Goal: Task Accomplishment & Management: Manage account settings

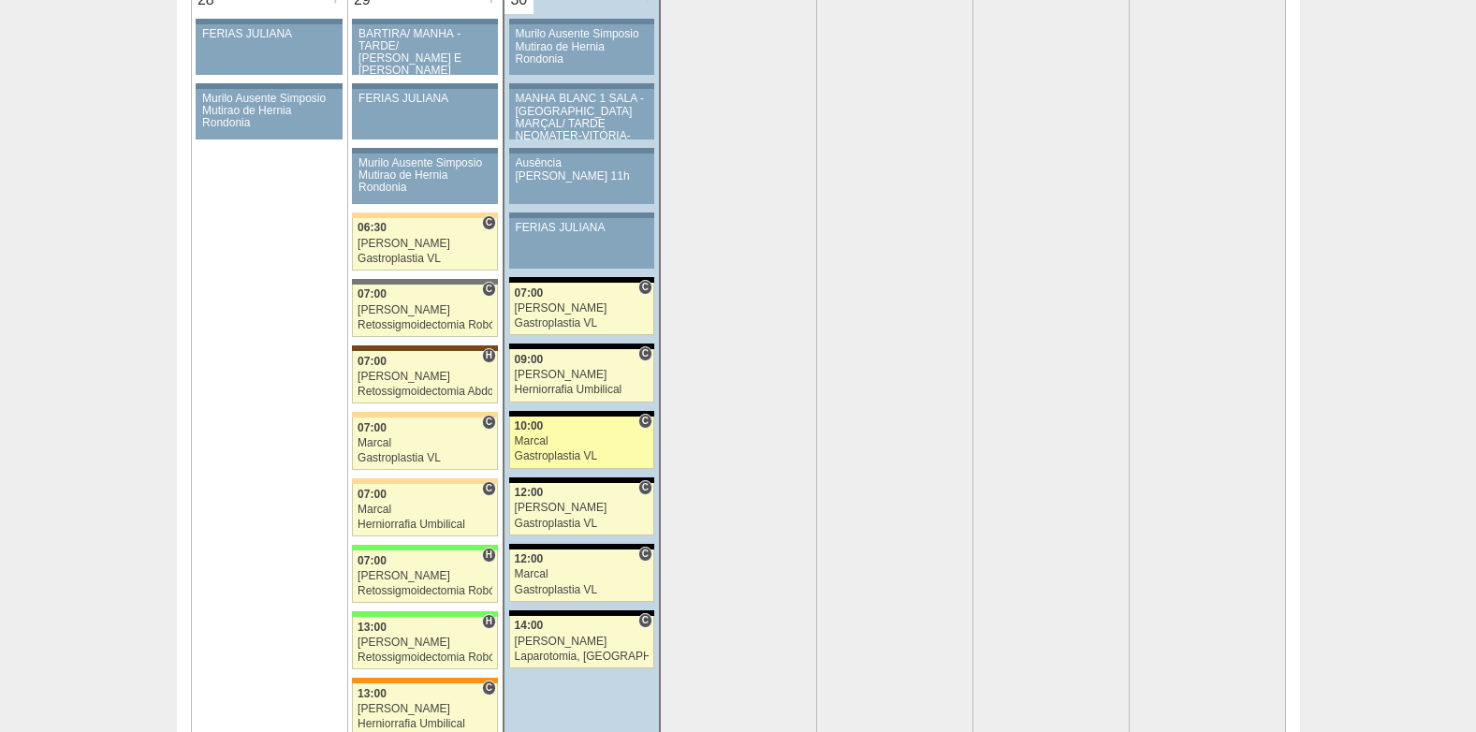
scroll to position [3745, 0]
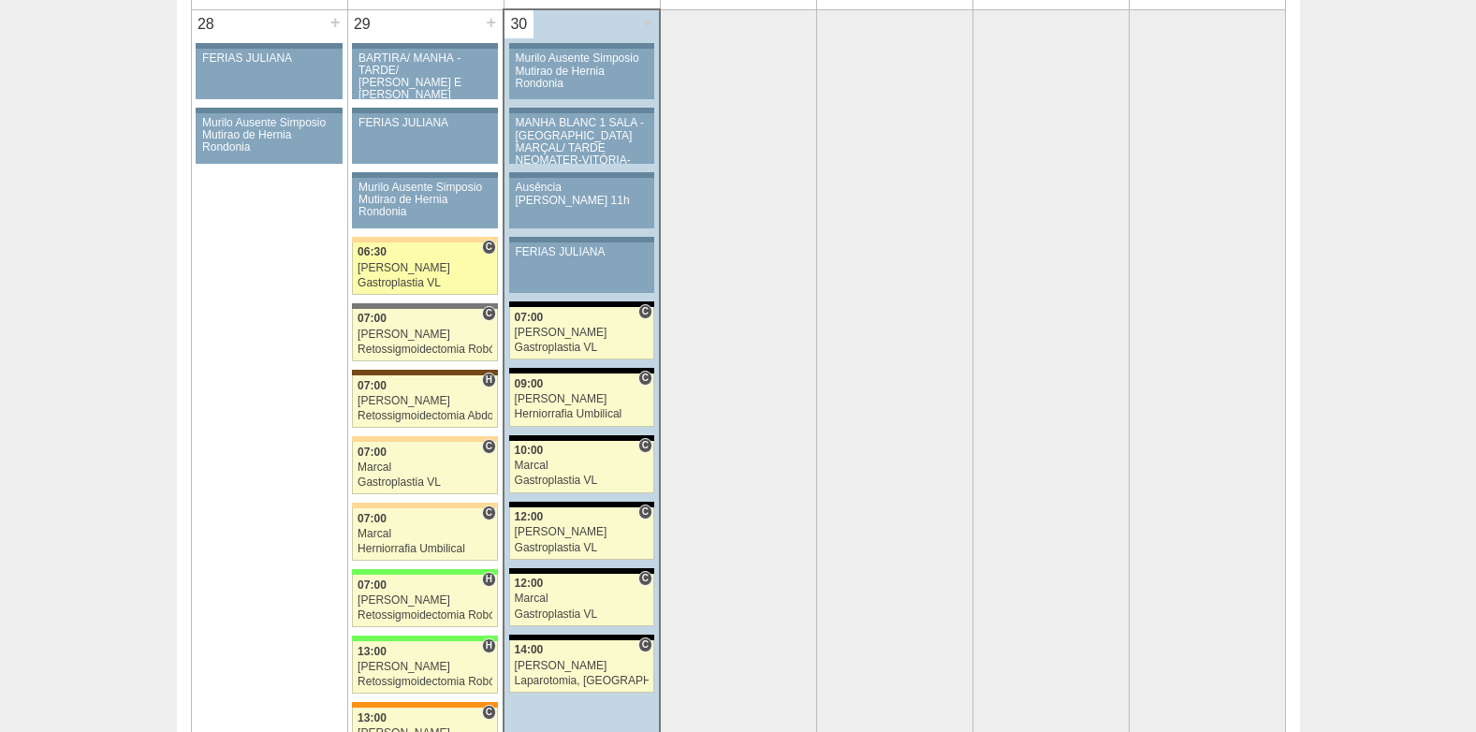
click at [404, 272] on div "[PERSON_NAME]" at bounding box center [425, 268] width 135 height 12
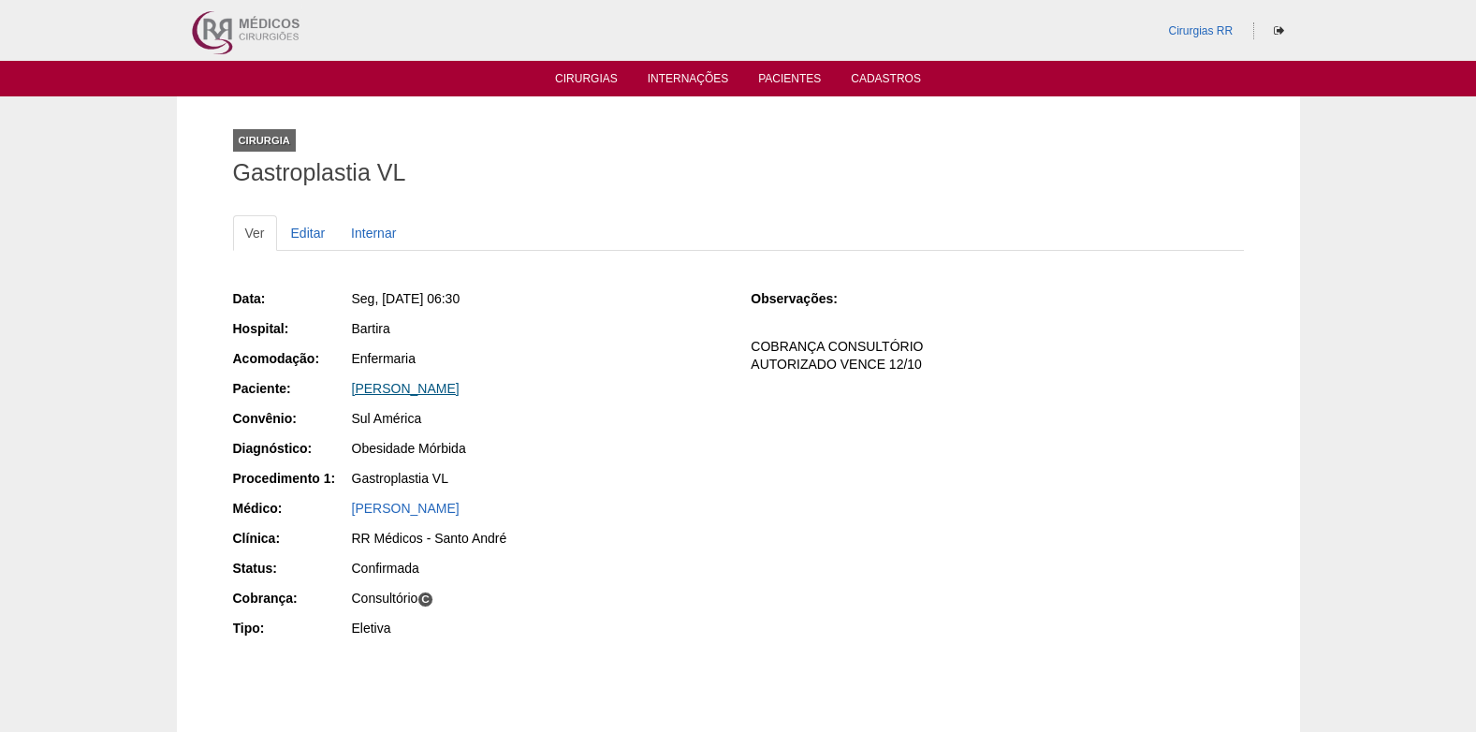
click at [422, 382] on link "[PERSON_NAME]" at bounding box center [406, 388] width 108 height 15
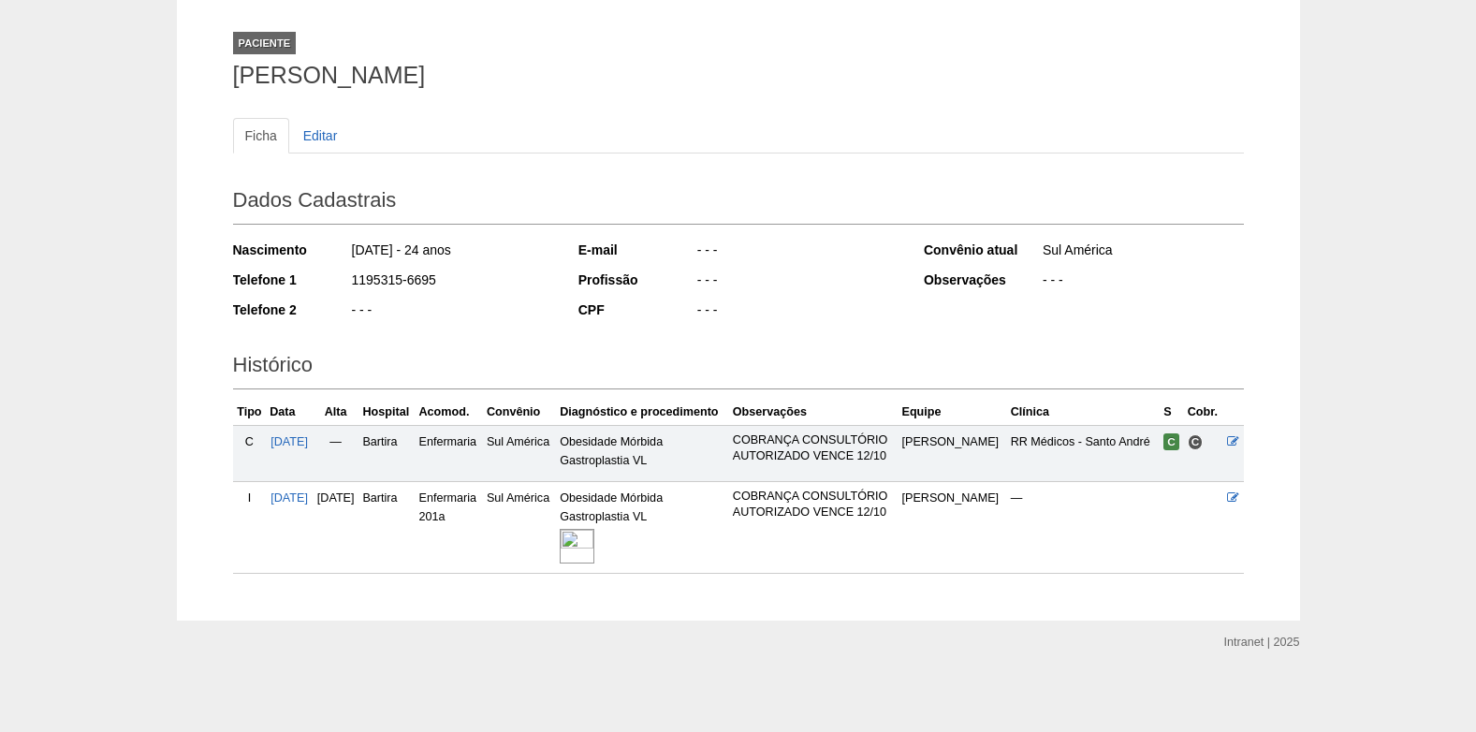
scroll to position [99, 0]
click at [595, 540] on img at bounding box center [577, 544] width 35 height 35
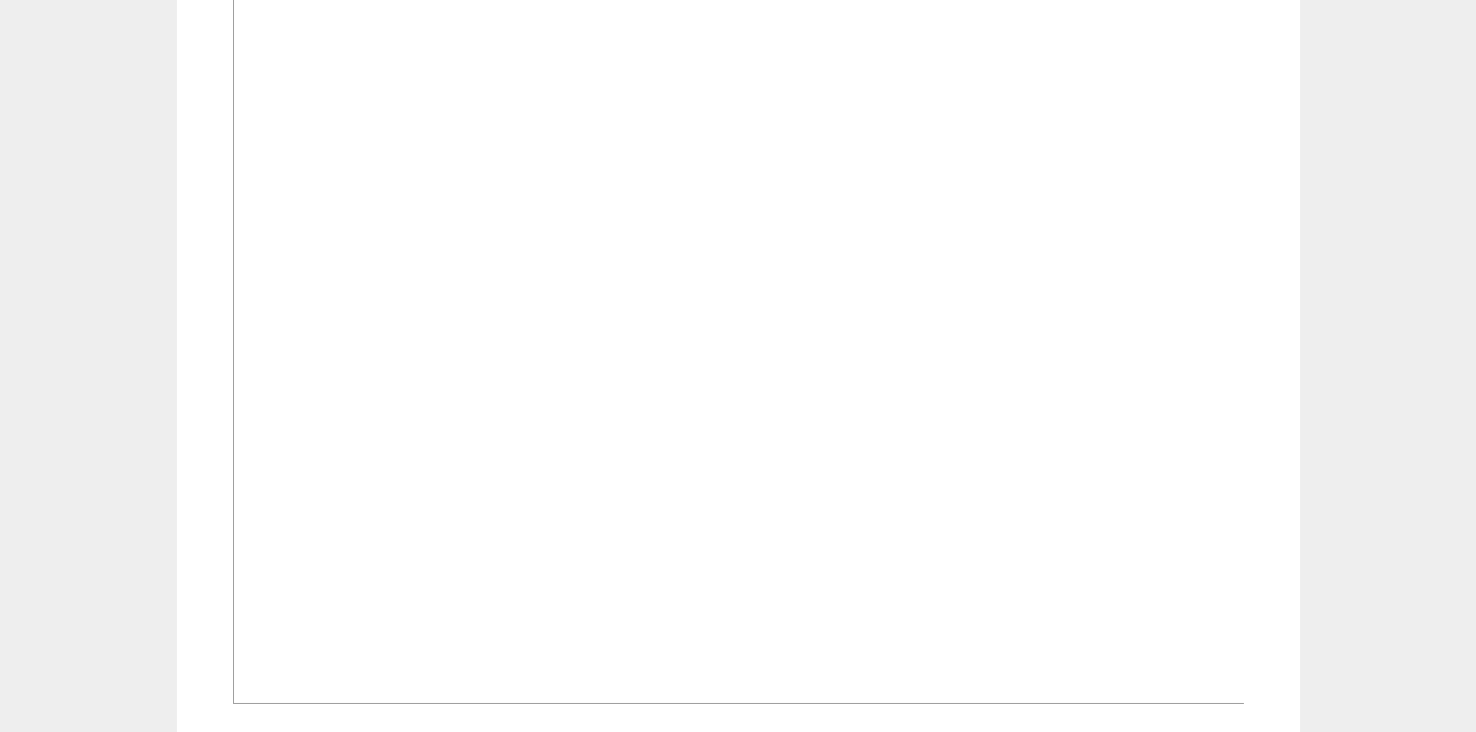
scroll to position [468, 0]
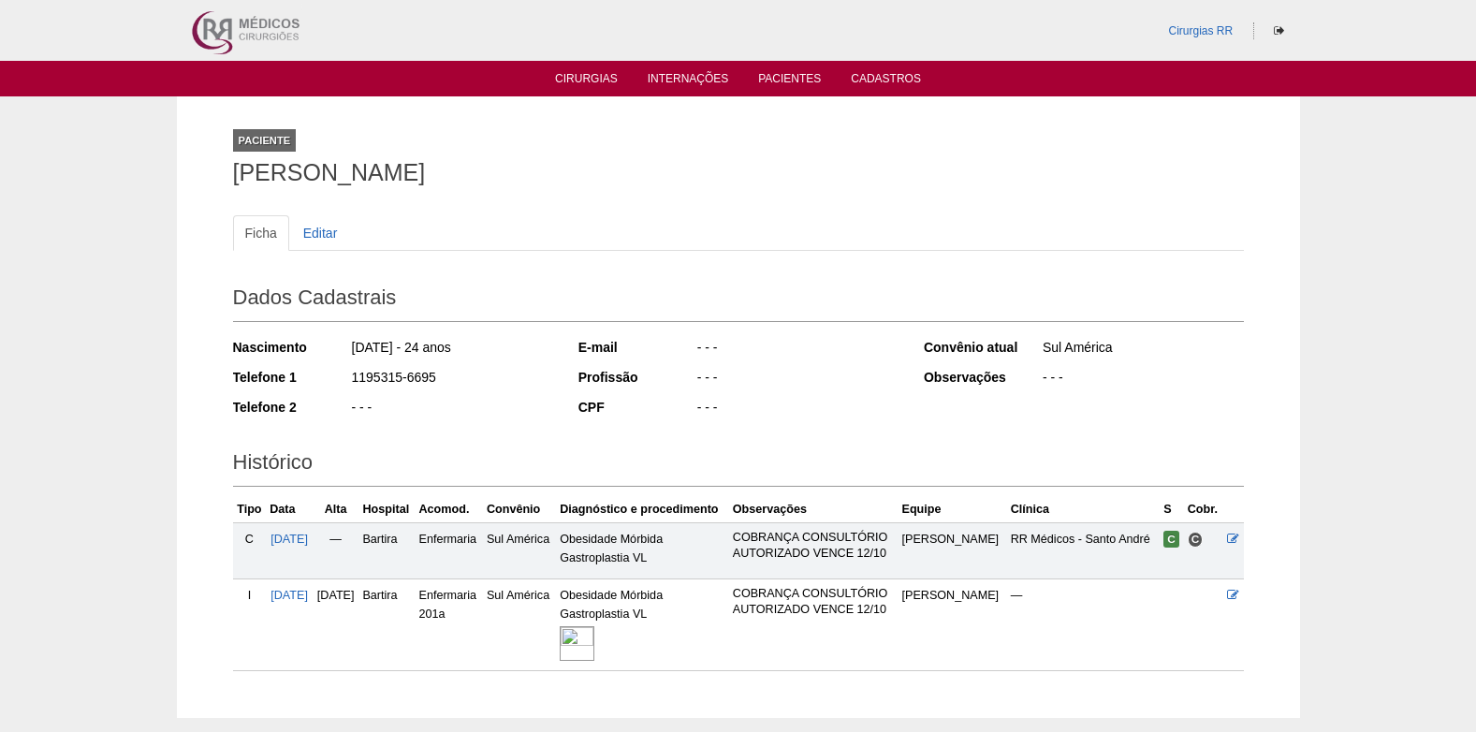
scroll to position [99, 0]
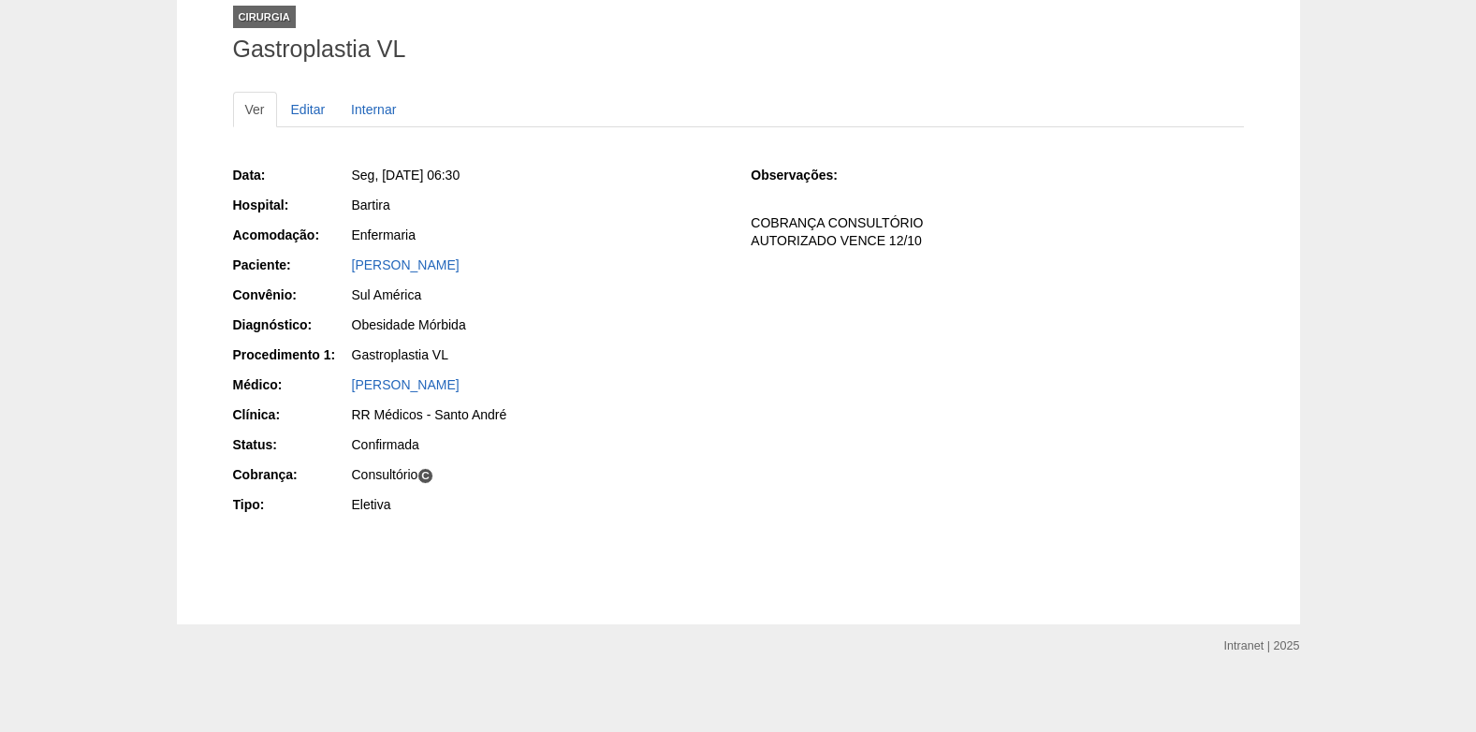
scroll to position [129, 0]
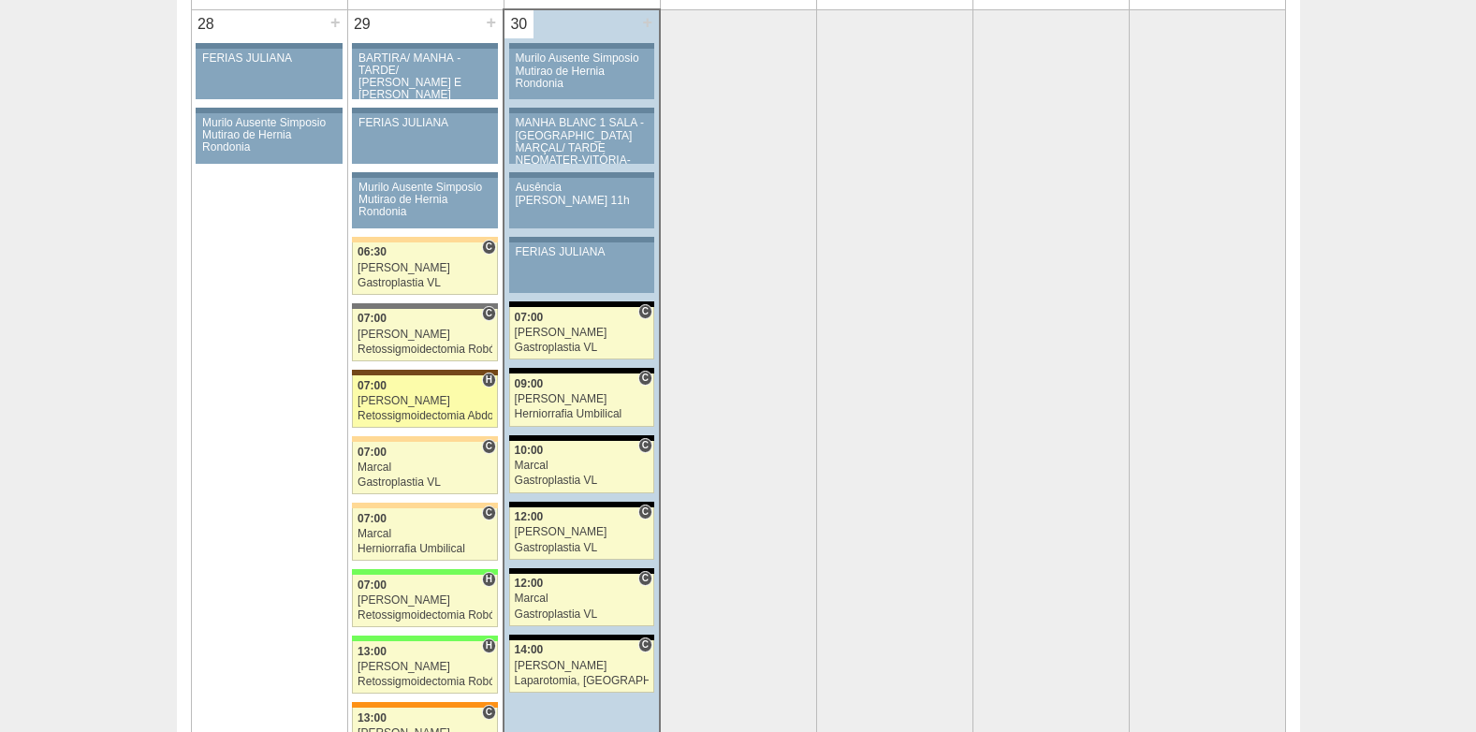
scroll to position [3839, 0]
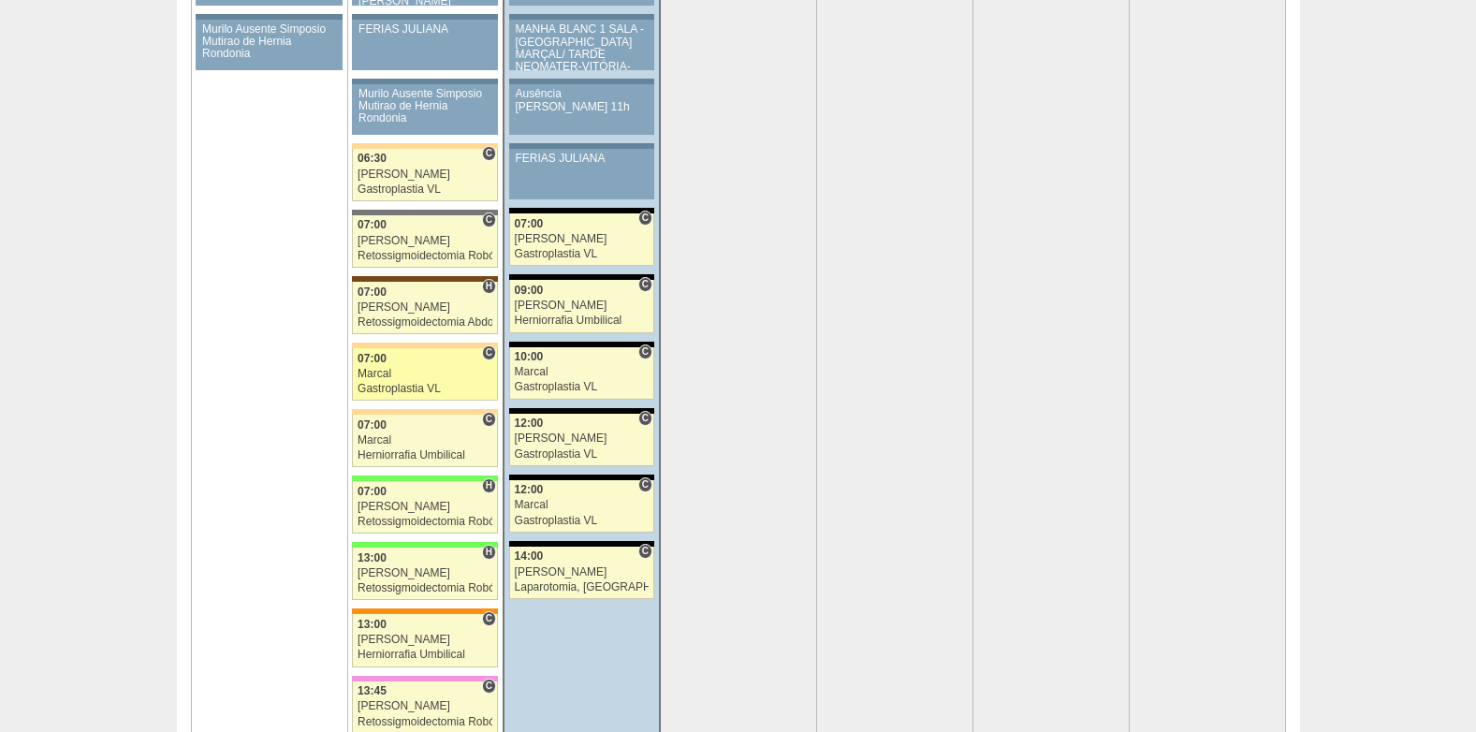
click at [416, 360] on div "07:00" at bounding box center [425, 359] width 135 height 12
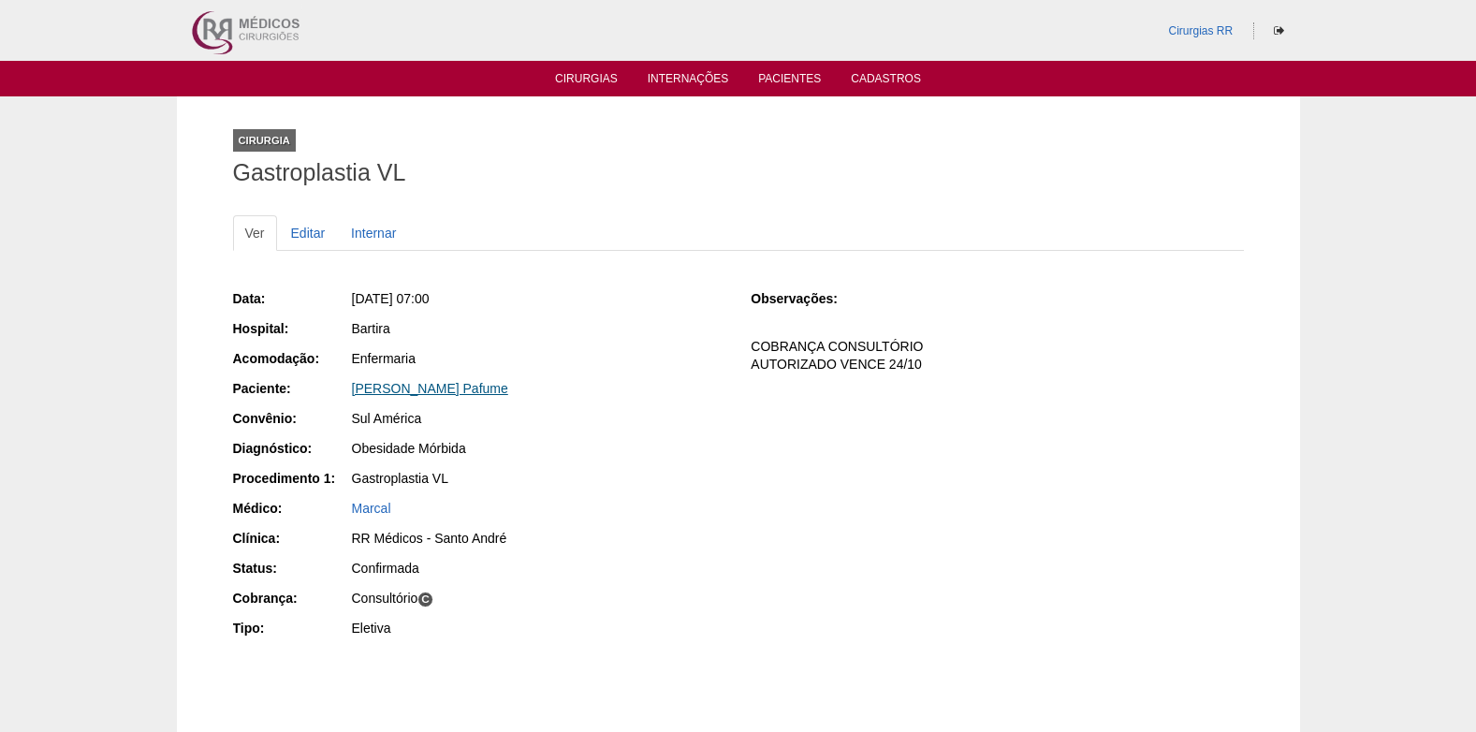
click at [410, 389] on link "[PERSON_NAME] Pafume" at bounding box center [430, 388] width 156 height 15
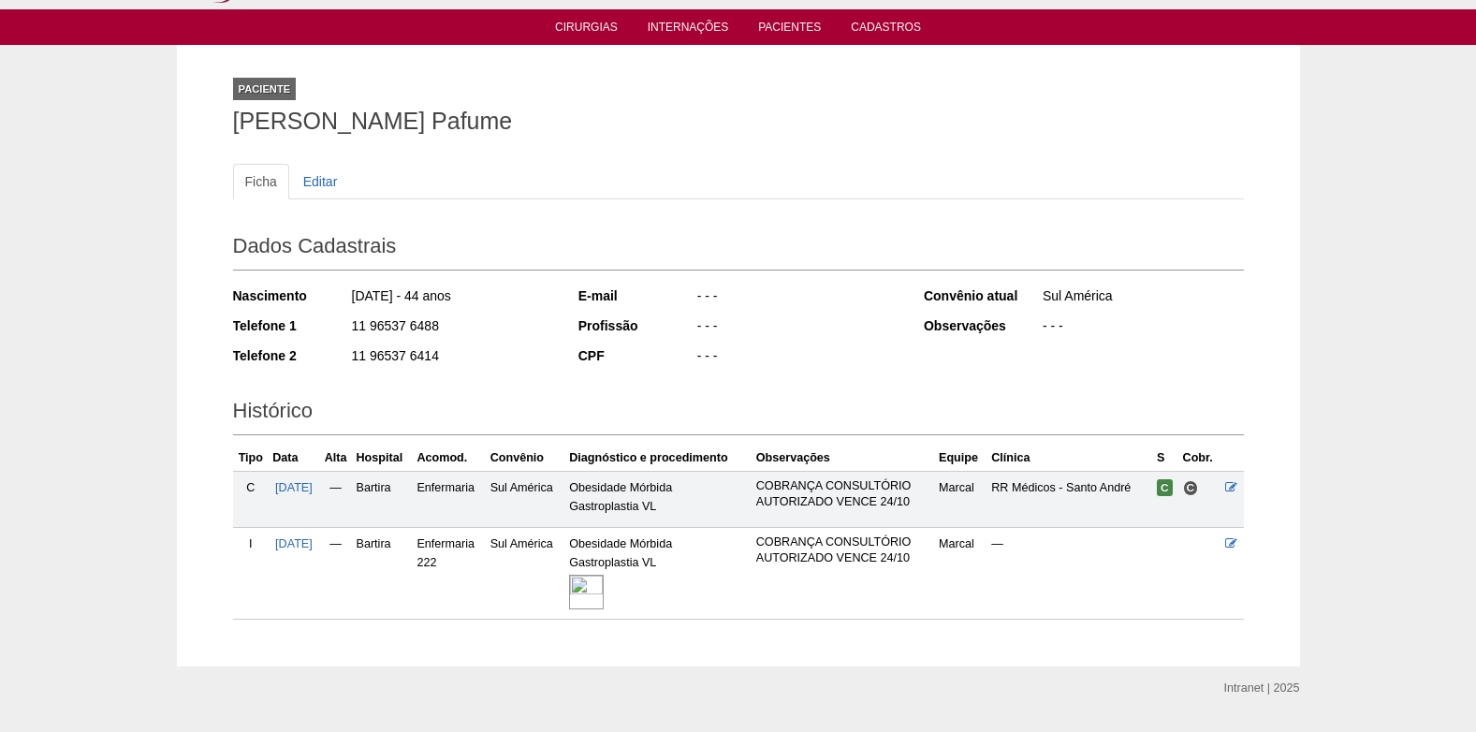
scroll to position [99, 0]
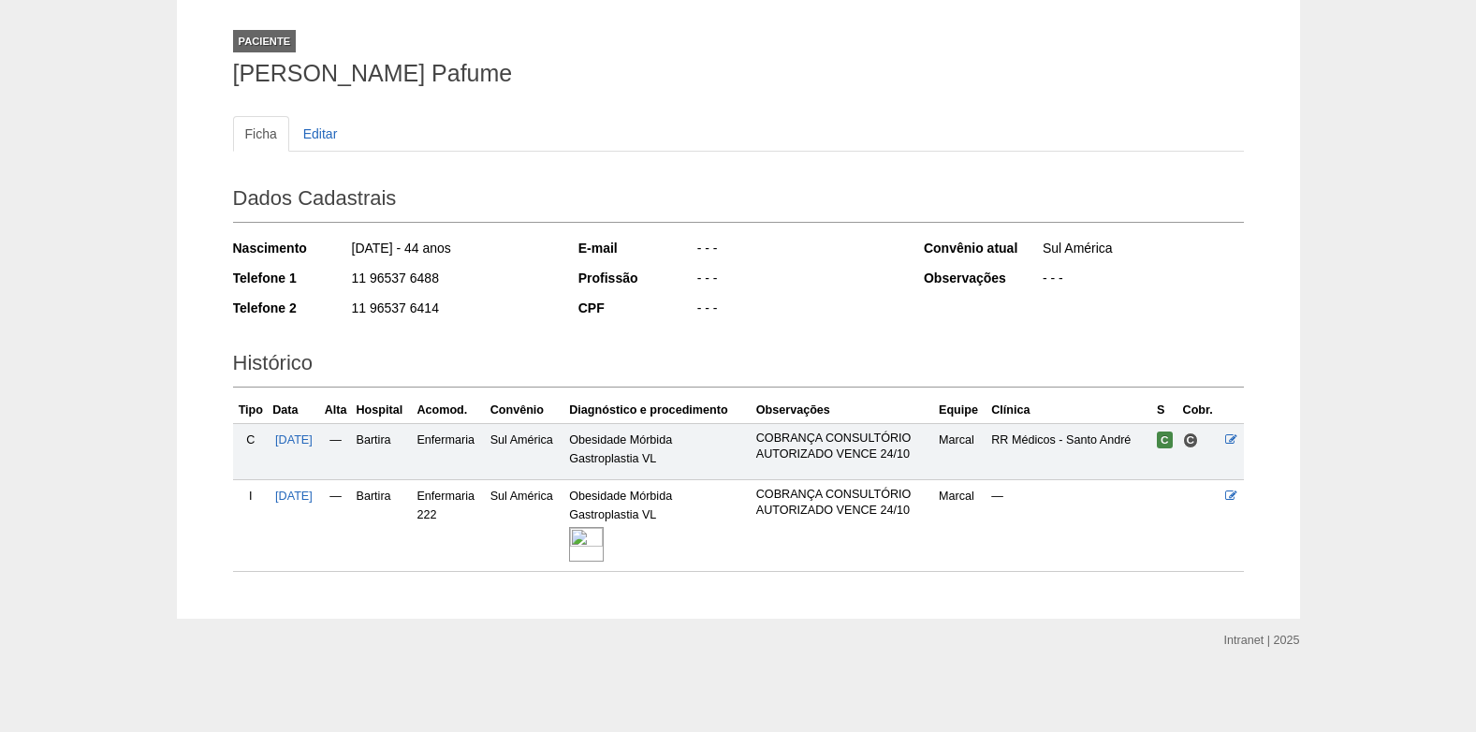
click at [604, 539] on img at bounding box center [586, 544] width 35 height 35
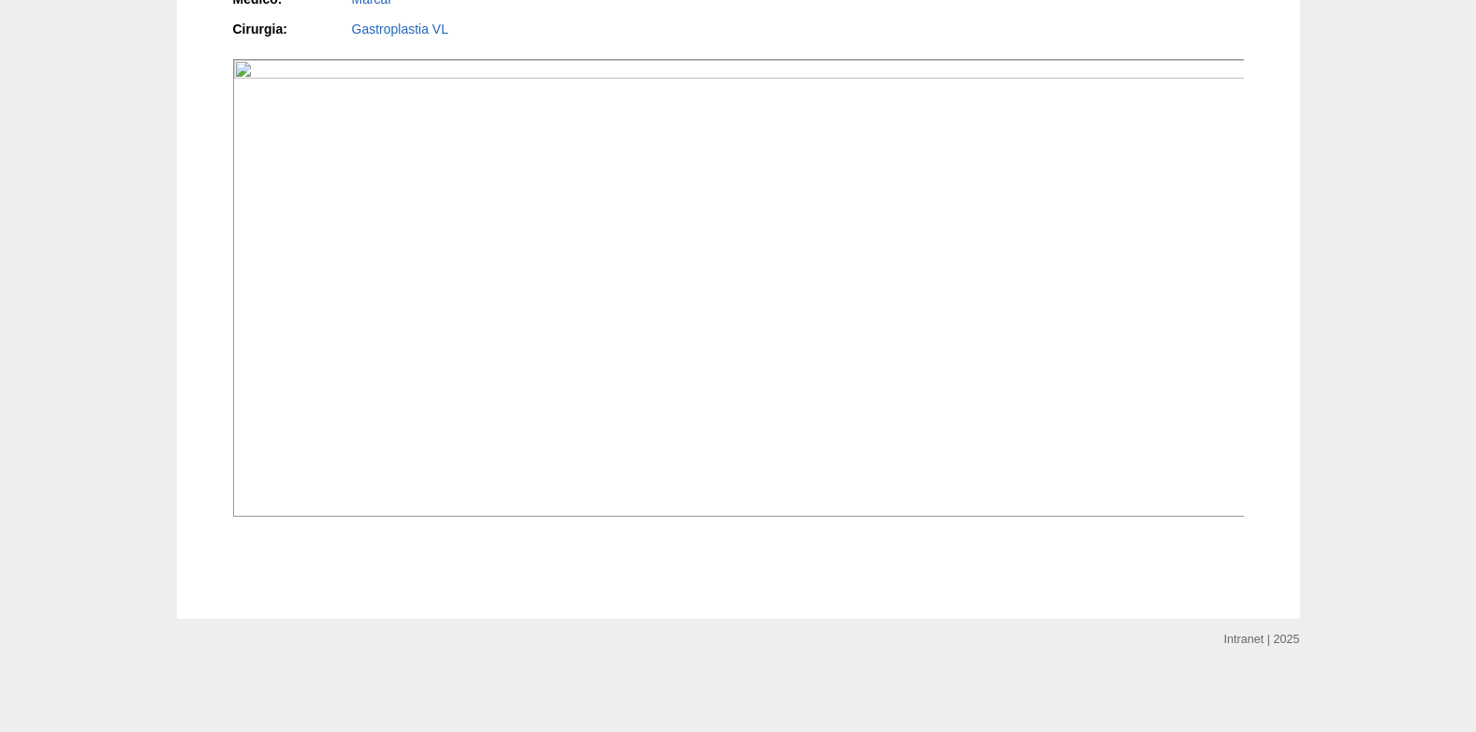
scroll to position [562, 0]
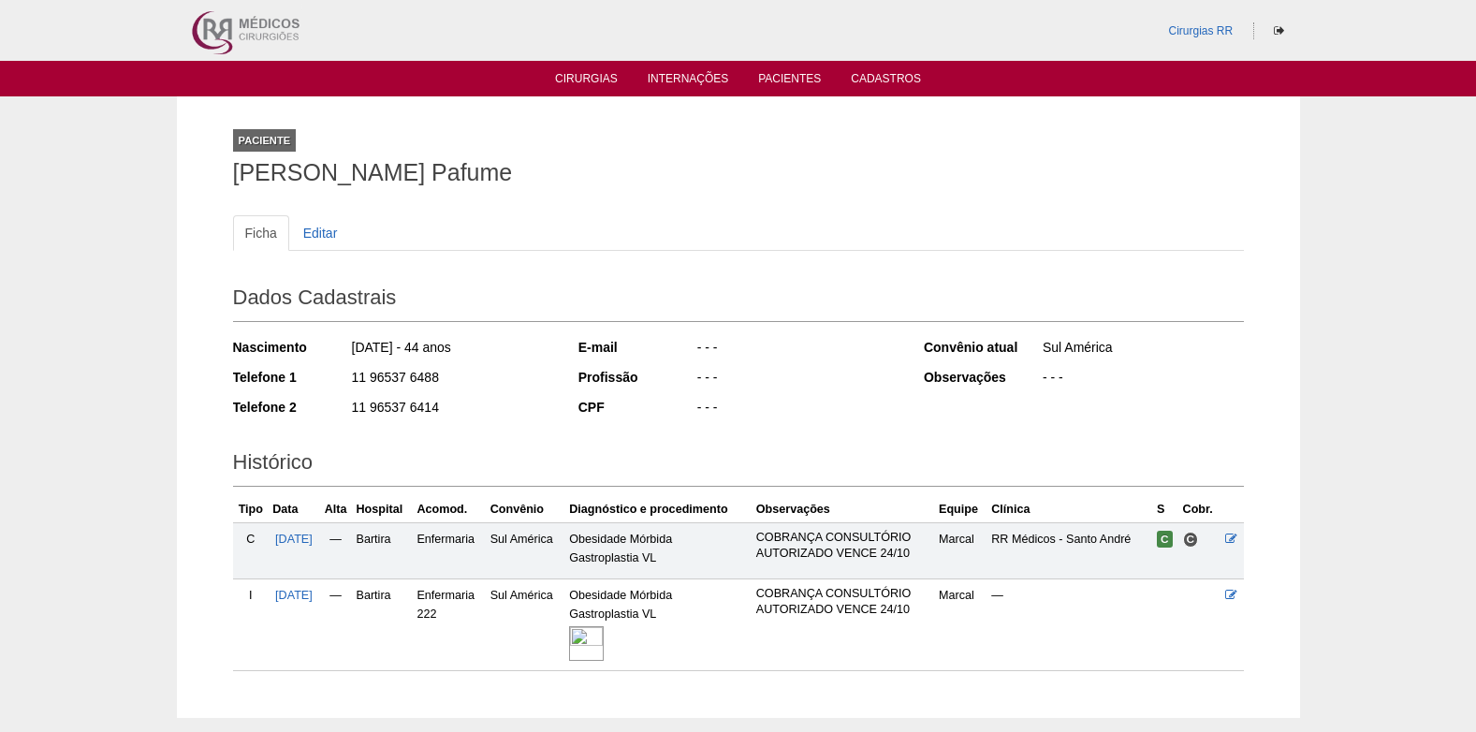
scroll to position [99, 0]
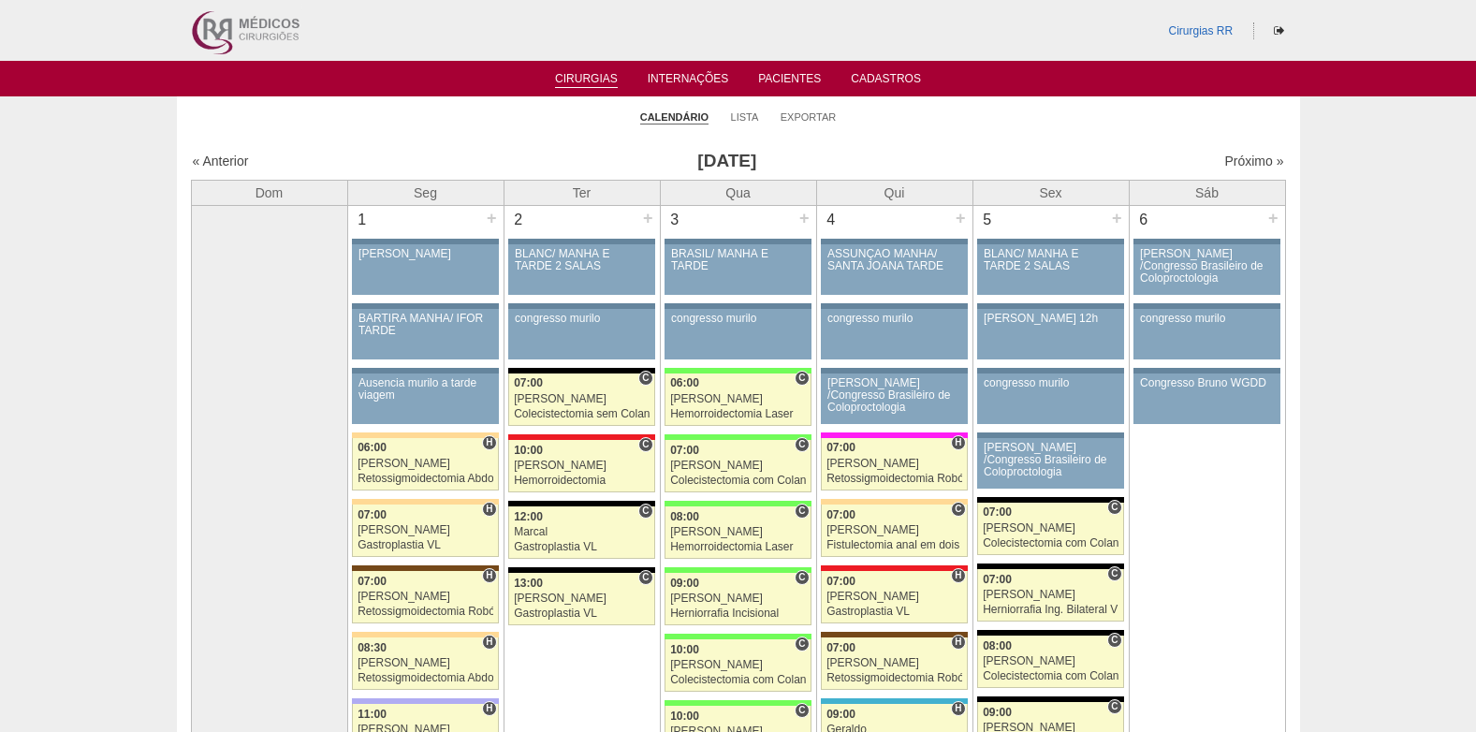
scroll to position [3839, 0]
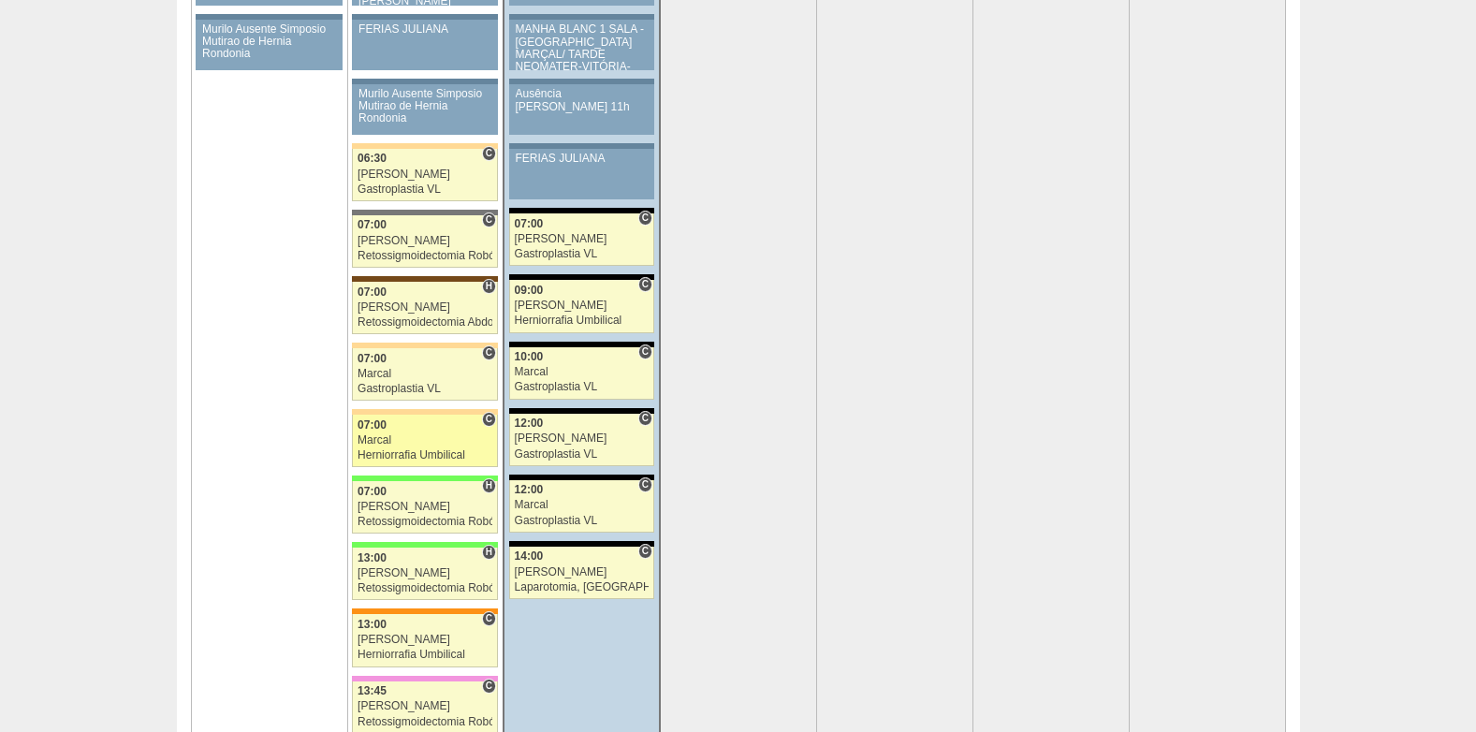
click at [397, 450] on div "Herniorrafia Umbilical" at bounding box center [425, 455] width 135 height 12
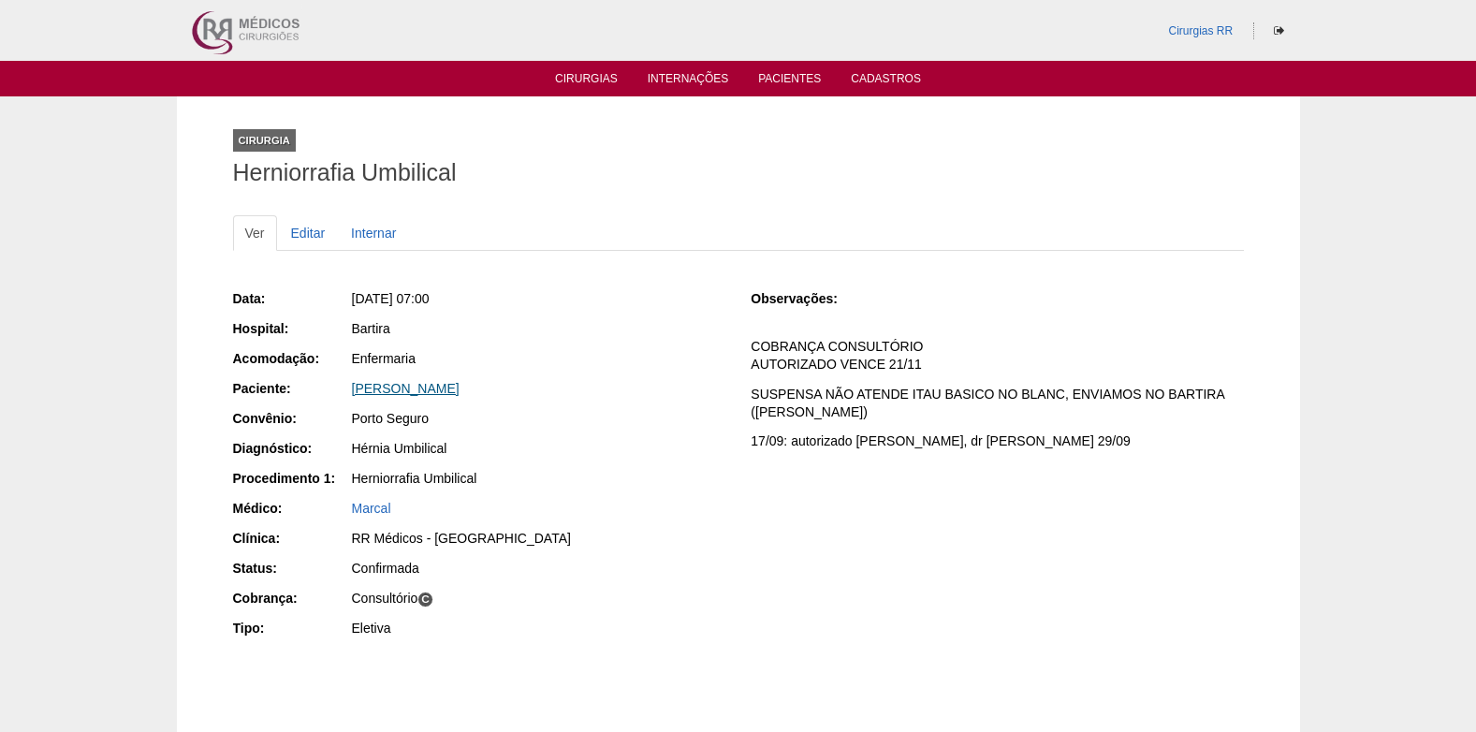
click at [433, 390] on link "[PERSON_NAME]" at bounding box center [406, 388] width 108 height 15
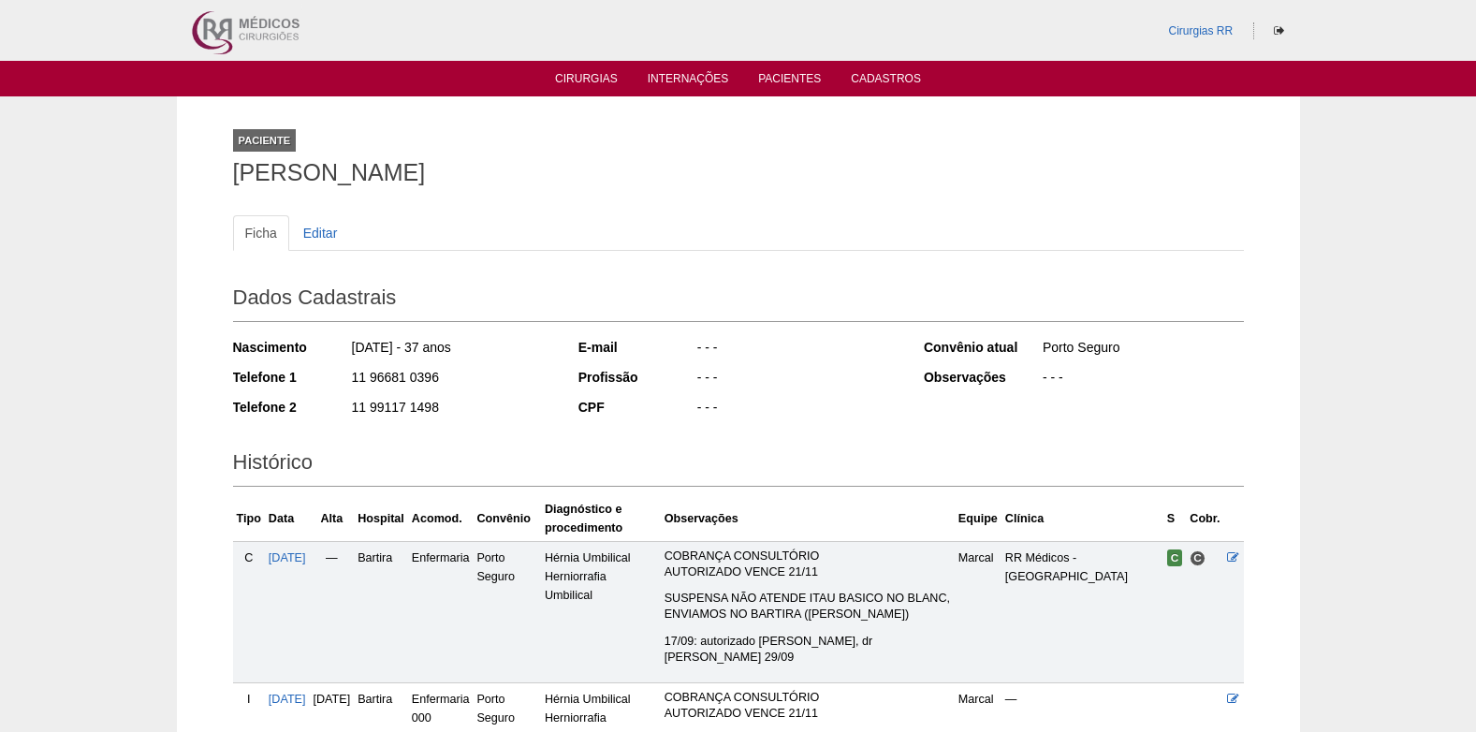
scroll to position [253, 0]
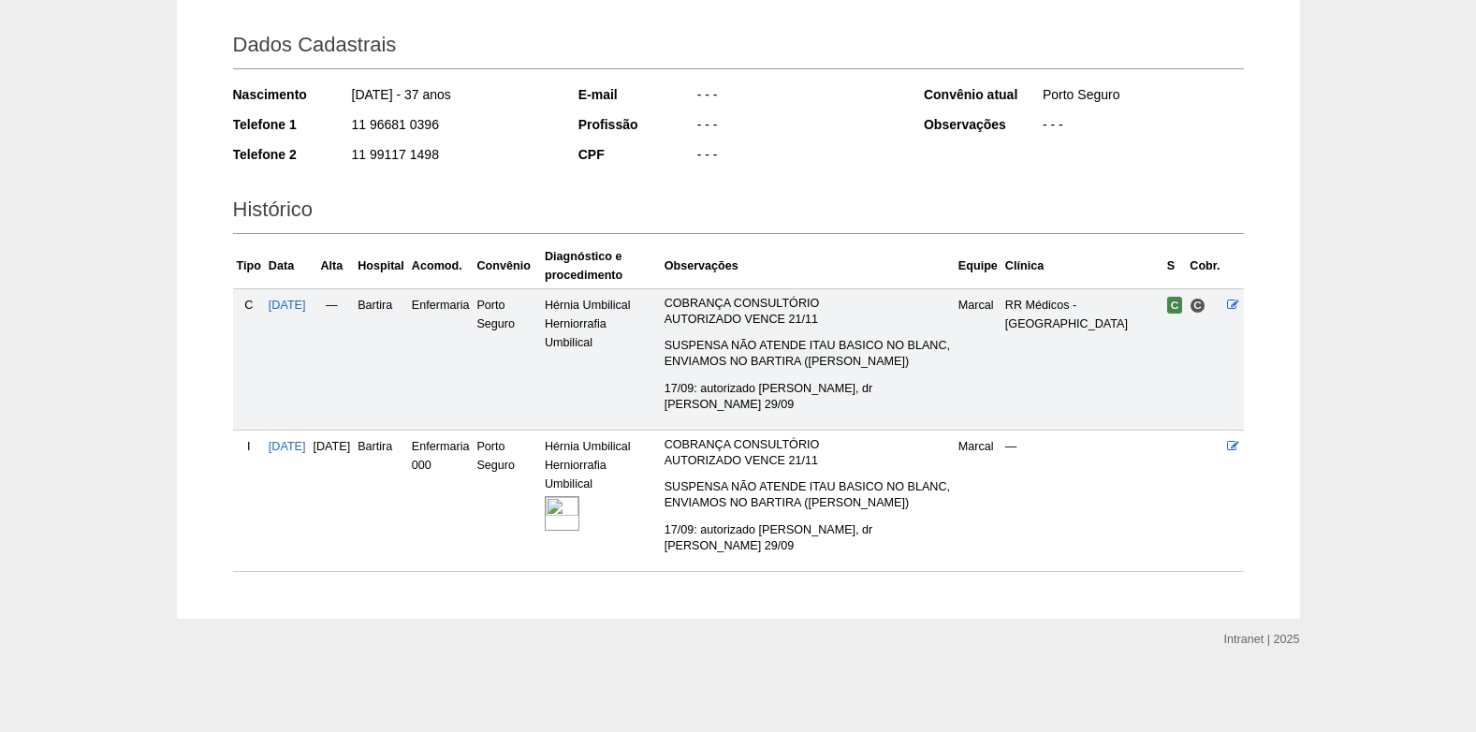
click at [580, 511] on img at bounding box center [562, 513] width 35 height 35
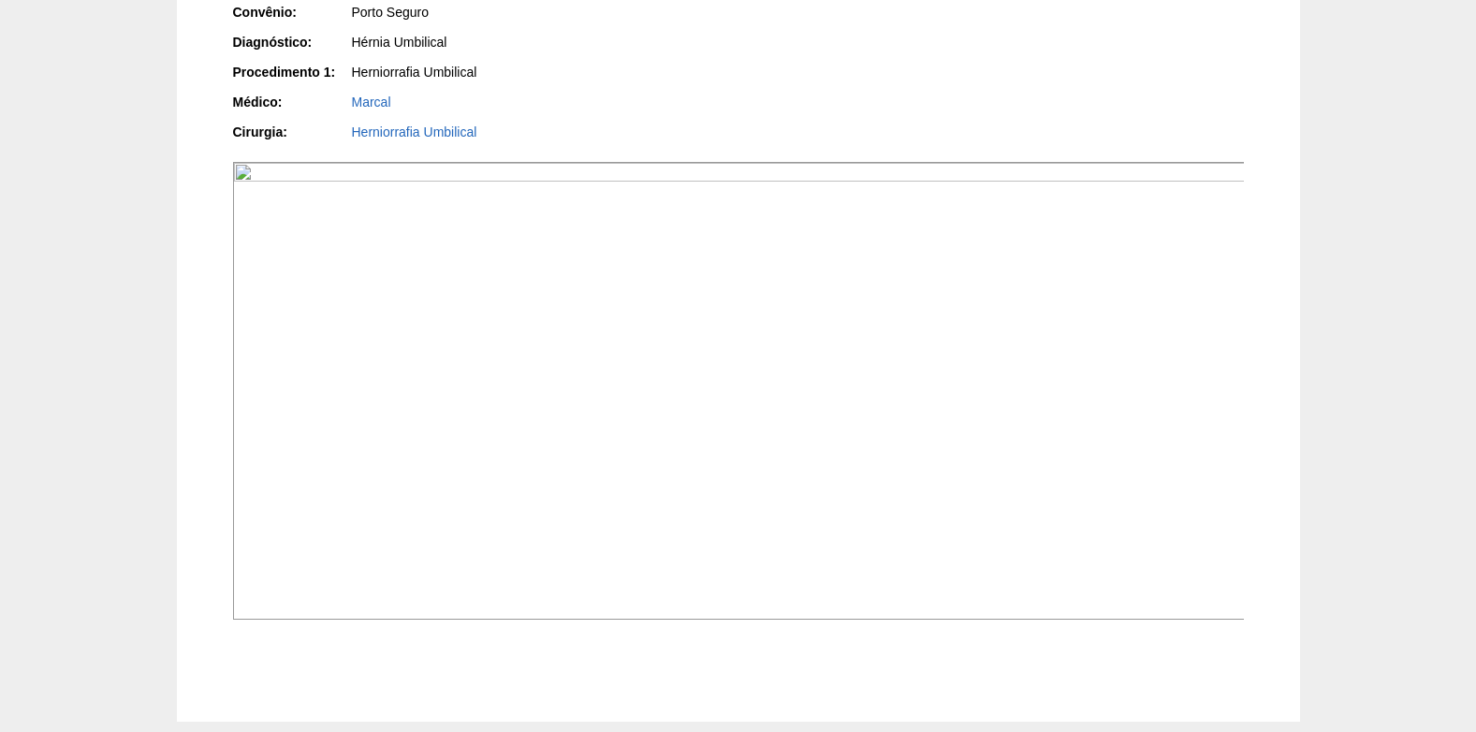
scroll to position [468, 0]
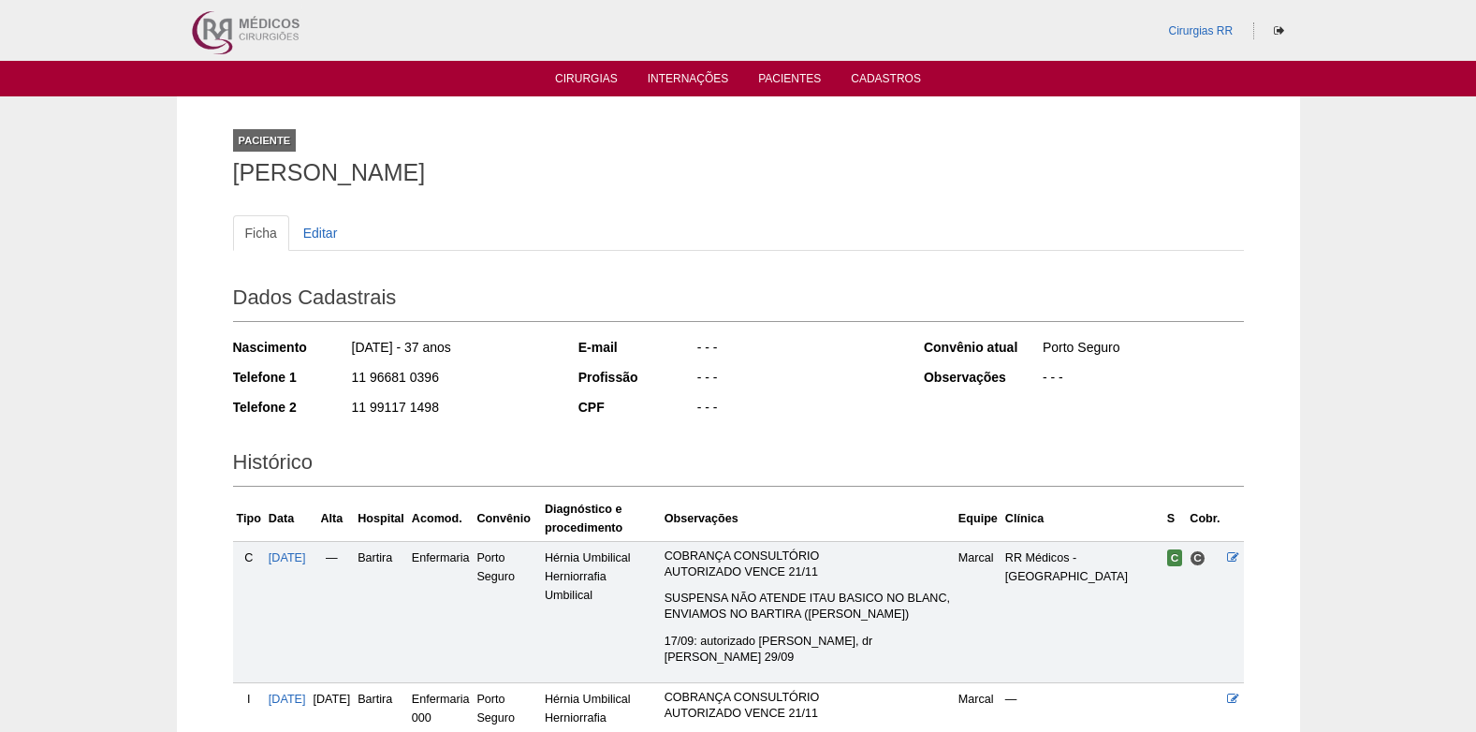
scroll to position [253, 0]
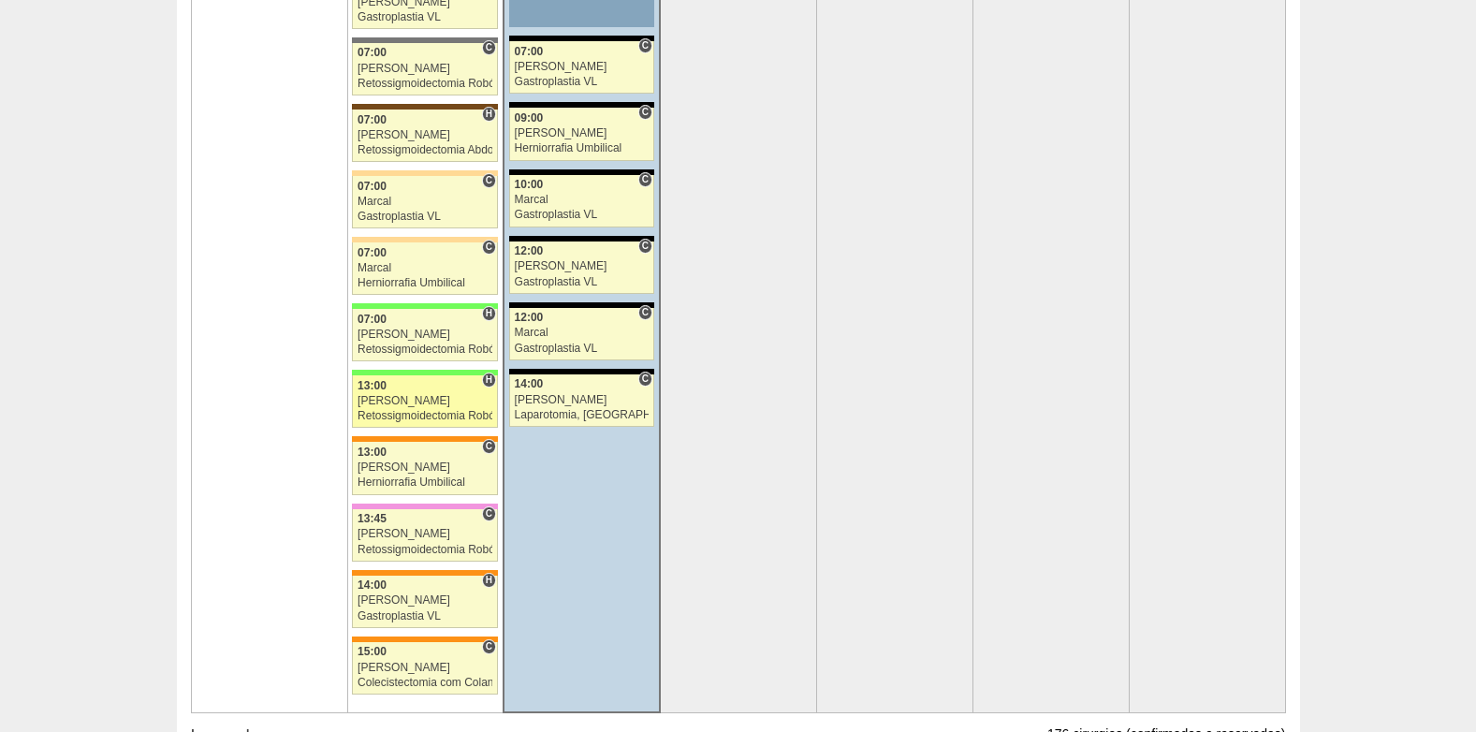
scroll to position [4026, 0]
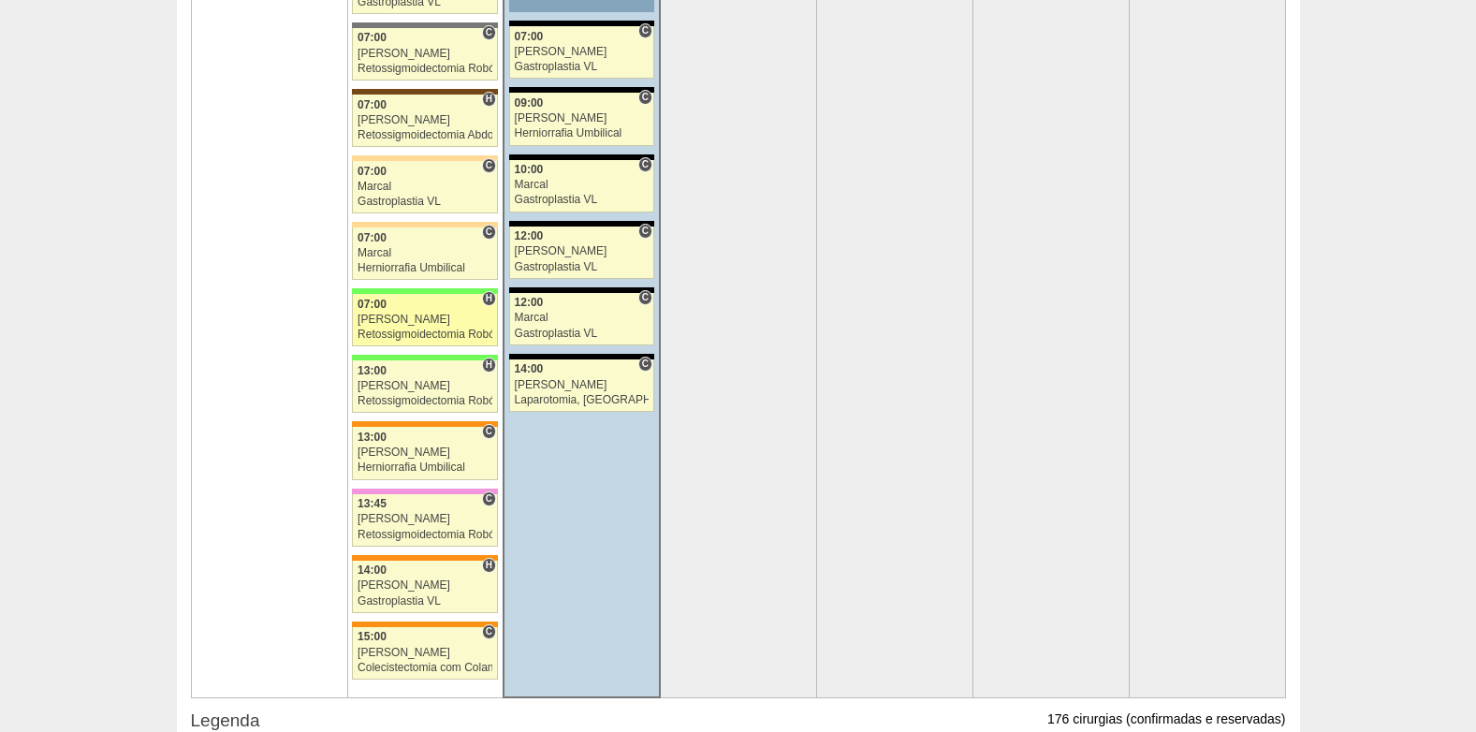
click at [407, 312] on link "89179 Cirurgias RR H 07:00 Bruno Retossigmoidectomia Robótica Hospital Brasil B…" at bounding box center [425, 320] width 146 height 52
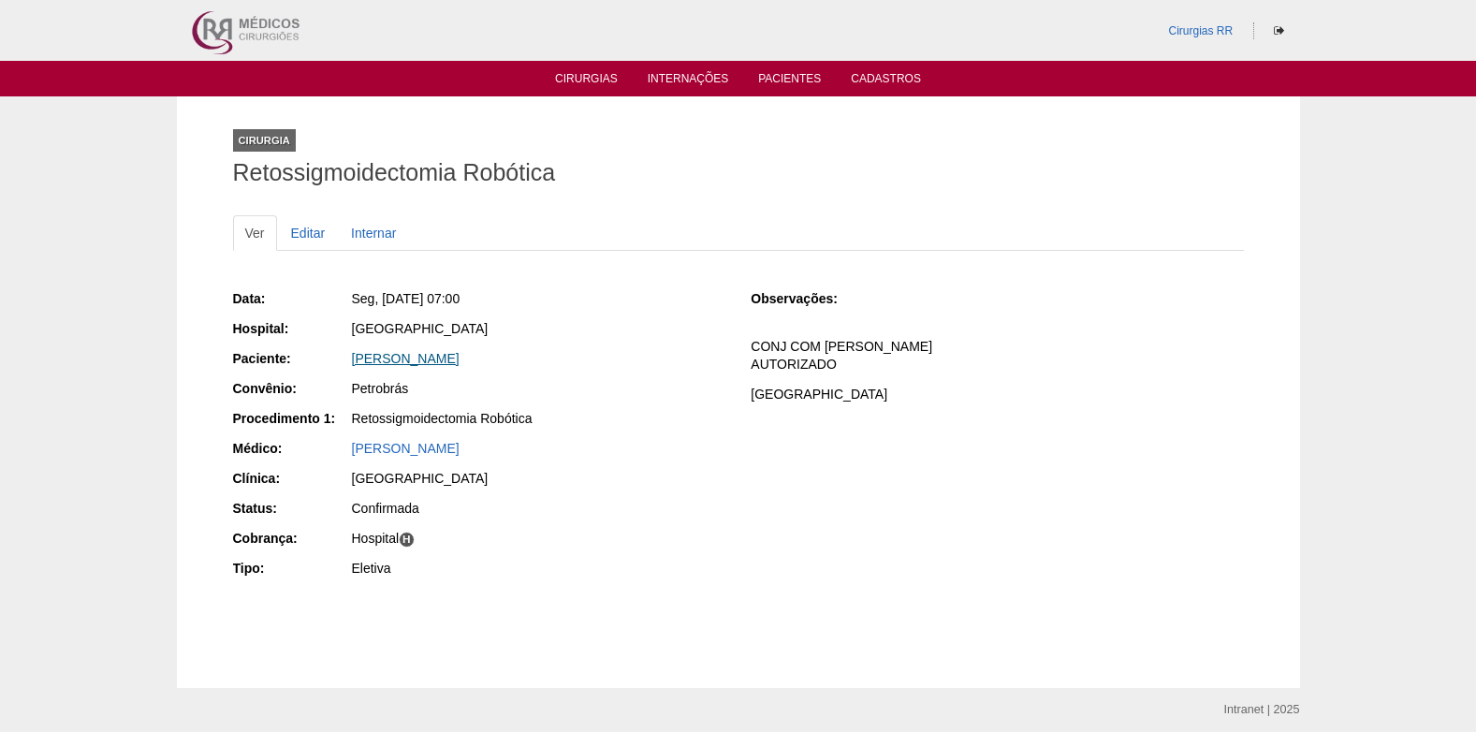
click at [400, 360] on link "[PERSON_NAME]" at bounding box center [406, 358] width 108 height 15
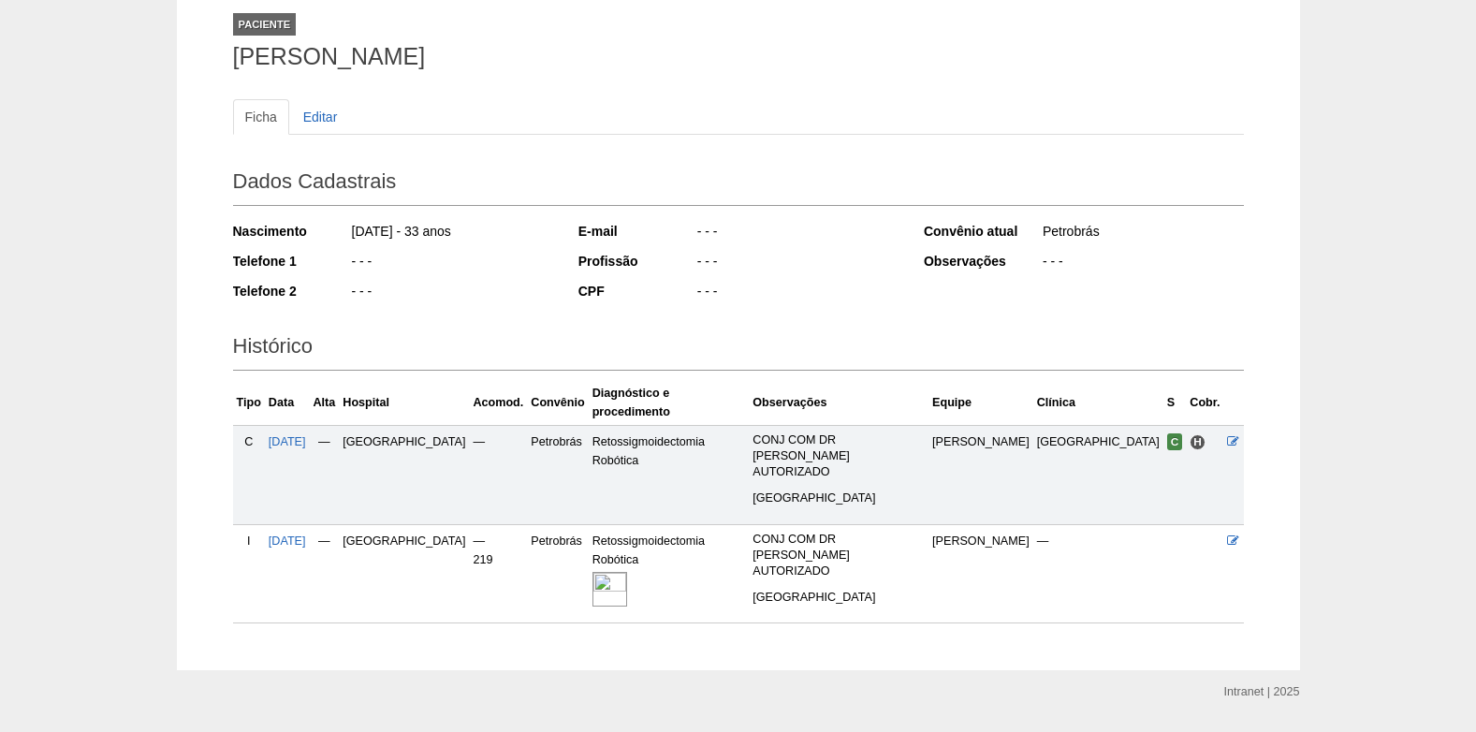
scroll to position [117, 0]
click at [627, 571] on img at bounding box center [610, 588] width 35 height 35
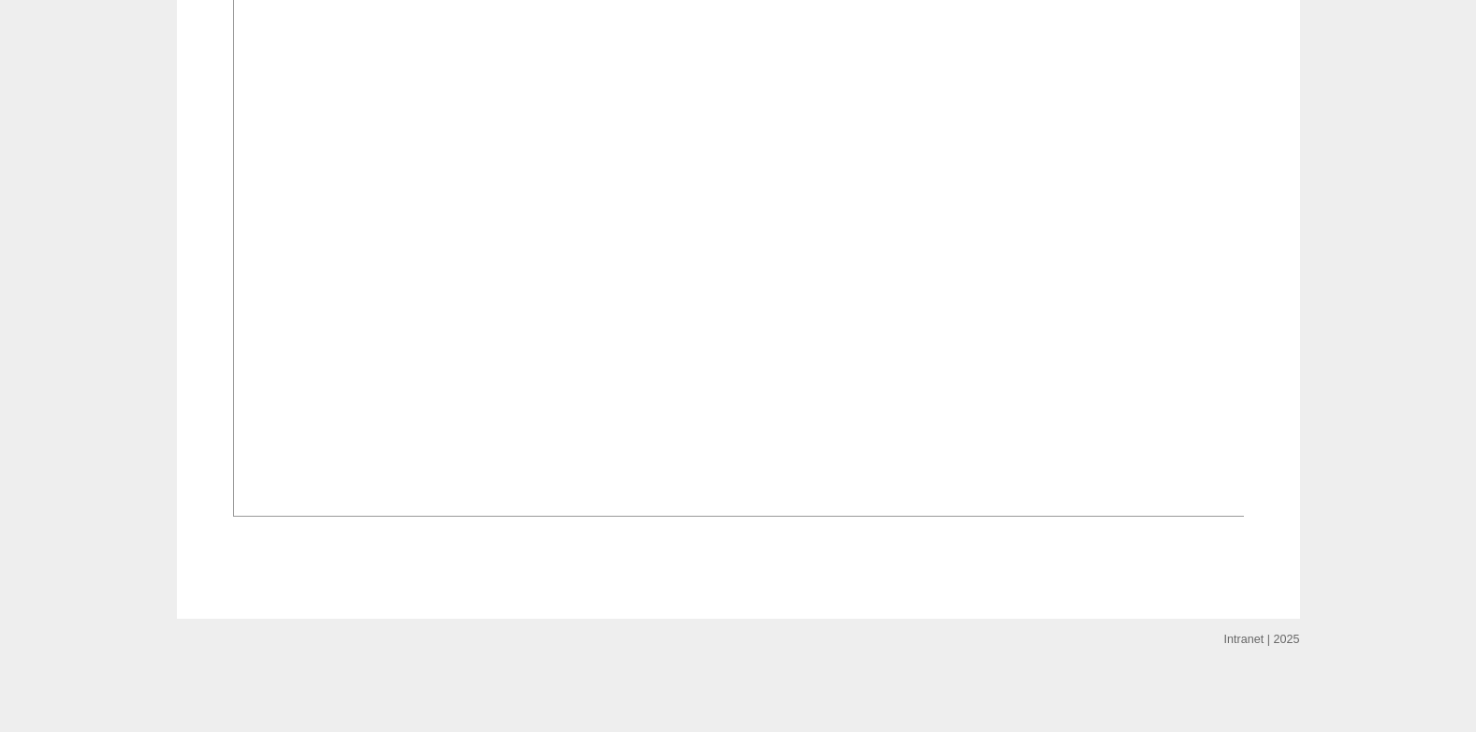
scroll to position [1217, 0]
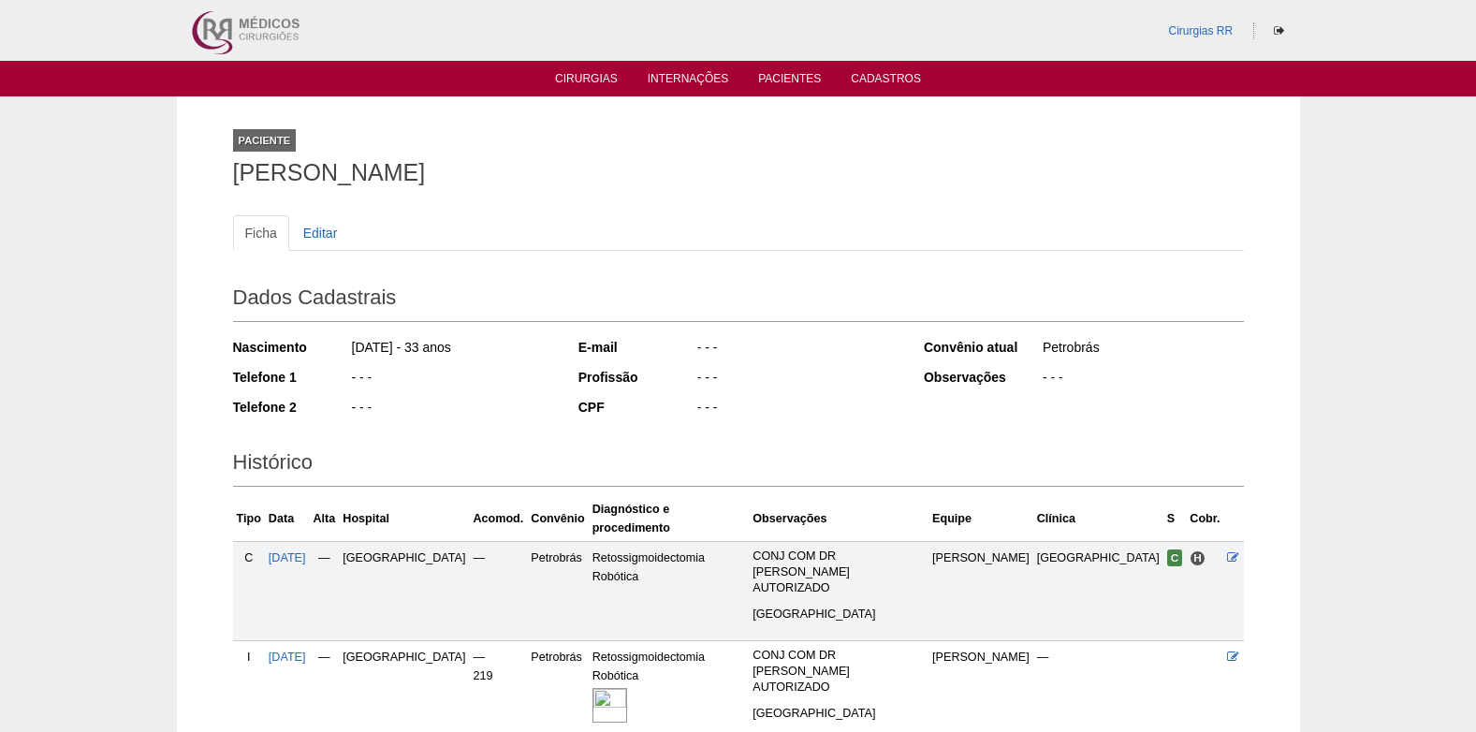
scroll to position [117, 0]
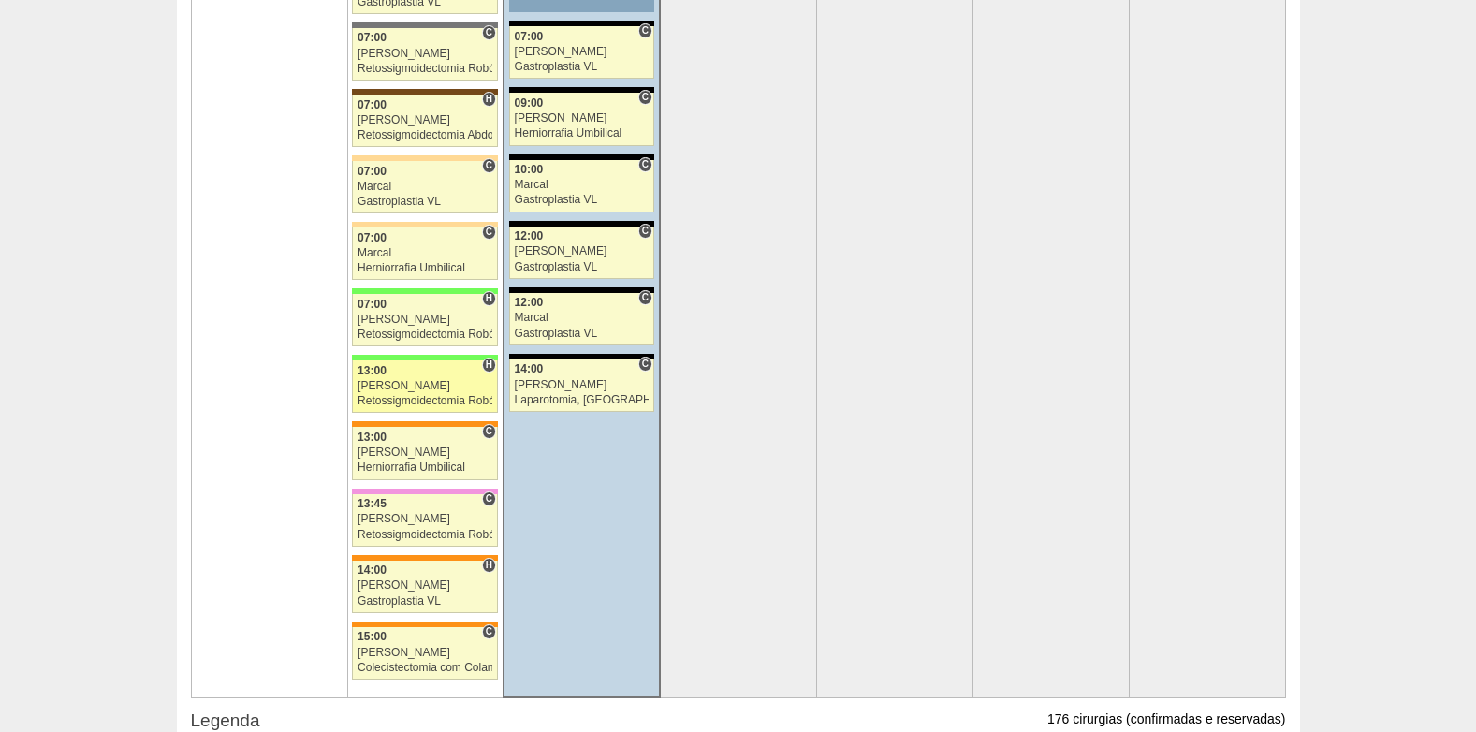
scroll to position [4026, 0]
click at [391, 393] on link "88265 Cirurgias RR H 13:00 Bruno Retossigmoidectomia Robótica Hospital Brasil B…" at bounding box center [425, 386] width 146 height 52
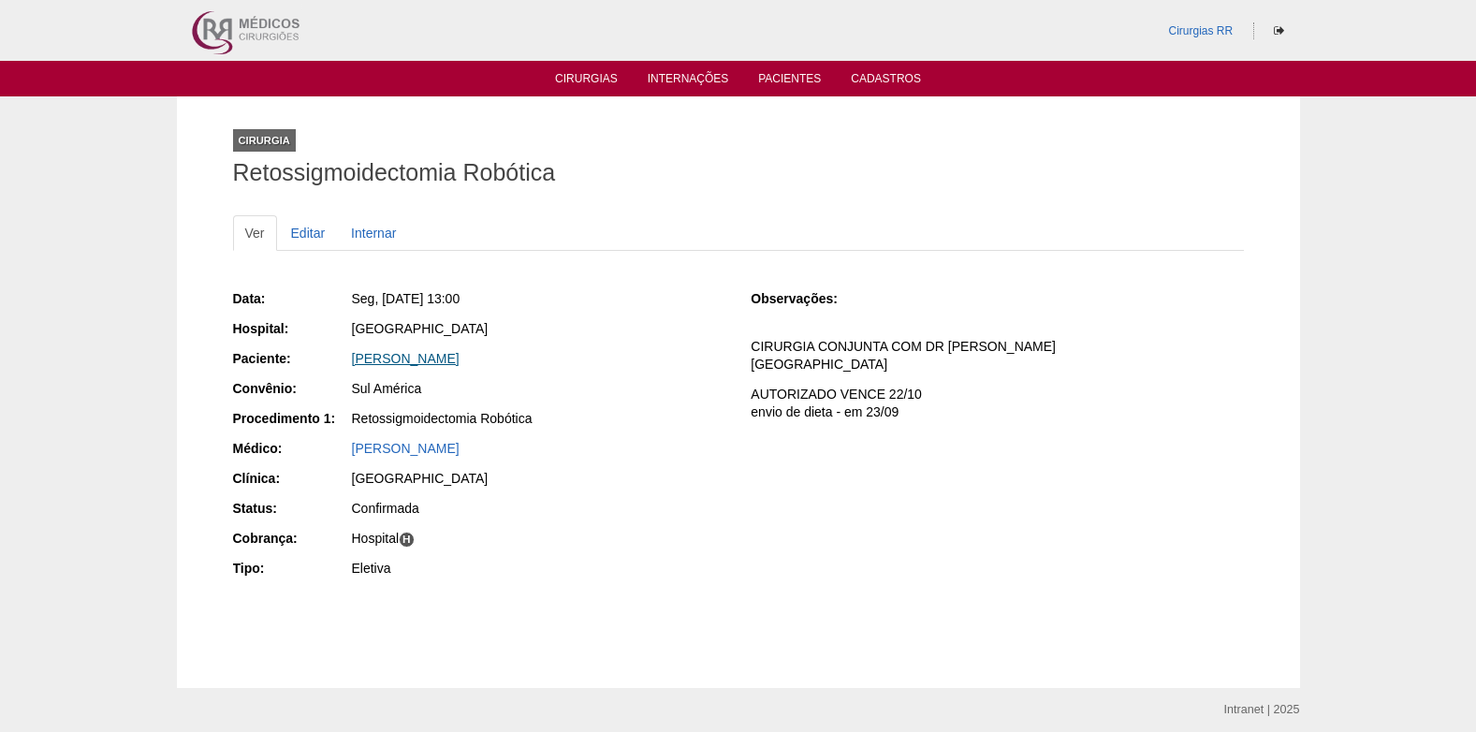
click at [435, 351] on link "[PERSON_NAME]" at bounding box center [406, 358] width 108 height 15
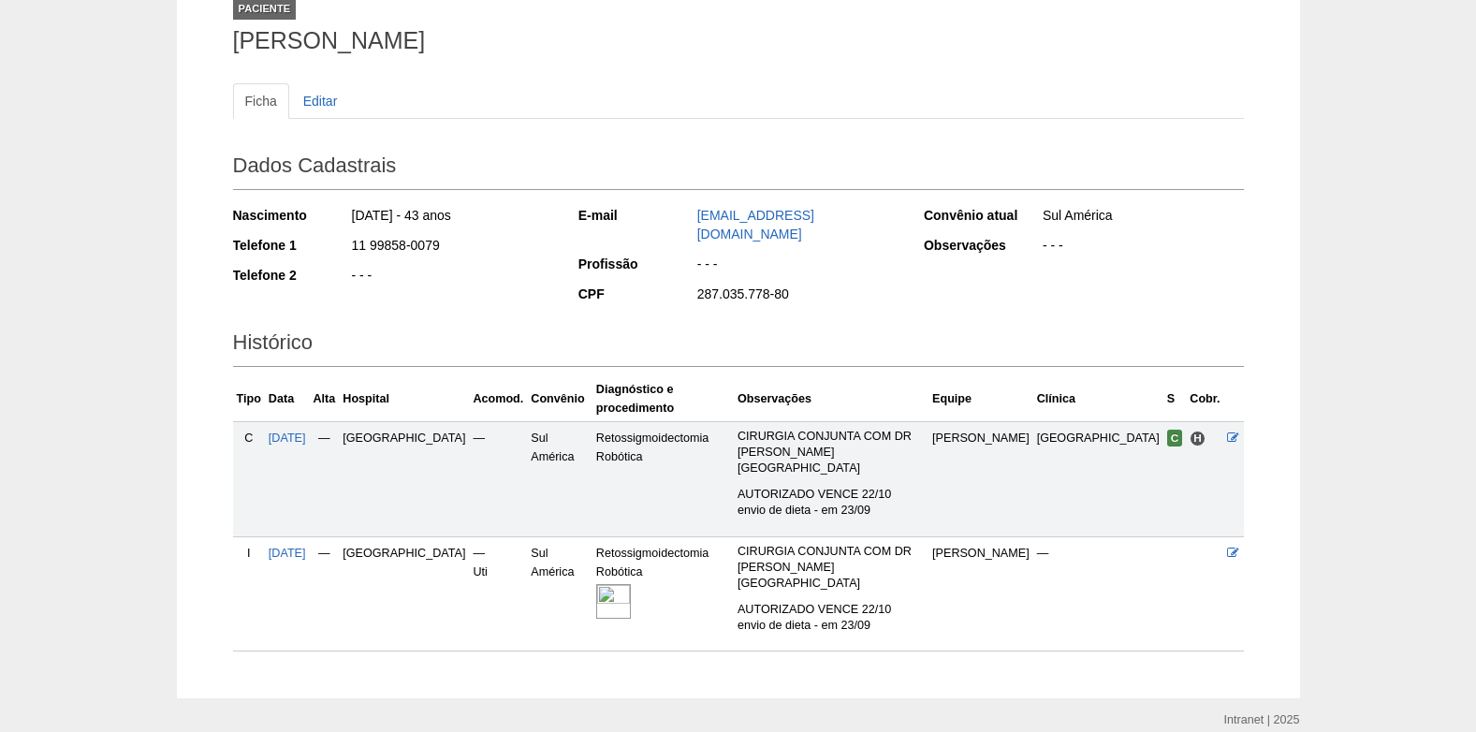
scroll to position [149, 0]
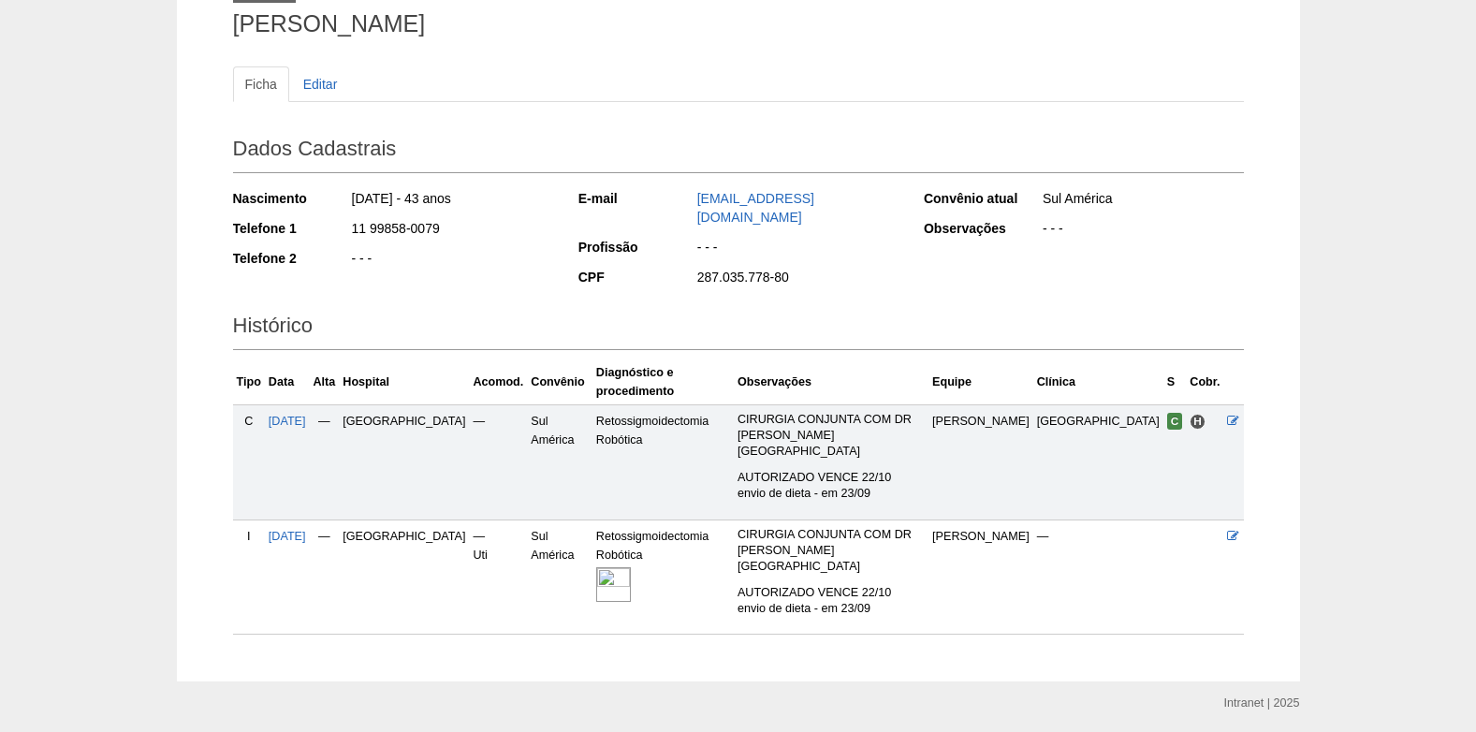
click at [600, 567] on img at bounding box center [613, 584] width 35 height 35
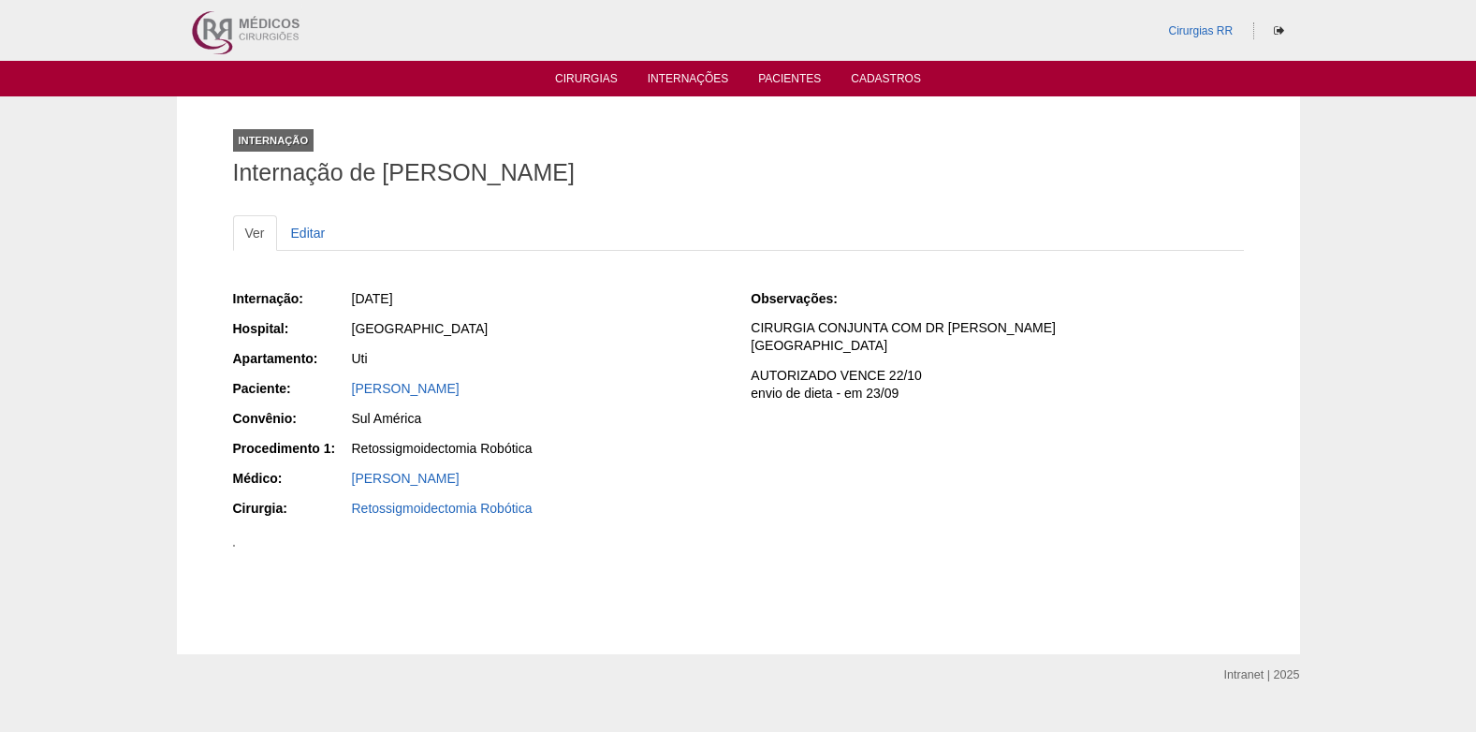
scroll to position [94, 0]
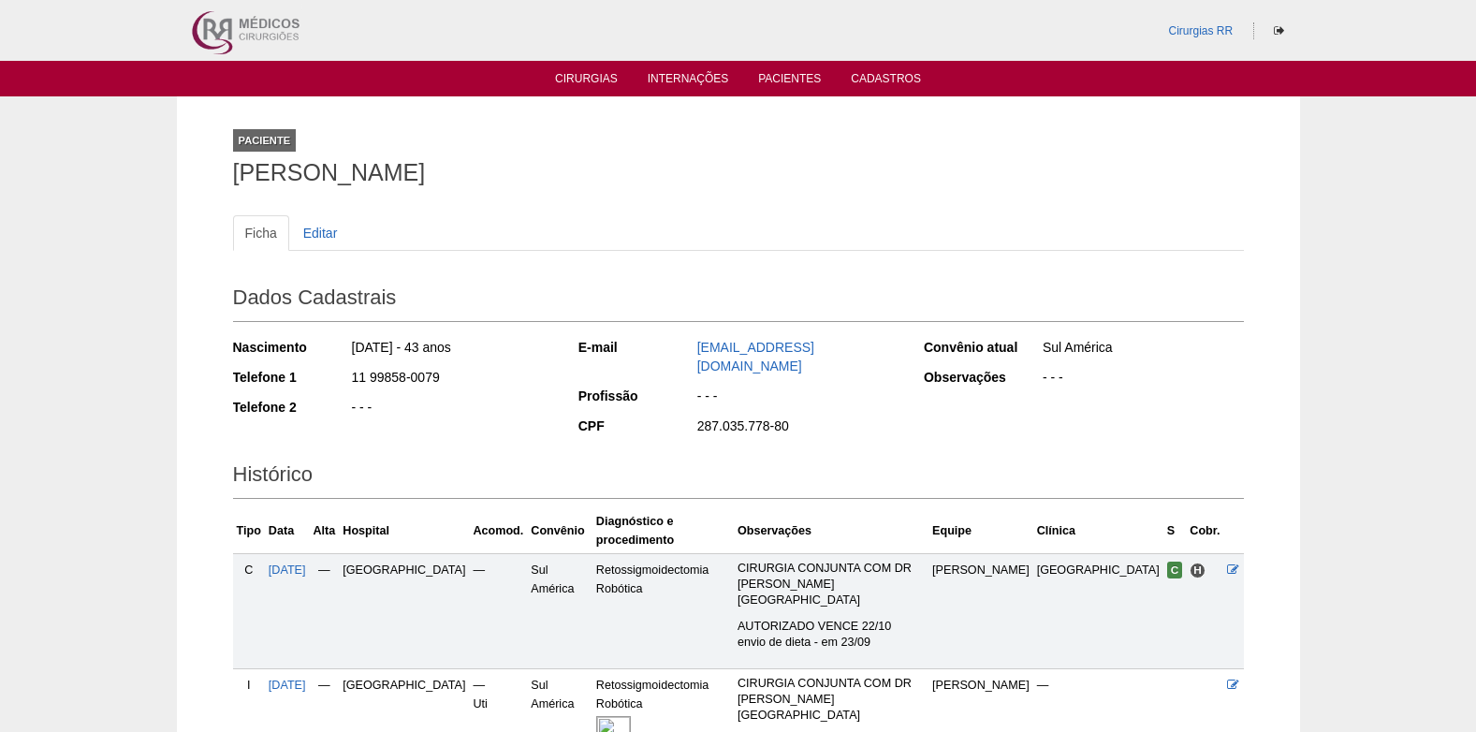
scroll to position [149, 0]
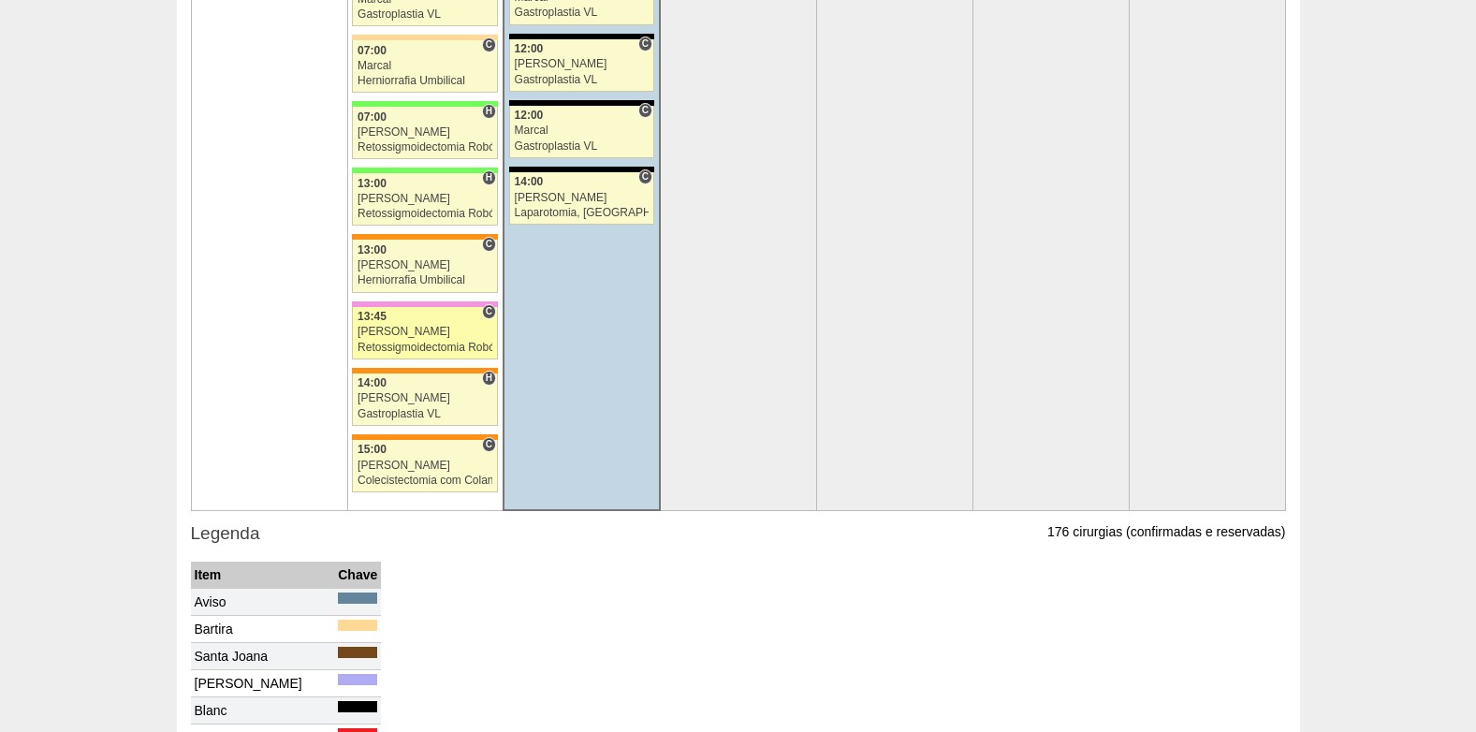
scroll to position [4120, 0]
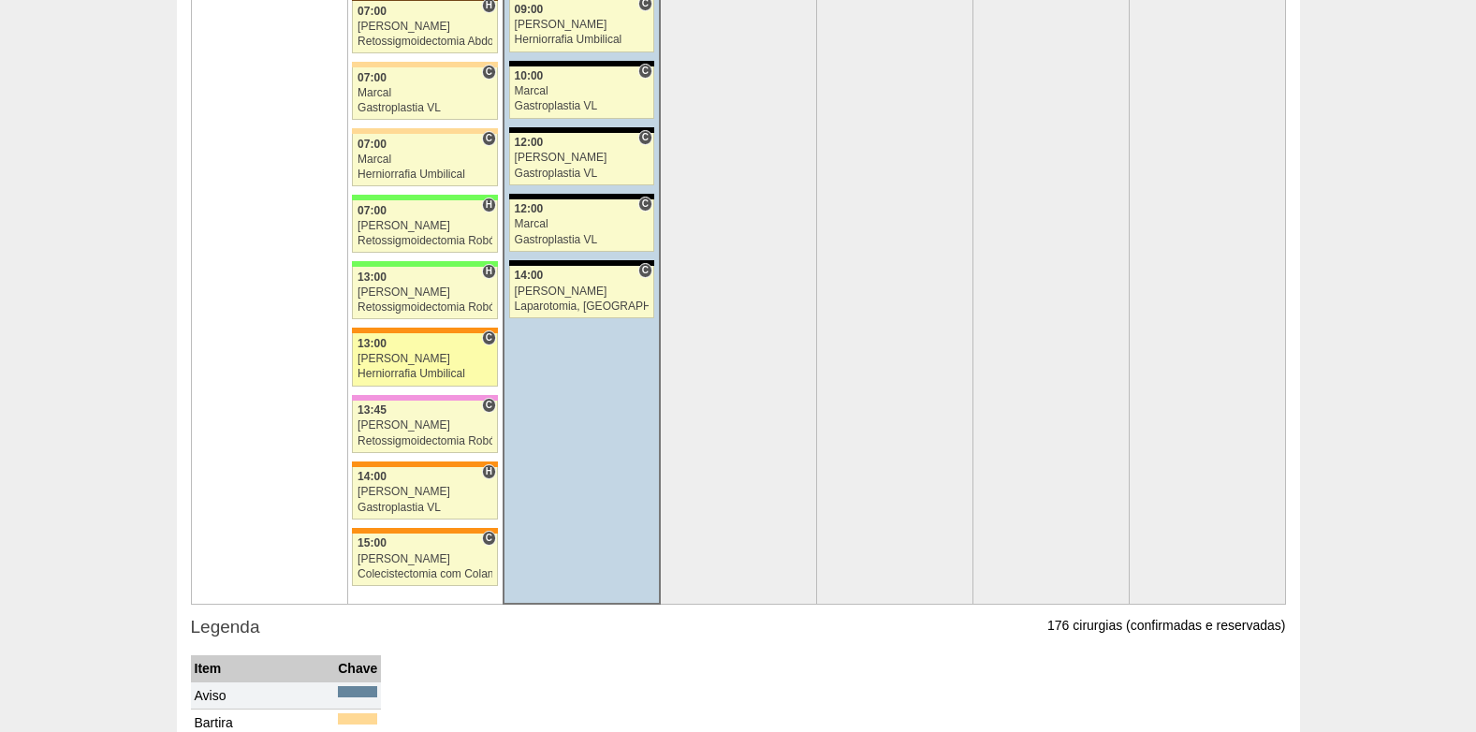
click at [407, 358] on div "[PERSON_NAME]" at bounding box center [425, 359] width 135 height 12
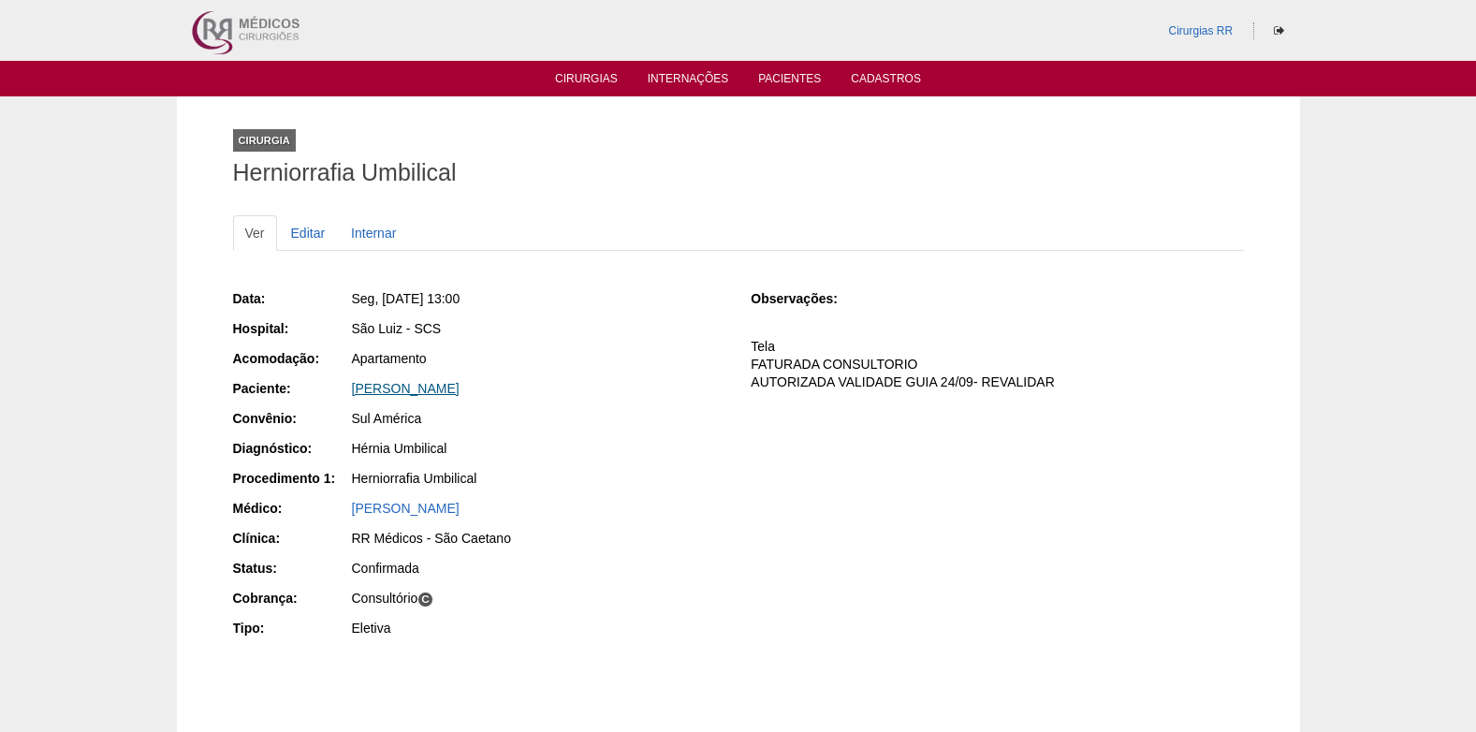
click at [458, 383] on link "Carlos Alberto Marangão Junior" at bounding box center [406, 388] width 108 height 15
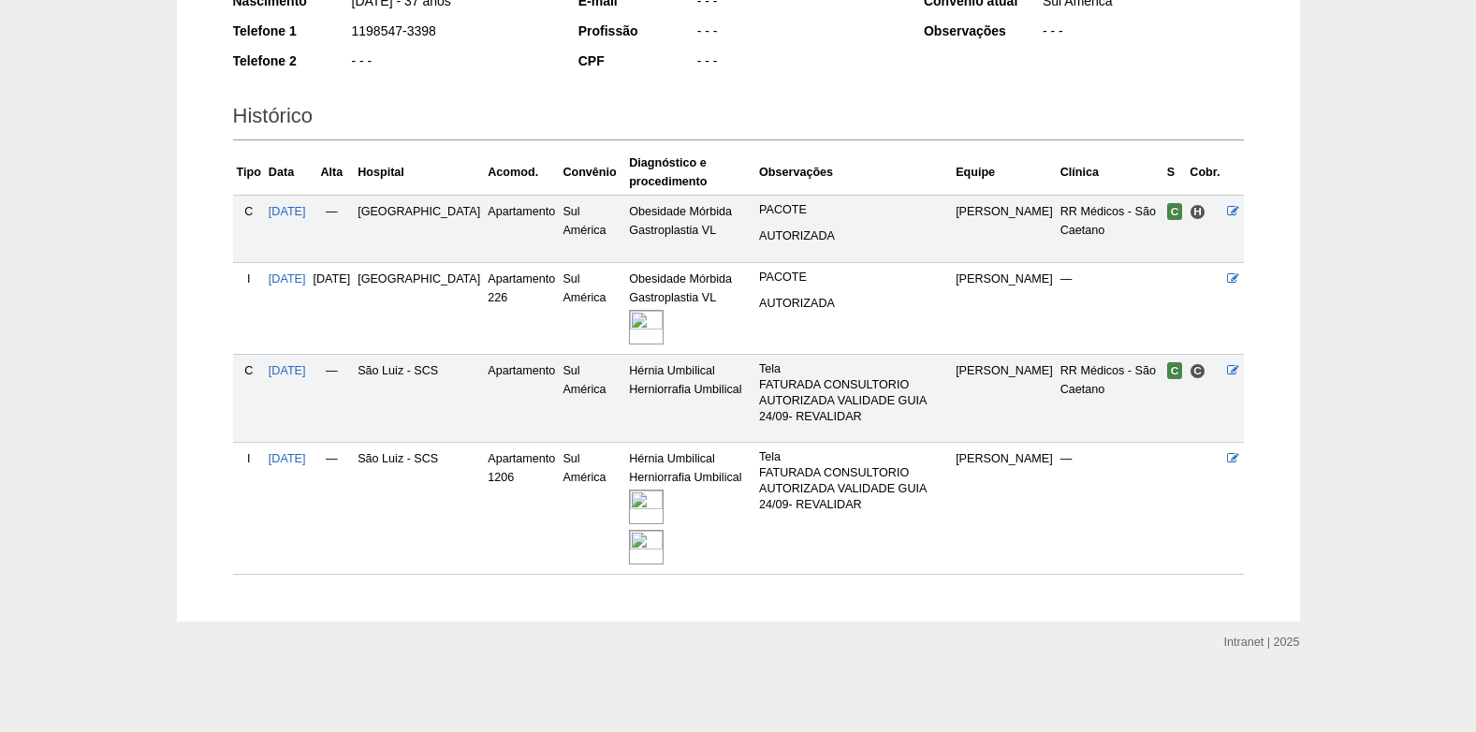
scroll to position [349, 0]
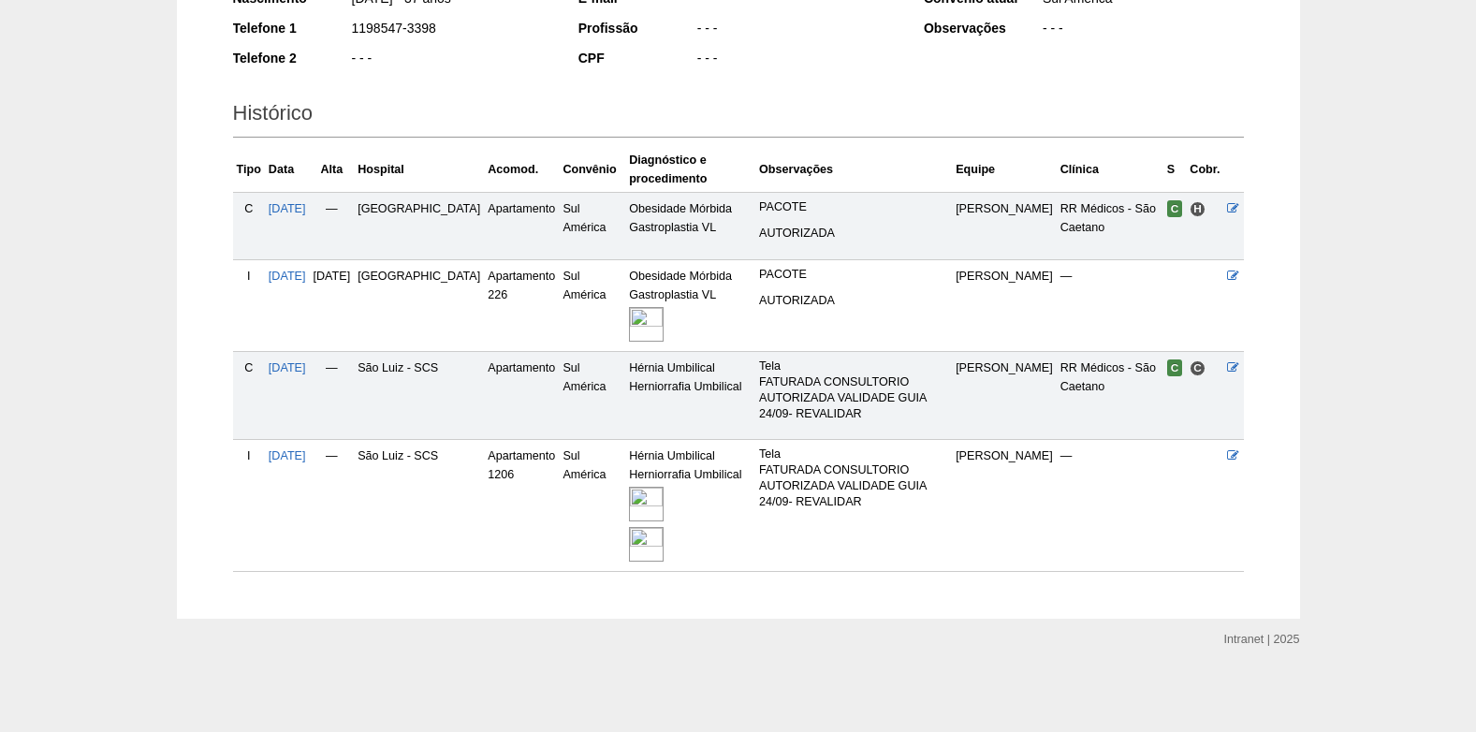
click at [643, 504] on img at bounding box center [646, 504] width 35 height 35
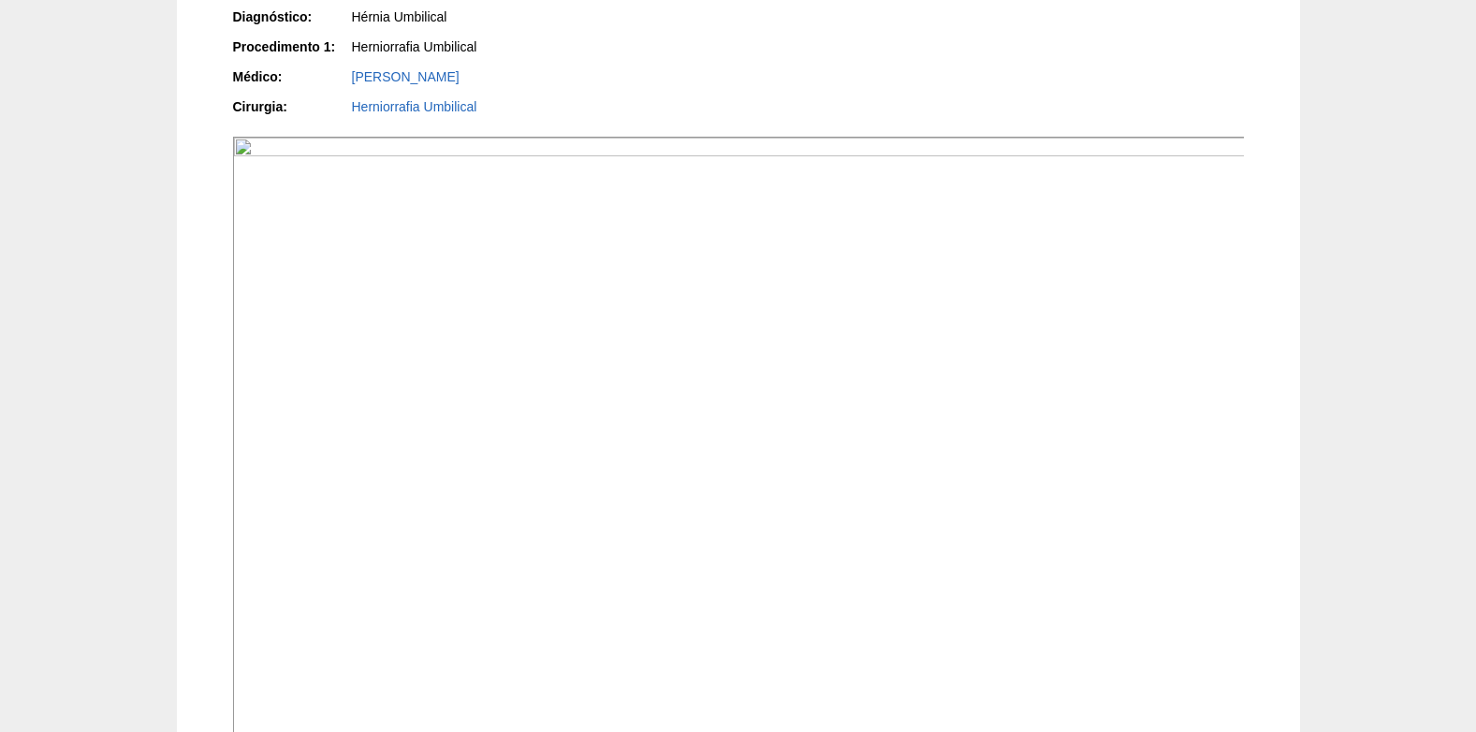
scroll to position [453, 0]
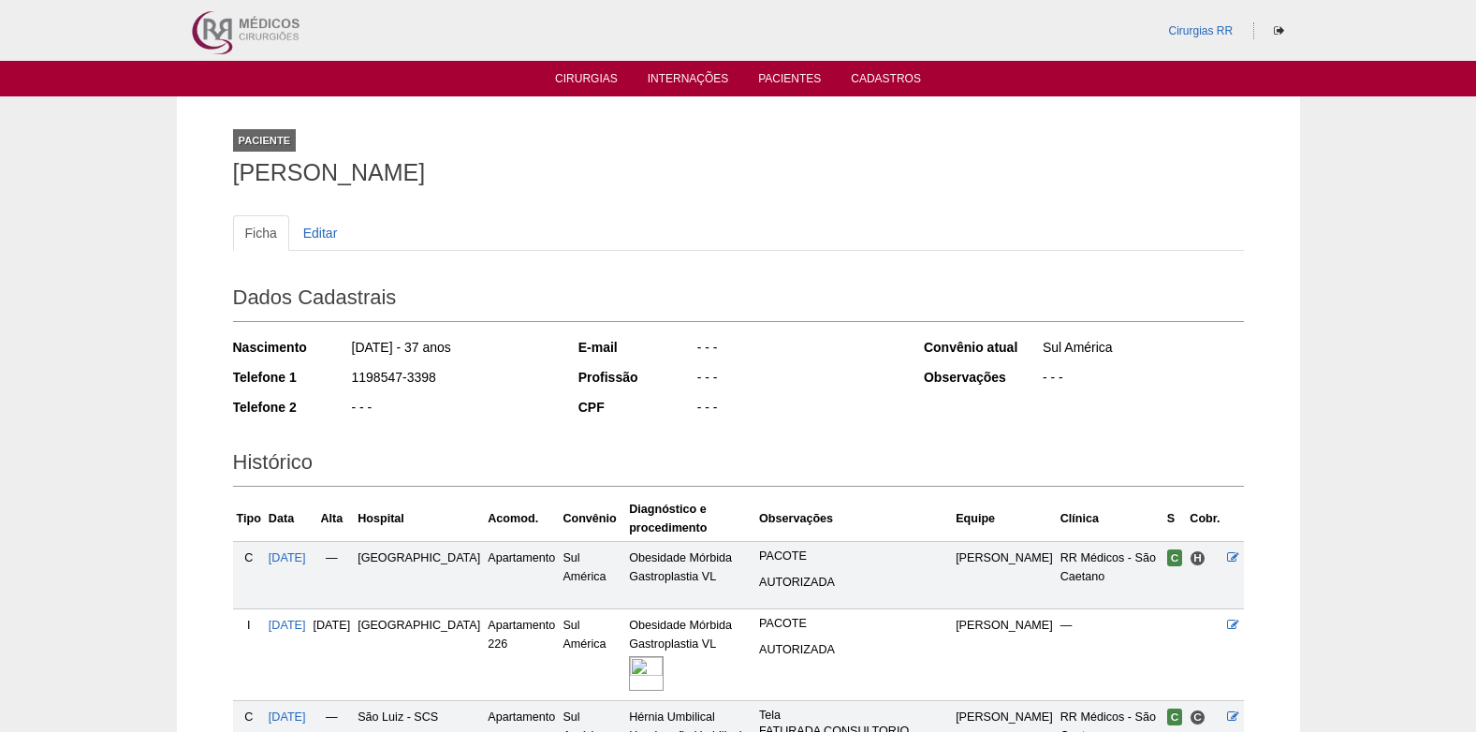
scroll to position [347, 0]
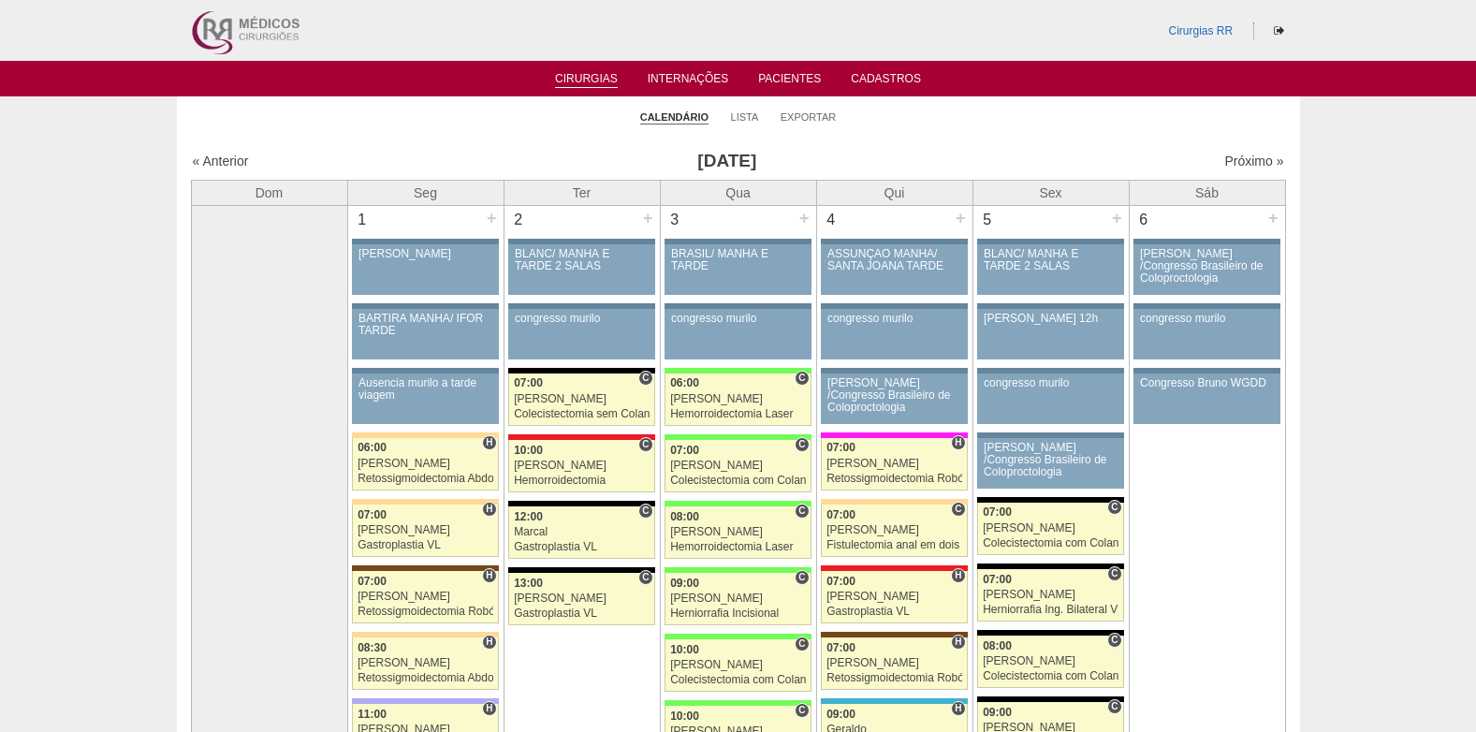
scroll to position [4120, 0]
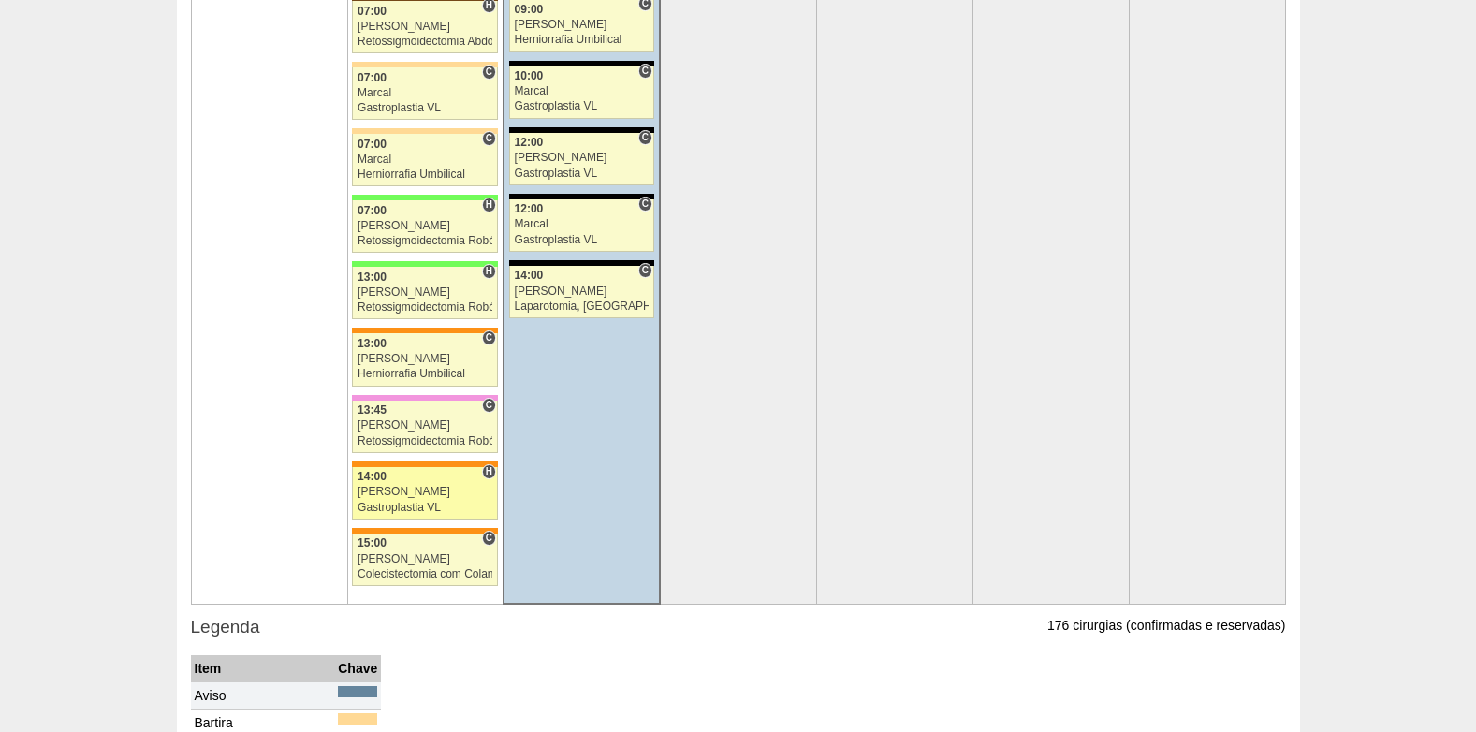
click at [424, 495] on div "[PERSON_NAME]" at bounding box center [425, 492] width 135 height 12
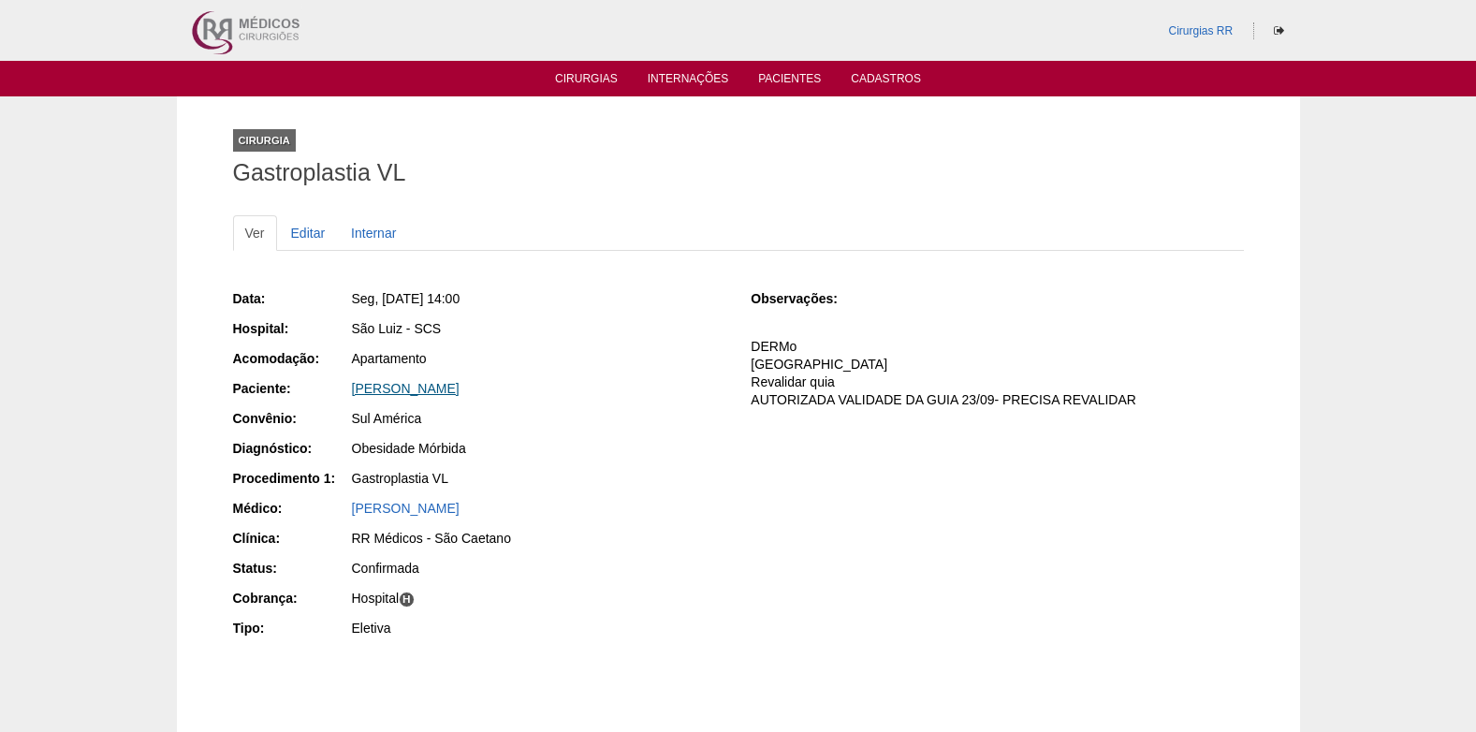
click at [413, 393] on link "[PERSON_NAME]" at bounding box center [406, 388] width 108 height 15
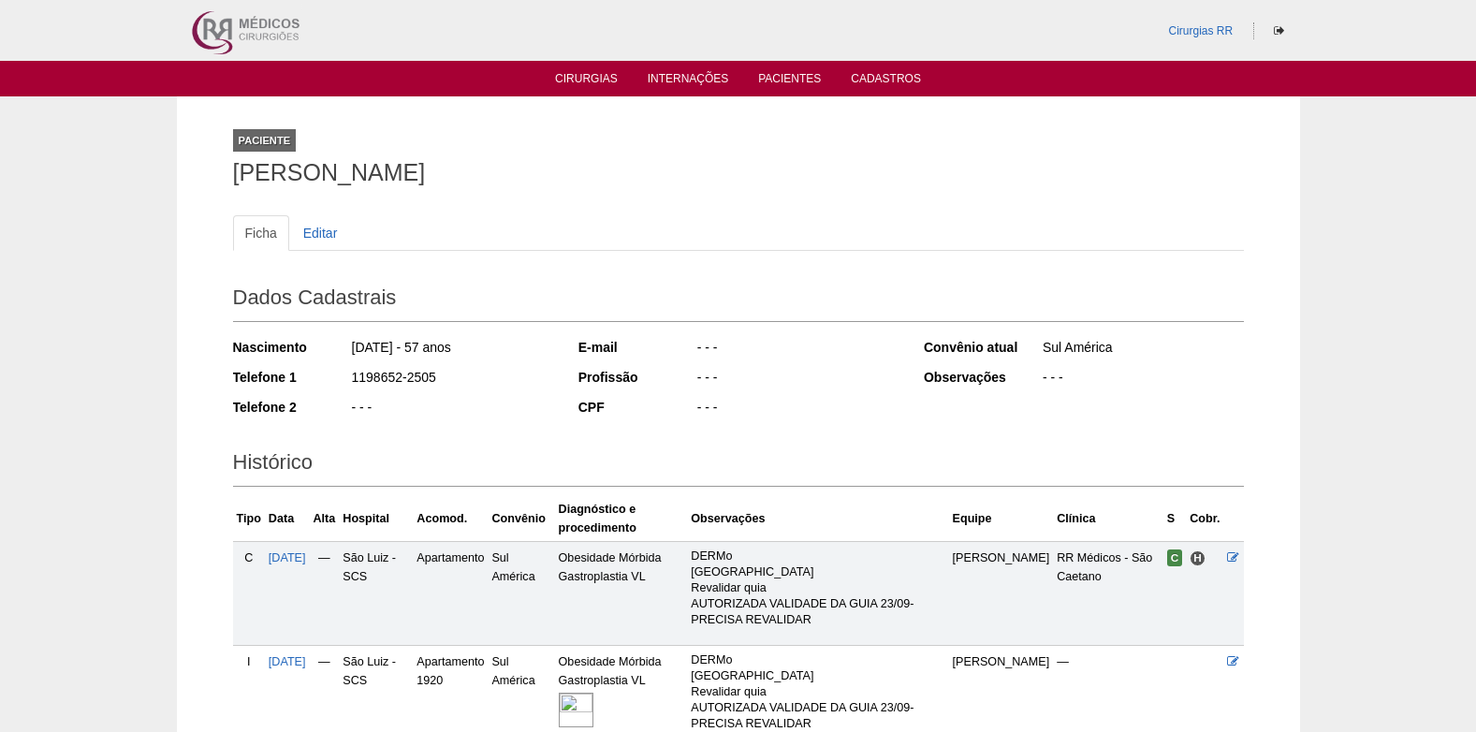
scroll to position [178, 0]
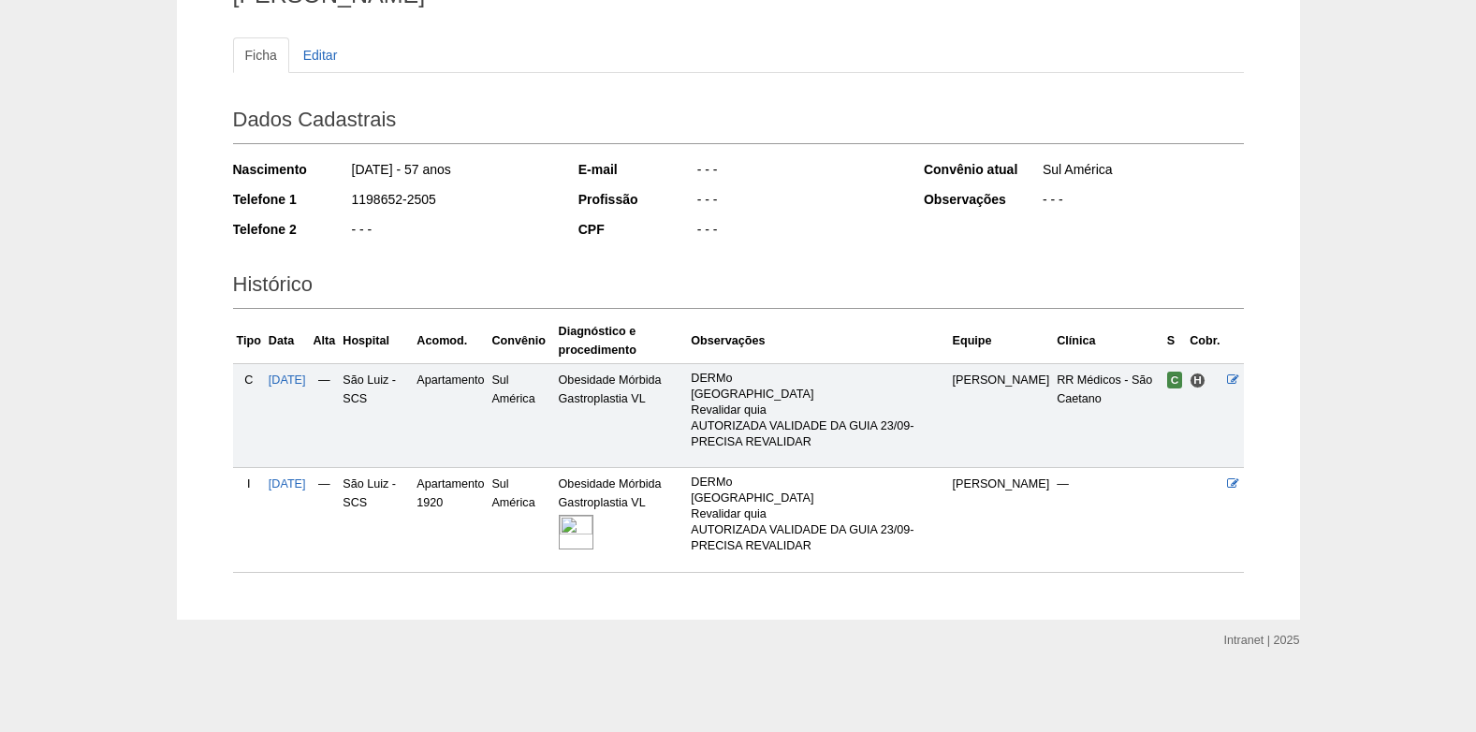
click at [594, 535] on img at bounding box center [576, 532] width 35 height 35
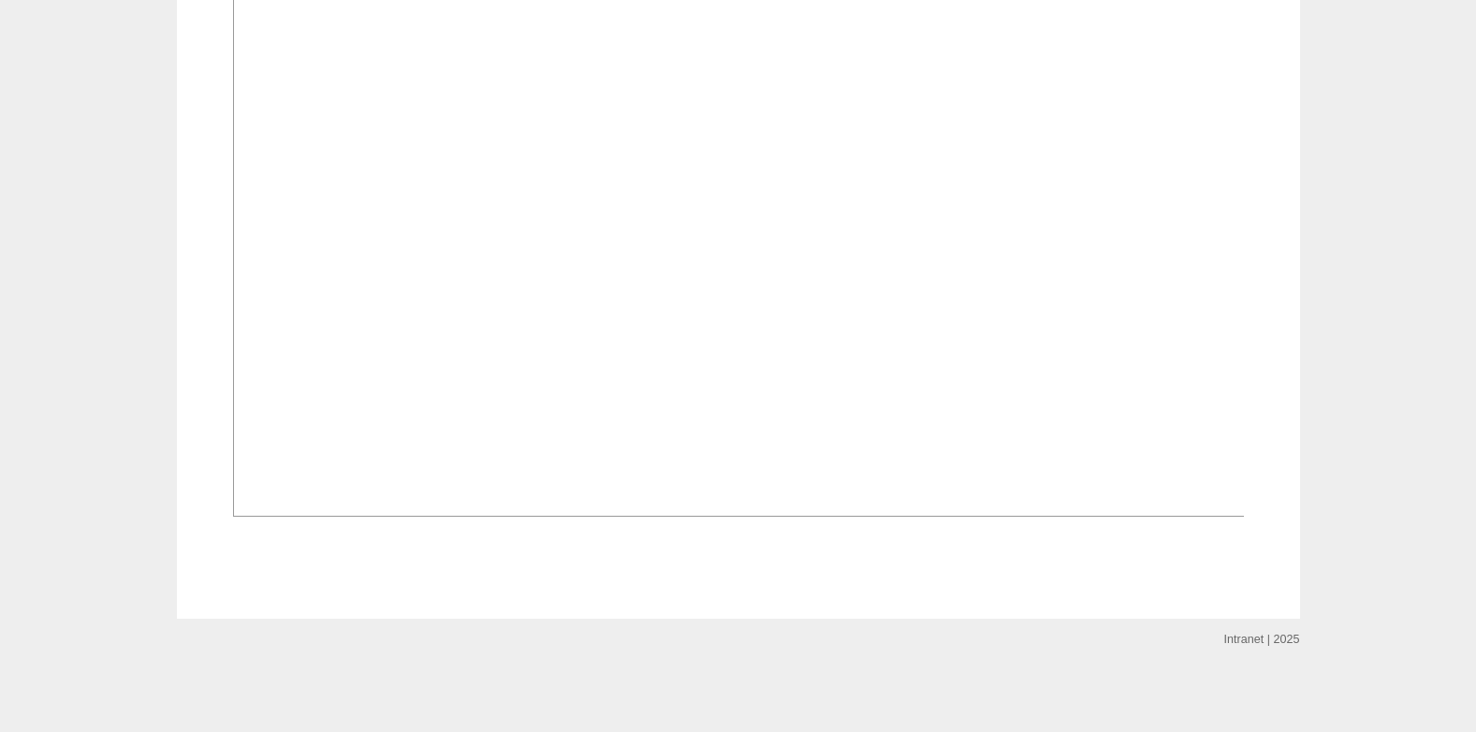
scroll to position [1432, 0]
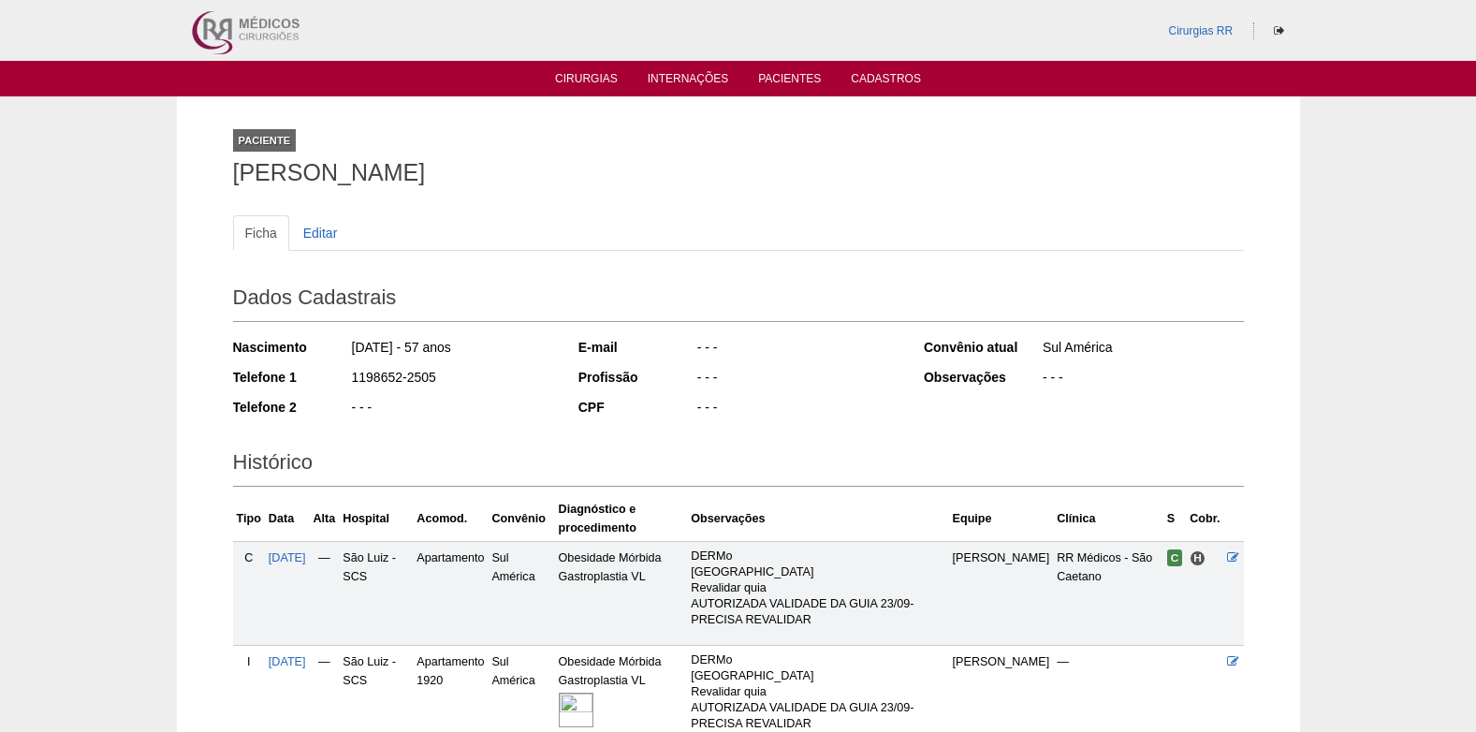
scroll to position [178, 0]
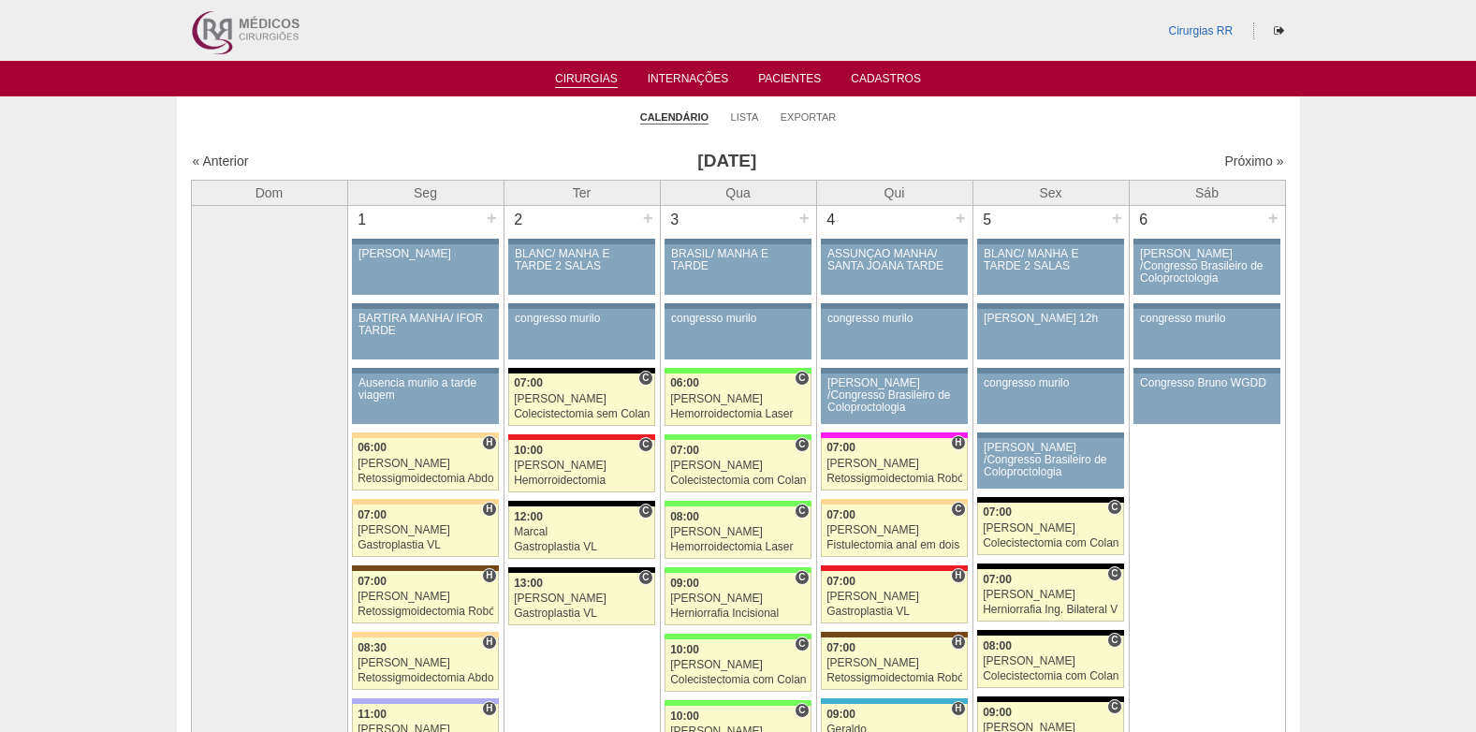
scroll to position [4120, 0]
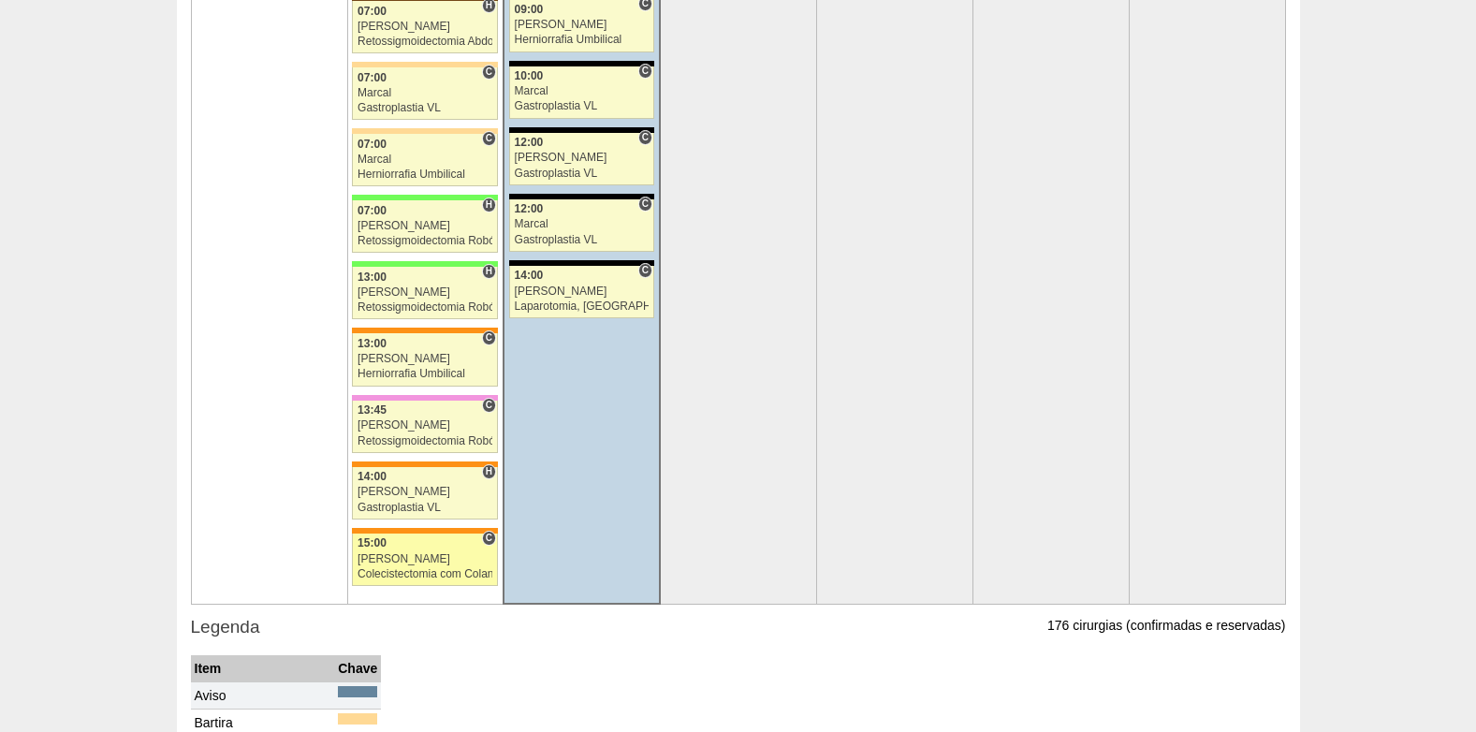
click at [429, 553] on div "[PERSON_NAME]" at bounding box center [425, 559] width 135 height 12
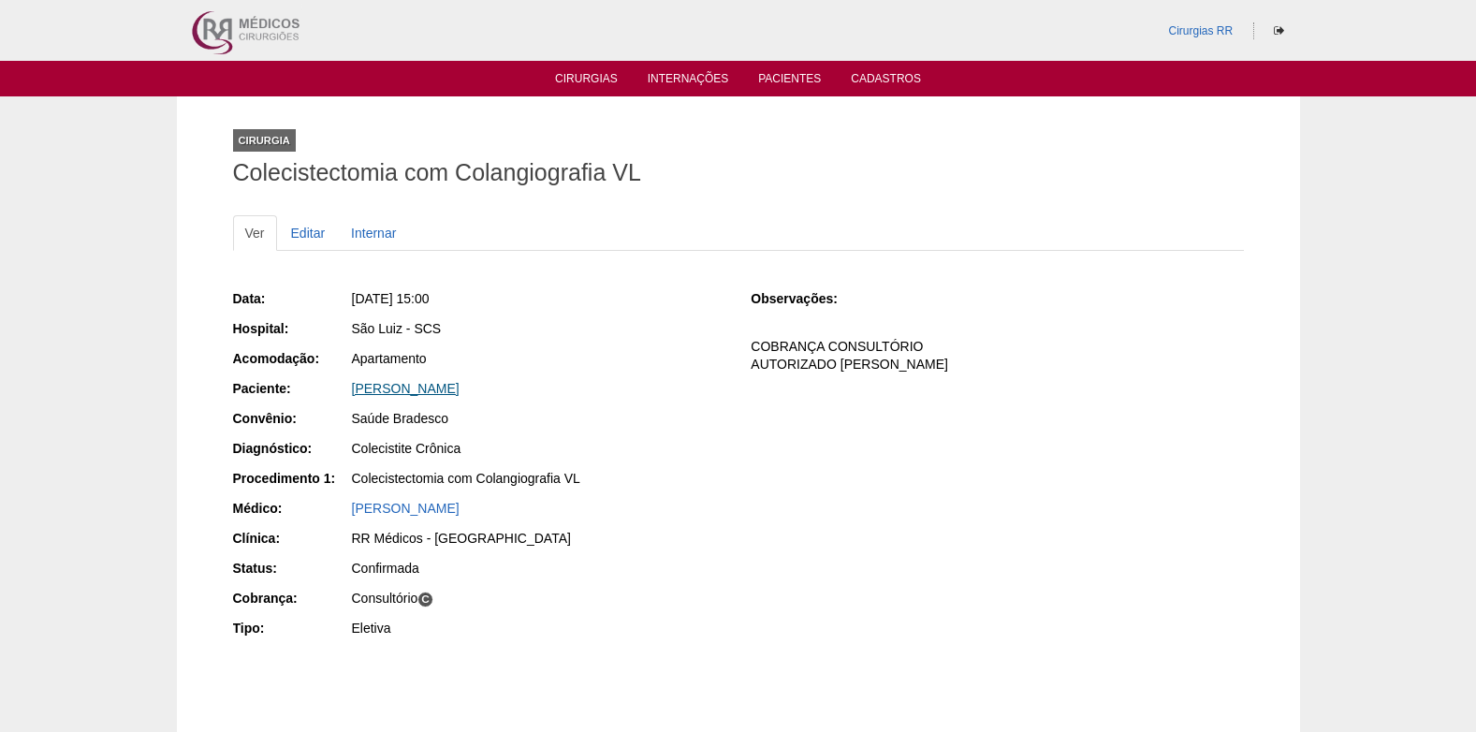
click at [393, 388] on link "[PERSON_NAME]" at bounding box center [406, 388] width 108 height 15
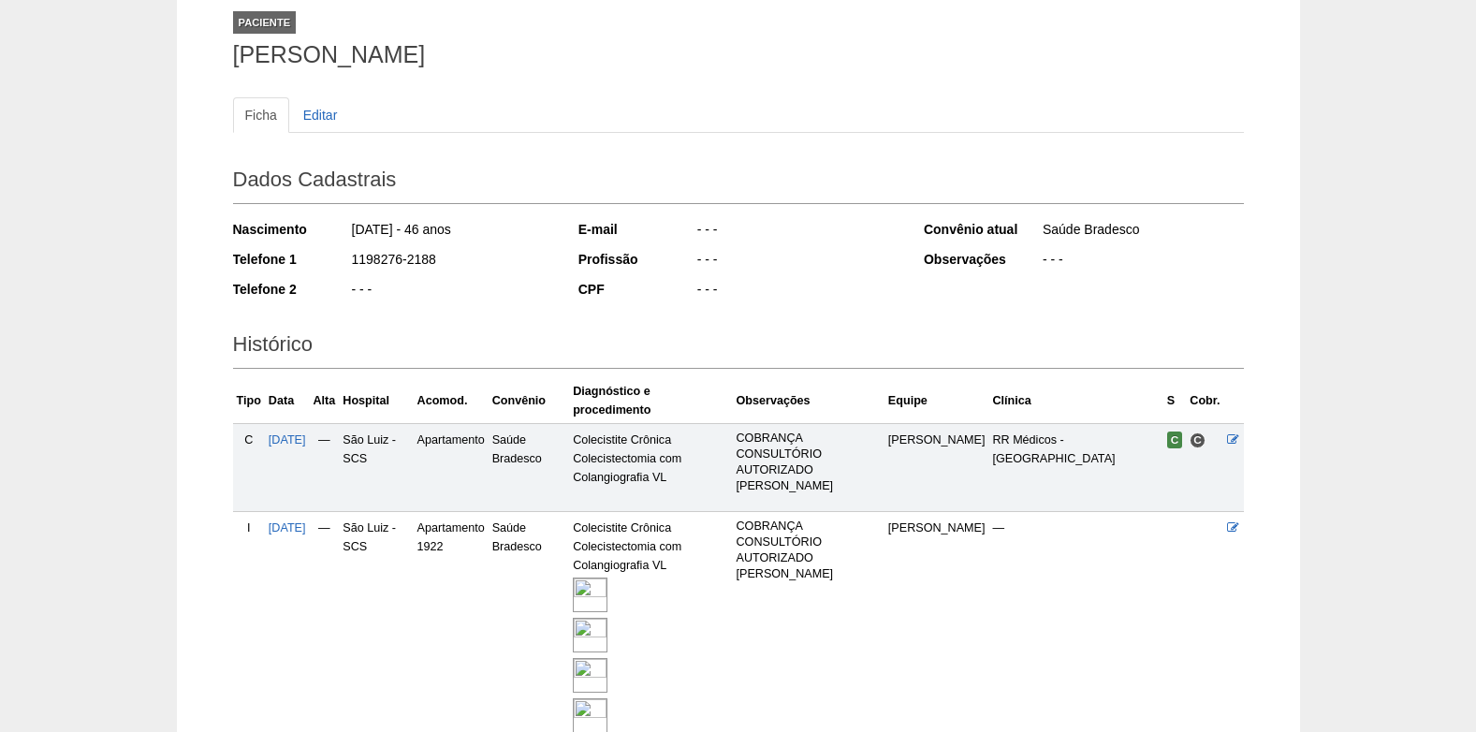
scroll to position [271, 0]
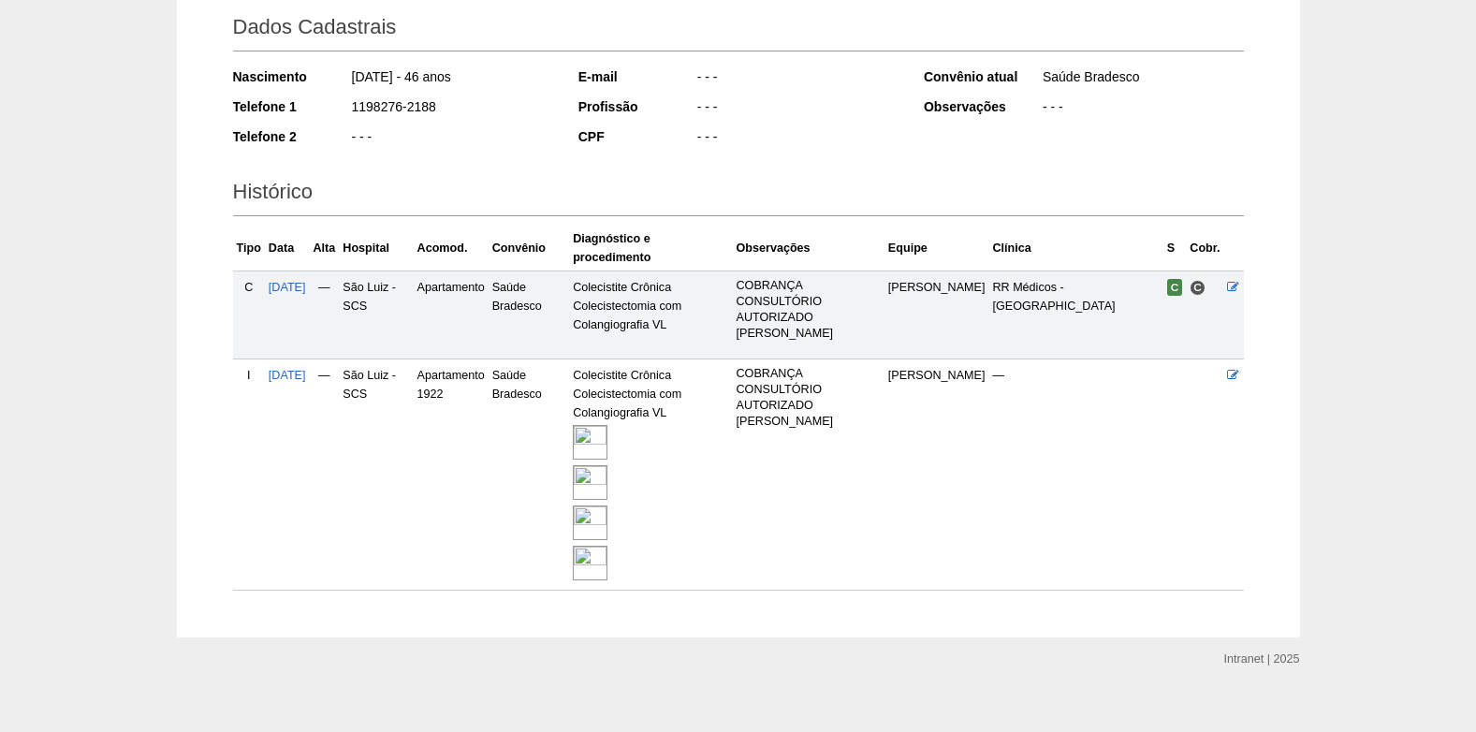
click at [613, 443] on div at bounding box center [650, 442] width 155 height 40
click at [608, 466] on img at bounding box center [590, 482] width 35 height 35
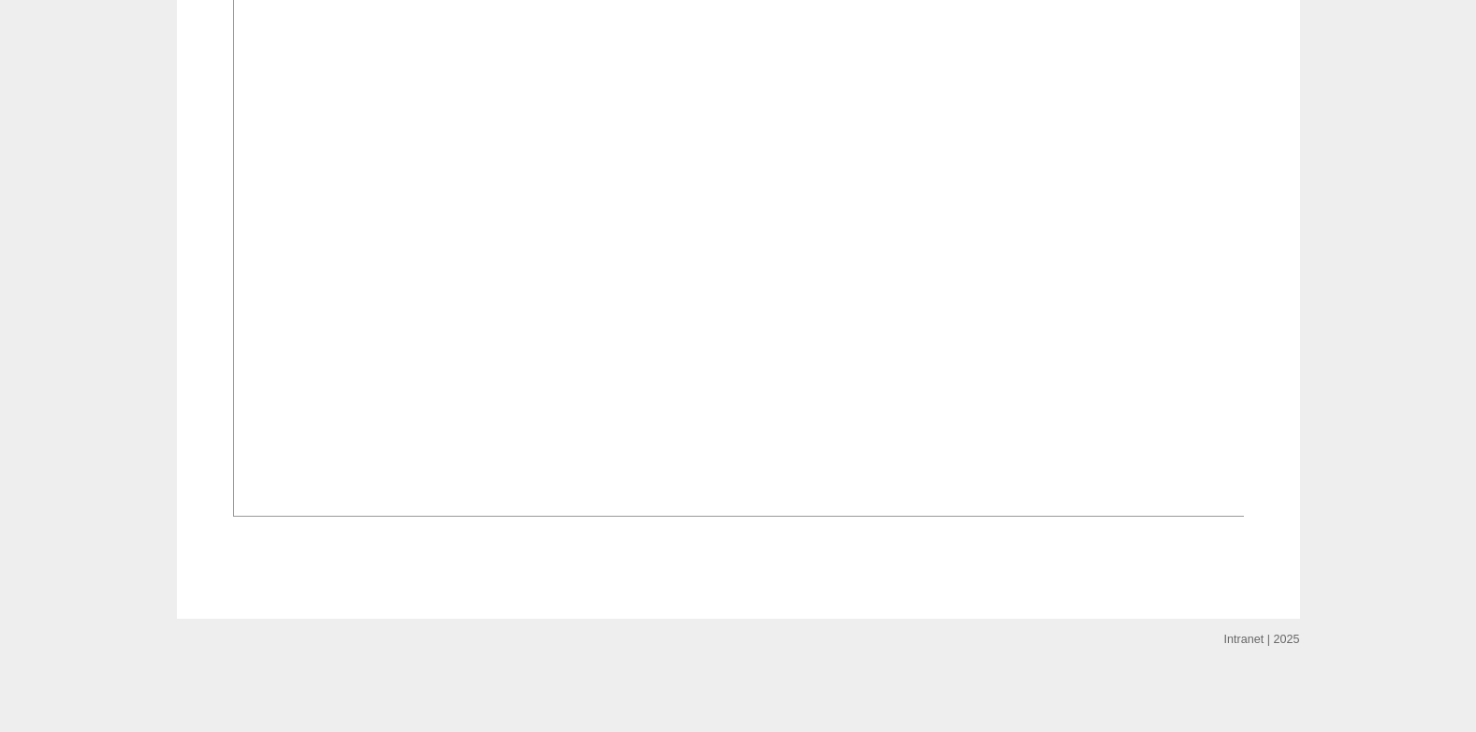
scroll to position [4460, 0]
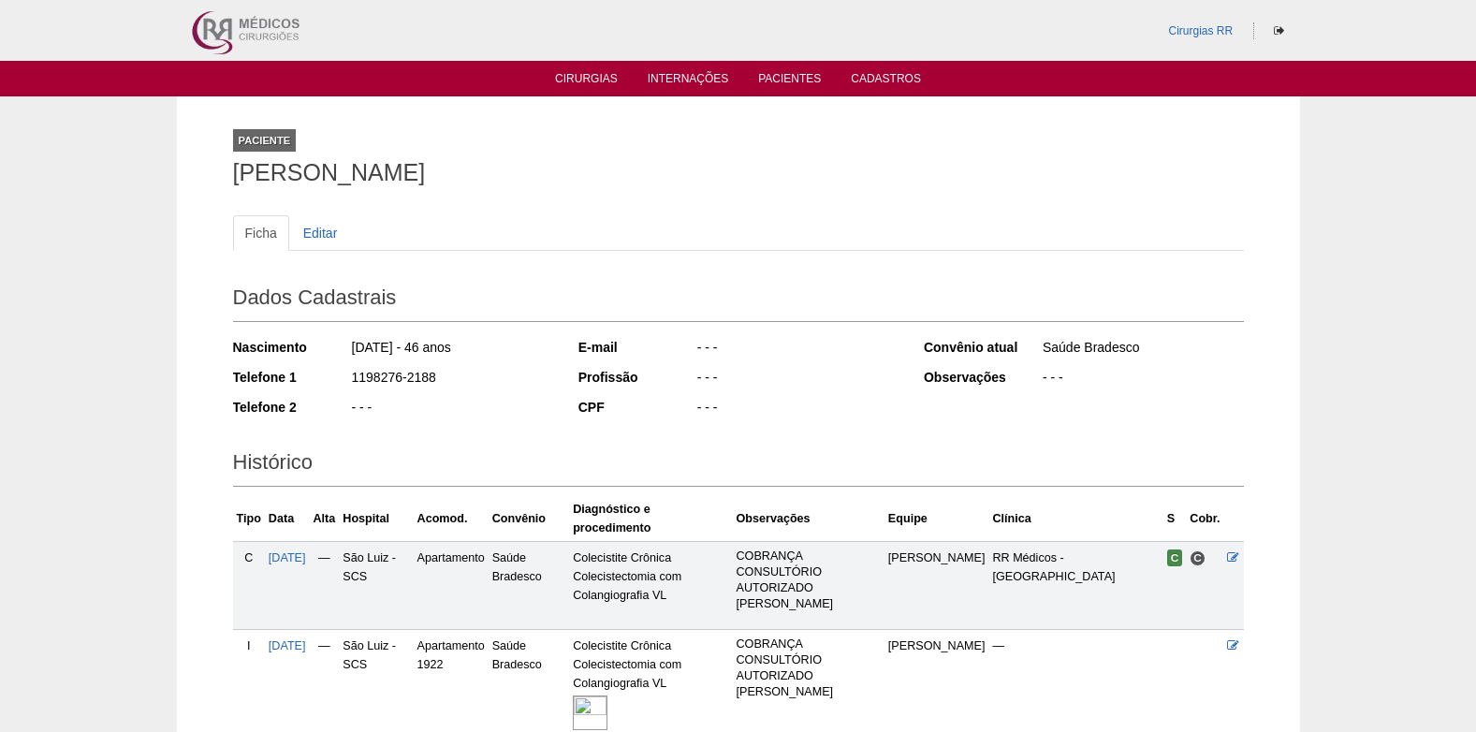
scroll to position [271, 0]
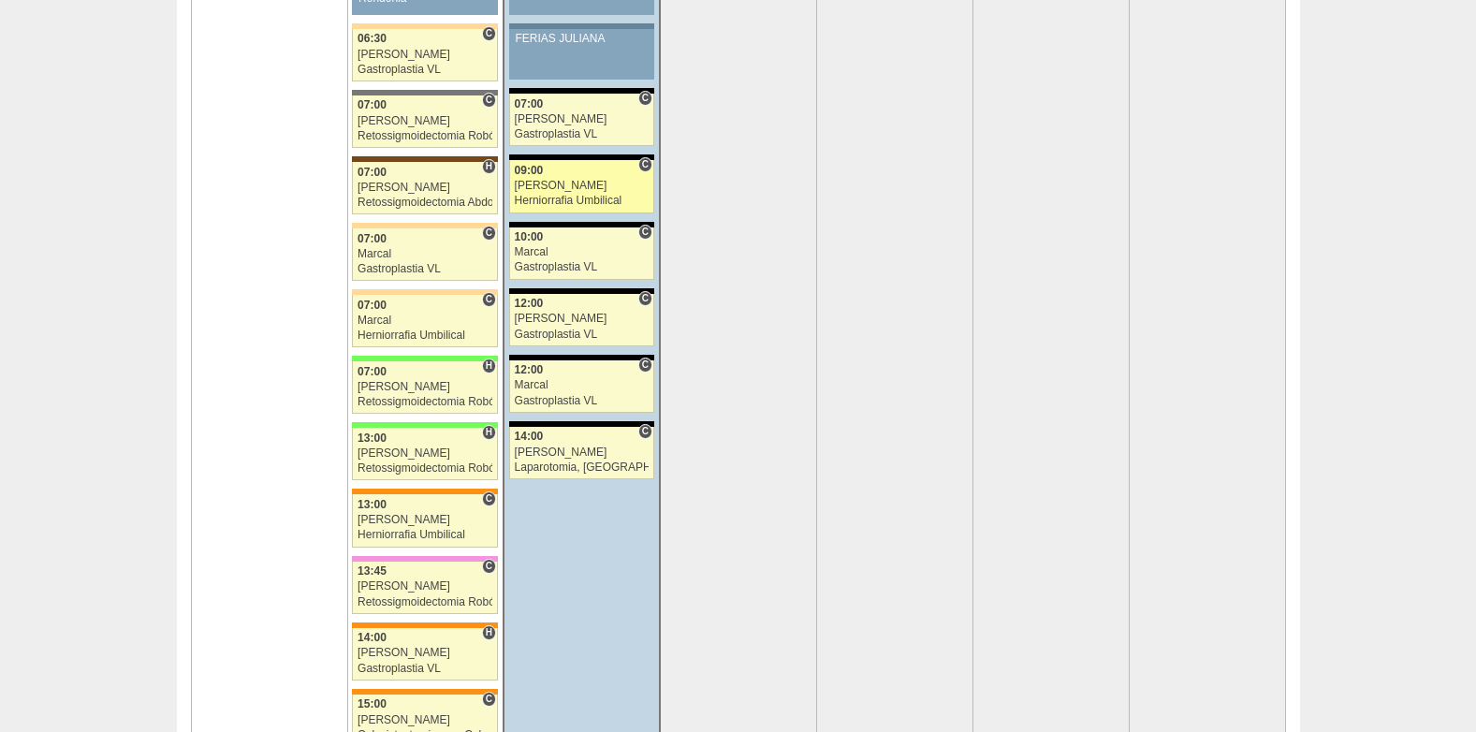
scroll to position [3932, 0]
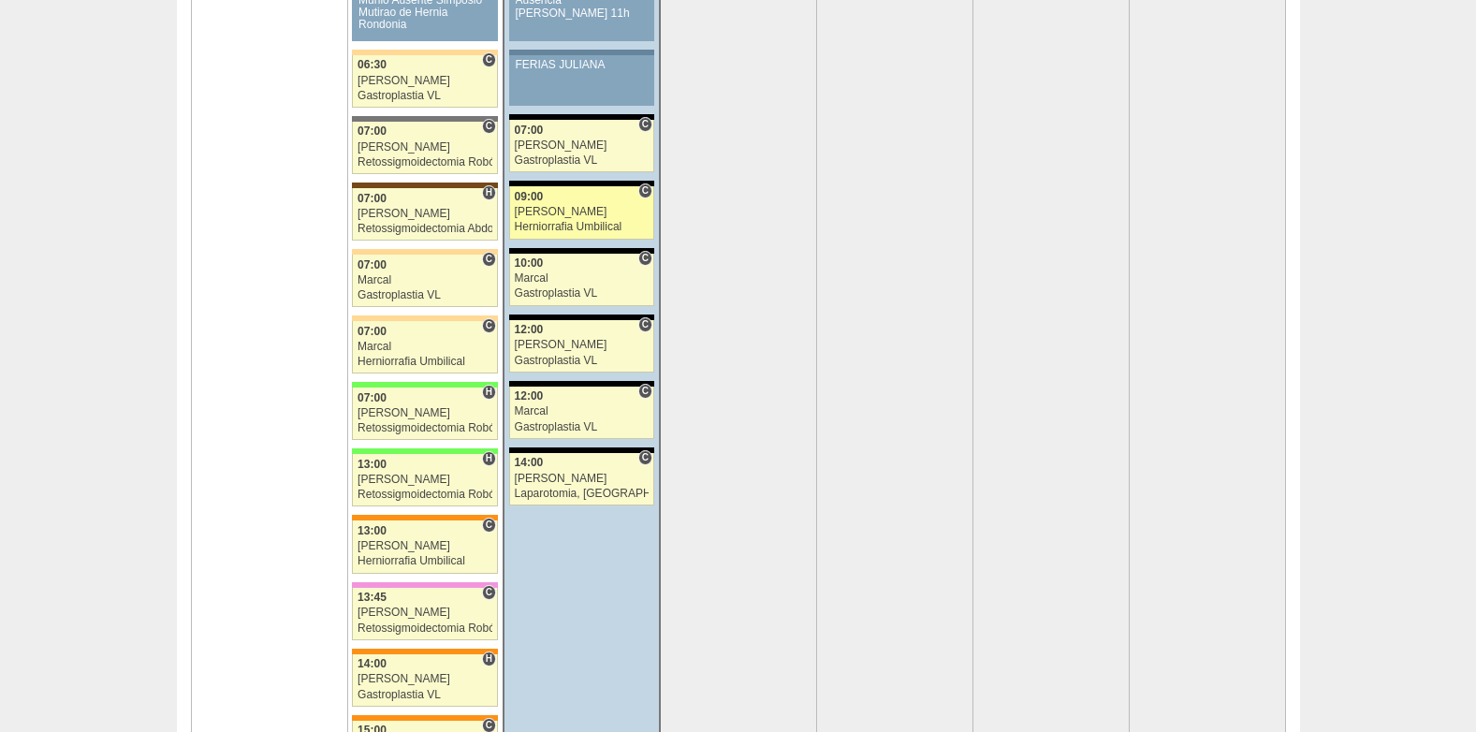
click at [554, 213] on div "[PERSON_NAME]" at bounding box center [582, 212] width 135 height 12
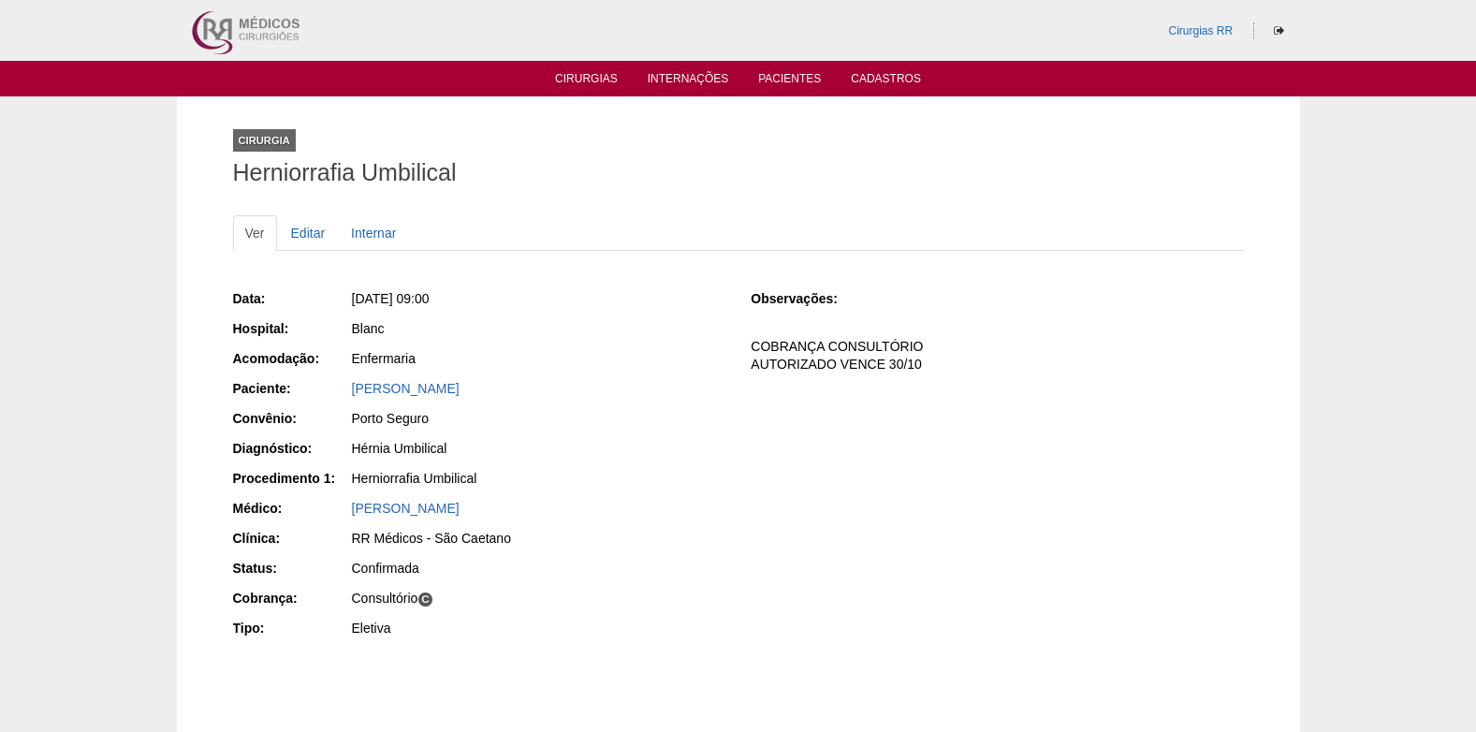
drag, startPoint x: 341, startPoint y: 395, endPoint x: 509, endPoint y: 394, distance: 168.5
click at [509, 394] on div "Paciente: Rodrigo Santos de Oliveira" at bounding box center [479, 390] width 492 height 23
copy div "Paciente: Rodrigo Santos de Oliveira"
click at [313, 228] on link "Editar" at bounding box center [308, 233] width 59 height 36
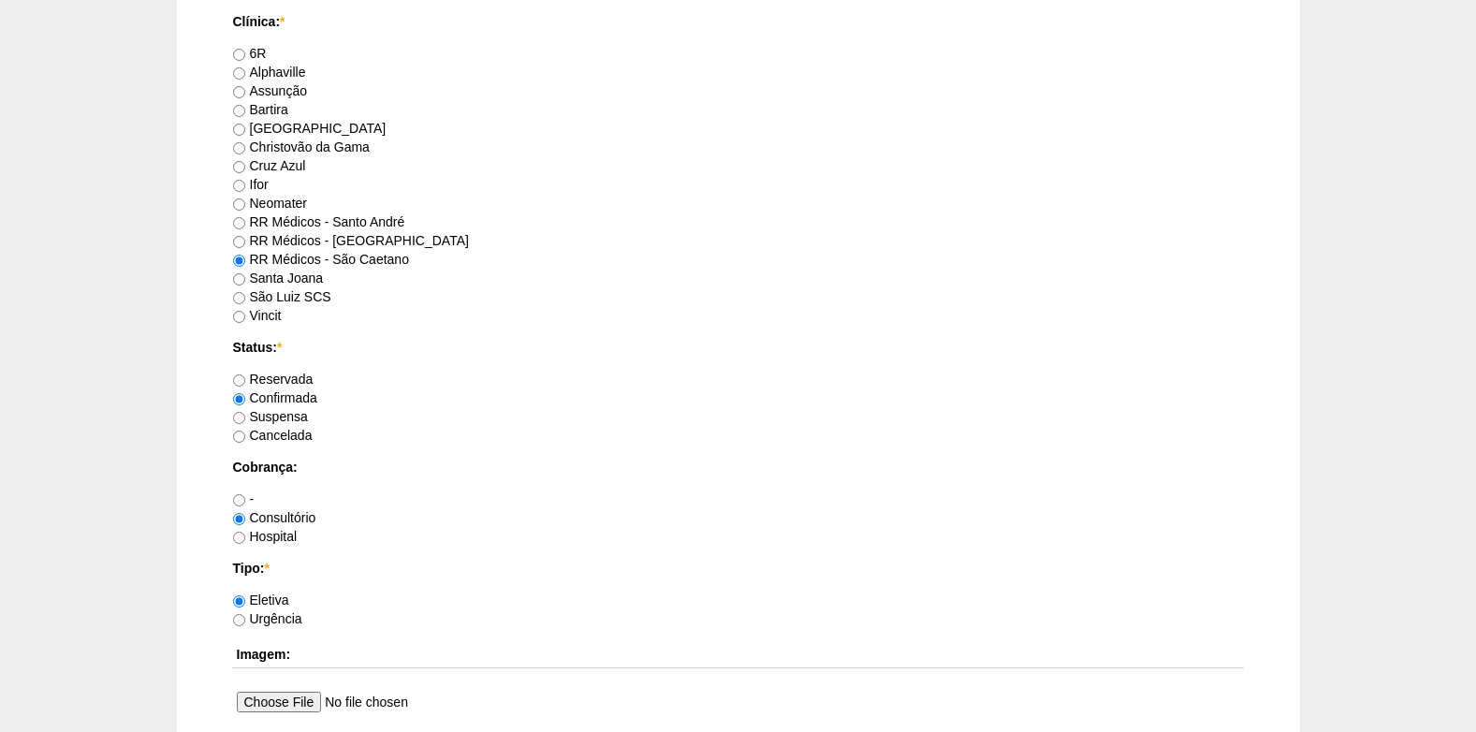
scroll to position [1217, 0]
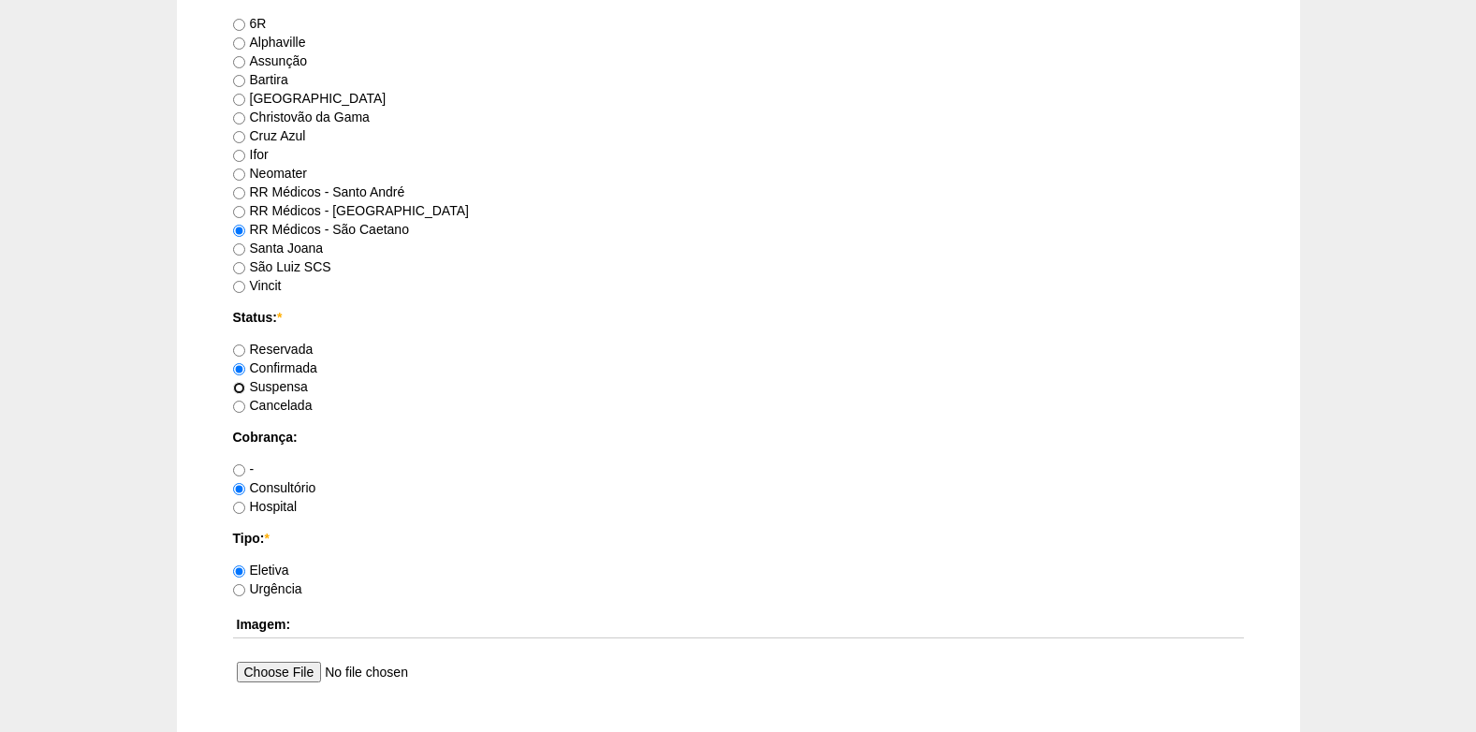
click at [240, 388] on input "Suspensa" at bounding box center [239, 388] width 12 height 12
radio input "true"
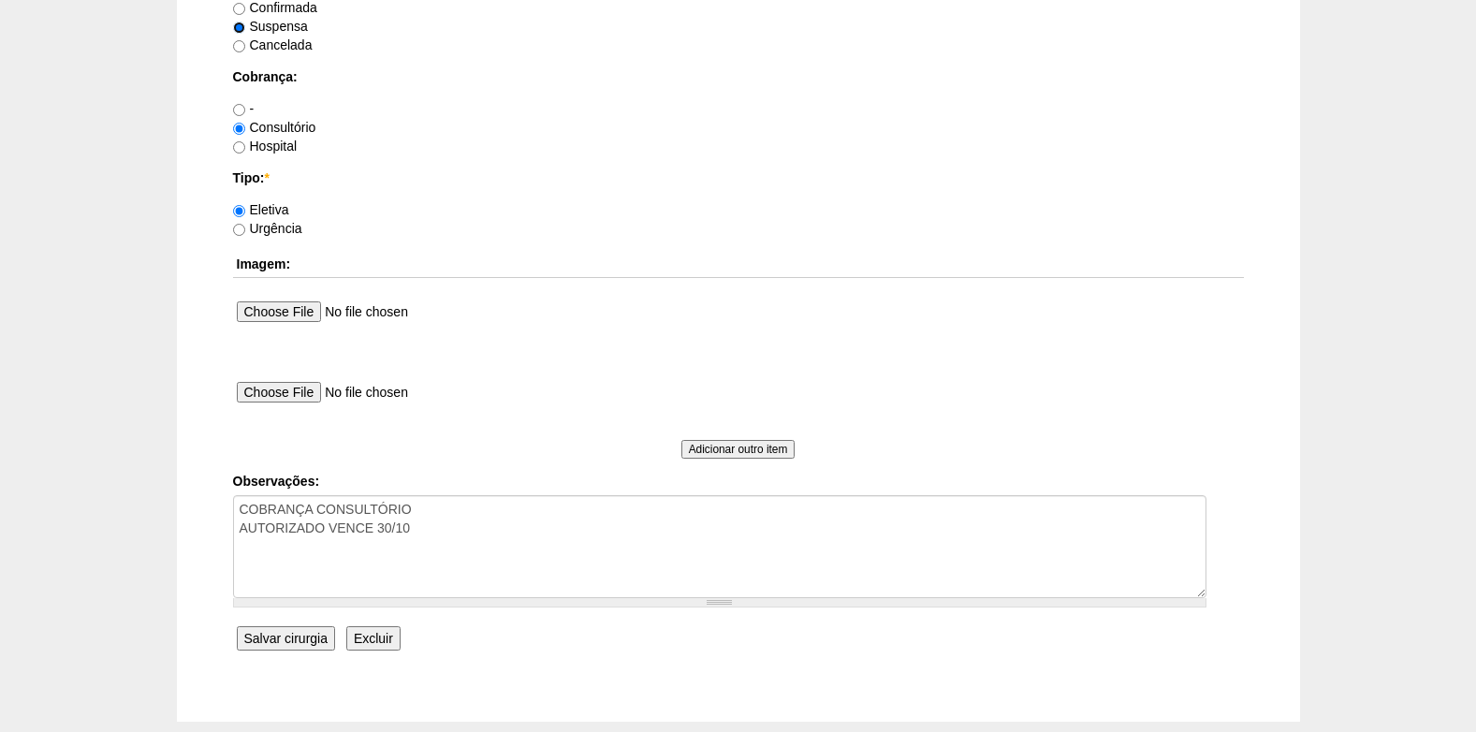
scroll to position [1592, 0]
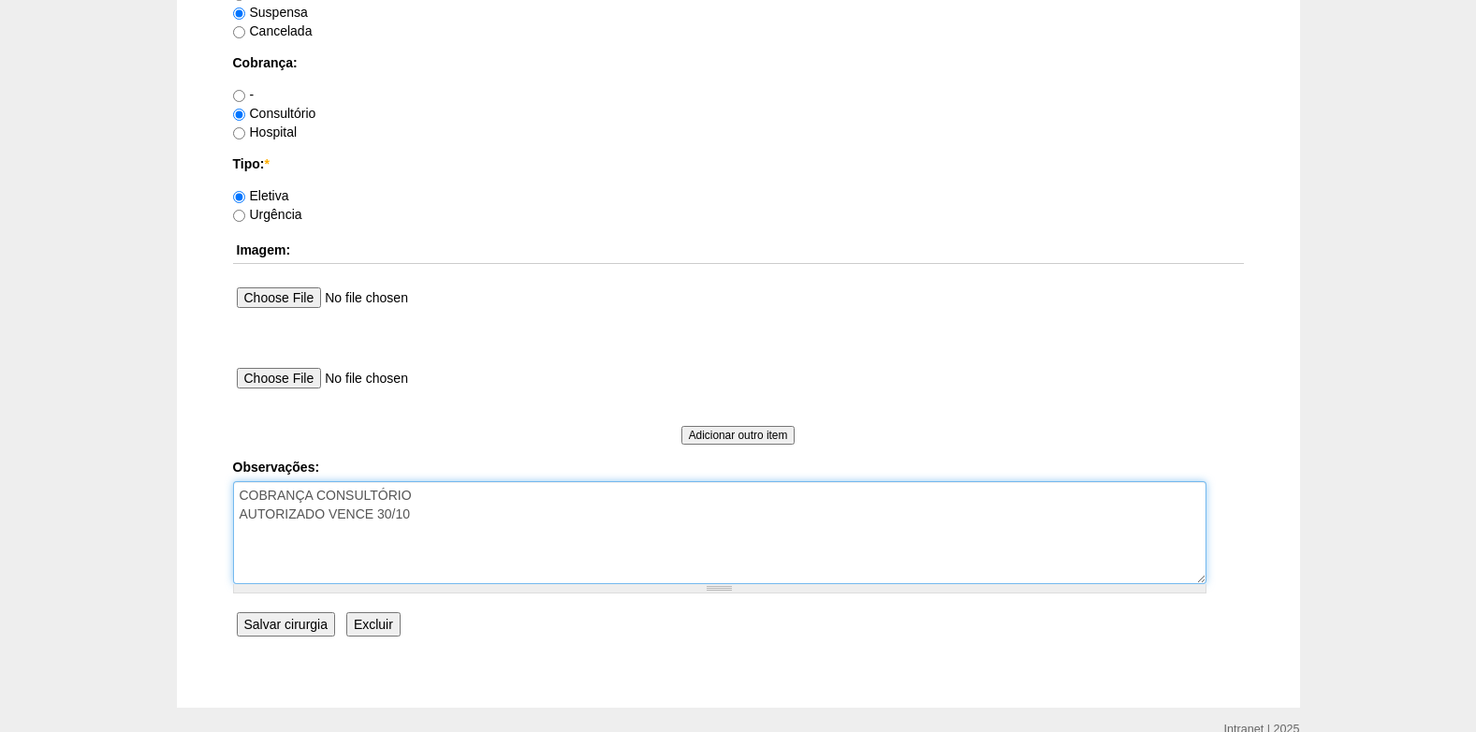
click at [441, 520] on textarea "COBRANÇA CONSULTÓRIO AUTORIZADO VENCE 30/10" at bounding box center [720, 532] width 974 height 103
type textarea "COBRANÇA CONSULTÓRIO AUTORIZADO VENCE 30/10 30/09: suspensa, paciente teve surt…"
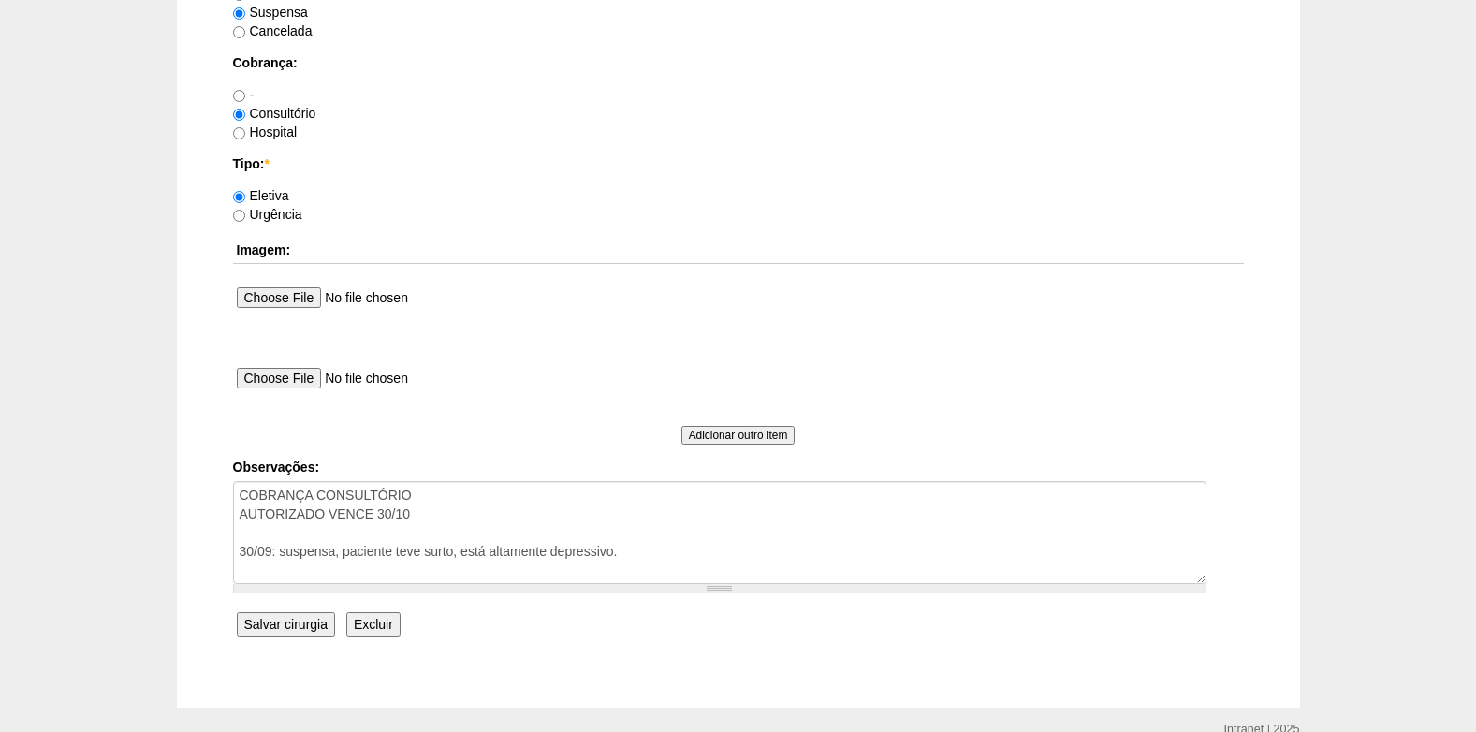
click at [263, 624] on input "Salvar cirurgia" at bounding box center [286, 624] width 98 height 24
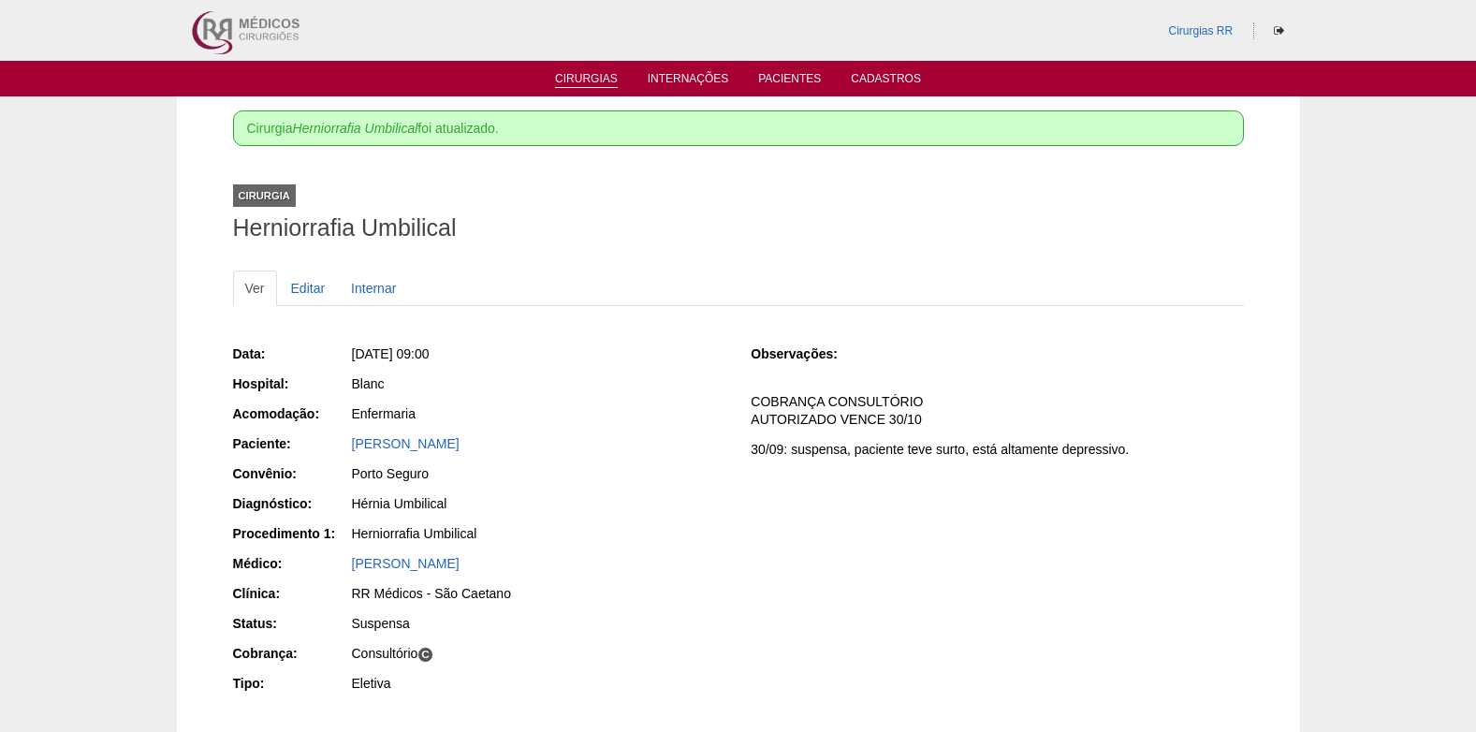
click at [560, 73] on link "Cirurgias" at bounding box center [586, 80] width 63 height 16
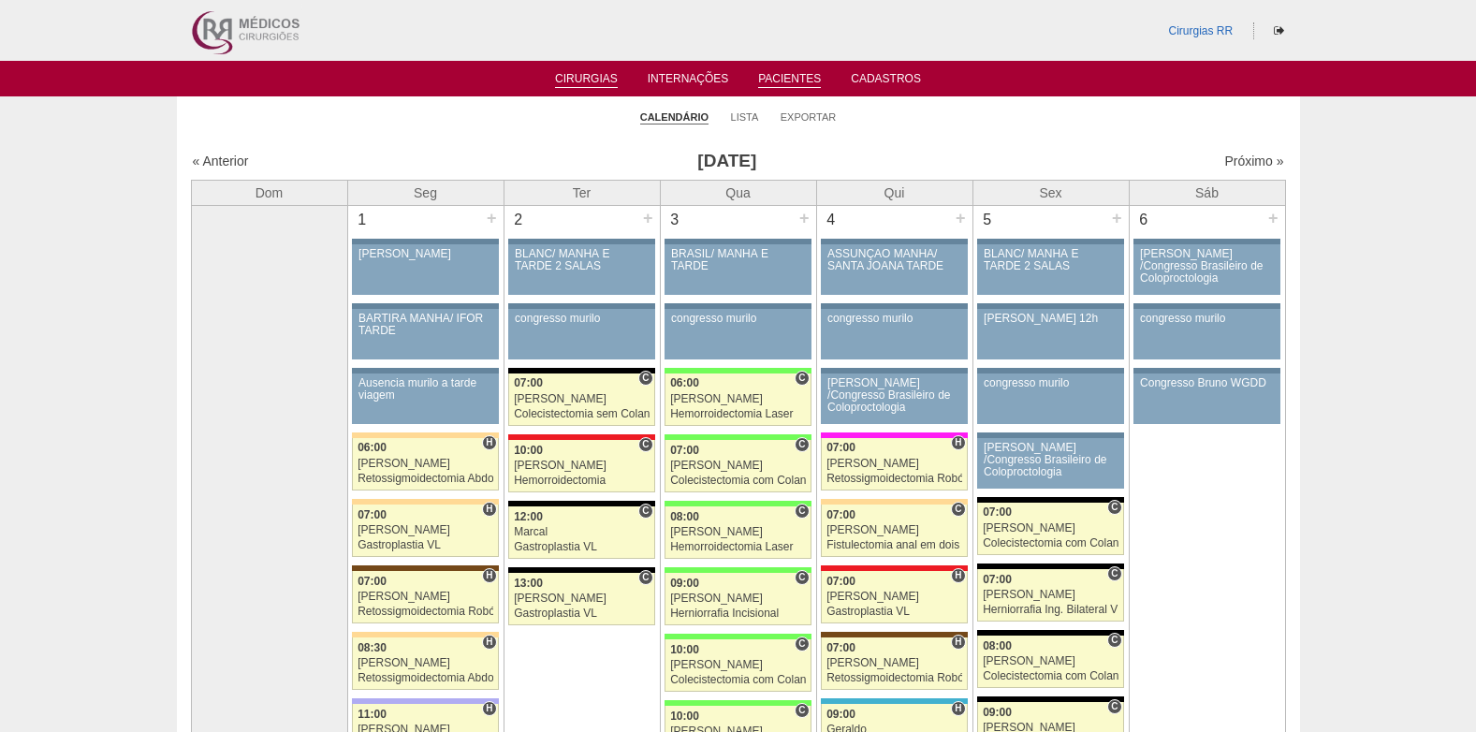
click at [766, 88] on ul "Cirurgias Internações Pacientes Cadastros" at bounding box center [738, 79] width 1476 height 36
click at [771, 85] on link "Pacientes" at bounding box center [789, 80] width 63 height 16
click at [789, 80] on link "Pacientes" at bounding box center [789, 80] width 63 height 16
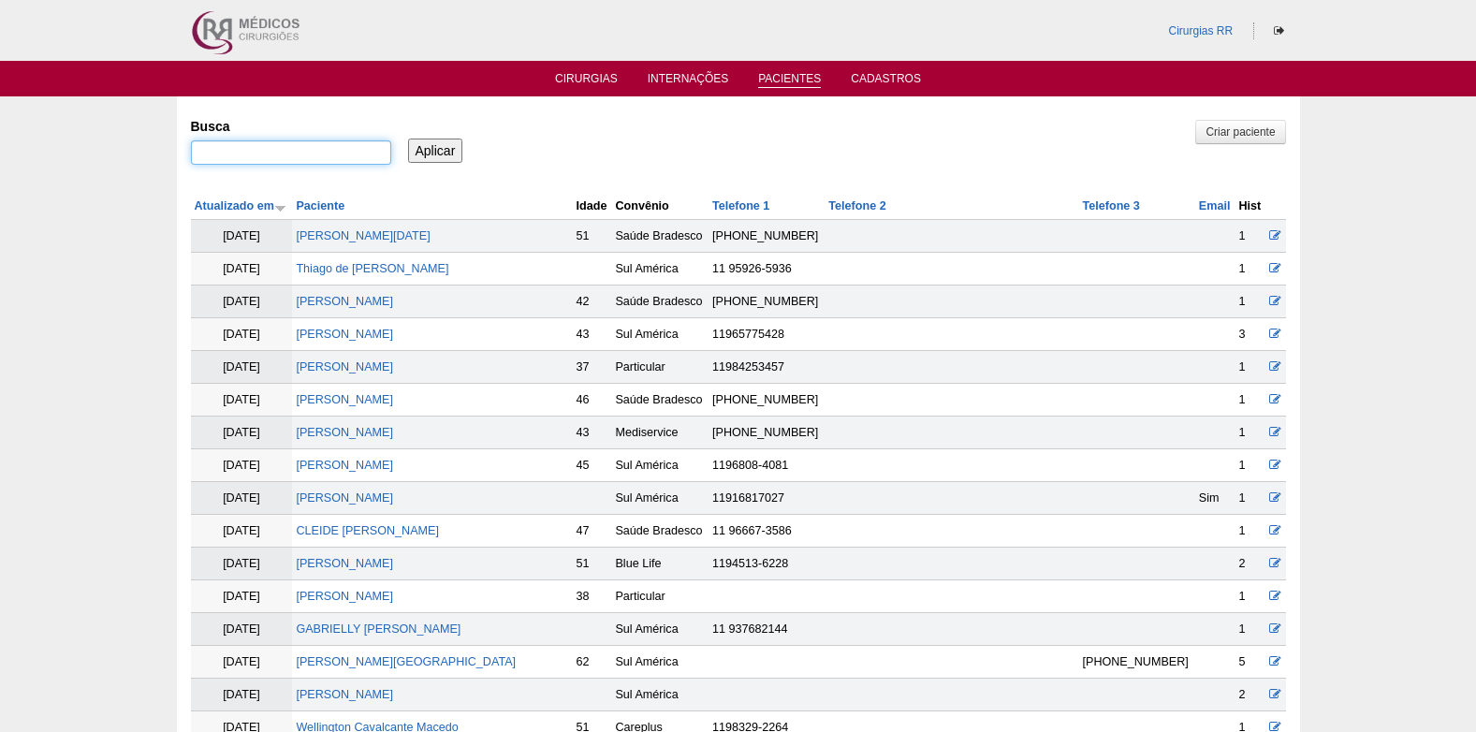
click at [298, 148] on input "Busca" at bounding box center [291, 152] width 200 height 24
type input "clodoaldo"
click at [414, 147] on input "Aplicar" at bounding box center [435, 151] width 55 height 24
click at [439, 153] on input "Aplicar" at bounding box center [435, 151] width 55 height 24
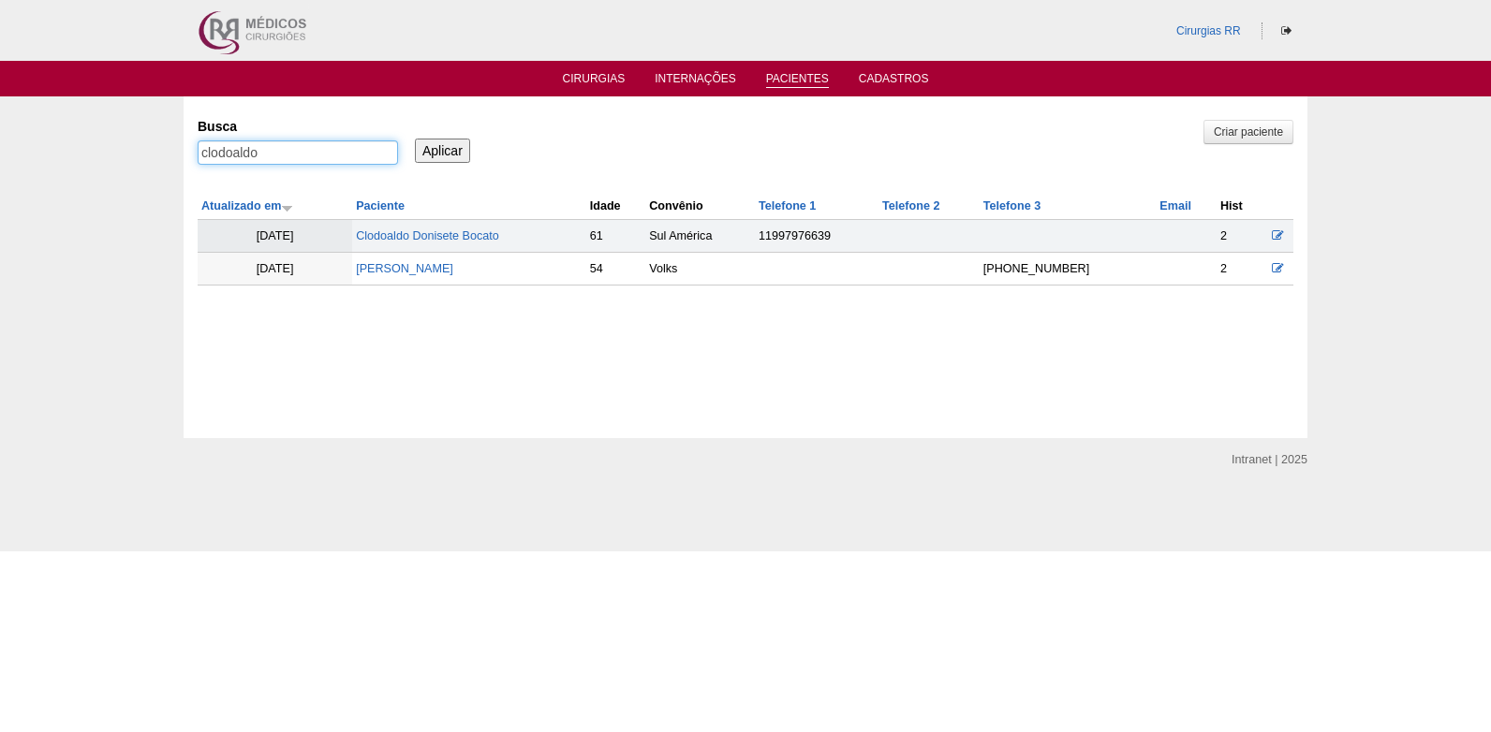
click at [324, 144] on input "clodoaldo" at bounding box center [298, 152] width 200 height 24
type input "[PERSON_NAME]"
click at [444, 154] on input "Aplicar" at bounding box center [442, 151] width 55 height 24
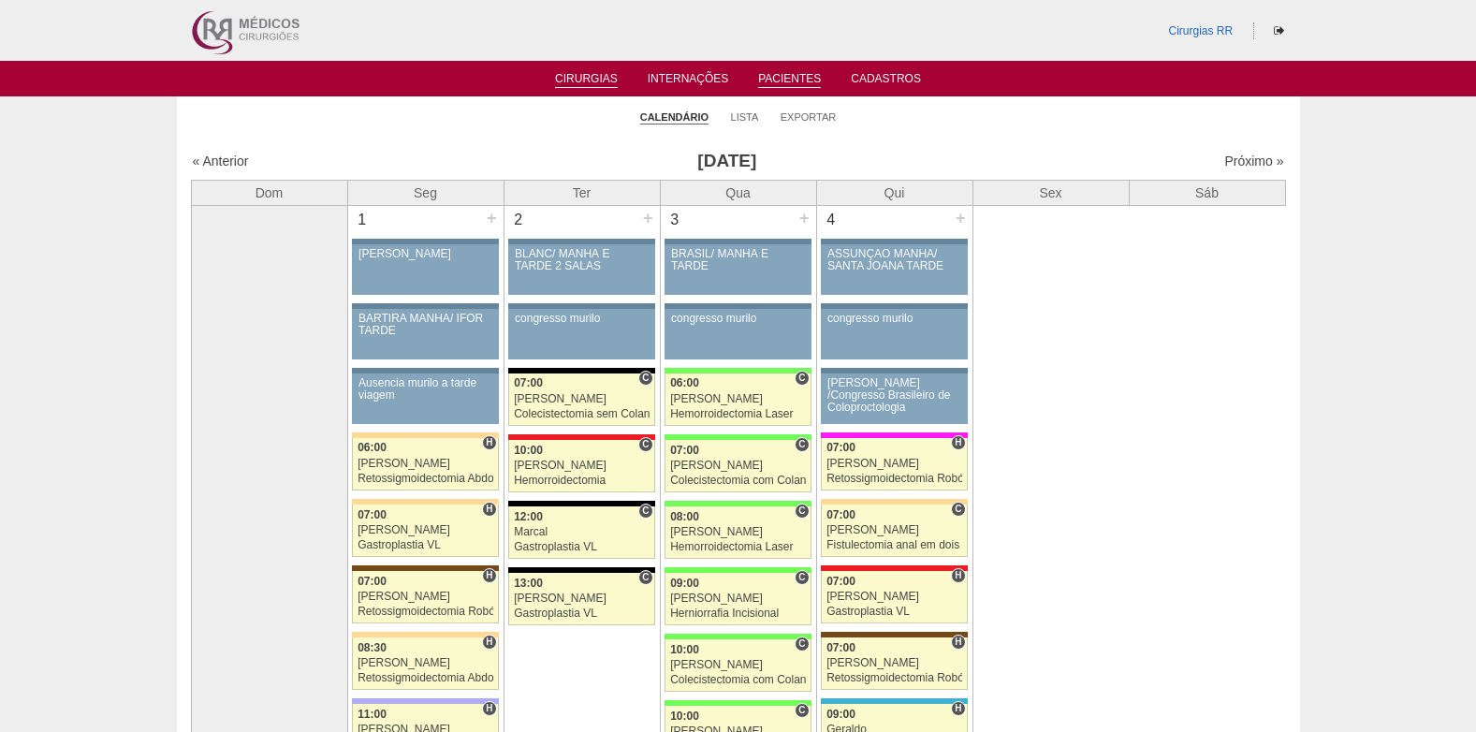
click at [773, 77] on link "Pacientes" at bounding box center [789, 80] width 63 height 16
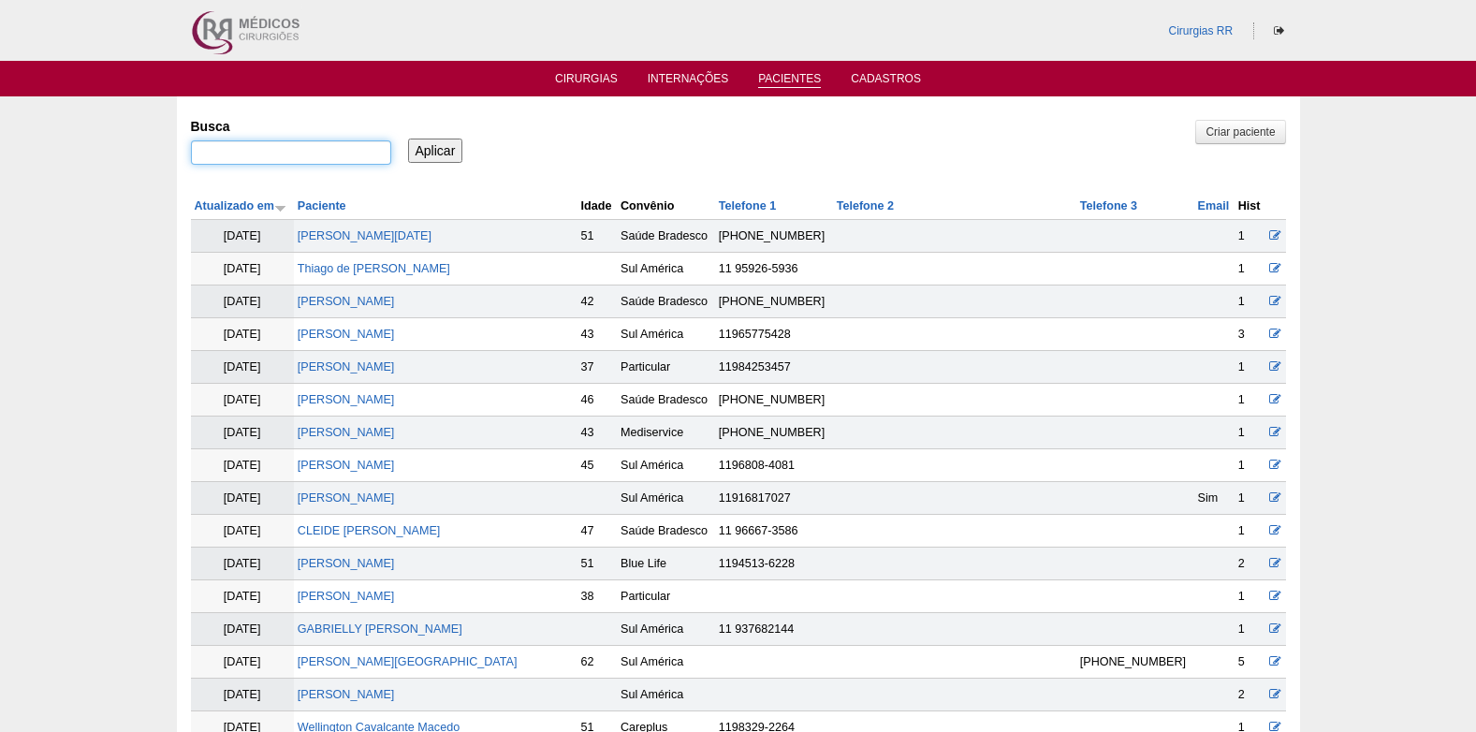
click at [206, 157] on input "Busca" at bounding box center [291, 152] width 200 height 24
paste input "CLODOALDO PIRES"
type input "CLODOALDO PIRES"
click at [438, 149] on input "Aplicar" at bounding box center [435, 151] width 55 height 24
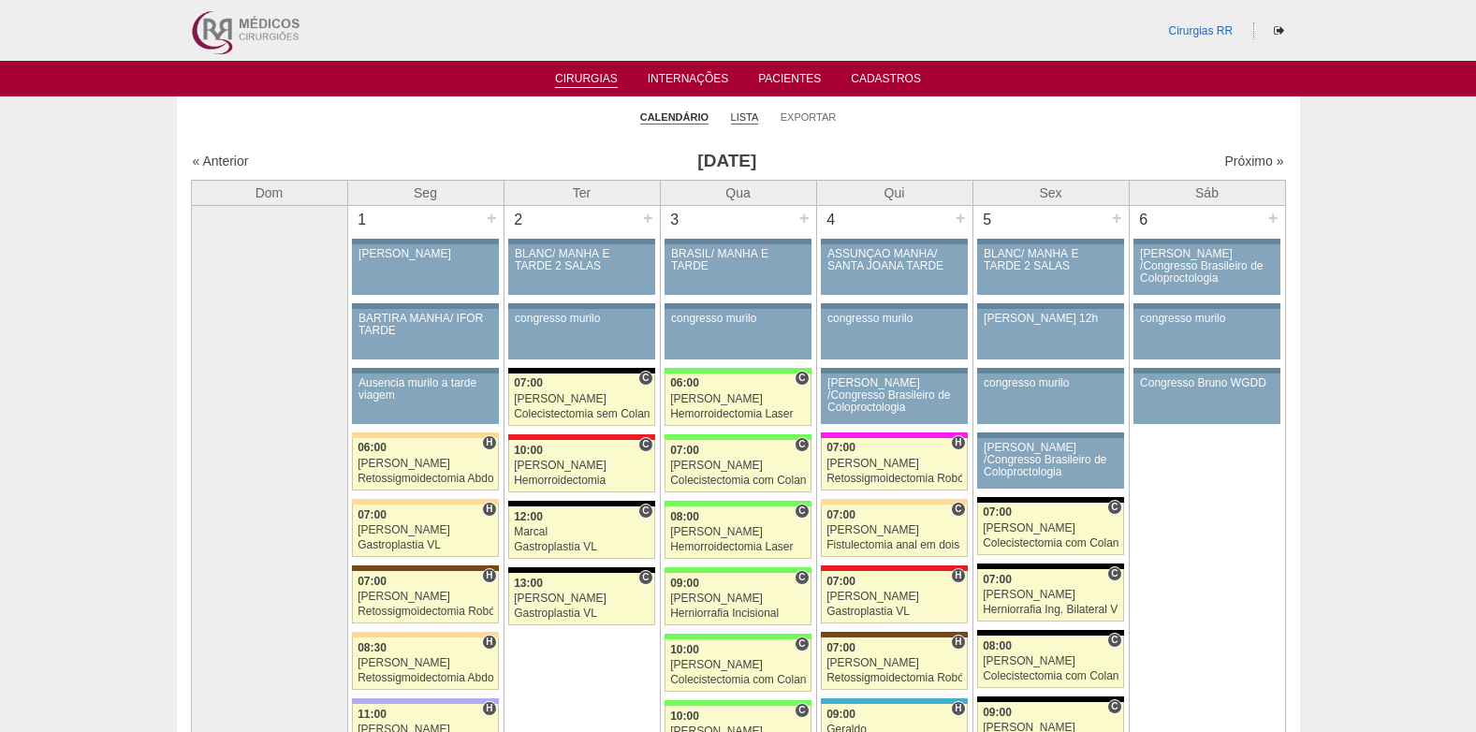
click at [746, 113] on link "Lista" at bounding box center [745, 117] width 28 height 14
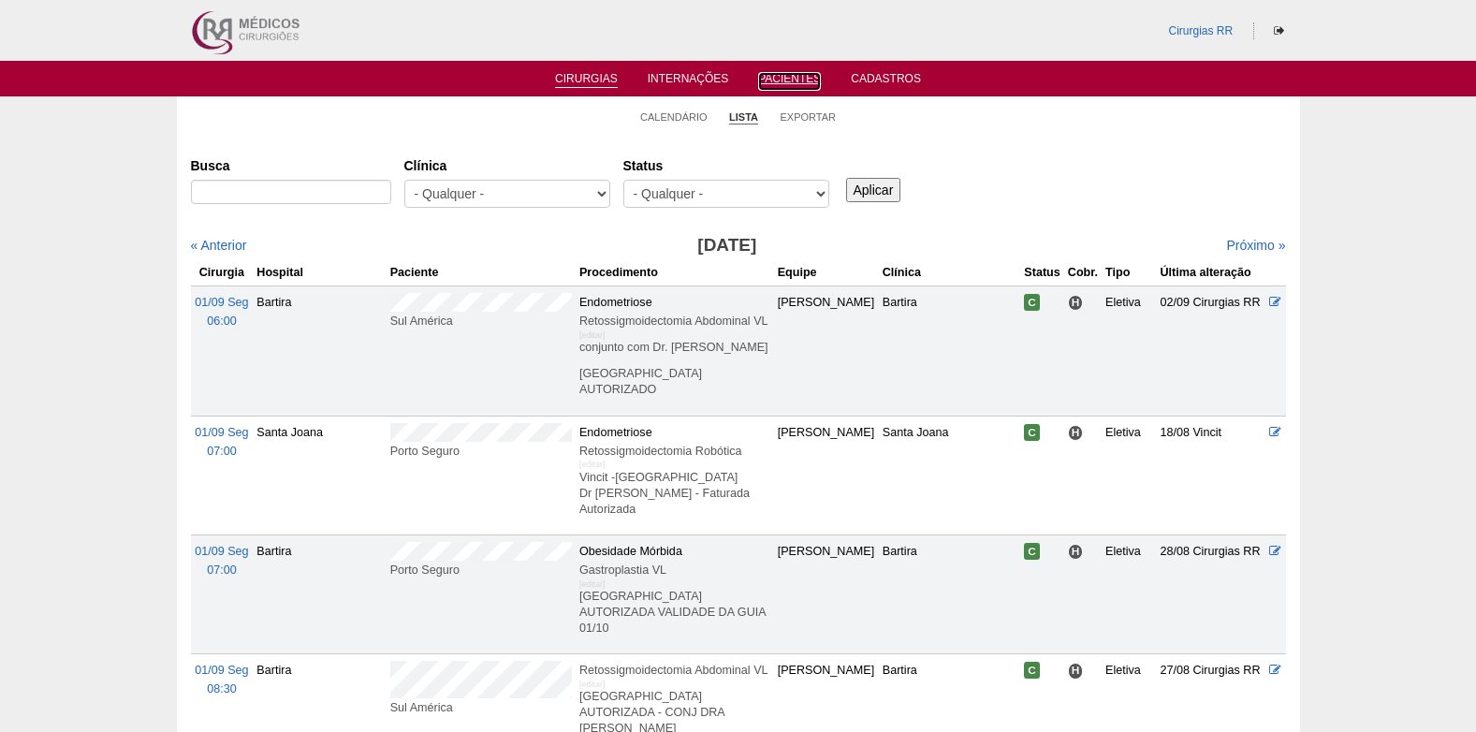
click at [794, 81] on link "Pacientes" at bounding box center [789, 81] width 63 height 19
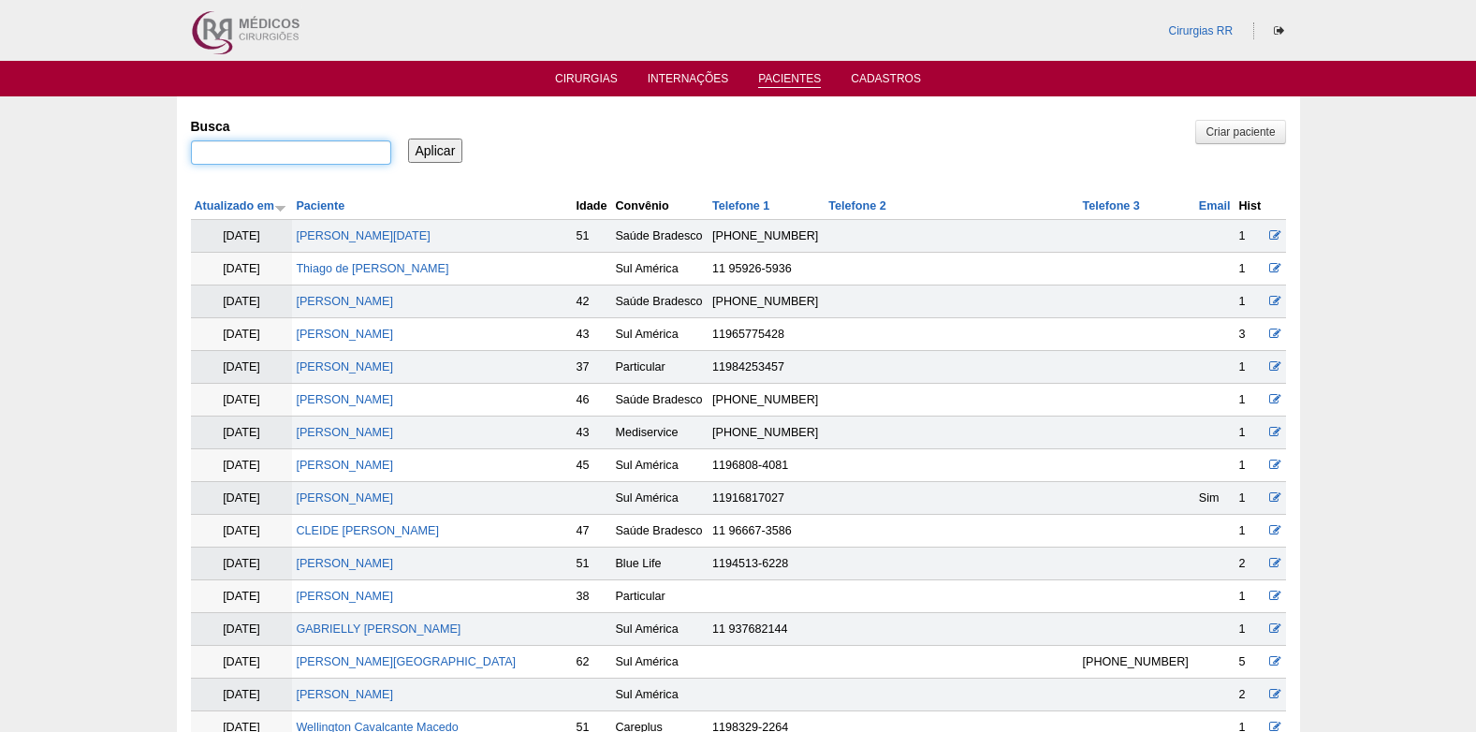
click at [318, 146] on input "Busca" at bounding box center [291, 152] width 200 height 24
type input "clodoaldo pires"
click at [447, 154] on input "Aplicar" at bounding box center [435, 151] width 55 height 24
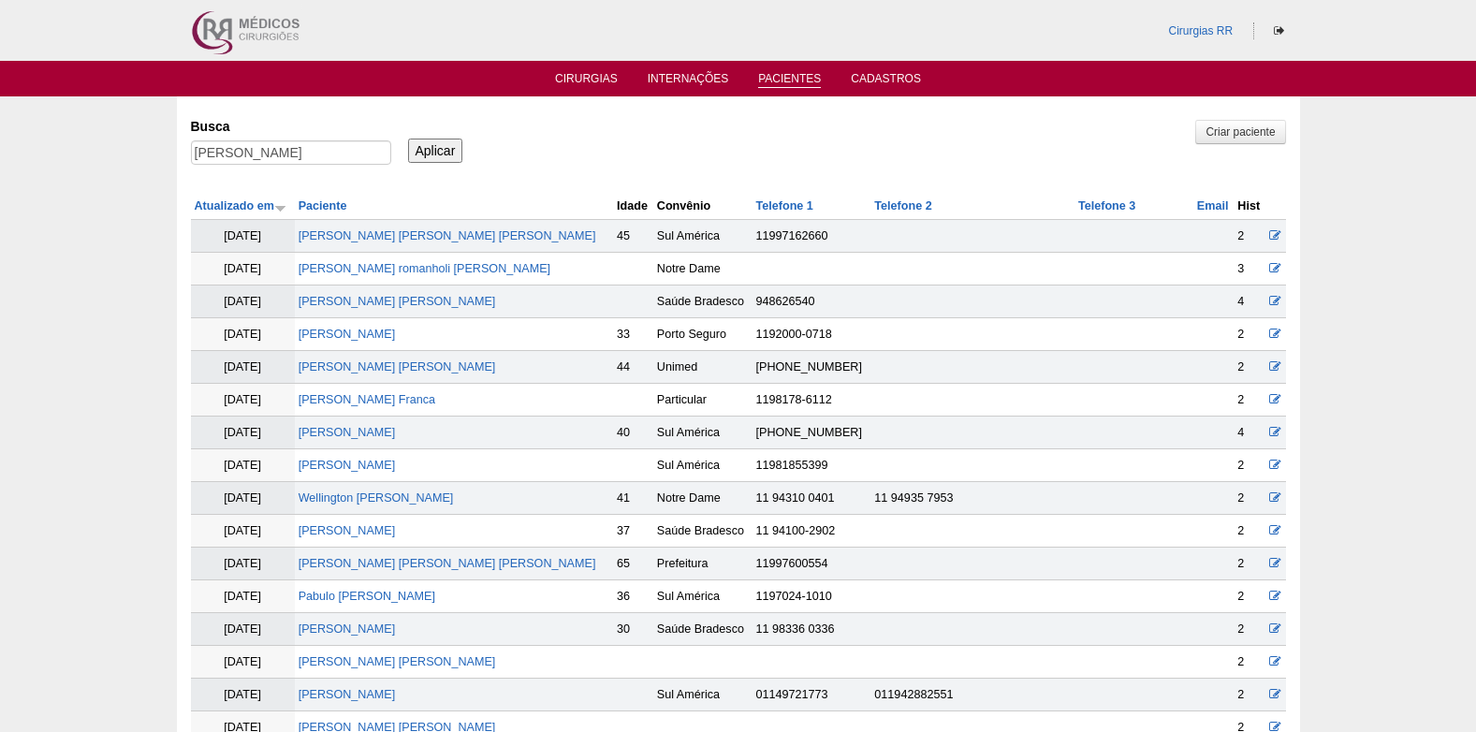
click at [440, 153] on input "Aplicar" at bounding box center [435, 151] width 55 height 24
click at [591, 84] on link "Cirurgias" at bounding box center [586, 80] width 63 height 16
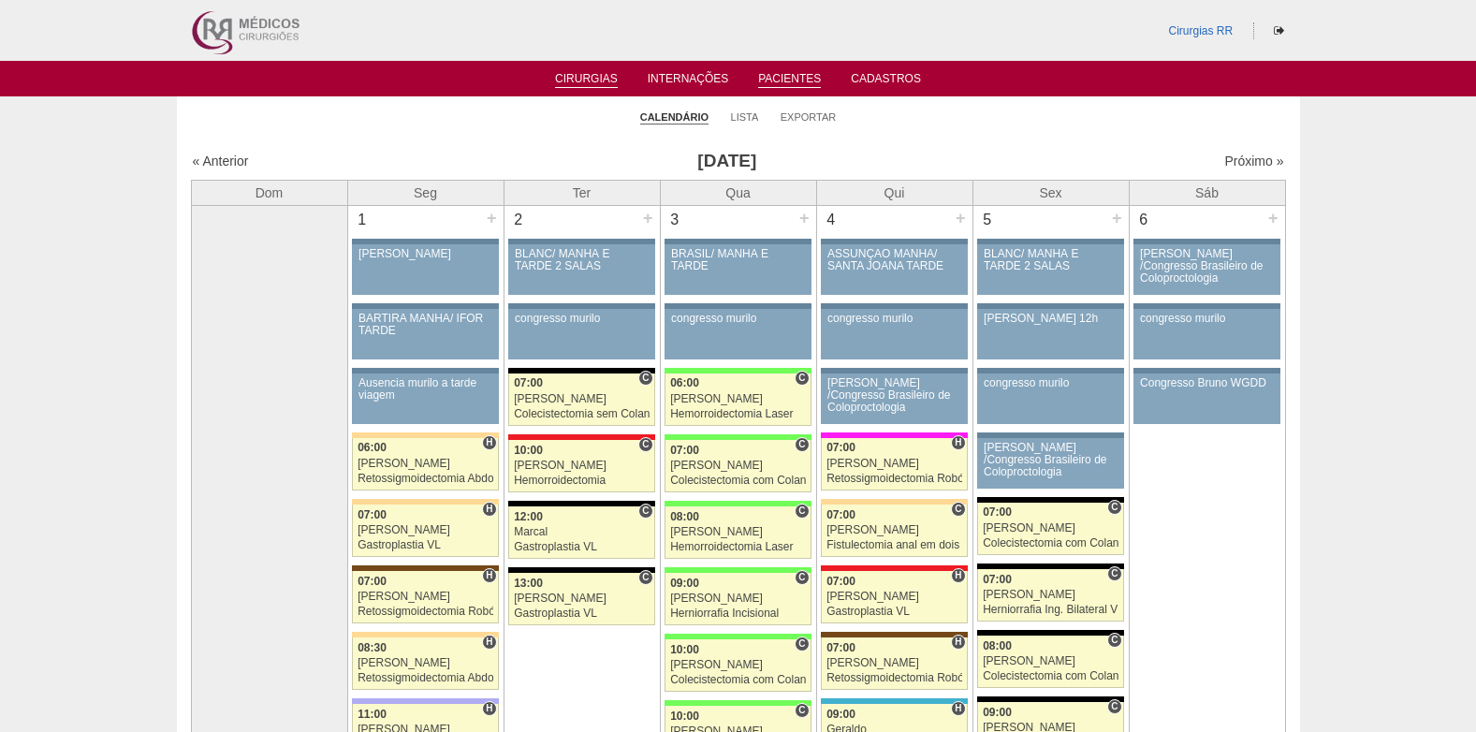
click at [798, 82] on link "Pacientes" at bounding box center [789, 80] width 63 height 16
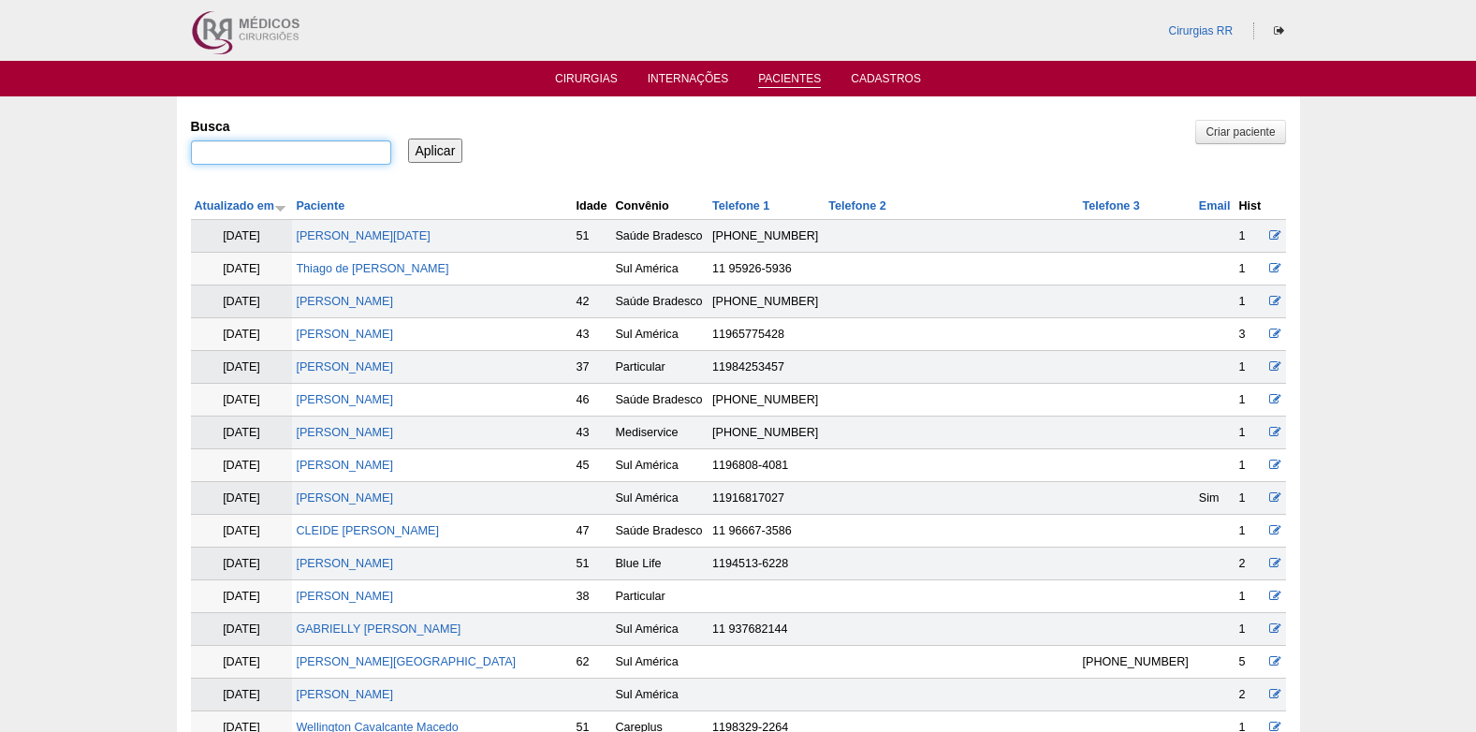
click at [360, 149] on input "Busca" at bounding box center [291, 152] width 200 height 24
click at [590, 76] on link "Cirurgias" at bounding box center [586, 80] width 63 height 16
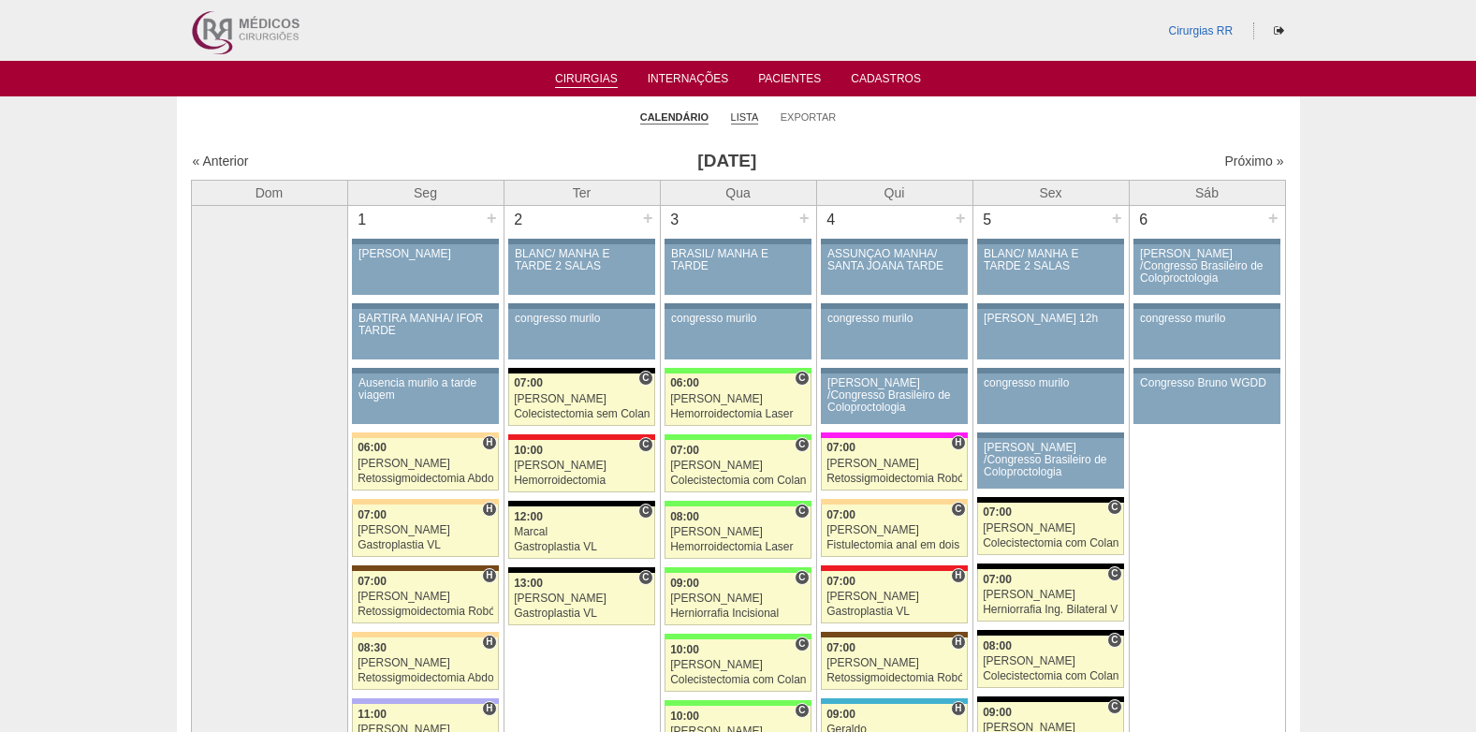
click at [739, 123] on link "Lista" at bounding box center [745, 117] width 28 height 14
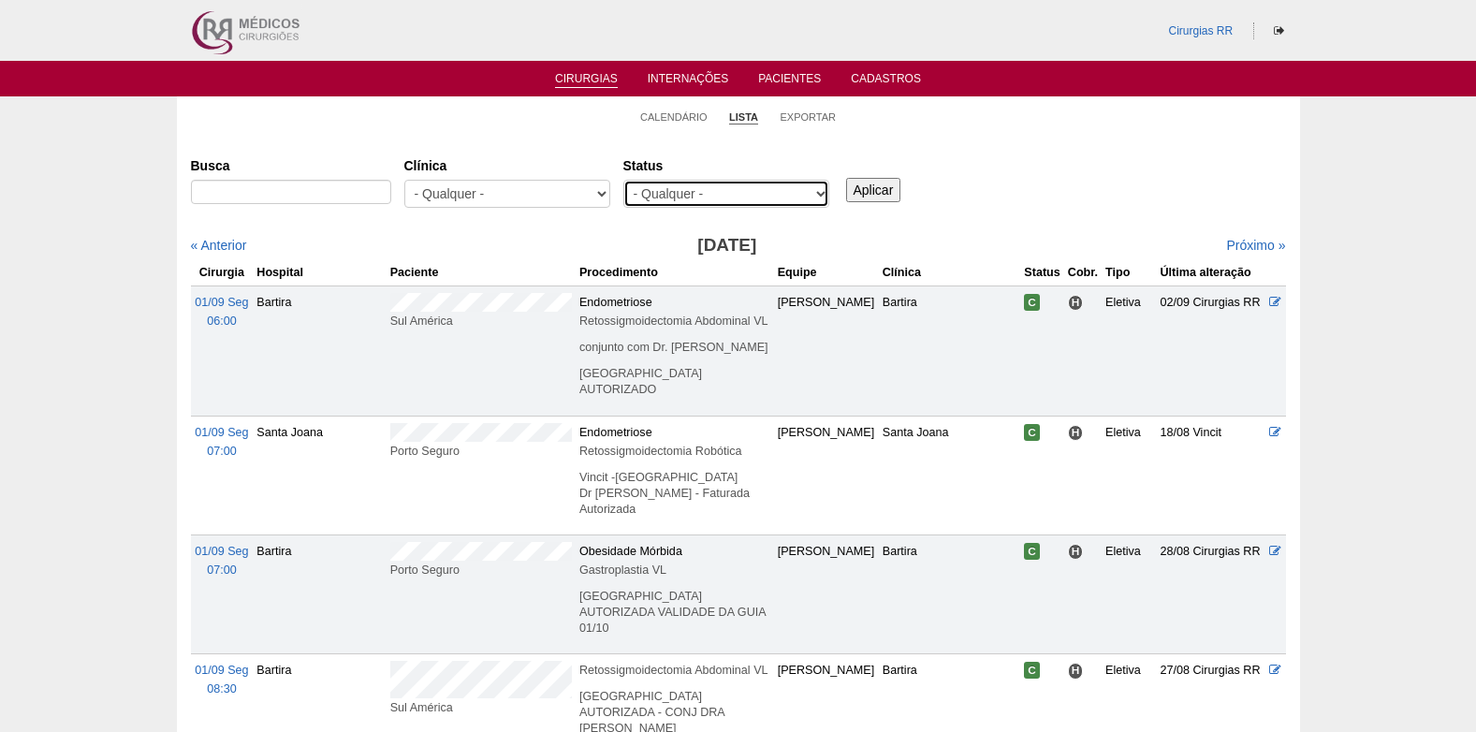
click at [703, 204] on select "- Qualquer - Reservada Confirmada Suspensa Cancelada" at bounding box center [727, 194] width 206 height 28
select select "resr"
click at [624, 180] on select "- Qualquer - Reservada Confirmada Suspensa Cancelada" at bounding box center [727, 194] width 206 height 28
click at [872, 196] on input "Aplicar" at bounding box center [873, 190] width 55 height 24
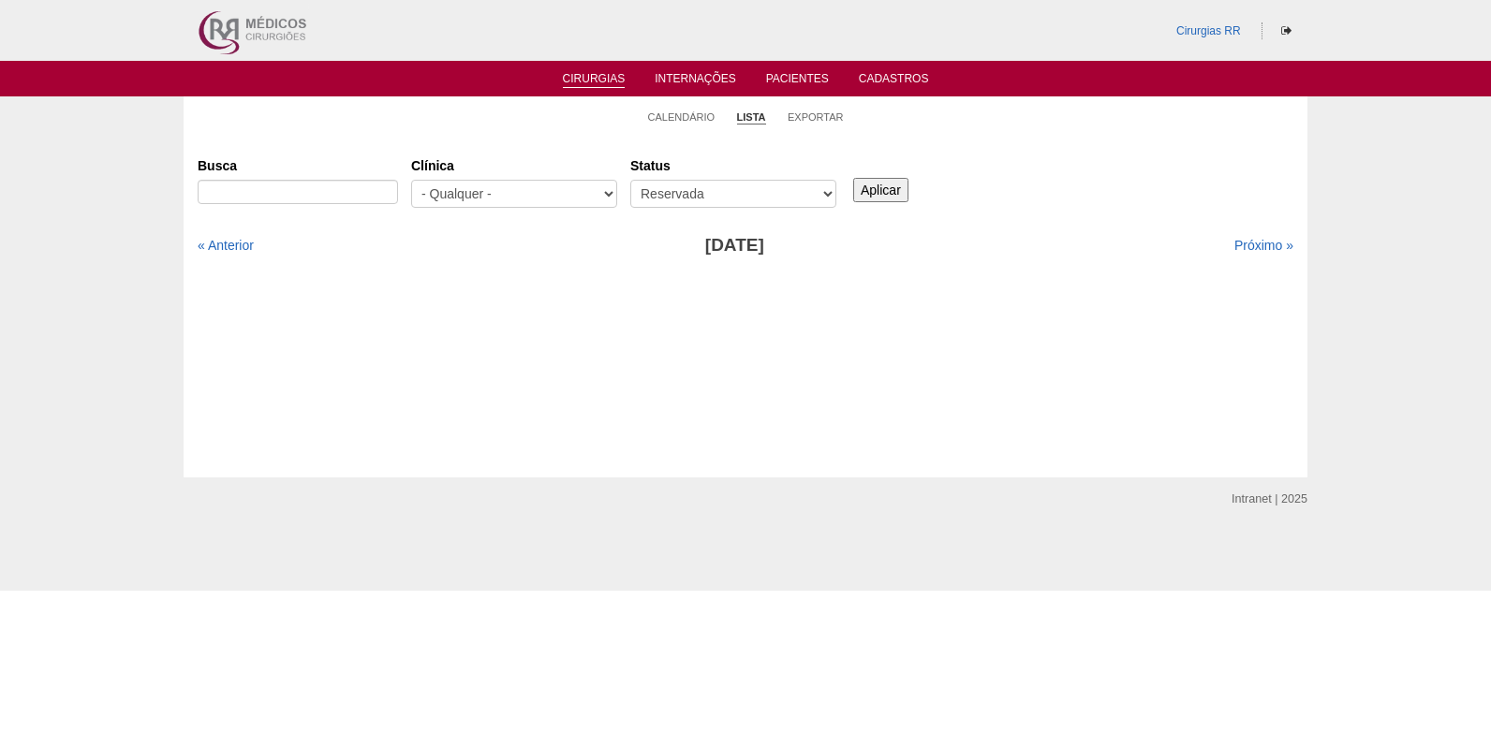
drag, startPoint x: 587, startPoint y: 69, endPoint x: 595, endPoint y: 76, distance: 10.0
click at [587, 69] on ul "Cirurgias Internações Pacientes Cadastros" at bounding box center [745, 79] width 1491 height 36
click at [580, 82] on link "Cirurgias" at bounding box center [594, 80] width 63 height 16
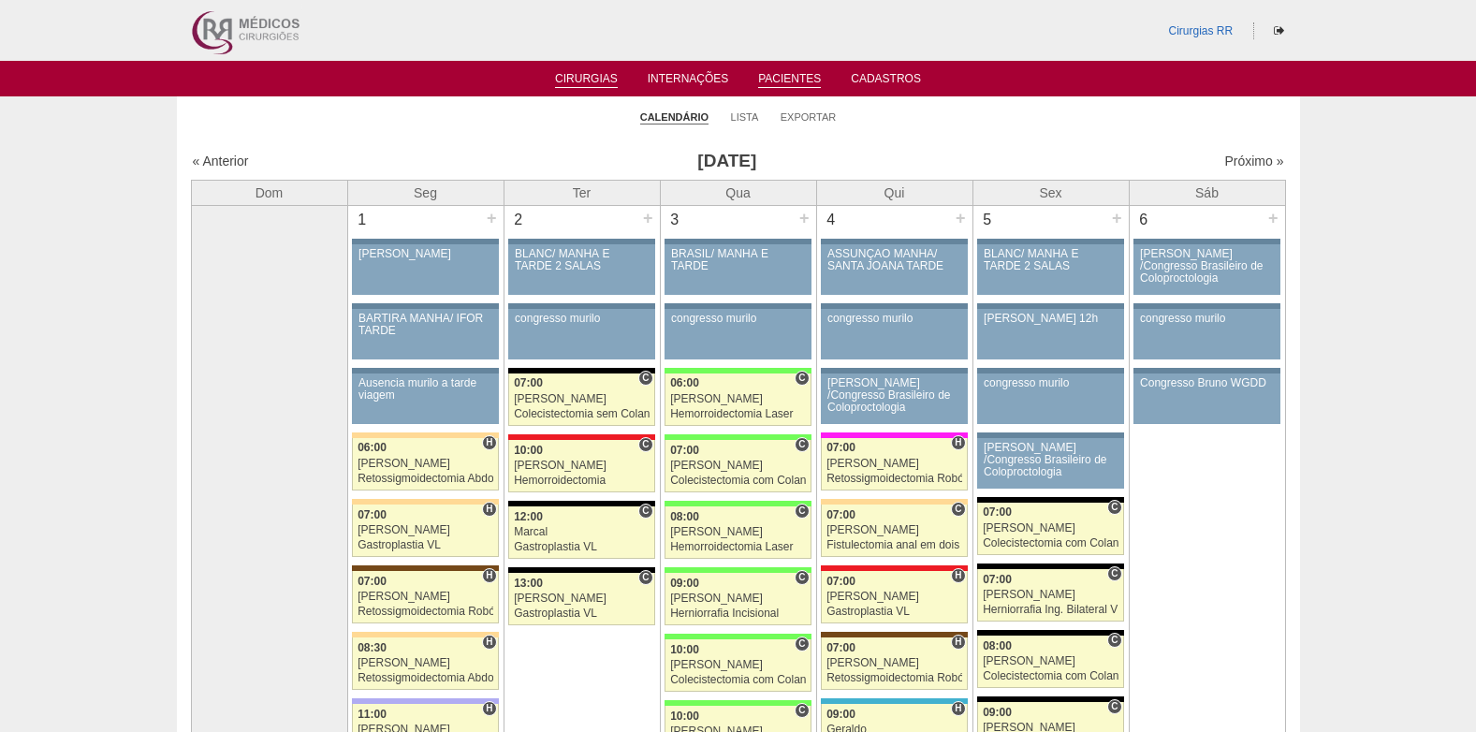
click at [800, 85] on link "Pacientes" at bounding box center [789, 80] width 63 height 16
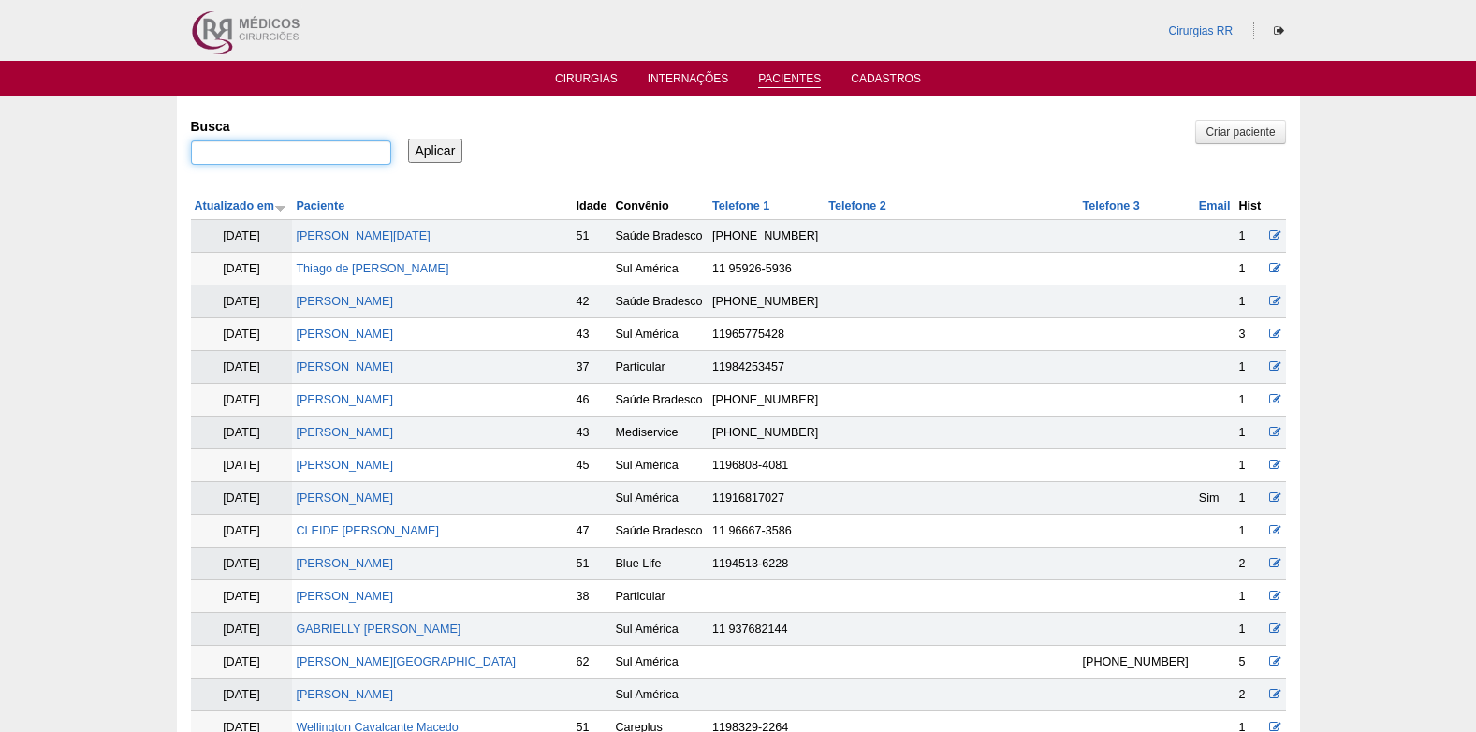
click at [334, 155] on input "Busca" at bounding box center [291, 152] width 200 height 24
paste input "[PERSON_NAME]"
type input "[PERSON_NAME]"
click at [433, 147] on input "Aplicar" at bounding box center [435, 151] width 55 height 24
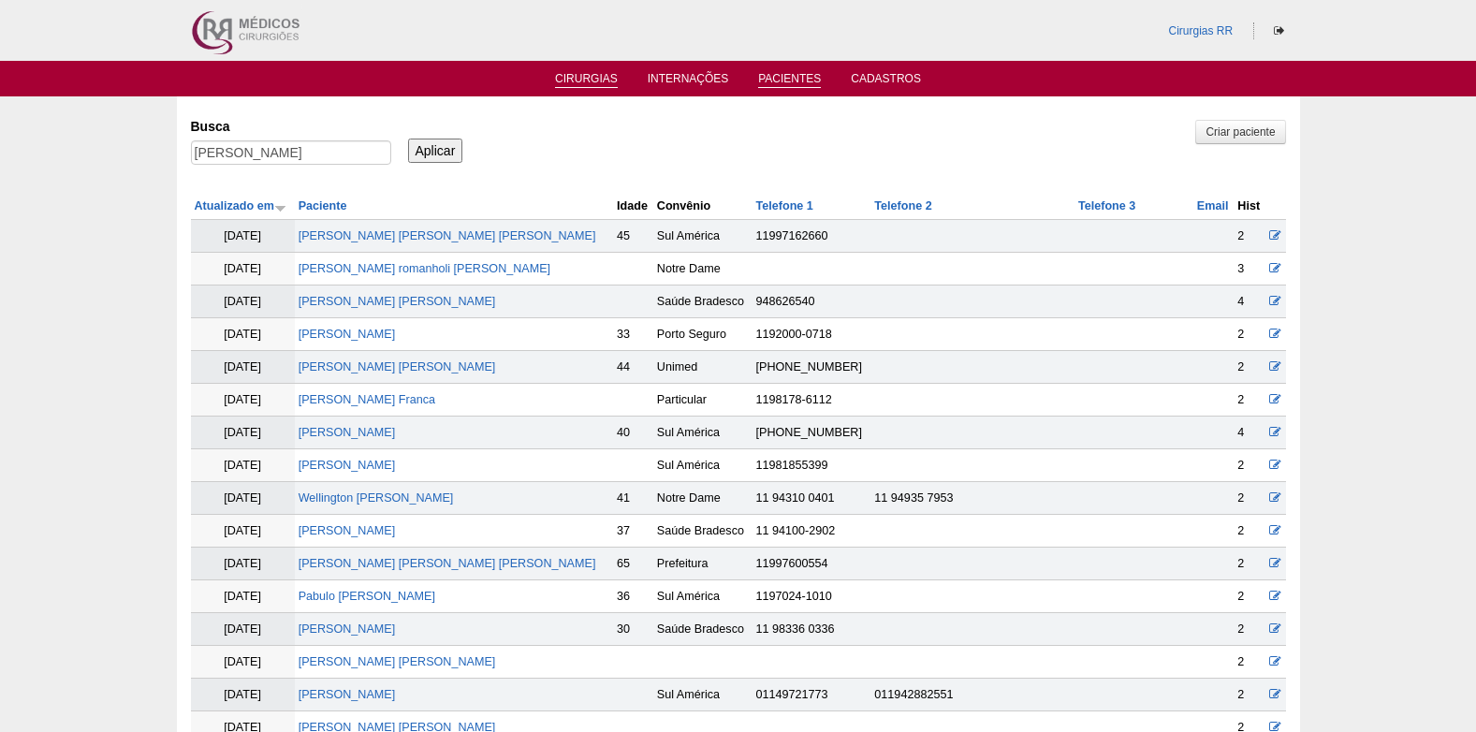
click at [611, 77] on link "Cirurgias" at bounding box center [586, 80] width 63 height 16
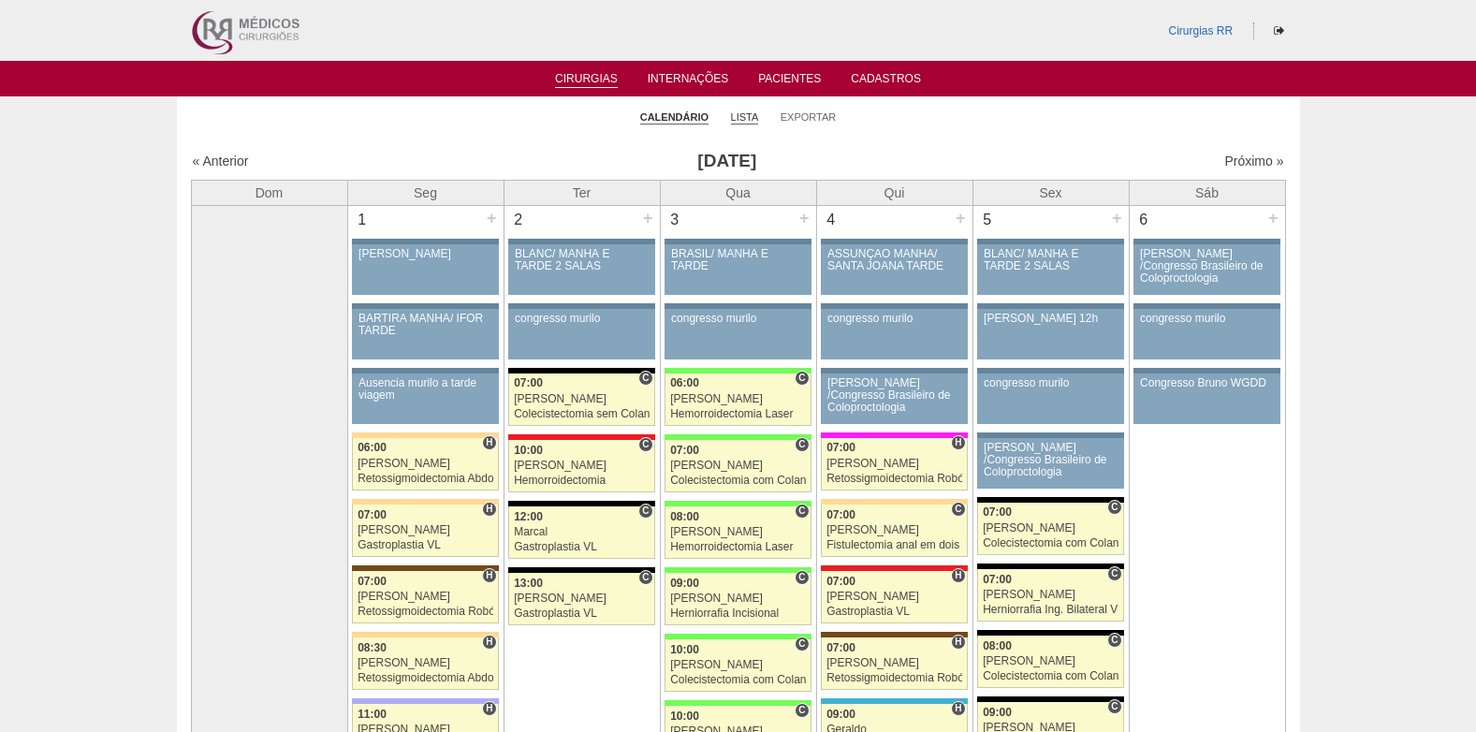
click at [743, 118] on link "Lista" at bounding box center [745, 117] width 28 height 14
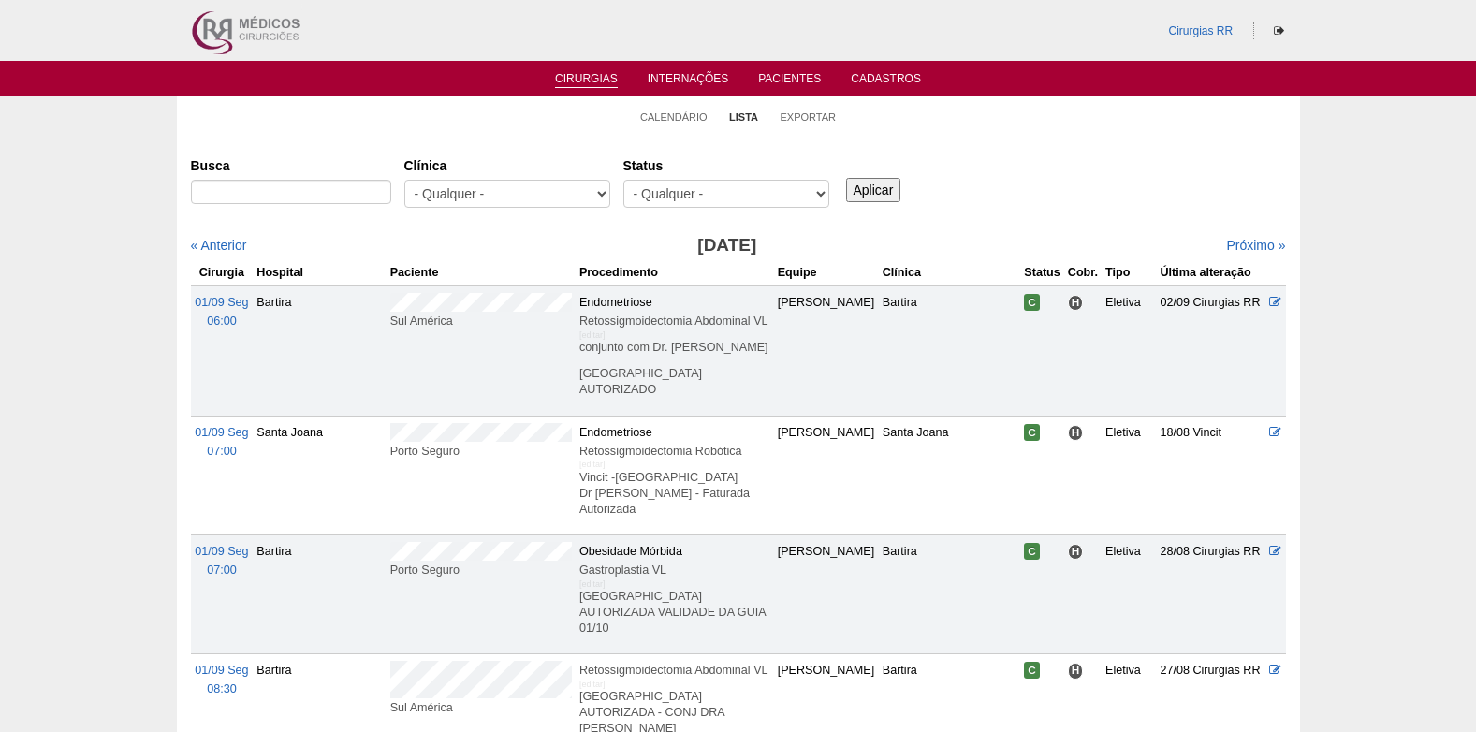
select select "susp"
click at [624, 180] on select "- Qualquer - Reservada Confirmada Suspensa Cancelada" at bounding box center [727, 194] width 206 height 28
click at [861, 196] on input "Aplicar" at bounding box center [873, 190] width 55 height 24
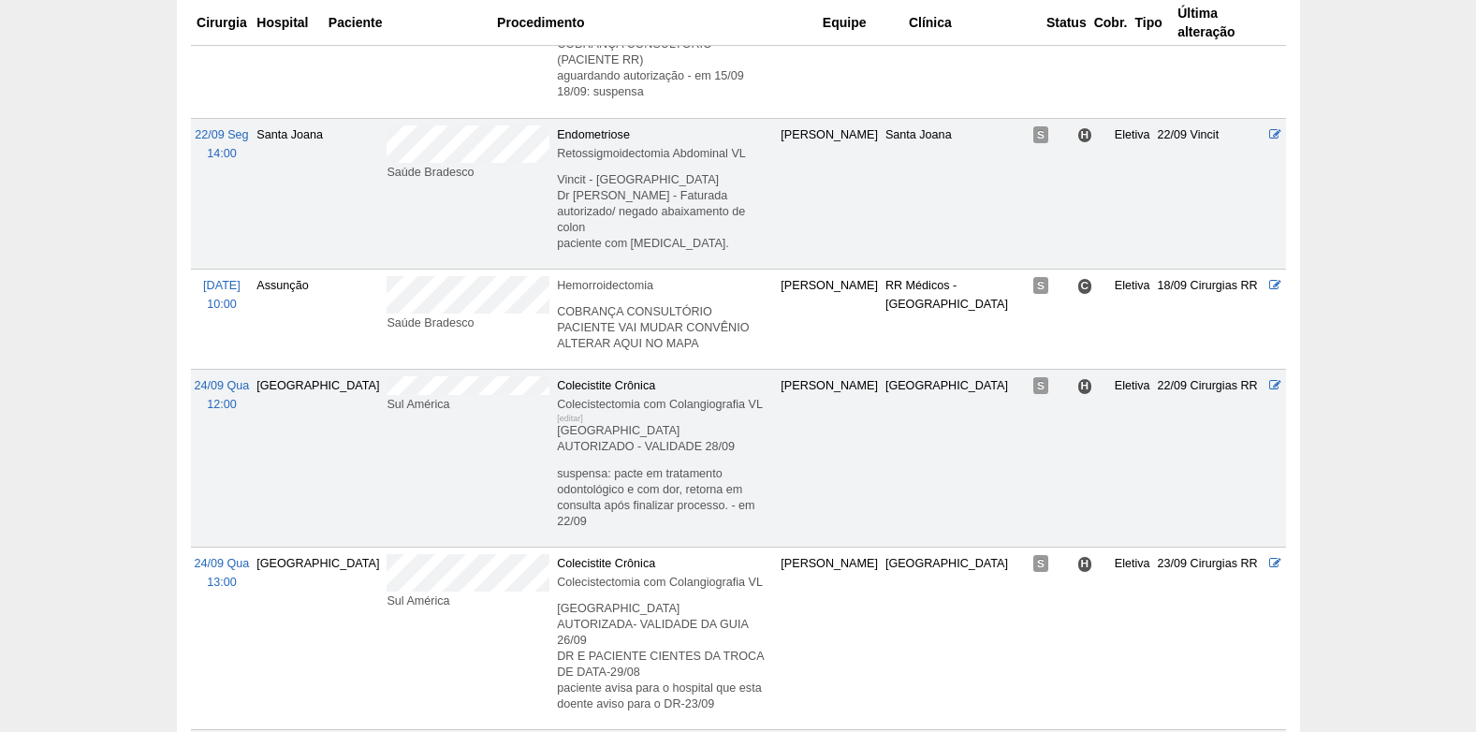
scroll to position [2214, 0]
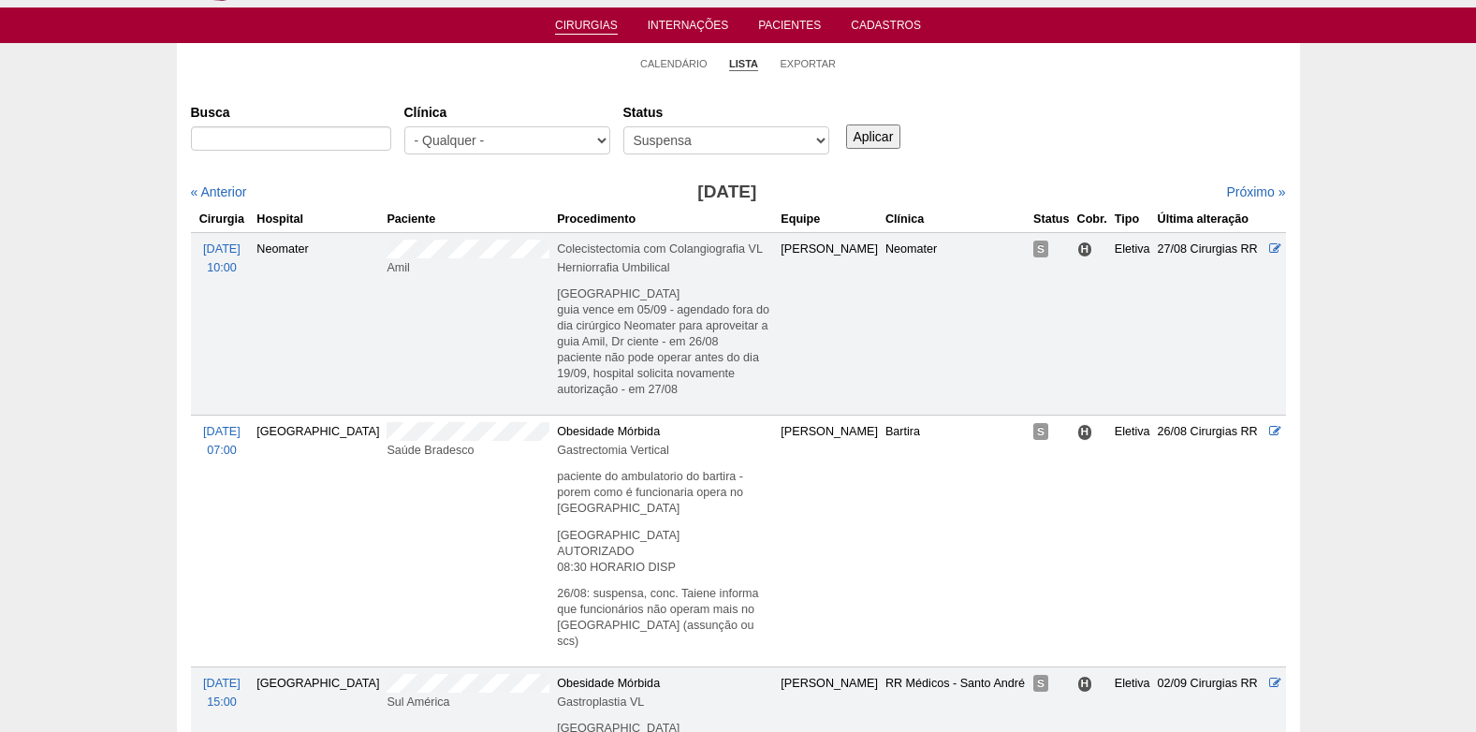
scroll to position [0, 0]
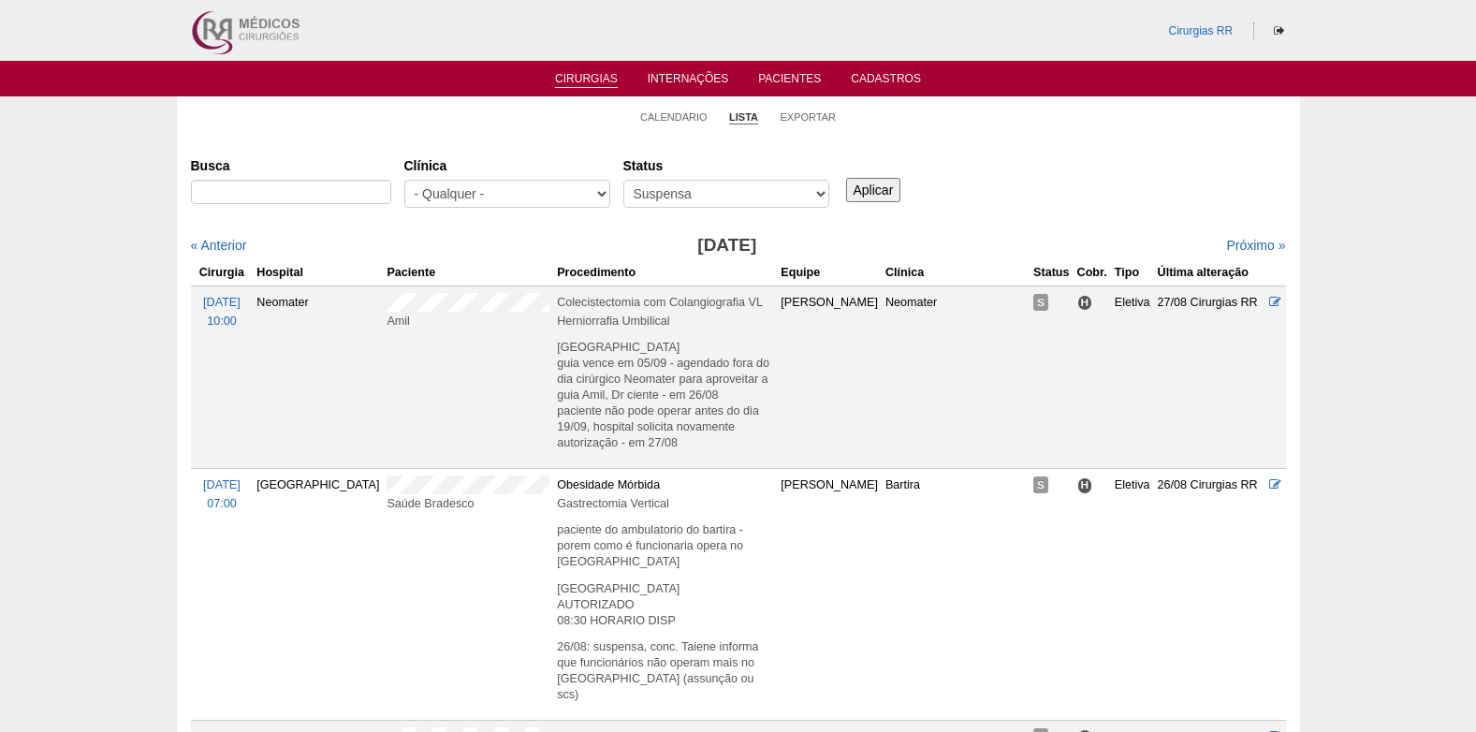
click at [561, 72] on link "Cirurgias" at bounding box center [586, 80] width 63 height 16
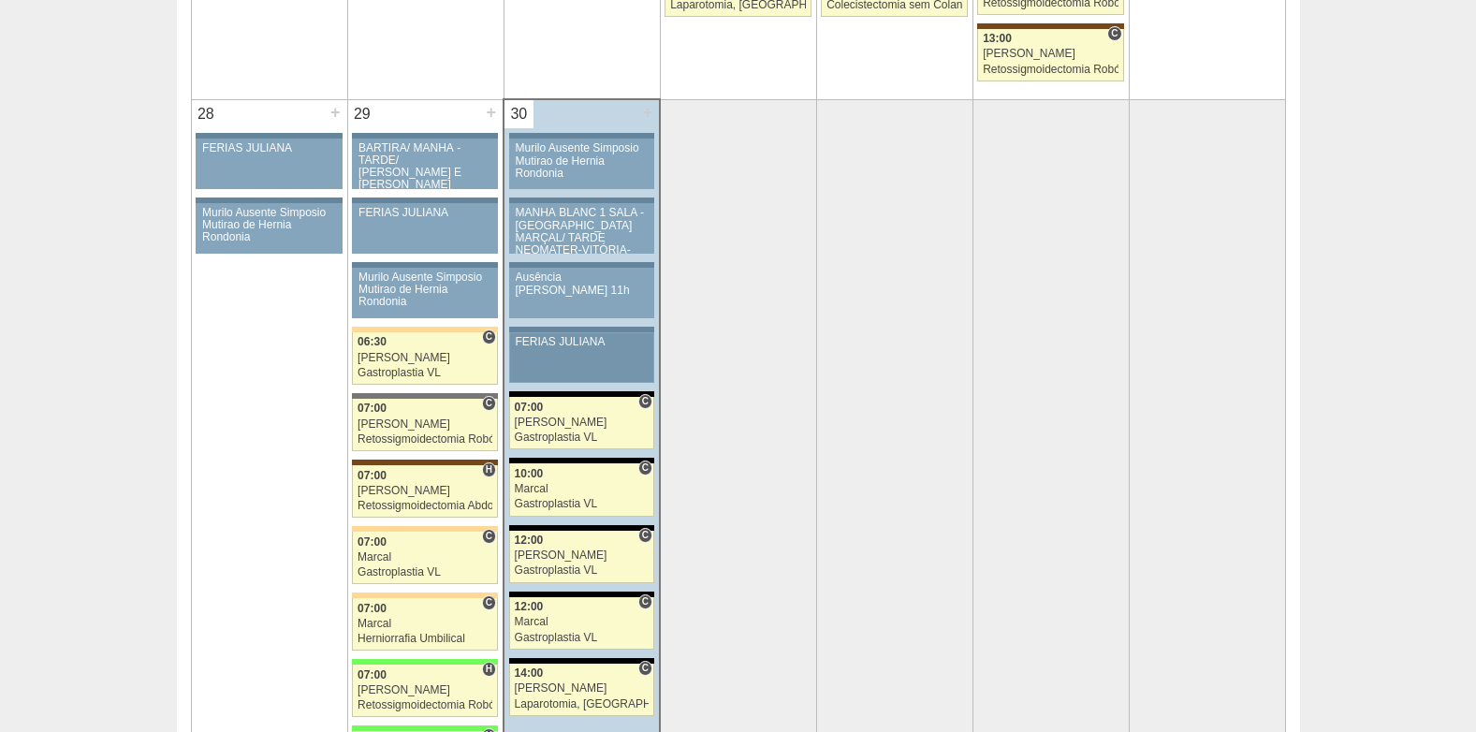
scroll to position [3651, 0]
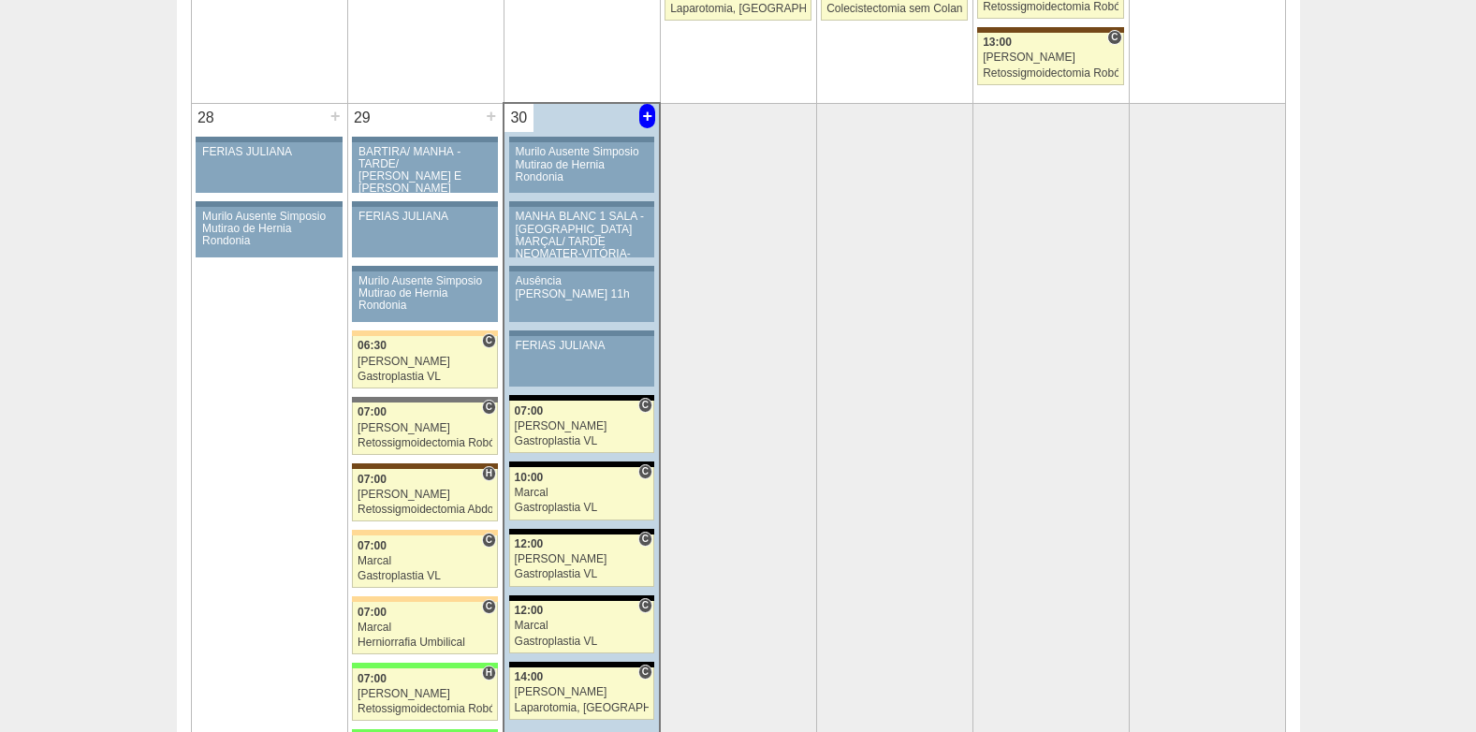
click at [644, 119] on div "+" at bounding box center [647, 116] width 16 height 24
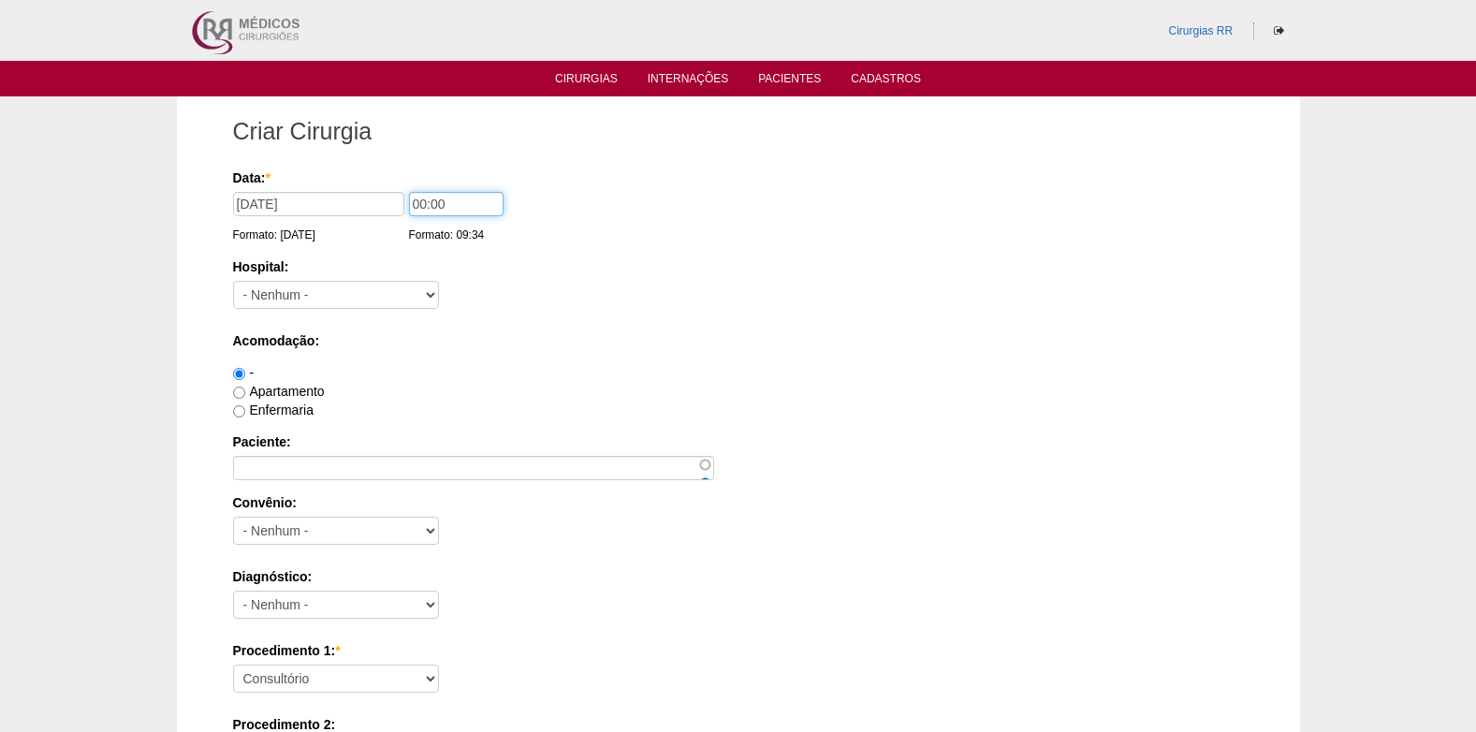
drag, startPoint x: 469, startPoint y: 212, endPoint x: 417, endPoint y: 214, distance: 52.5
click at [400, 187] on div "Data: * 30/09/2025 Formato: 30/09/2025 00:00 Formato: 09:34" at bounding box center [735, 178] width 1005 height 19
type input "10:00"
click at [310, 305] on select "- Nenhum - 9 de Julho Albert Einstein Alvorada América Assunção Bartira Benefic…" at bounding box center [336, 295] width 206 height 28
select select "67"
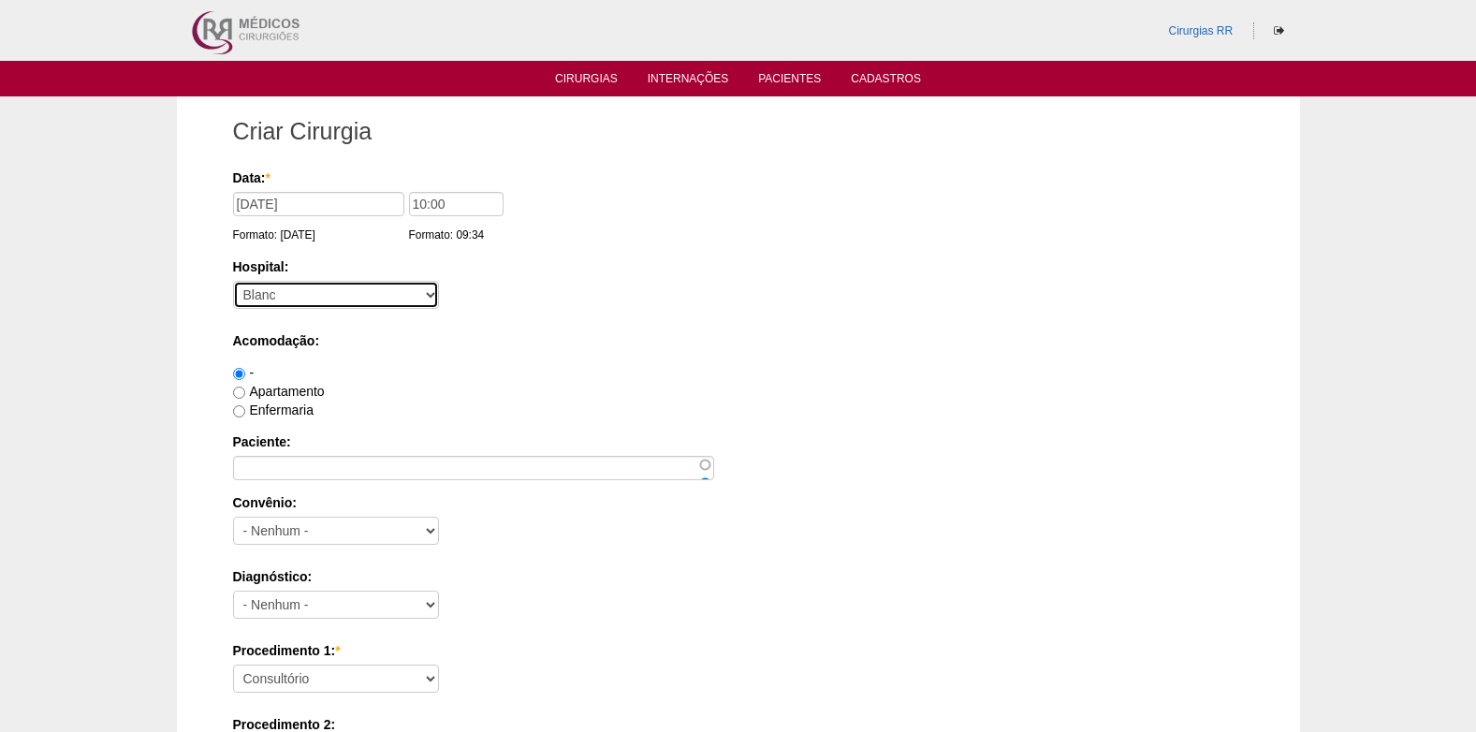
click at [233, 281] on select "- Nenhum - 9 de Julho Albert Einstein Alvorada América Assunção Bartira Benefic…" at bounding box center [336, 295] width 206 height 28
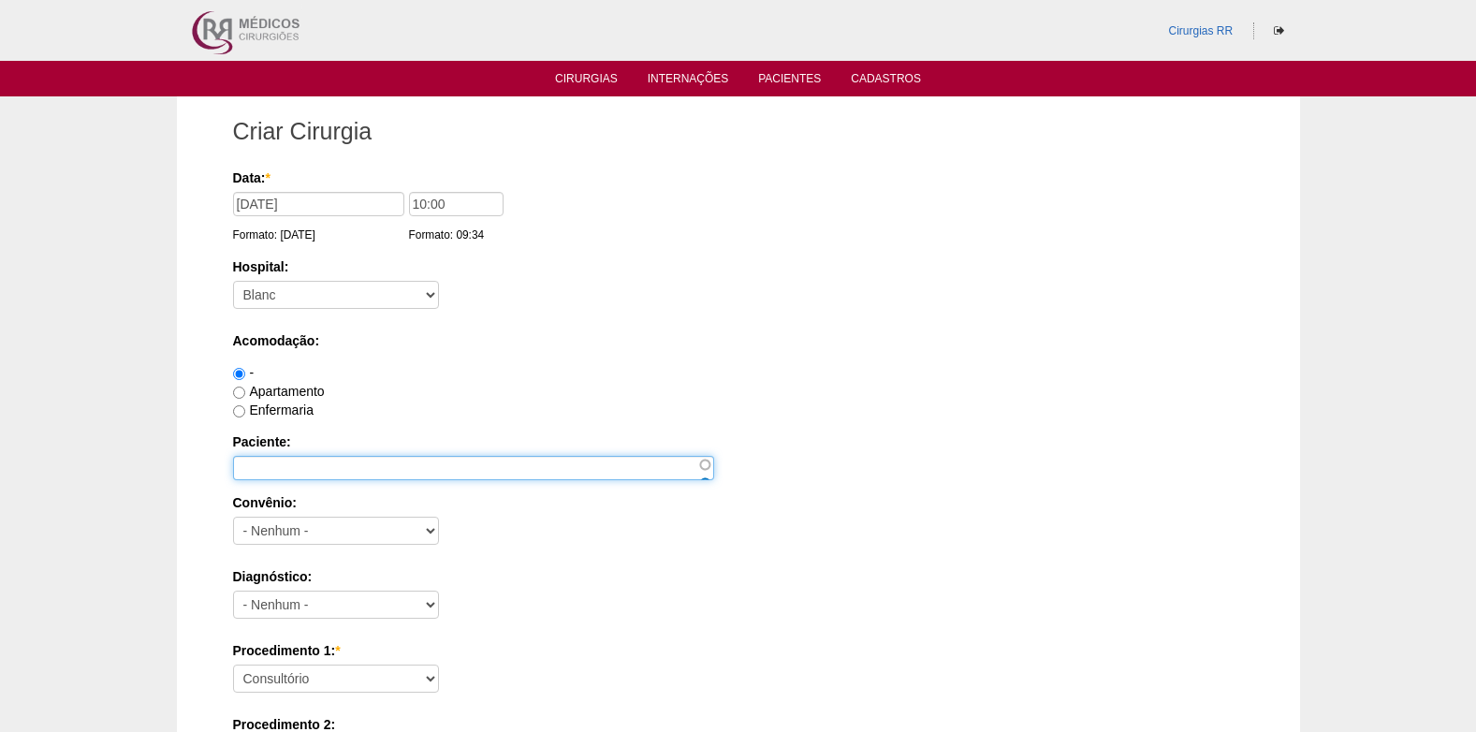
click at [298, 460] on input "Paciente:" at bounding box center [473, 468] width 481 height 24
paste input "CLODOALDO PIRES"
type input "CLODOALDO PIRES"
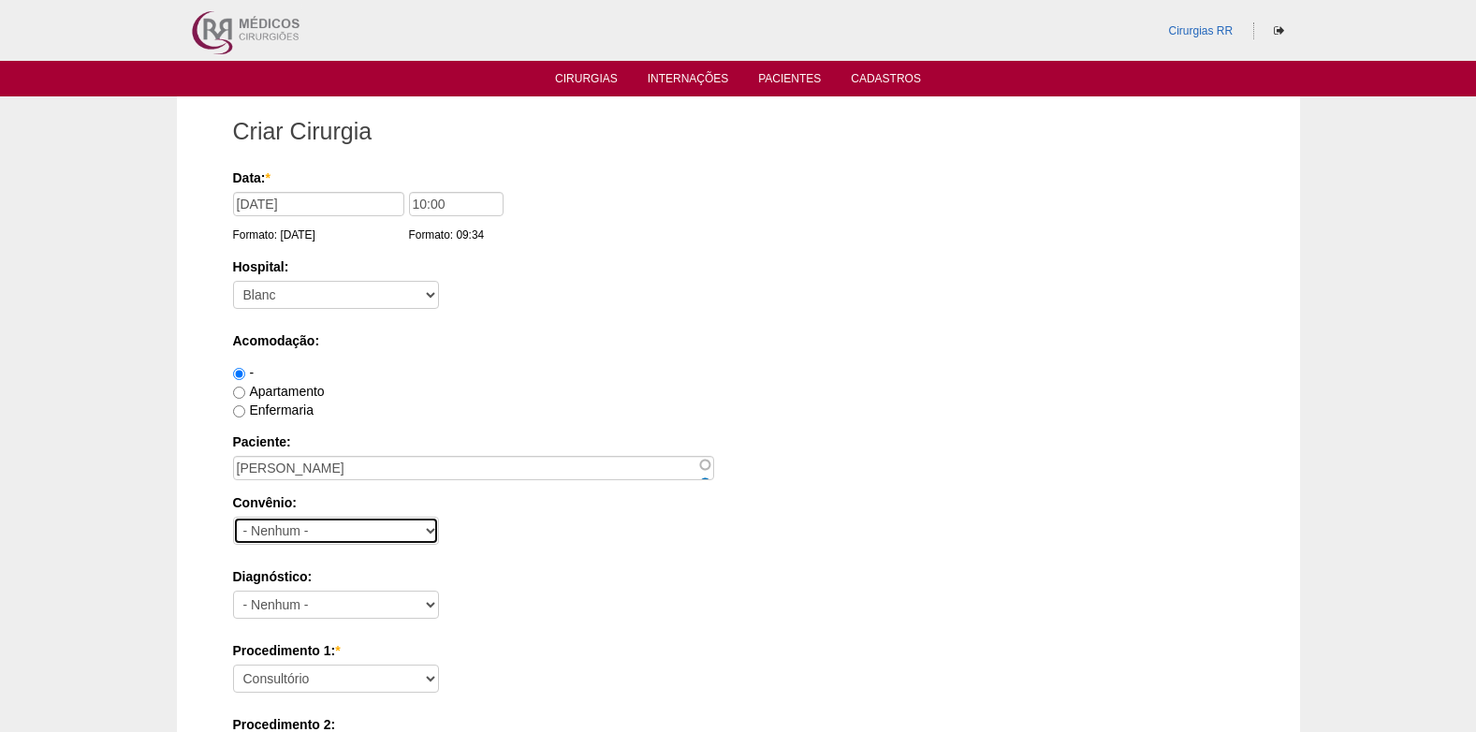
click at [326, 536] on select "- Nenhum - Abet Afresp Allianz Amil Blue Life Caasp Cabesp Caixa de Pensões Car…" at bounding box center [336, 531] width 206 height 28
select select "8907"
click at [326, 536] on select "- Nenhum - Abet Afresp Allianz Amil Blue Life Caasp Cabesp Caixa de Pensões Car…" at bounding box center [336, 531] width 206 height 28
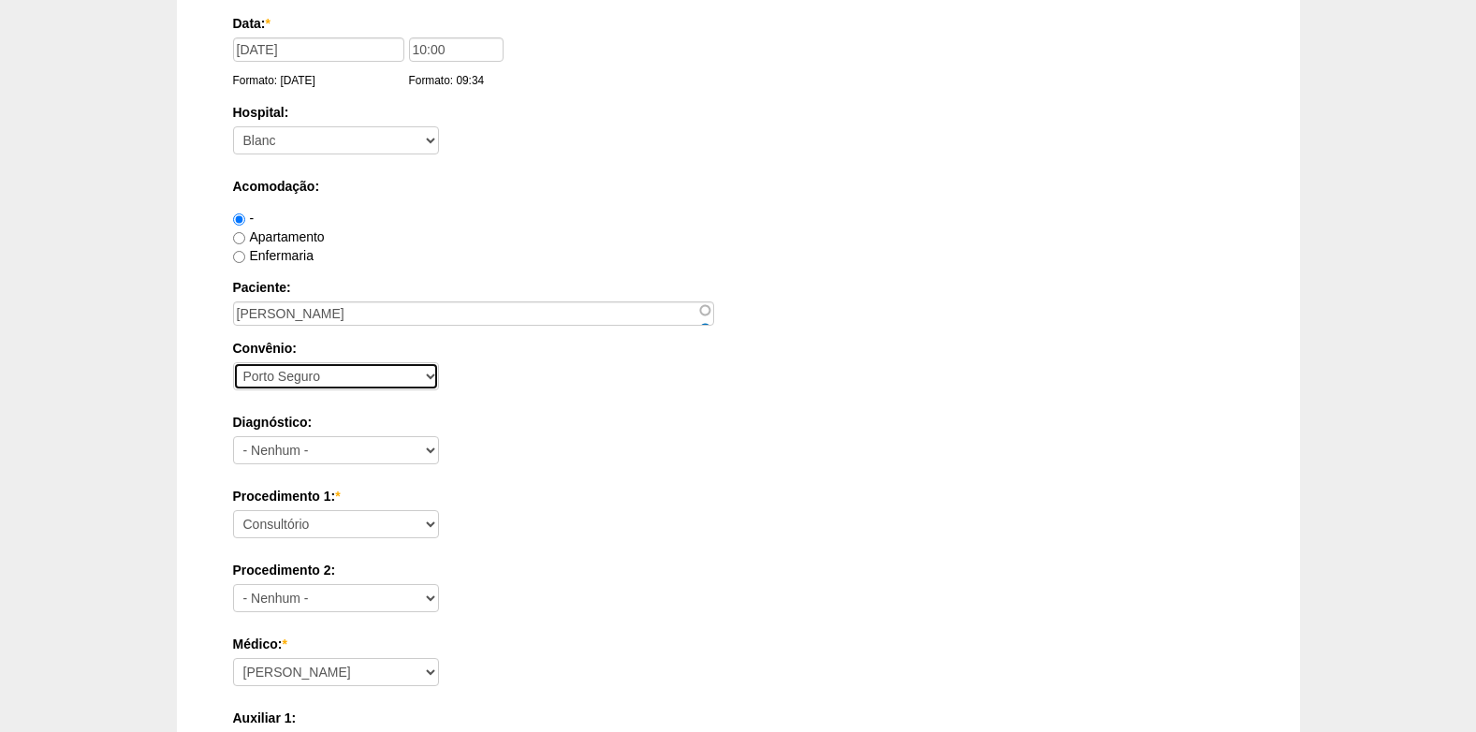
scroll to position [187, 0]
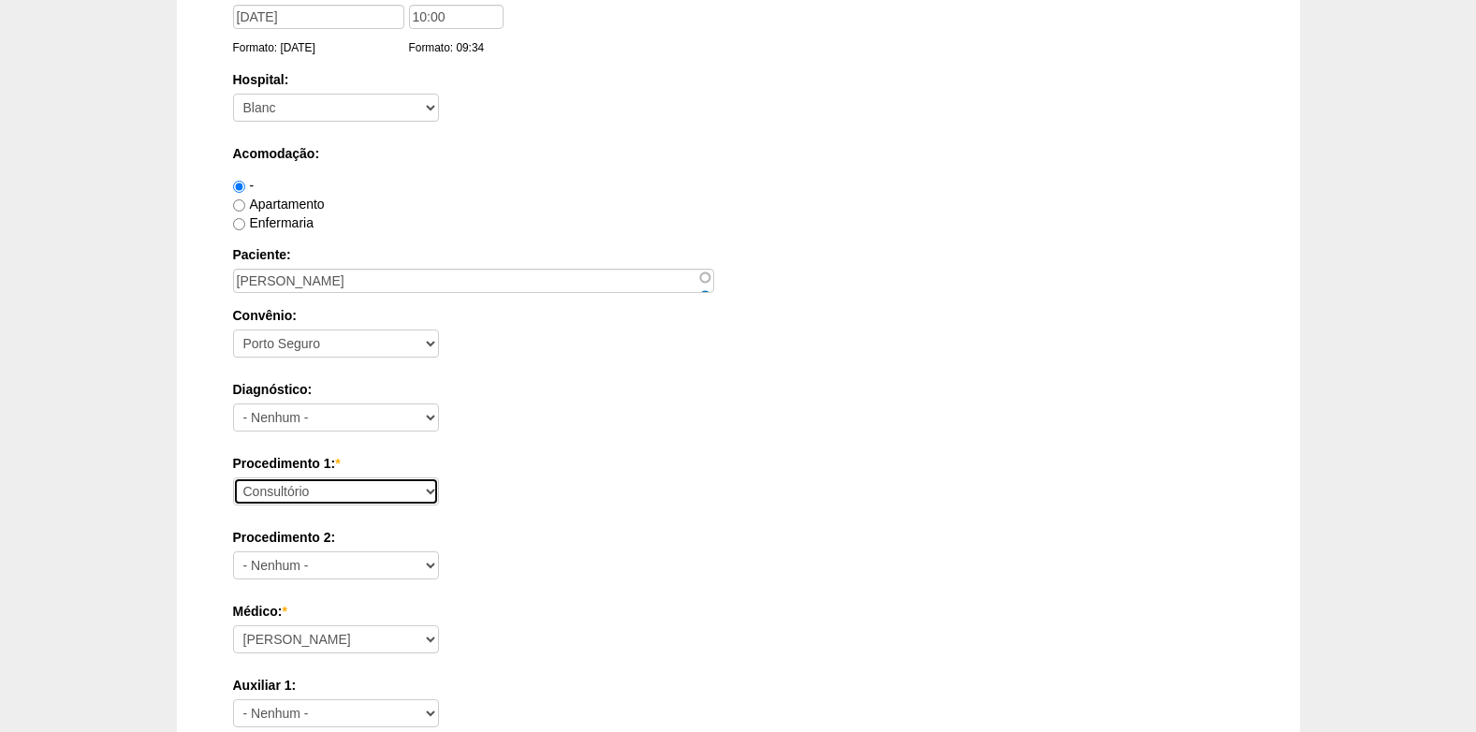
click at [346, 495] on select "Consultório Abscesso Hepático - Drenagem Abscesso perianal Amputação Abdômino P…" at bounding box center [336, 491] width 206 height 28
select select "4911"
click at [233, 477] on select "Consultório Abscesso Hepático - Drenagem Abscesso perianal Amputação Abdômino P…" at bounding box center [336, 491] width 206 height 28
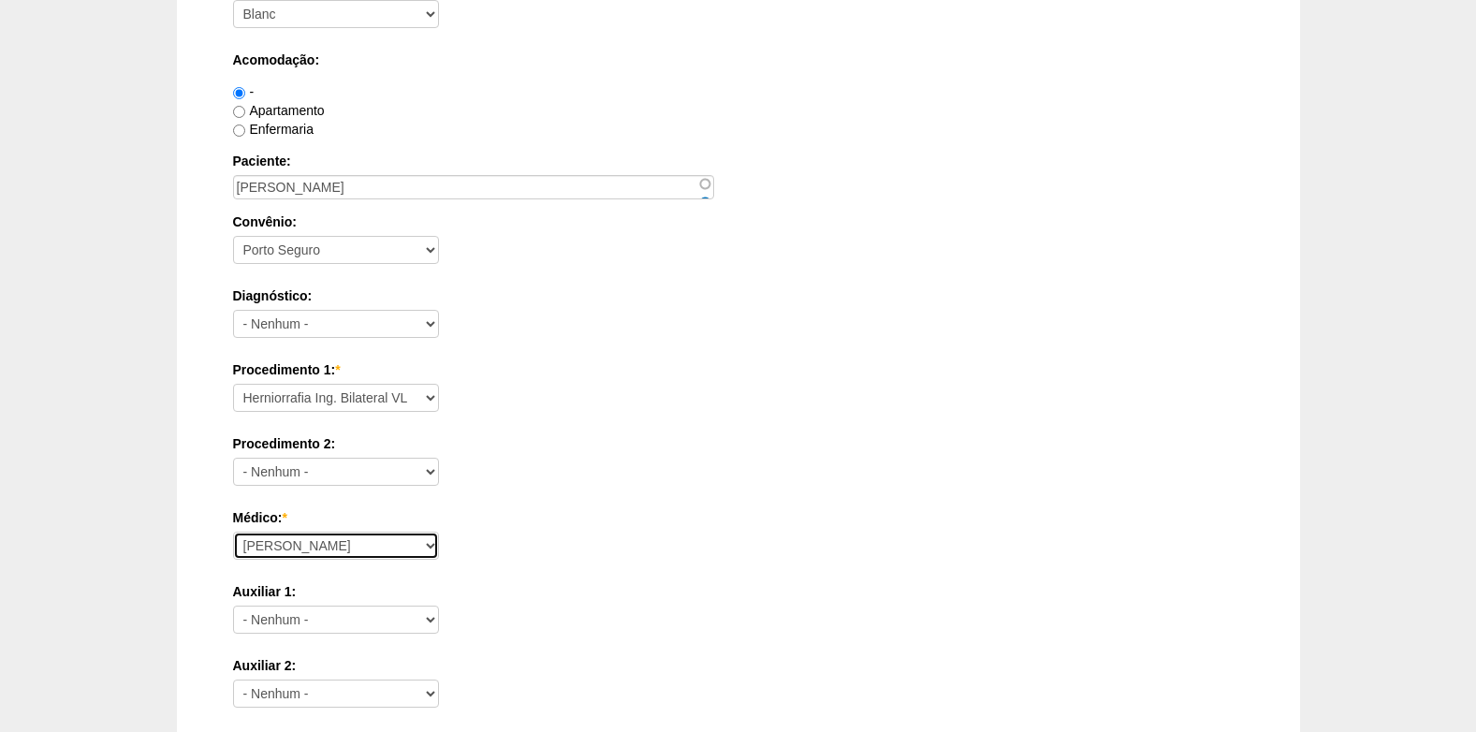
click at [378, 543] on select "Ana Paula Bruno Felipe Rossi Geraldo Igor Benevides Isabella Juliana Luiz Guilh…" at bounding box center [336, 546] width 206 height 28
select select "25"
click at [233, 532] on select "Ana Paula Bruno Felipe Rossi Geraldo Igor Benevides Isabella Juliana Luiz Guilh…" at bounding box center [336, 546] width 206 height 28
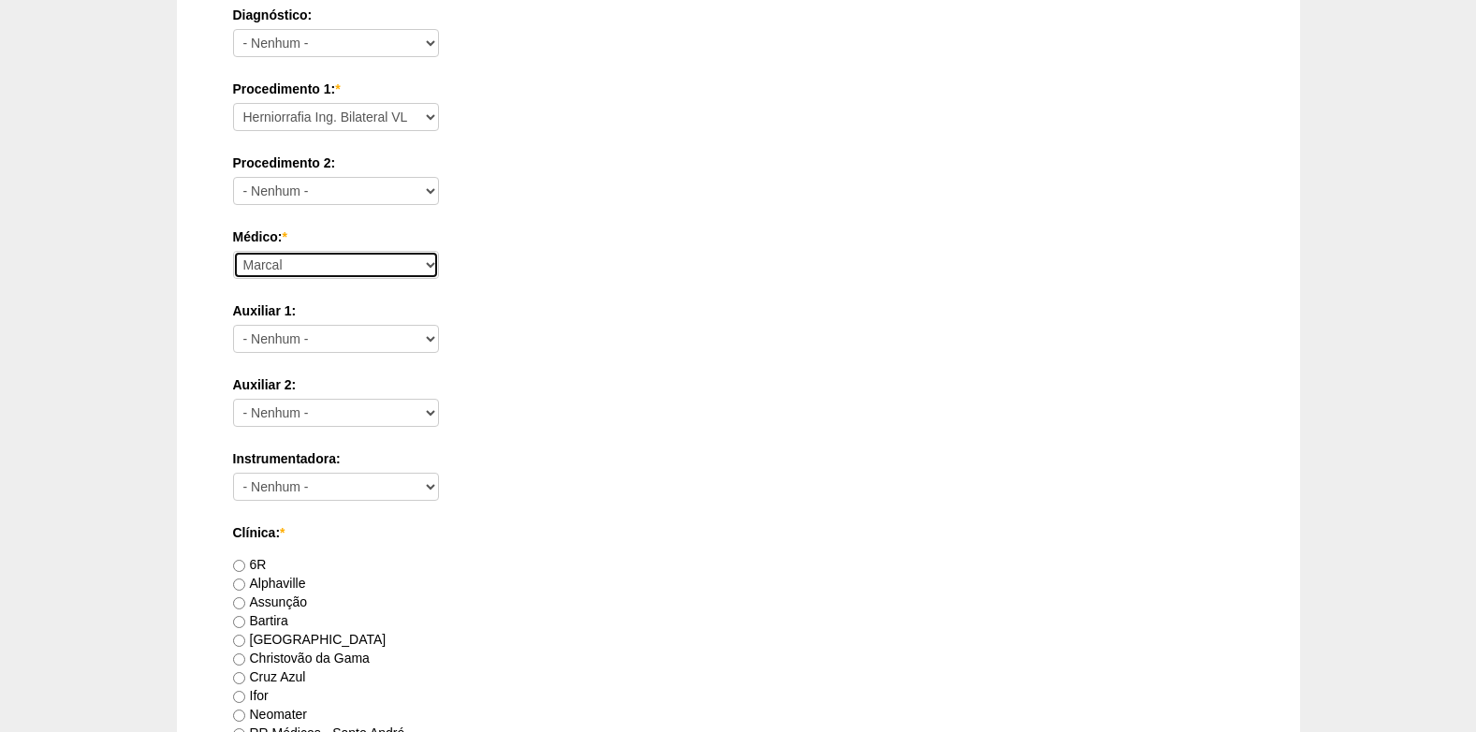
scroll to position [749, 0]
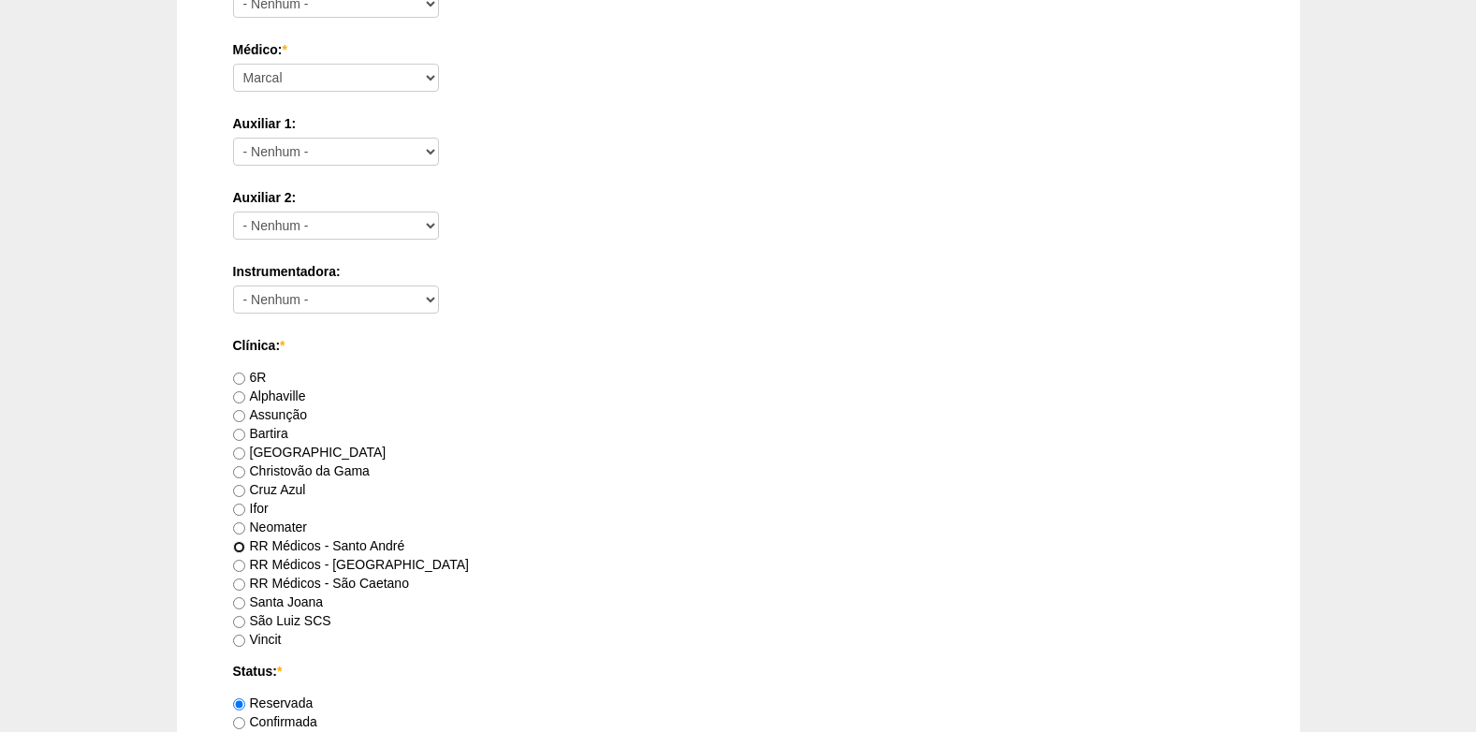
click at [235, 549] on input "RR Médicos - Santo André" at bounding box center [239, 547] width 12 height 12
radio input "true"
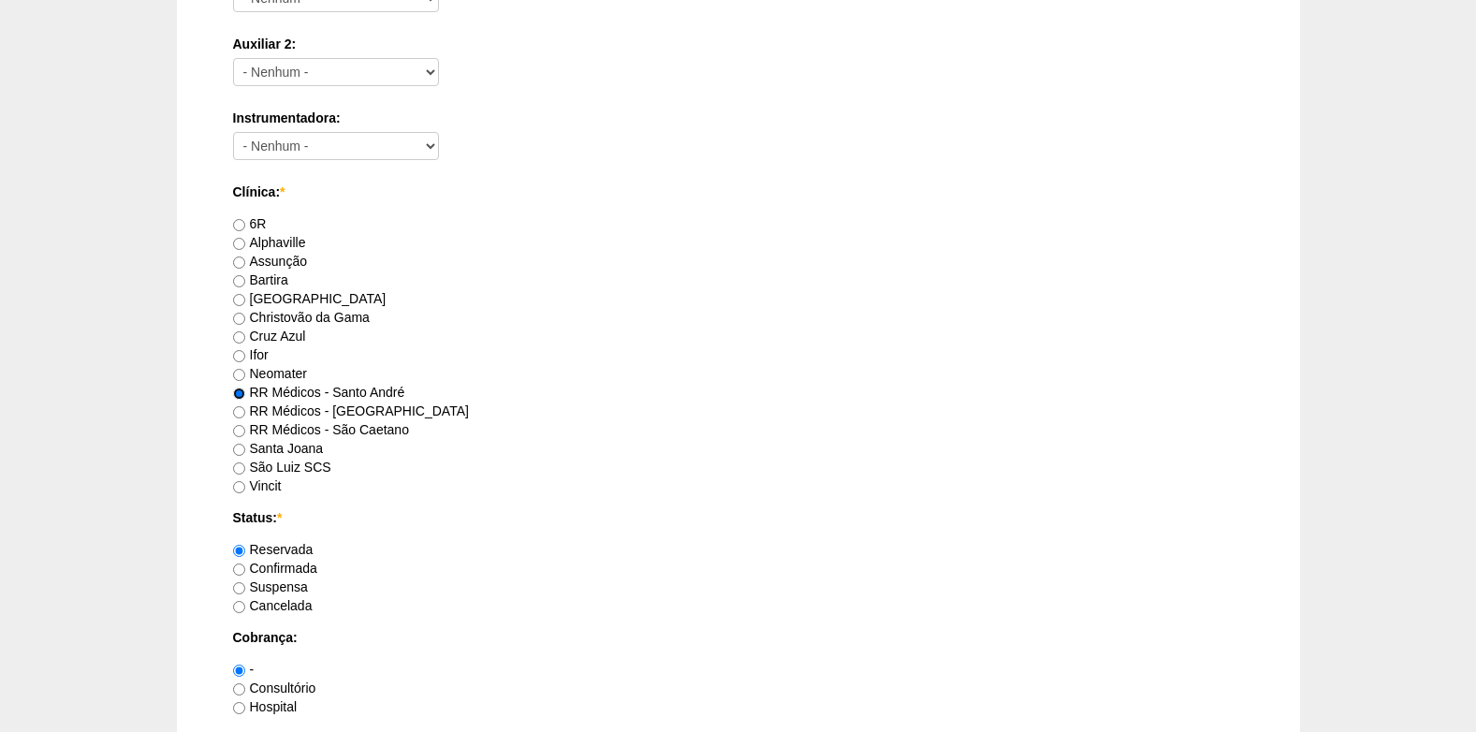
scroll to position [936, 0]
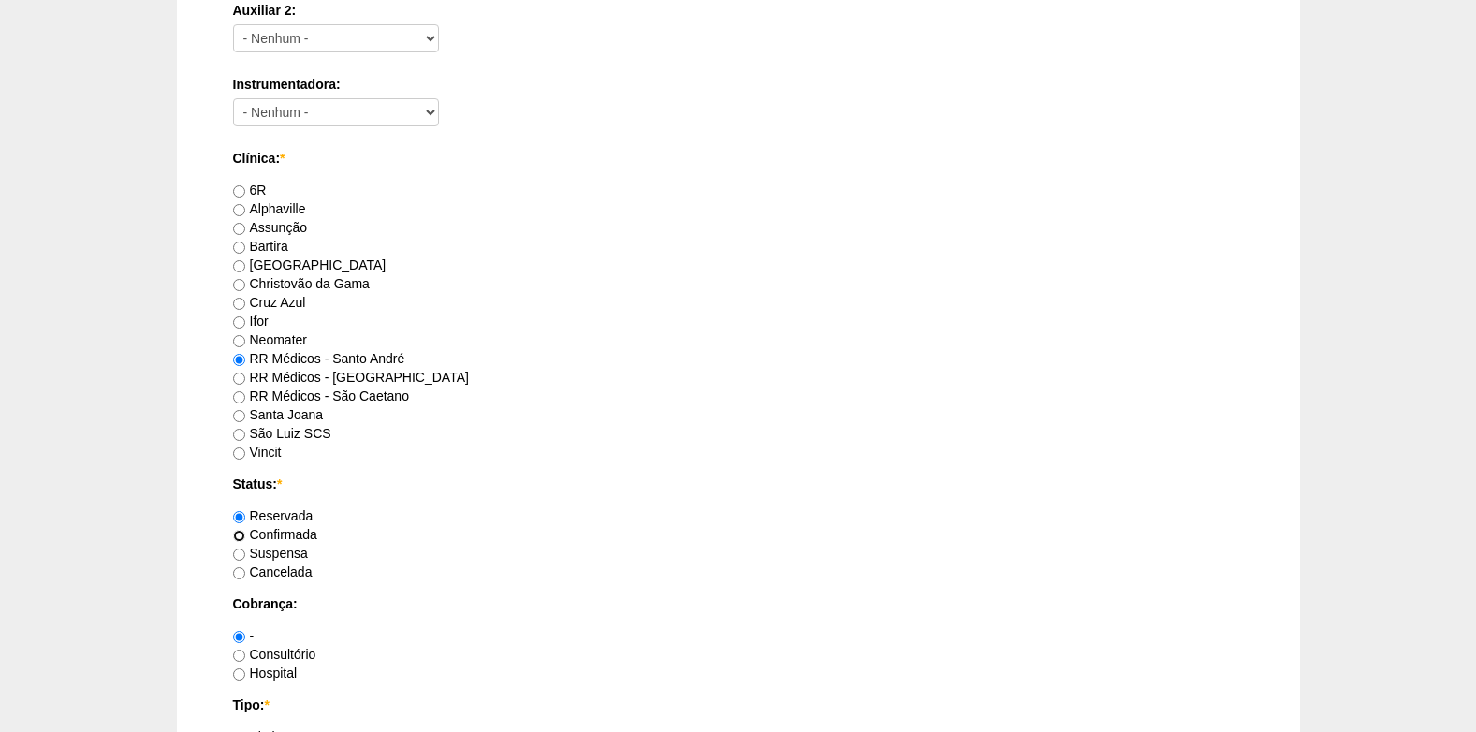
click at [240, 533] on input "Confirmada" at bounding box center [239, 536] width 12 height 12
radio input "true"
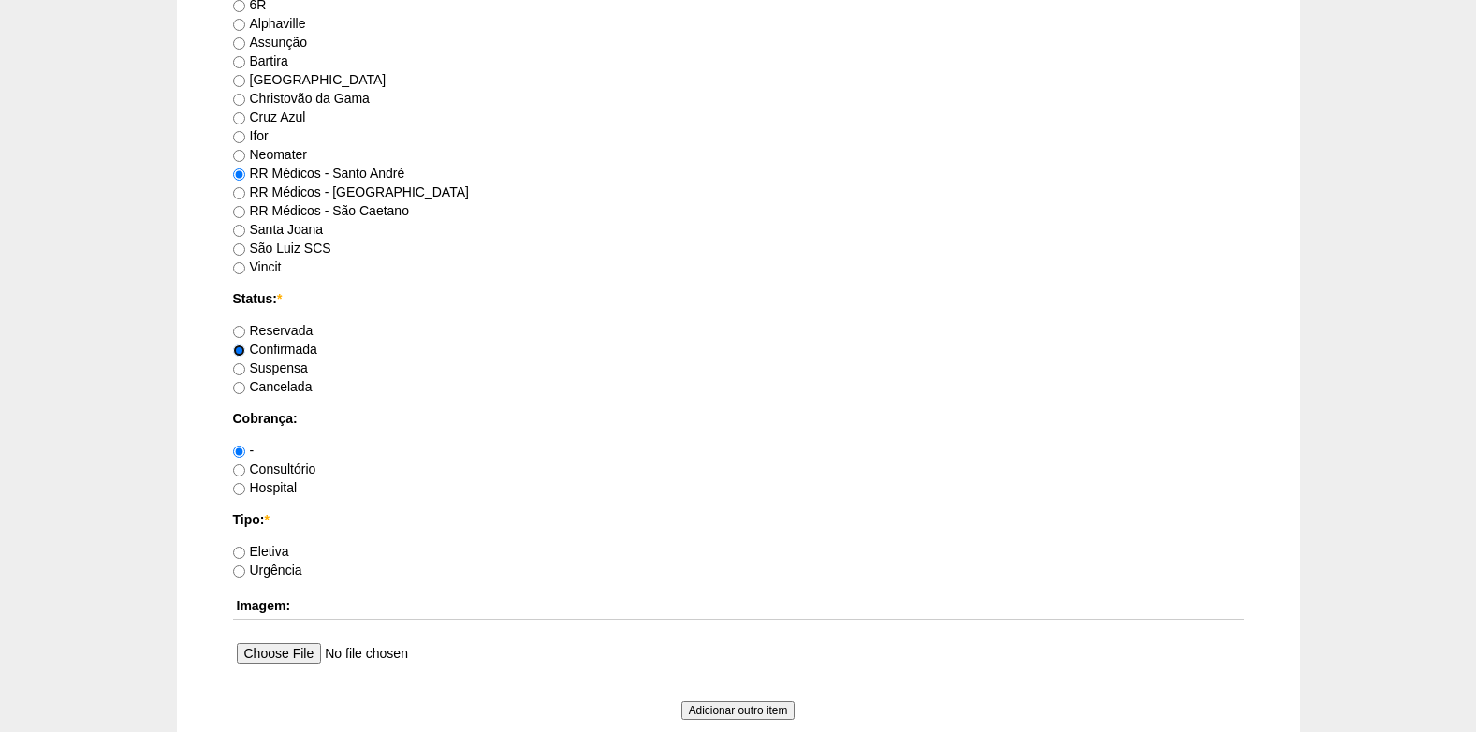
scroll to position [1124, 0]
click at [239, 468] on input "Consultório" at bounding box center [239, 469] width 12 height 12
radio input "true"
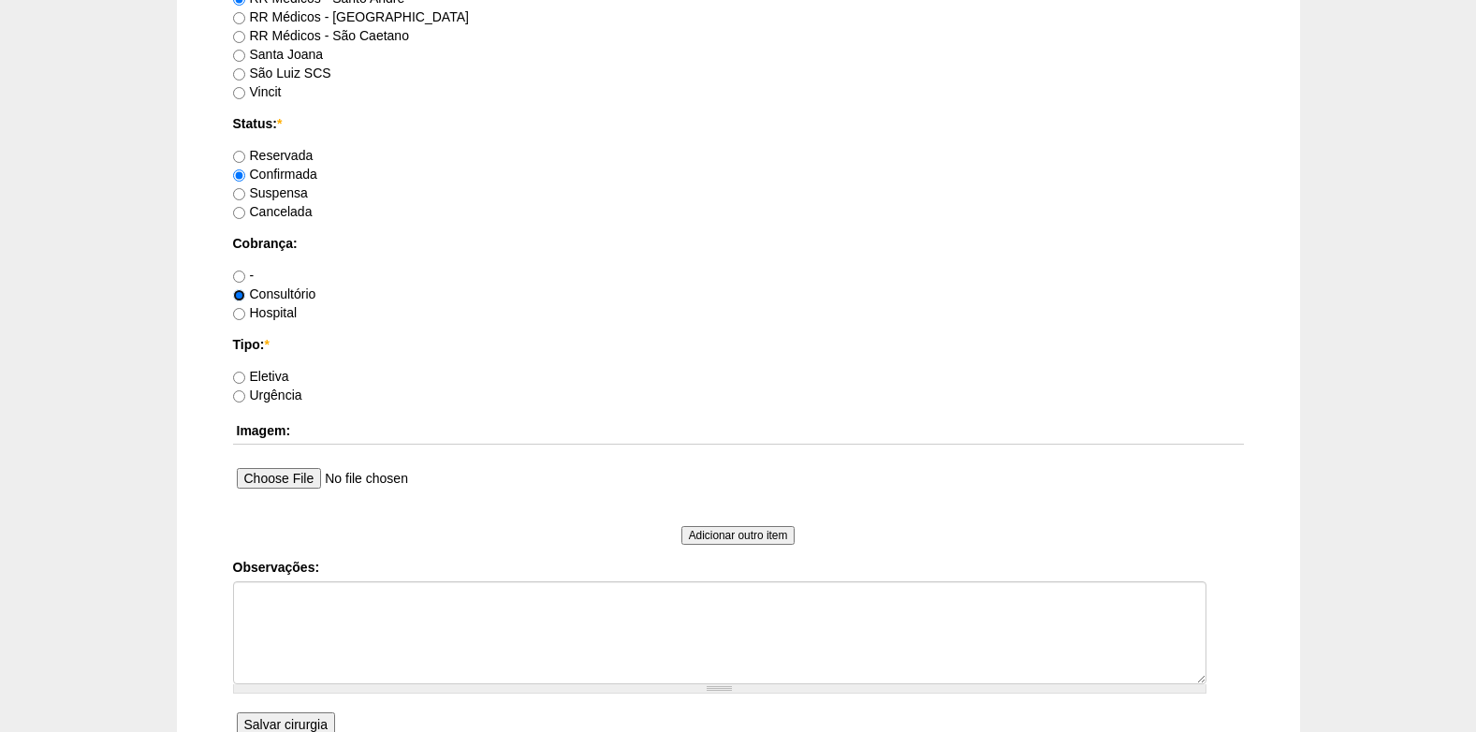
scroll to position [1311, 0]
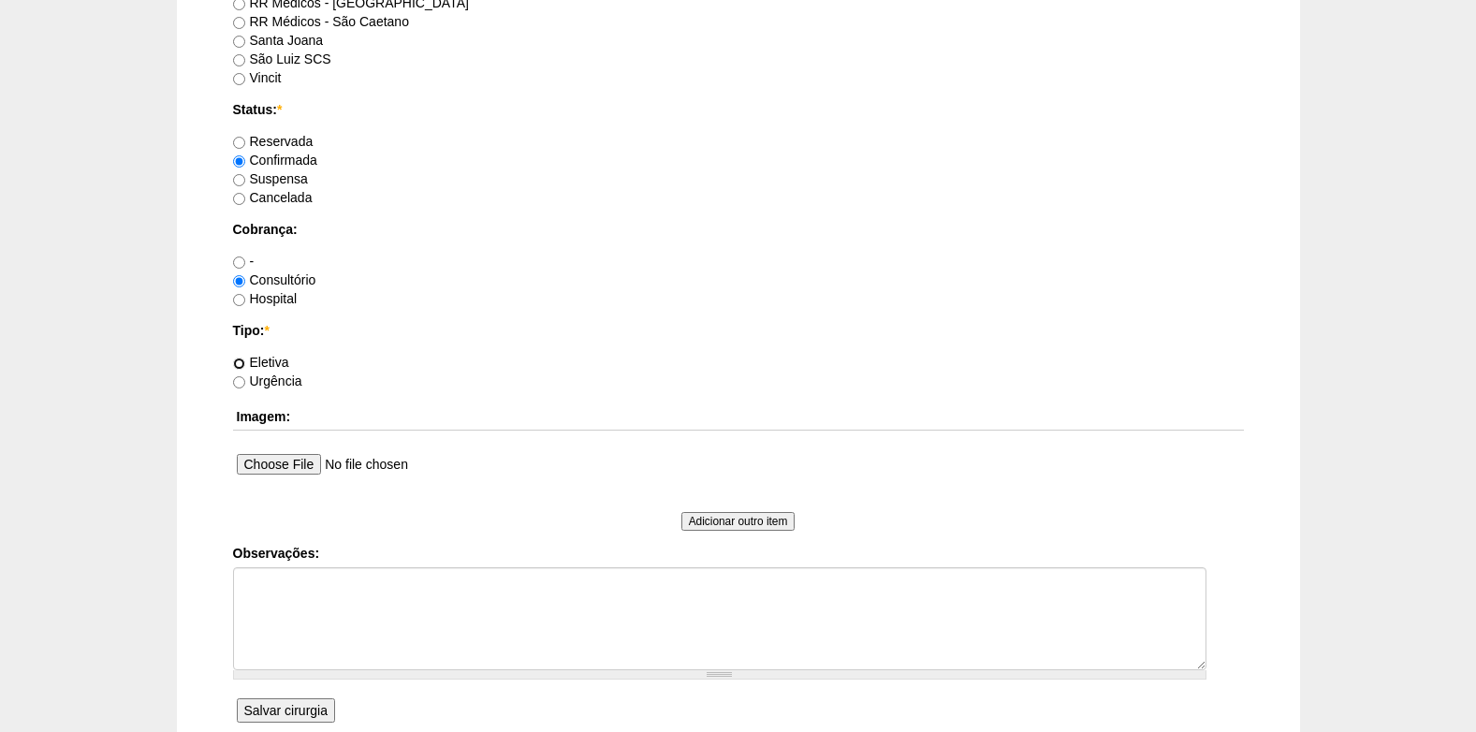
click at [233, 360] on input "Eletiva" at bounding box center [239, 364] width 12 height 12
radio input "true"
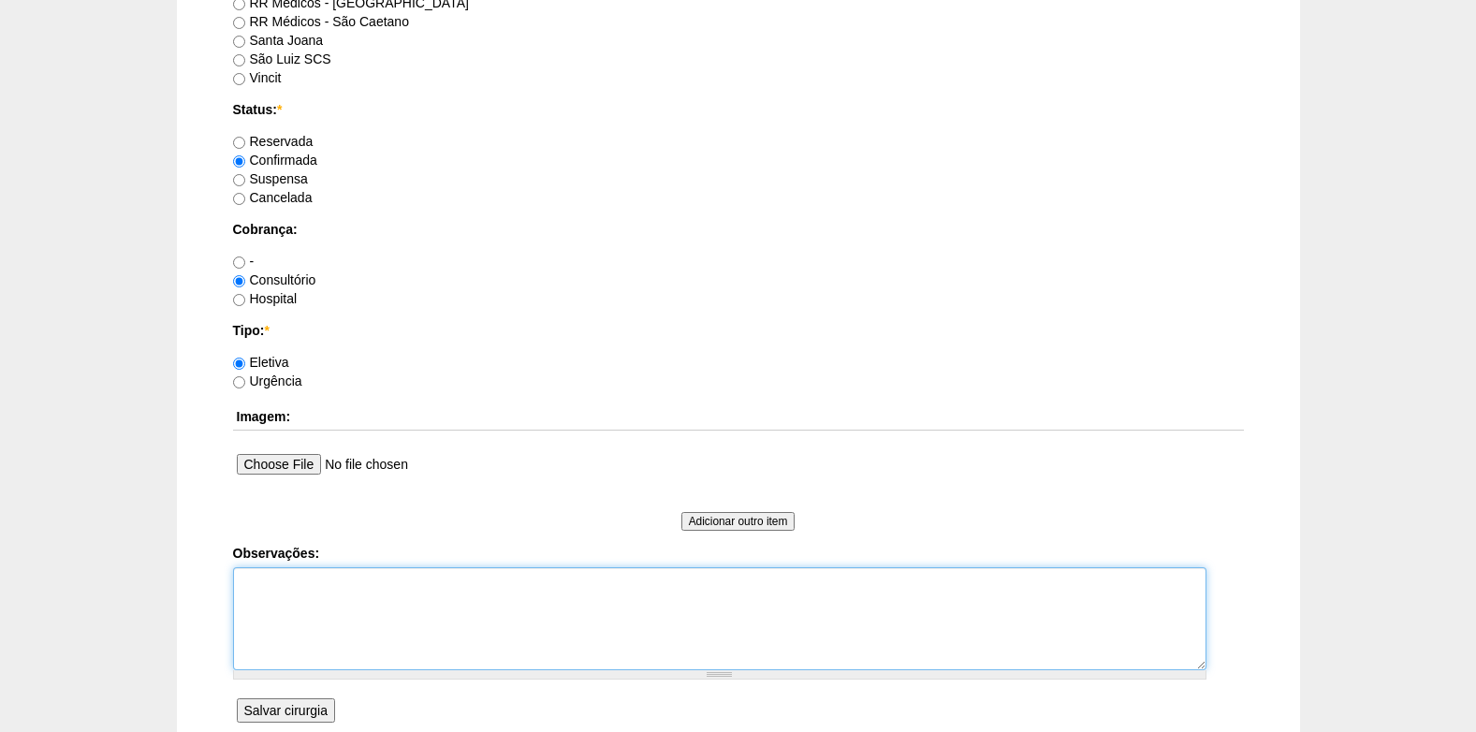
click at [266, 609] on textarea "Observações:" at bounding box center [720, 618] width 974 height 103
type textarea "c"
type textarea "COBRANÇA CONSULTÓRIO AUTORIZADO VENCE 30/10"
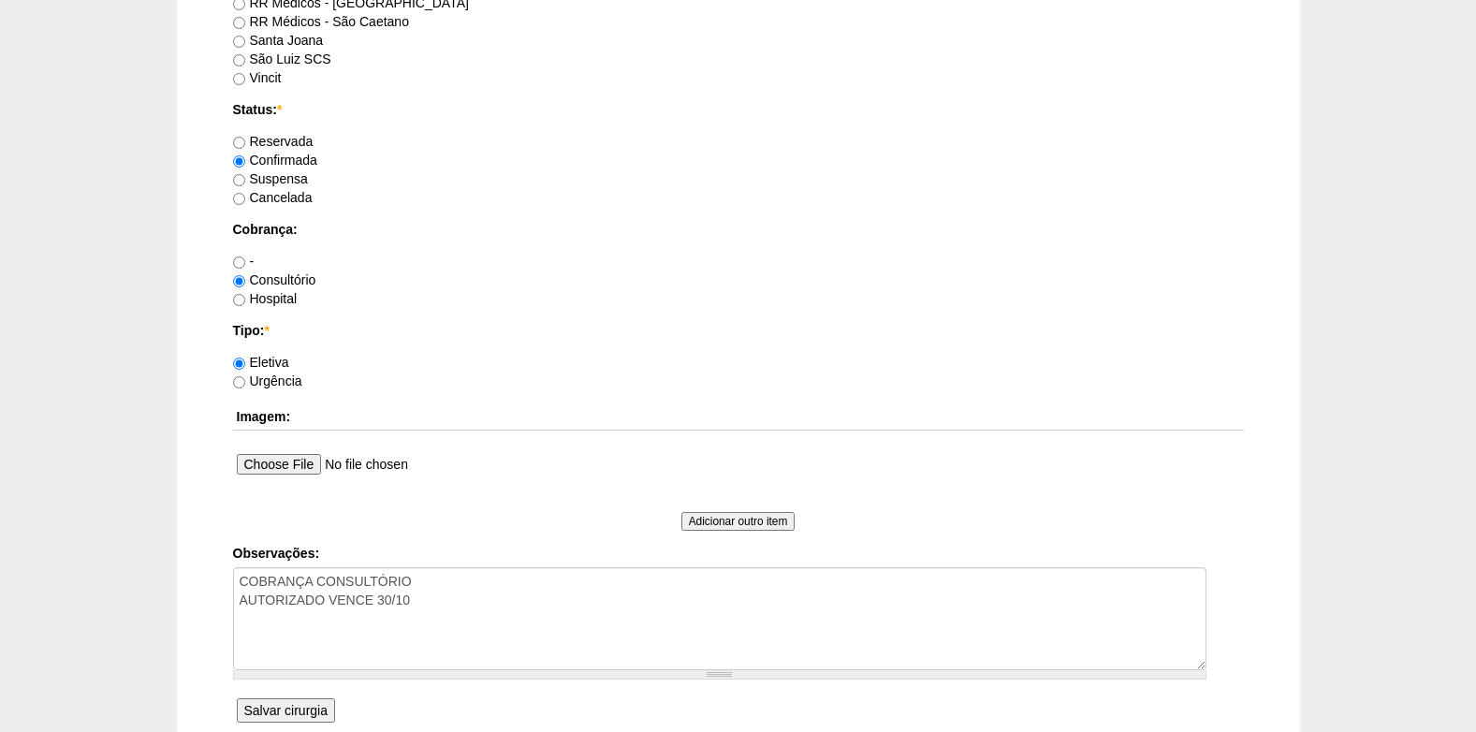
click at [297, 713] on input "Salvar cirurgia" at bounding box center [286, 710] width 98 height 24
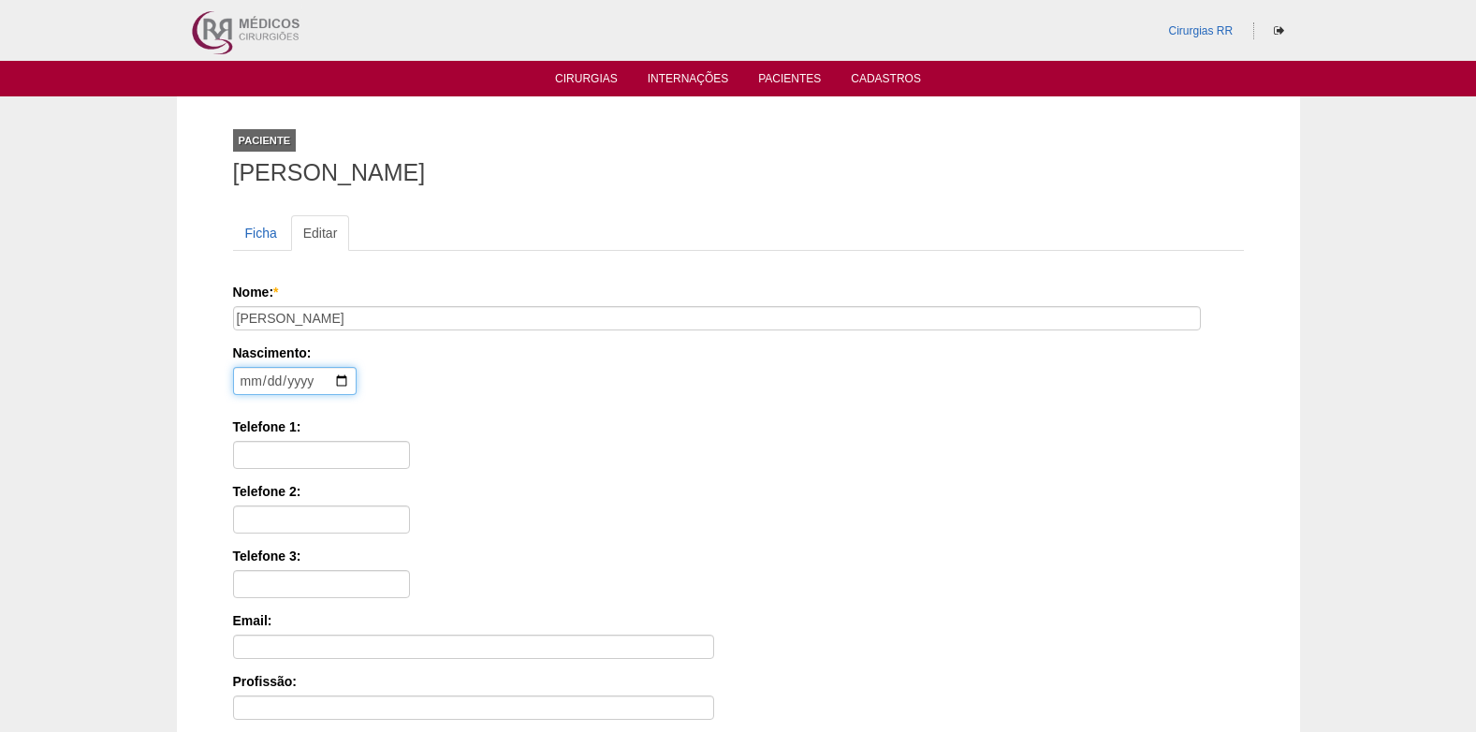
click at [251, 384] on input "date" at bounding box center [295, 381] width 124 height 28
type input "19362-01-26"
type input "1962-01-26"
click at [340, 448] on input "Telefone 1:" at bounding box center [321, 455] width 177 height 28
paste input "(11) 97618-7191"
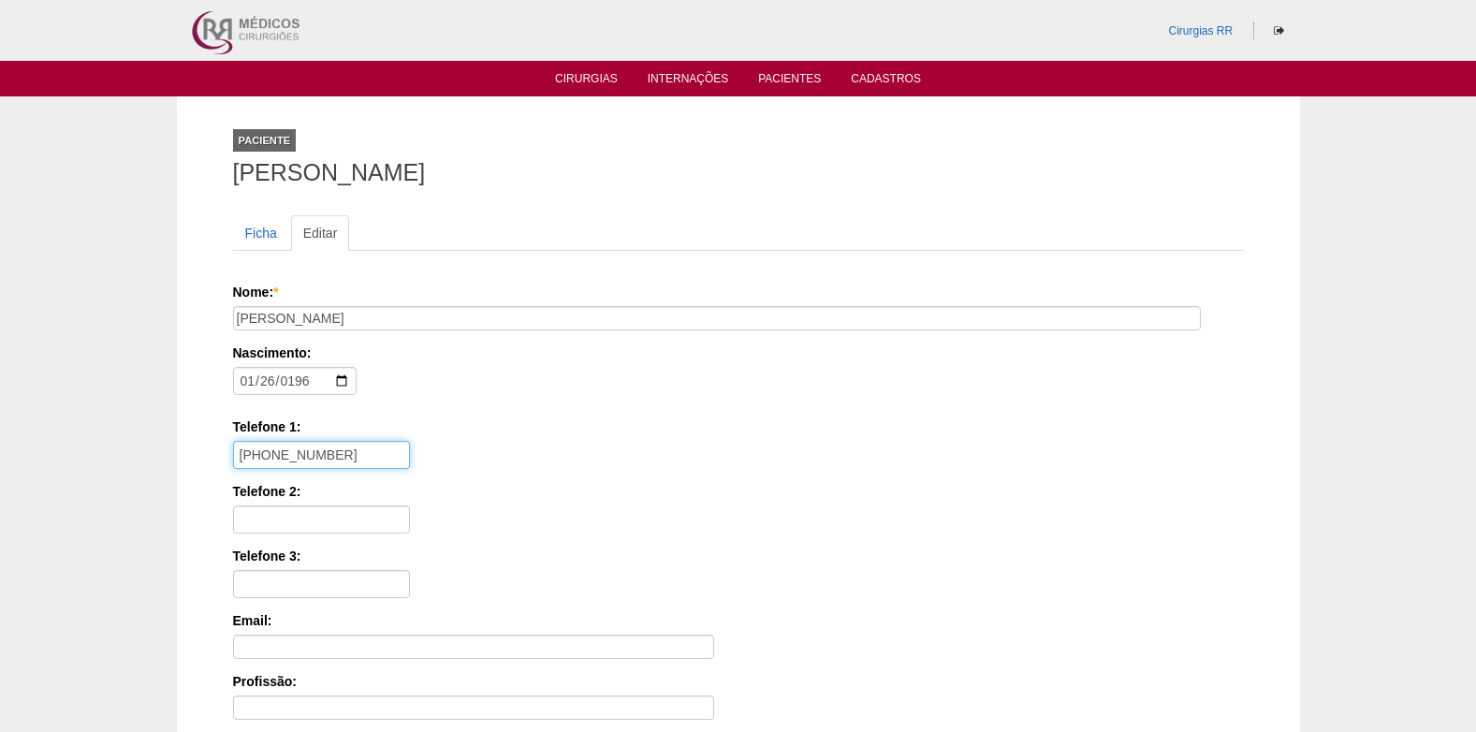
type input "(11) 97618-7191"
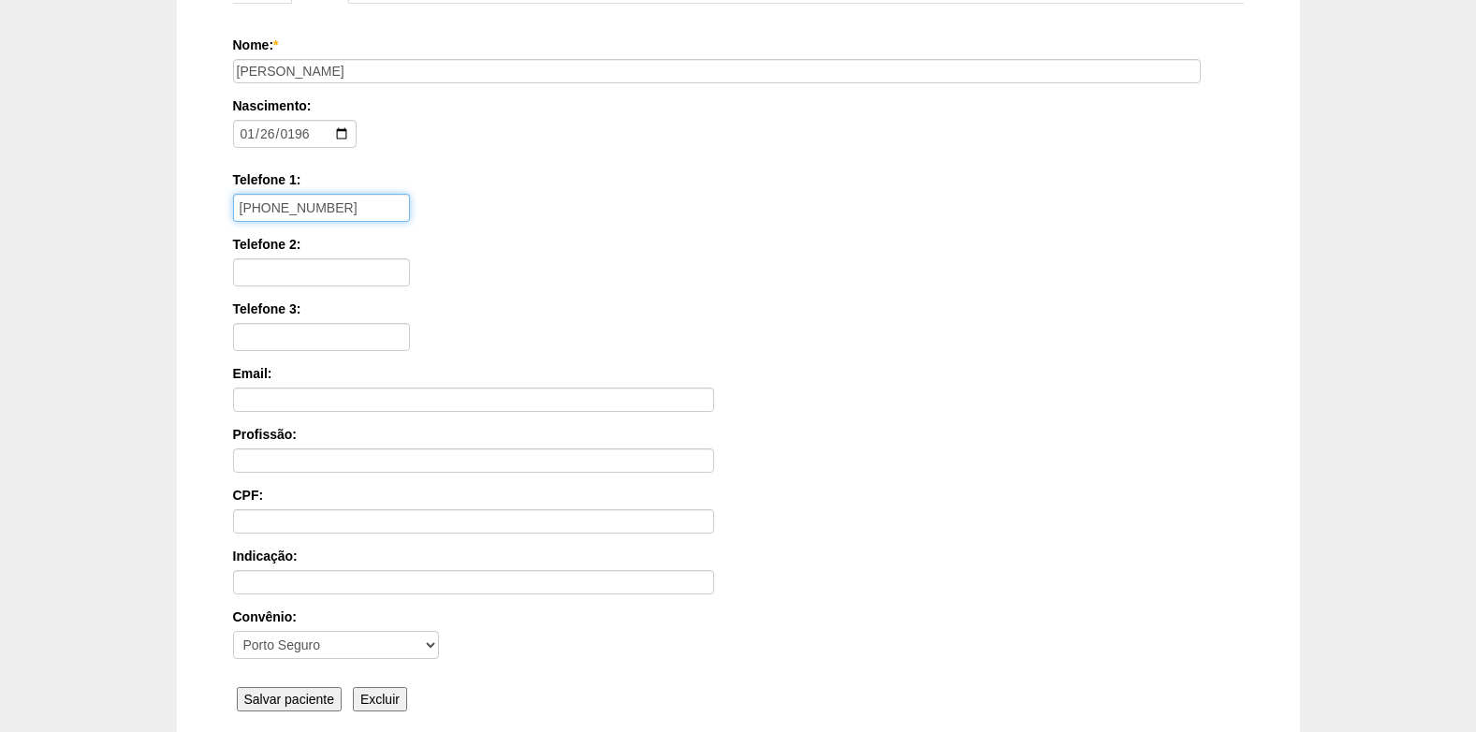
scroll to position [281, 0]
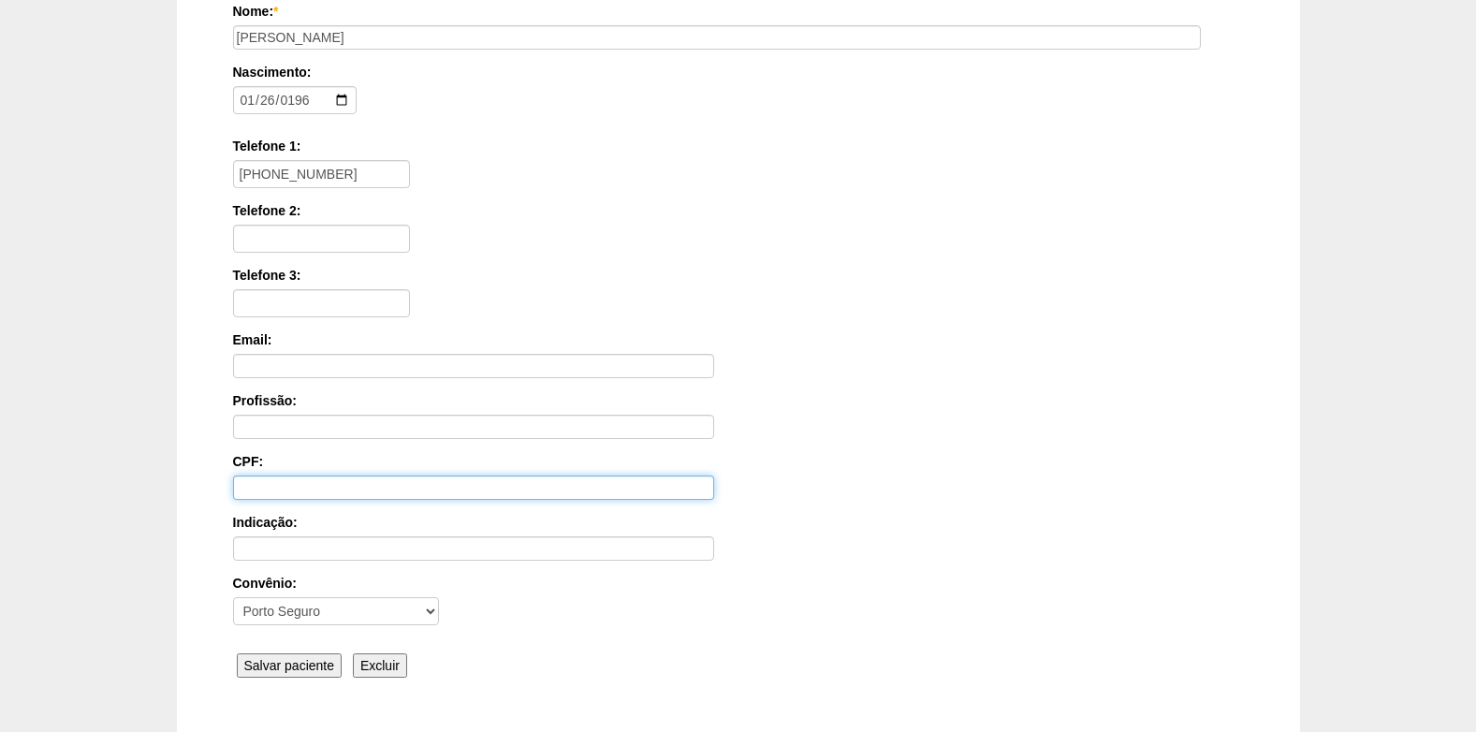
click at [288, 484] on input "CPF:" at bounding box center [473, 488] width 481 height 24
paste input "048.707.028-35"
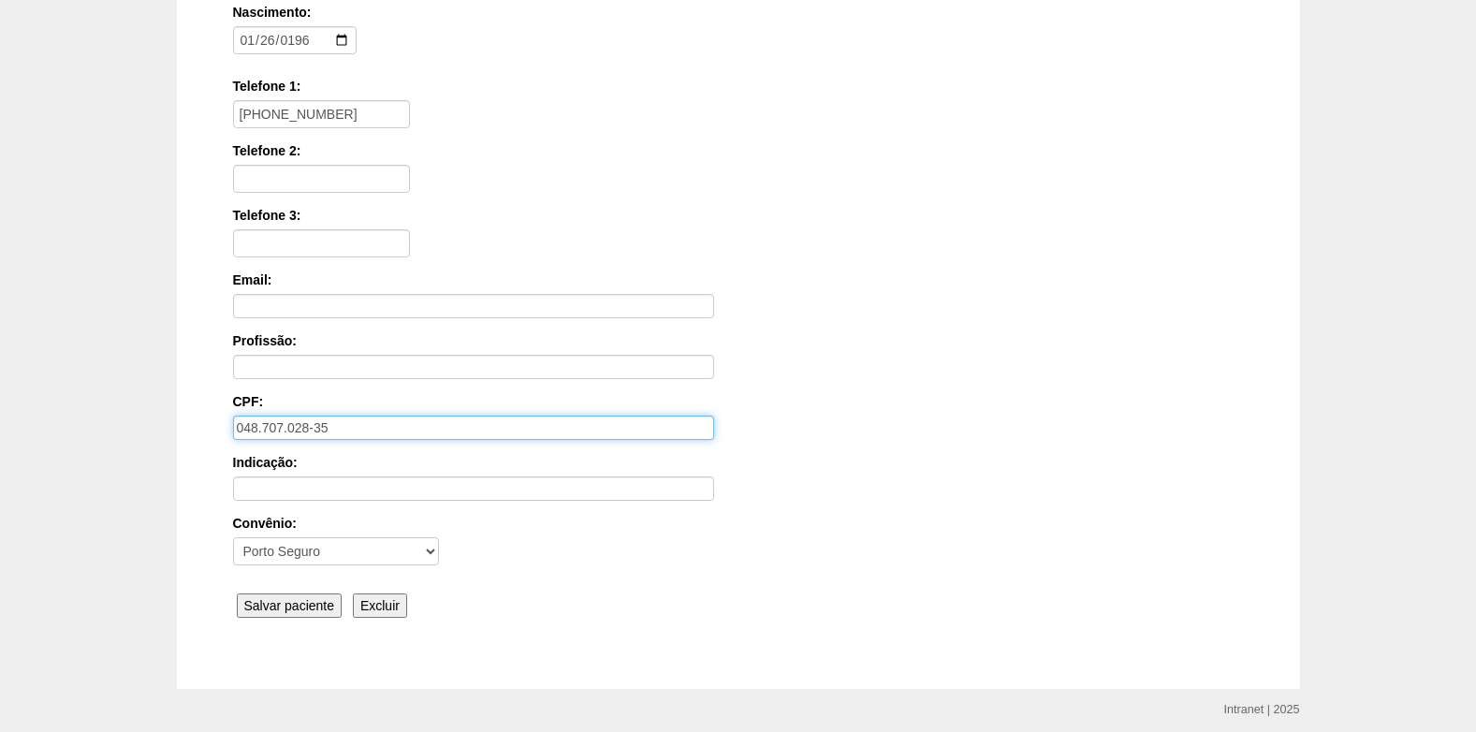
scroll to position [375, 0]
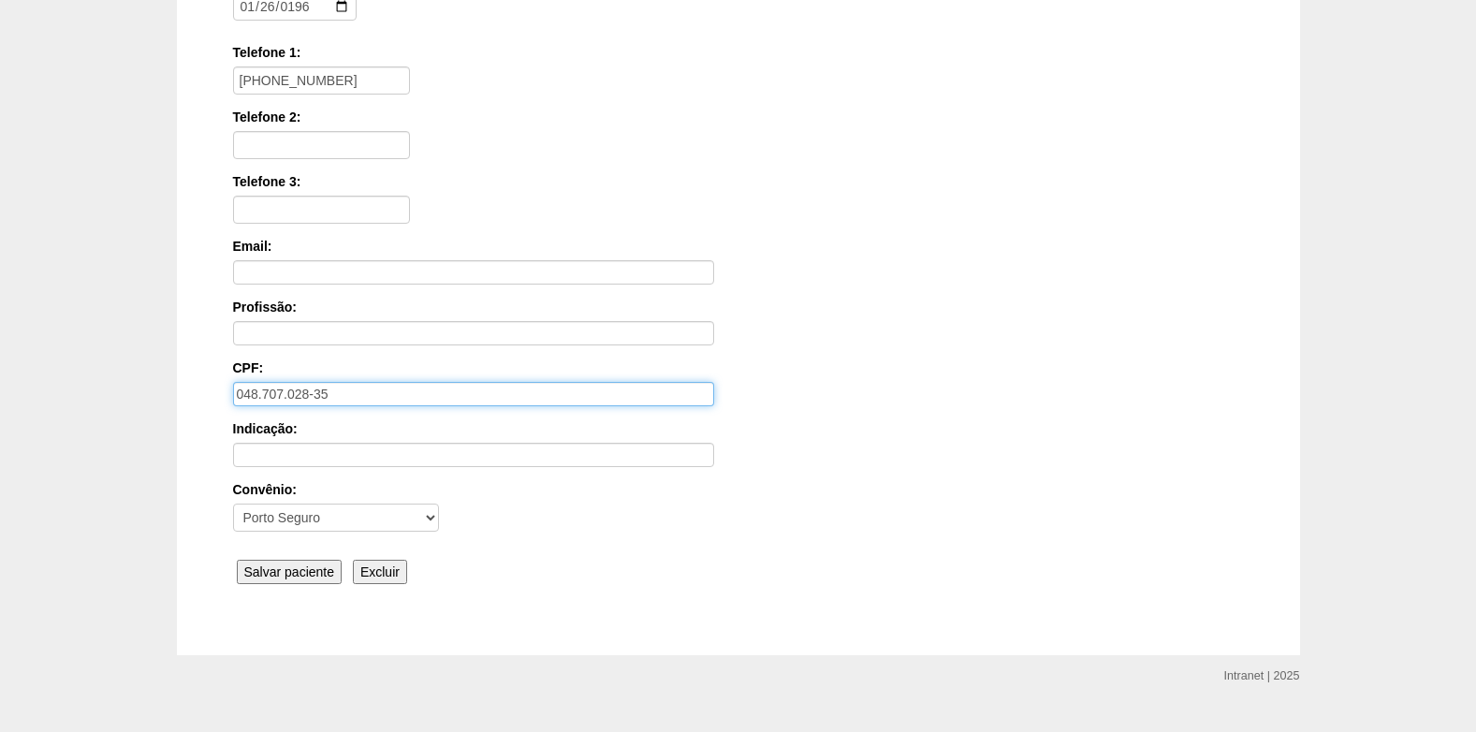
type input "048.707.028-35"
click at [276, 573] on input "Salvar paciente" at bounding box center [290, 572] width 106 height 24
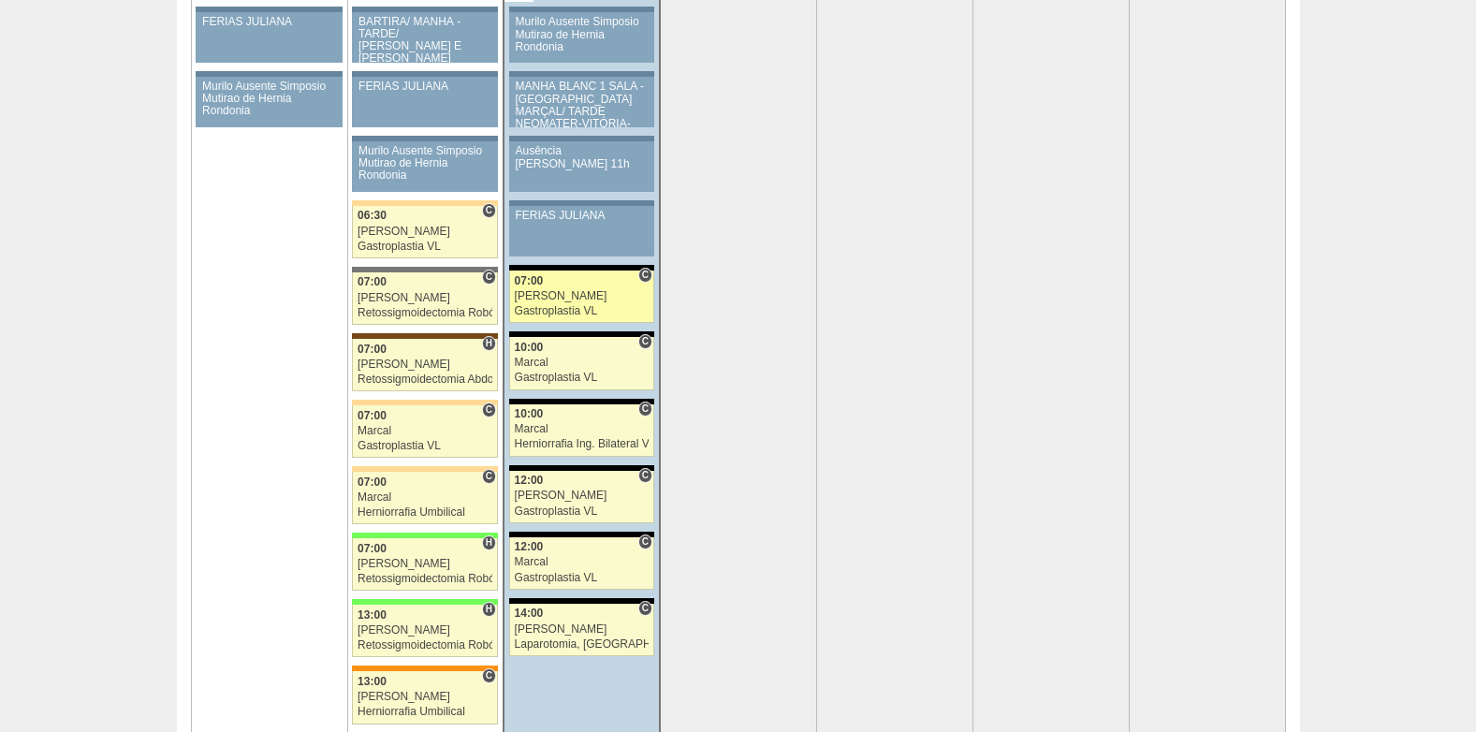
scroll to position [3839, 0]
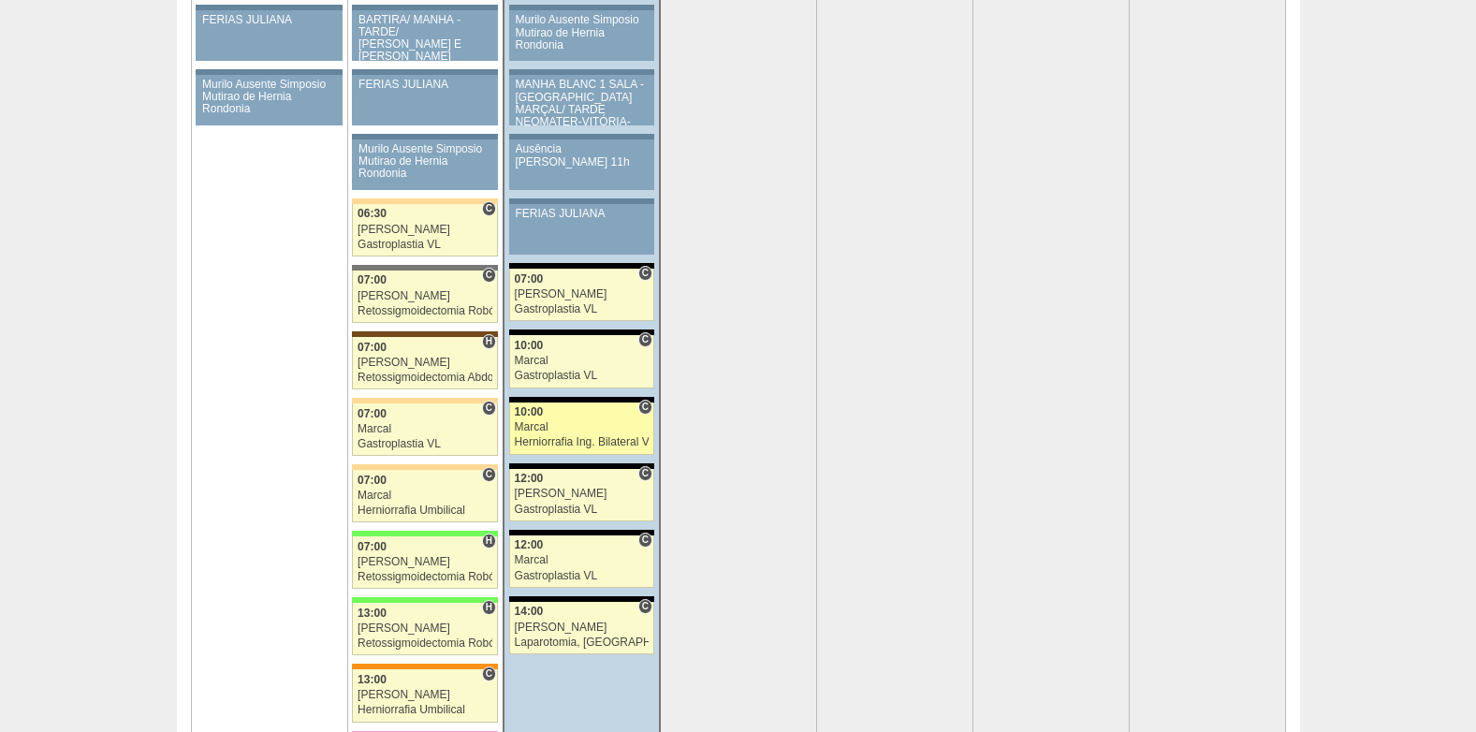
click at [556, 427] on div "Marcal" at bounding box center [582, 427] width 135 height 12
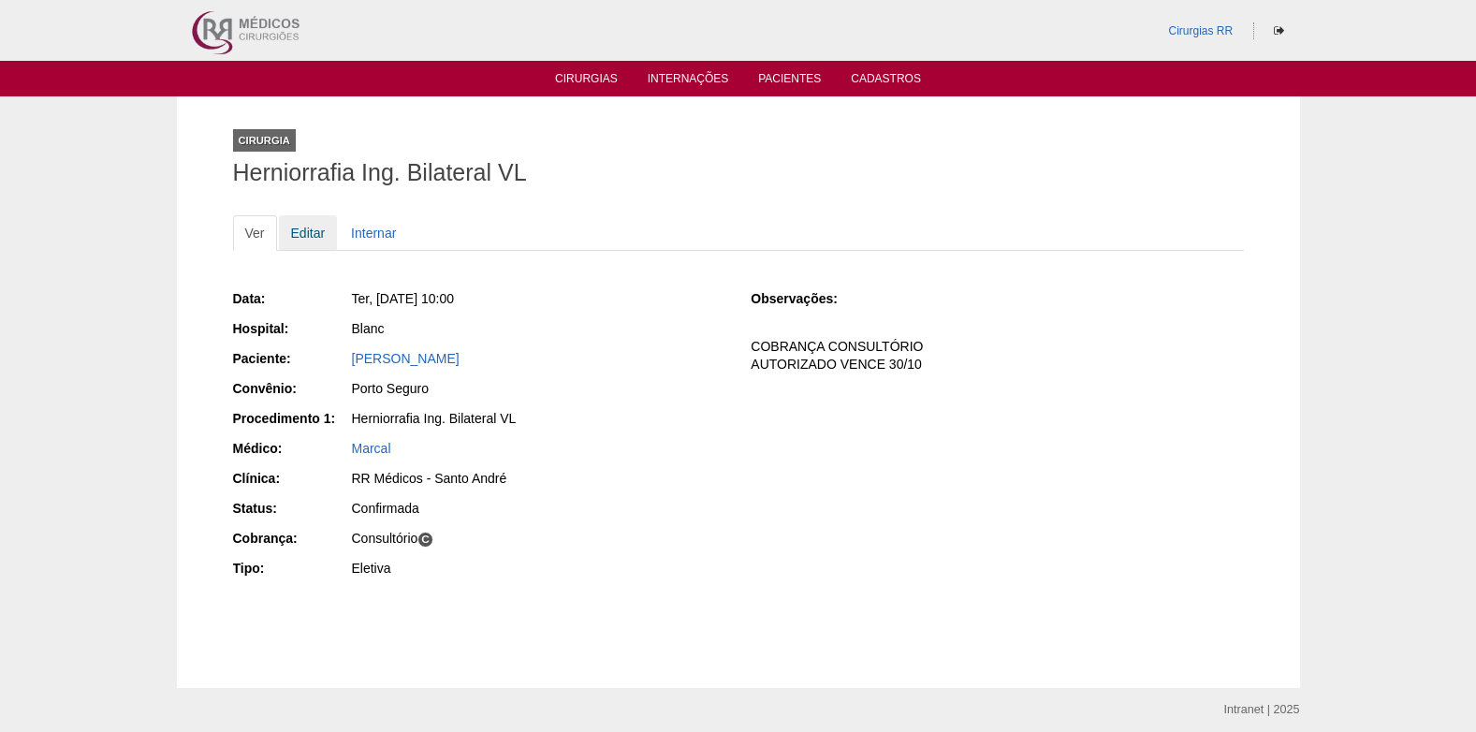
click at [311, 231] on link "Editar" at bounding box center [308, 233] width 59 height 36
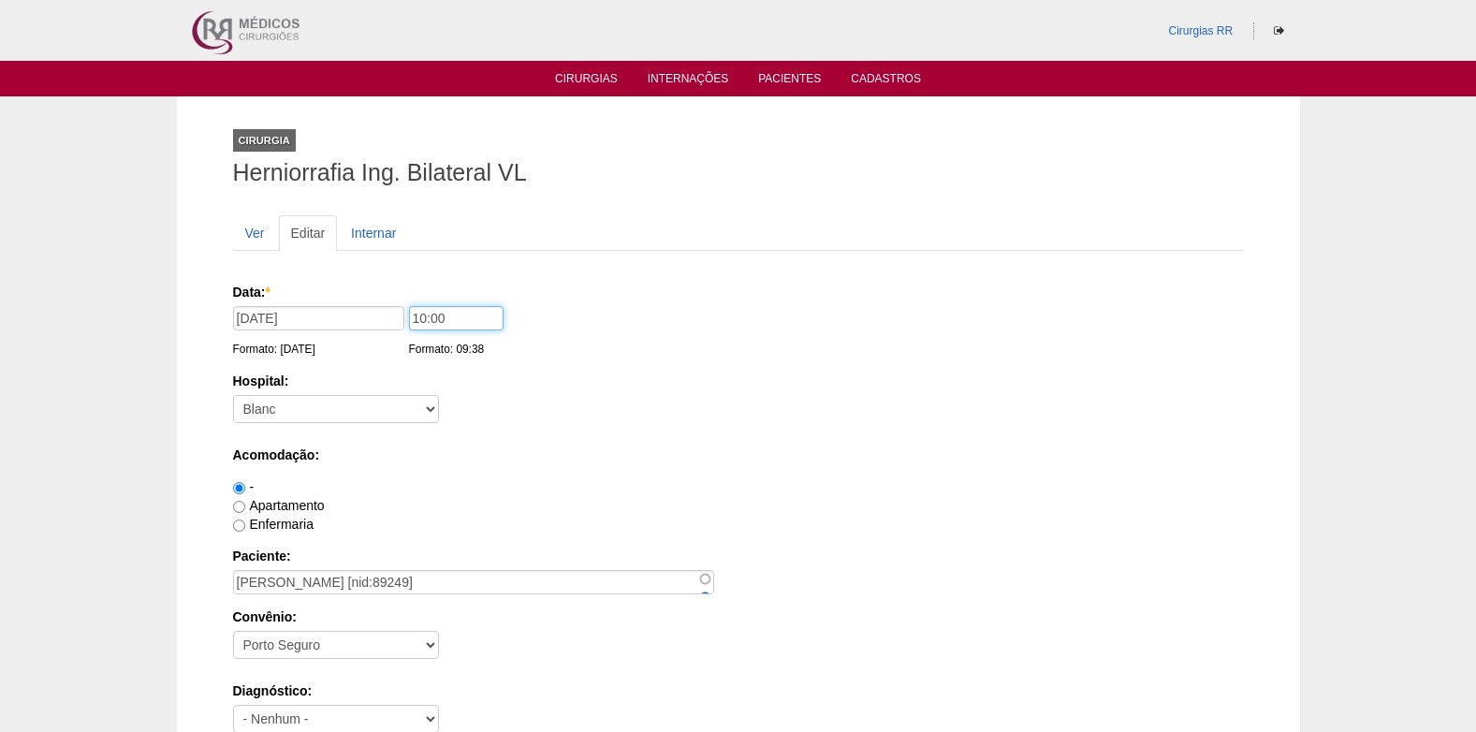
click at [423, 321] on input "10:00" at bounding box center [456, 318] width 95 height 24
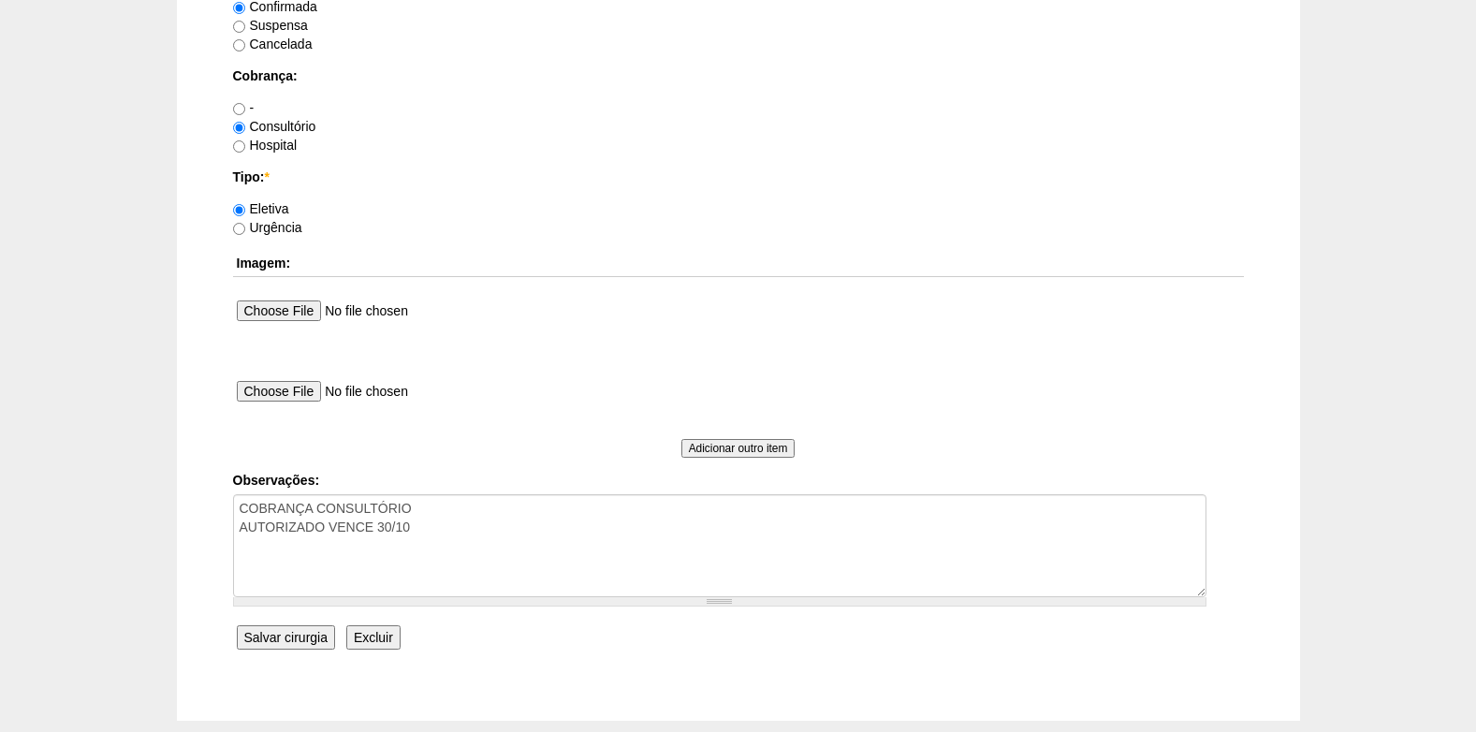
scroll to position [1592, 0]
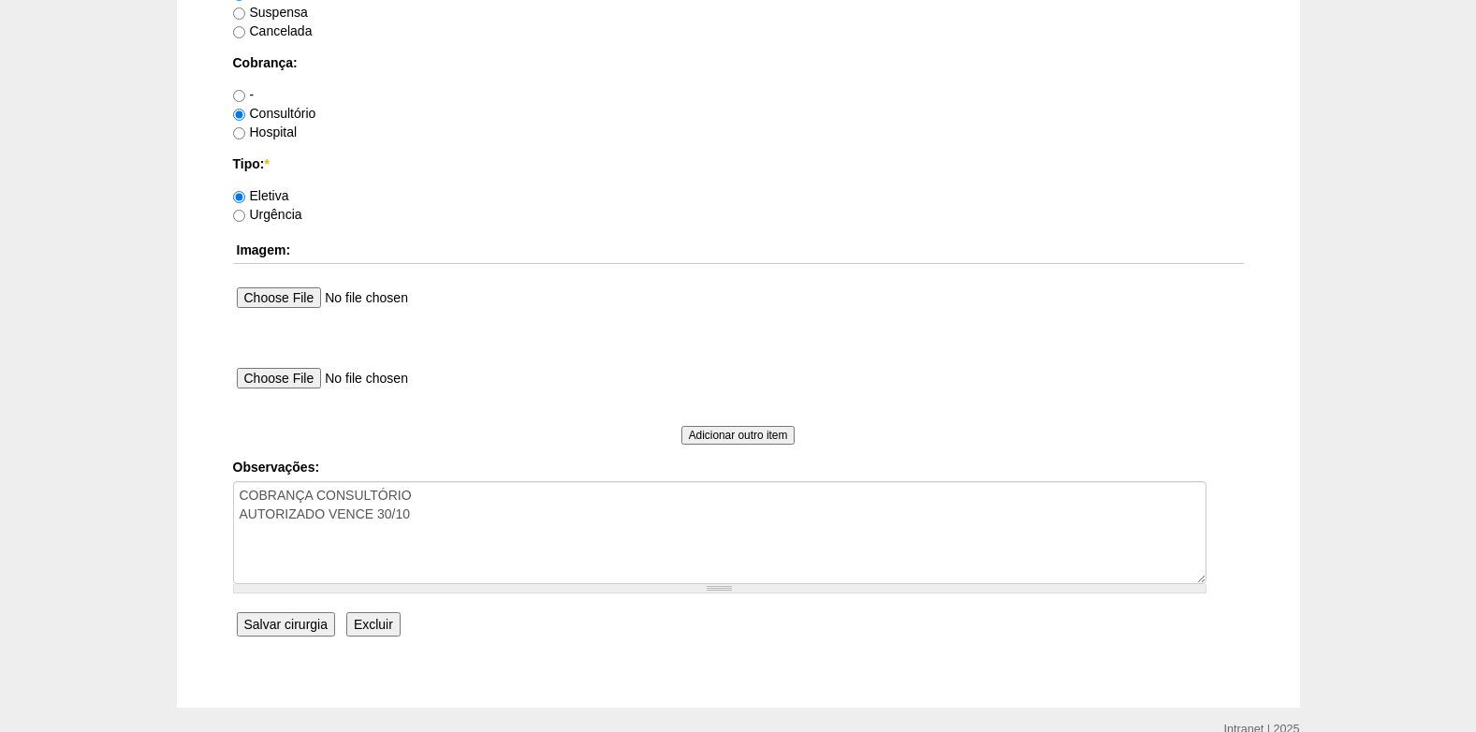
type input "13:00"
click at [299, 622] on input "Salvar cirurgia" at bounding box center [286, 624] width 98 height 24
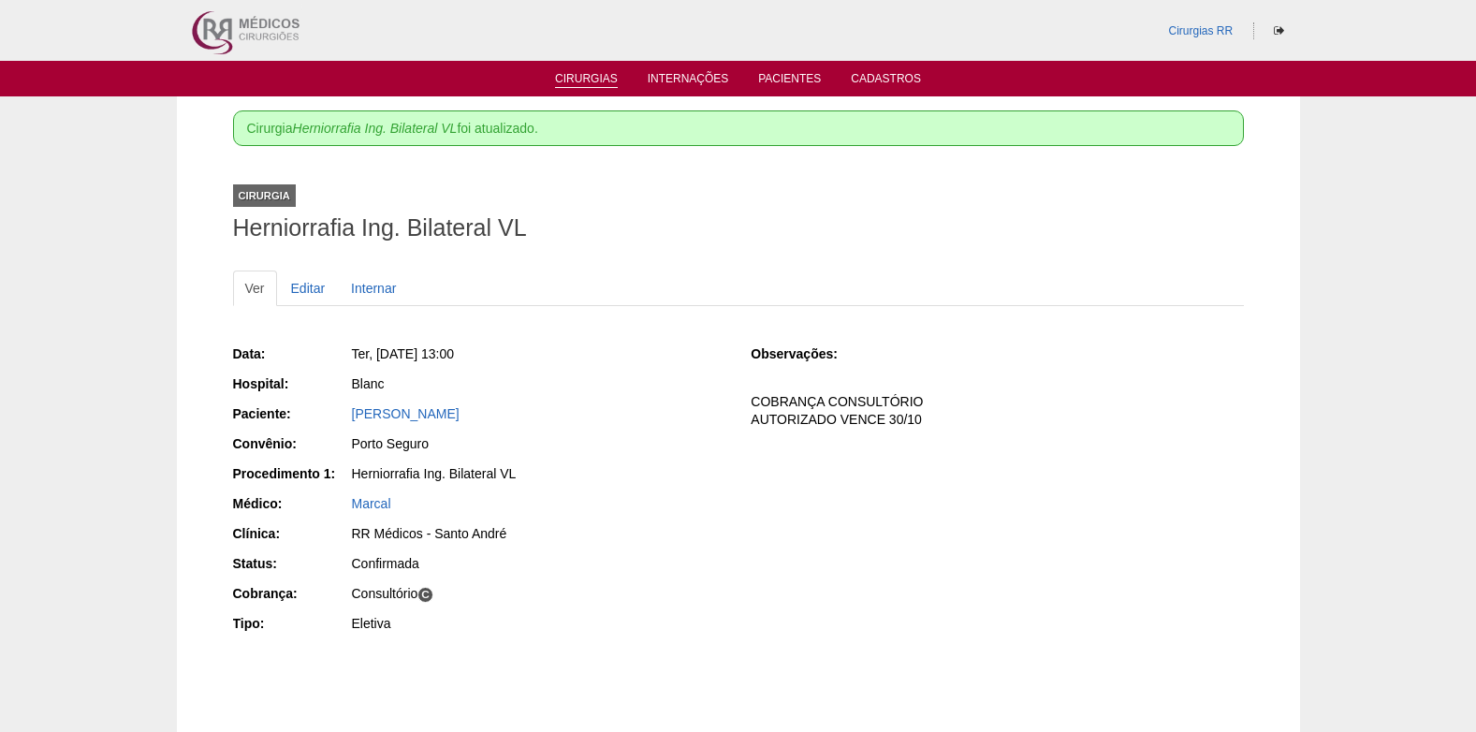
click at [578, 71] on li "Cirurgias" at bounding box center [586, 77] width 89 height 15
click at [584, 76] on link "Cirurgias" at bounding box center [586, 80] width 63 height 16
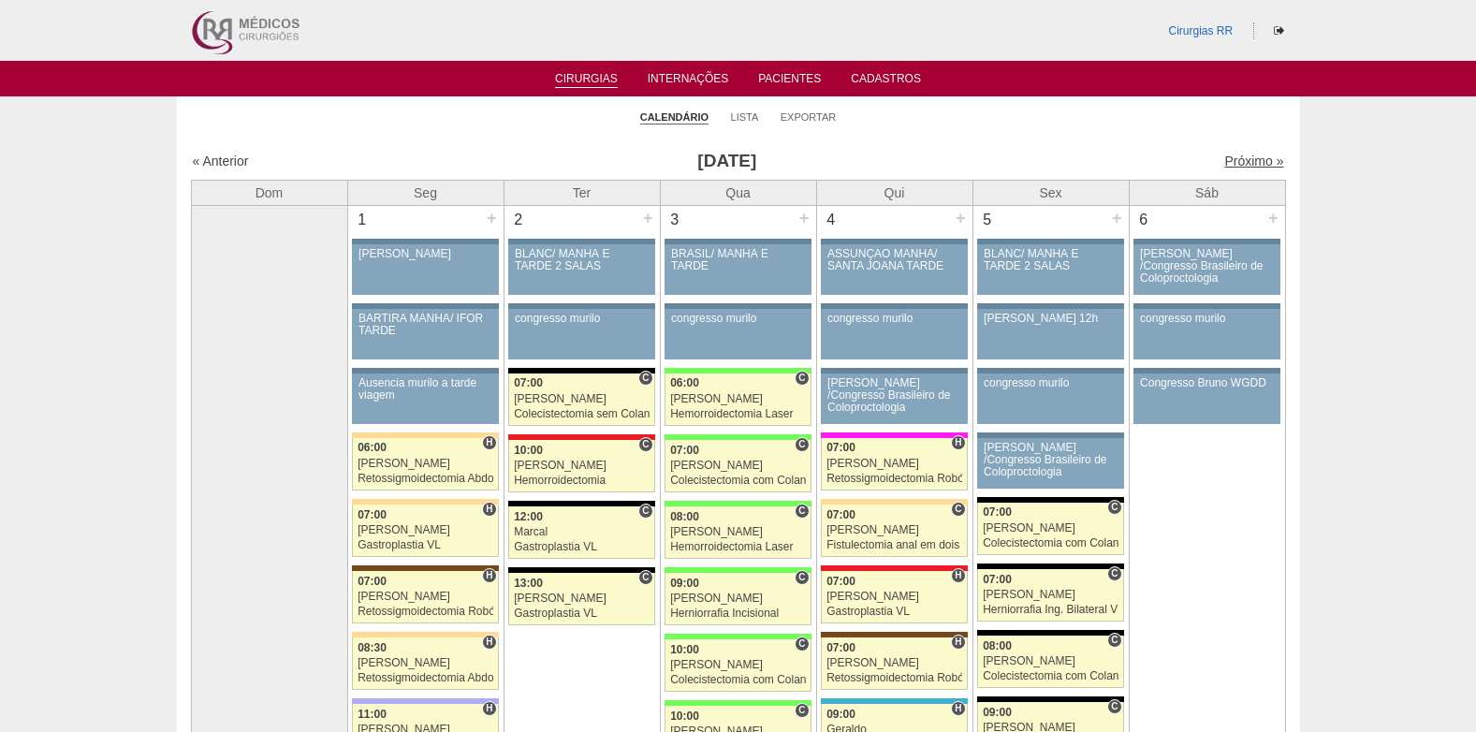
click at [1225, 155] on link "Próximo »" at bounding box center [1254, 161] width 59 height 15
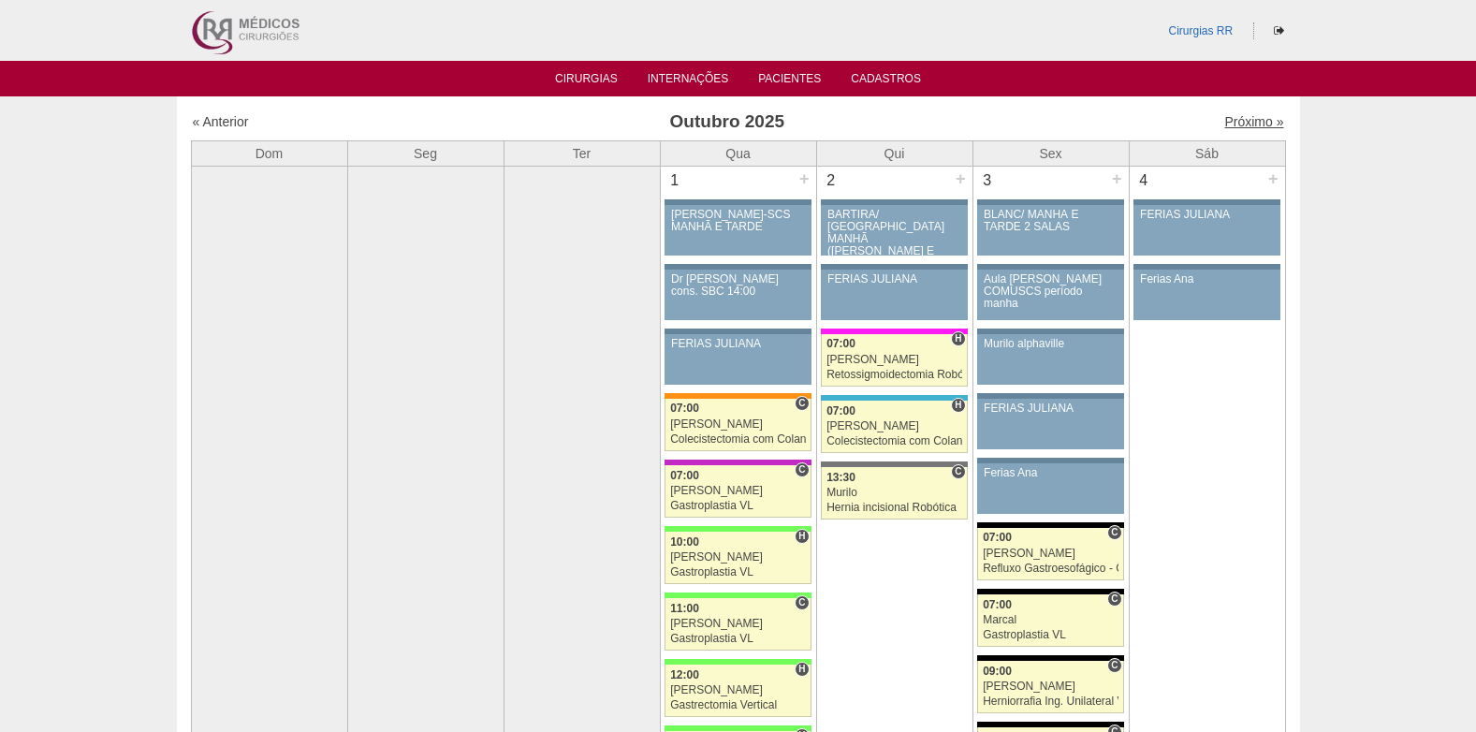
click at [1254, 121] on link "Próximo »" at bounding box center [1254, 121] width 59 height 15
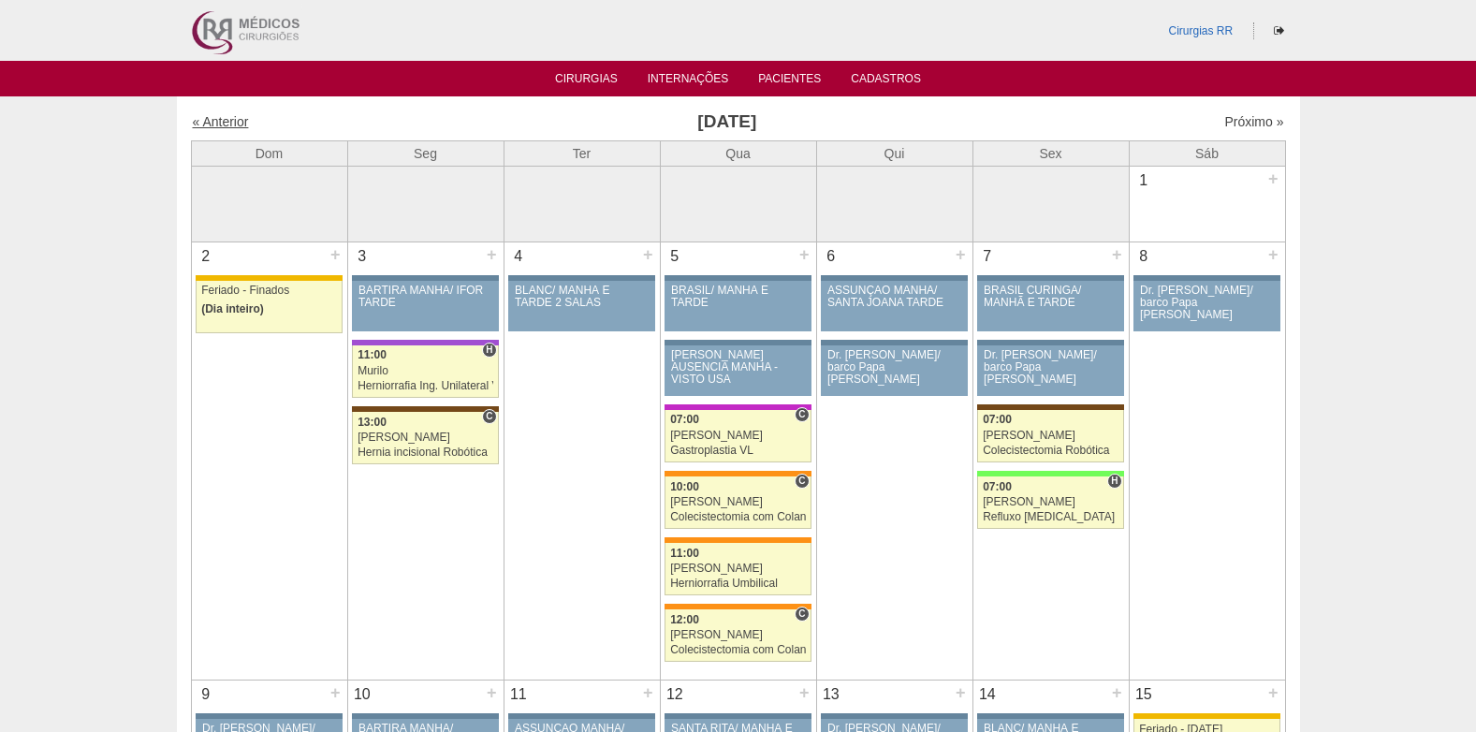
click at [229, 120] on link "« Anterior" at bounding box center [221, 121] width 56 height 15
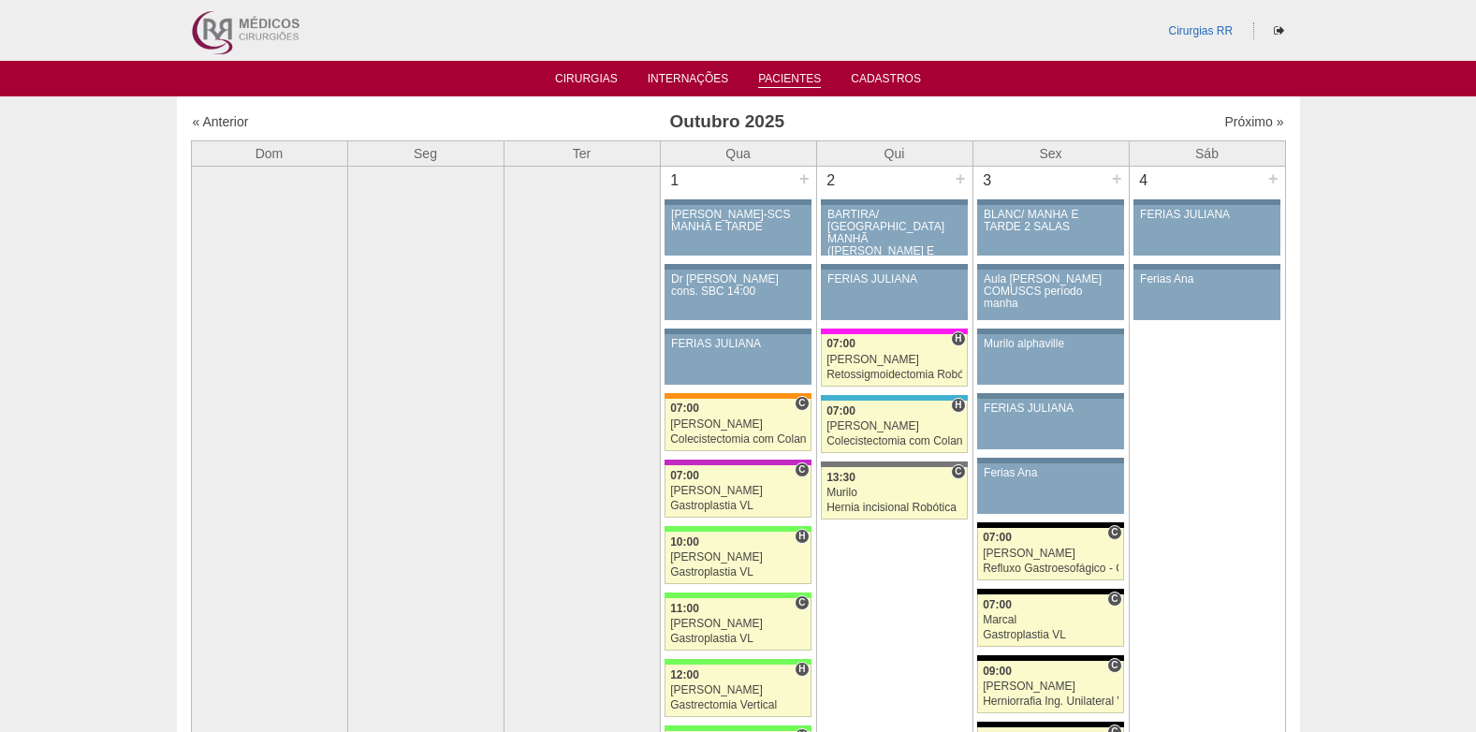
click at [774, 78] on link "Pacientes" at bounding box center [789, 80] width 63 height 16
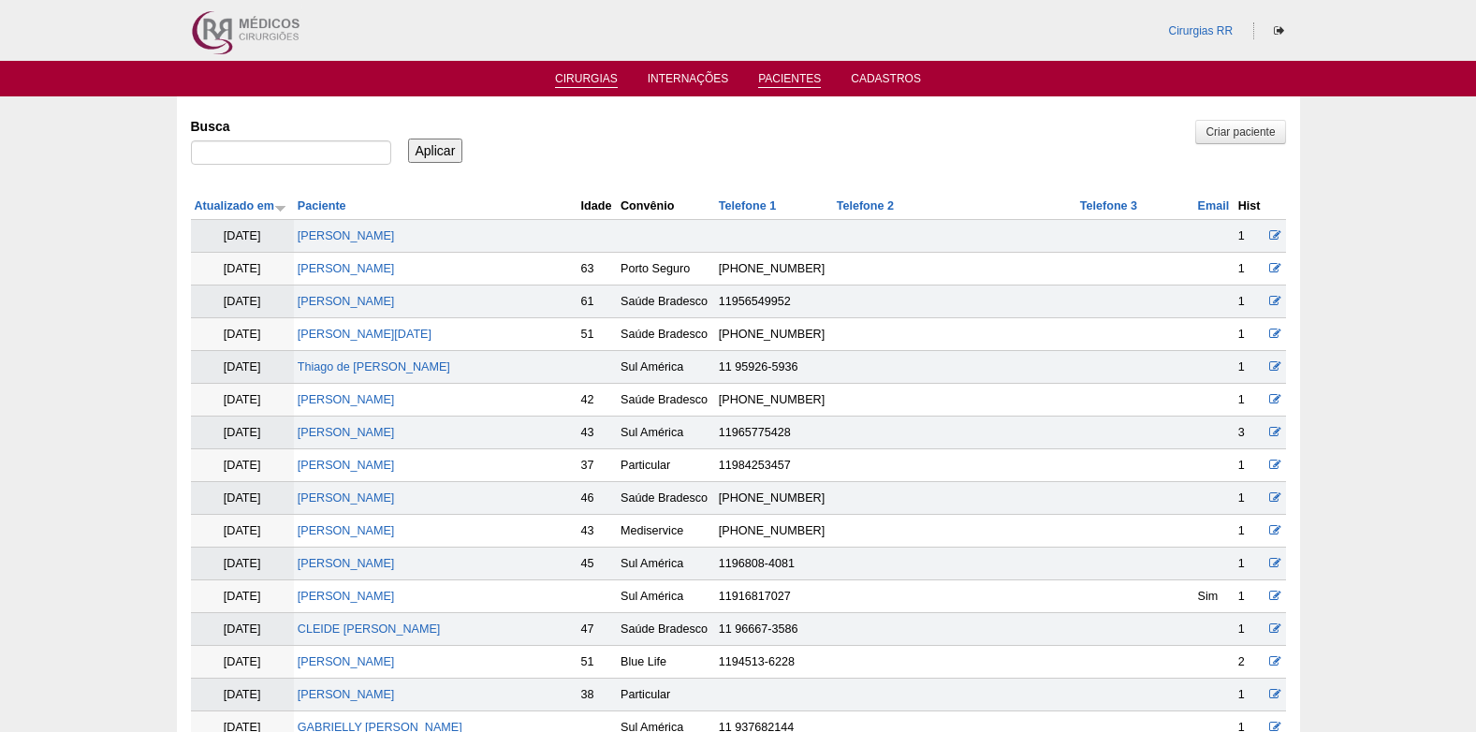
click at [583, 85] on link "Cirurgias" at bounding box center [586, 80] width 63 height 16
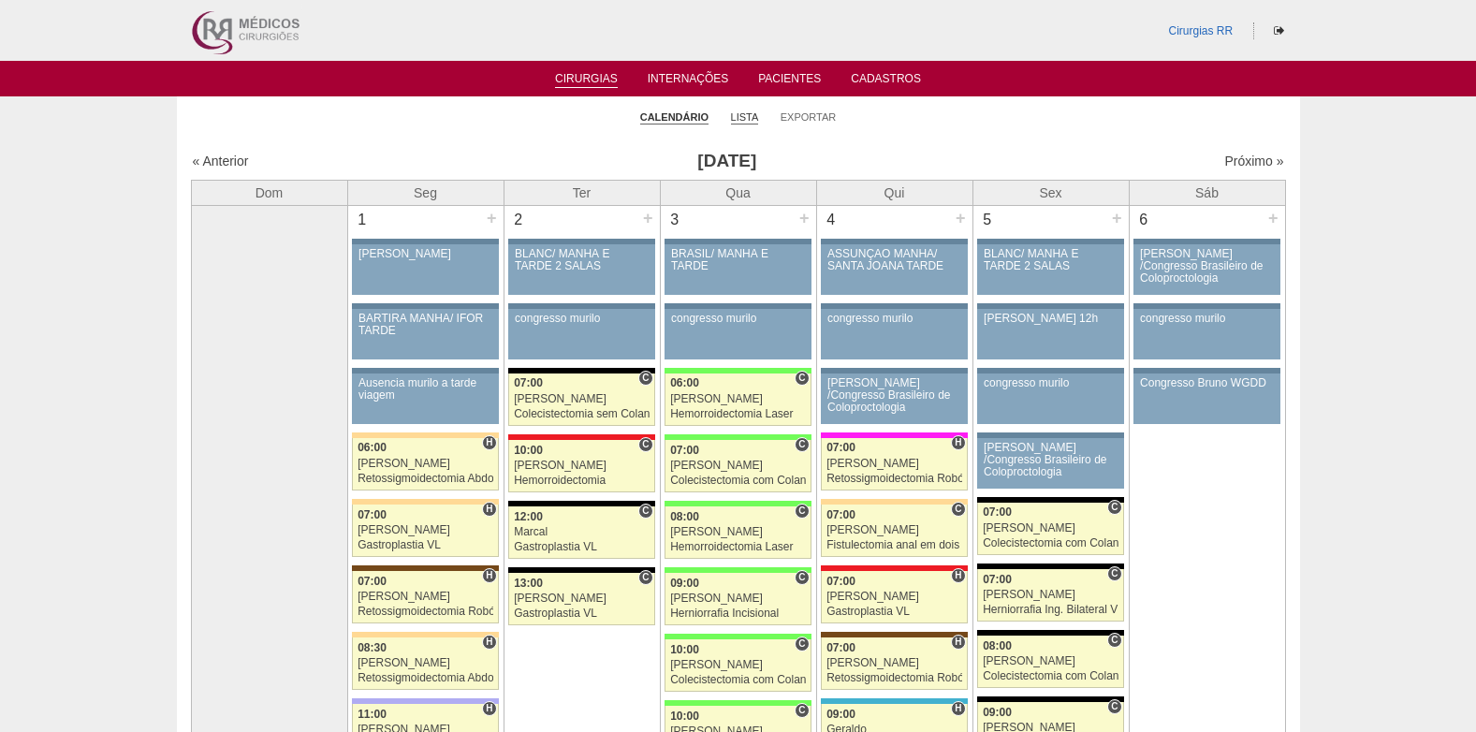
click at [743, 121] on link "Lista" at bounding box center [745, 117] width 28 height 14
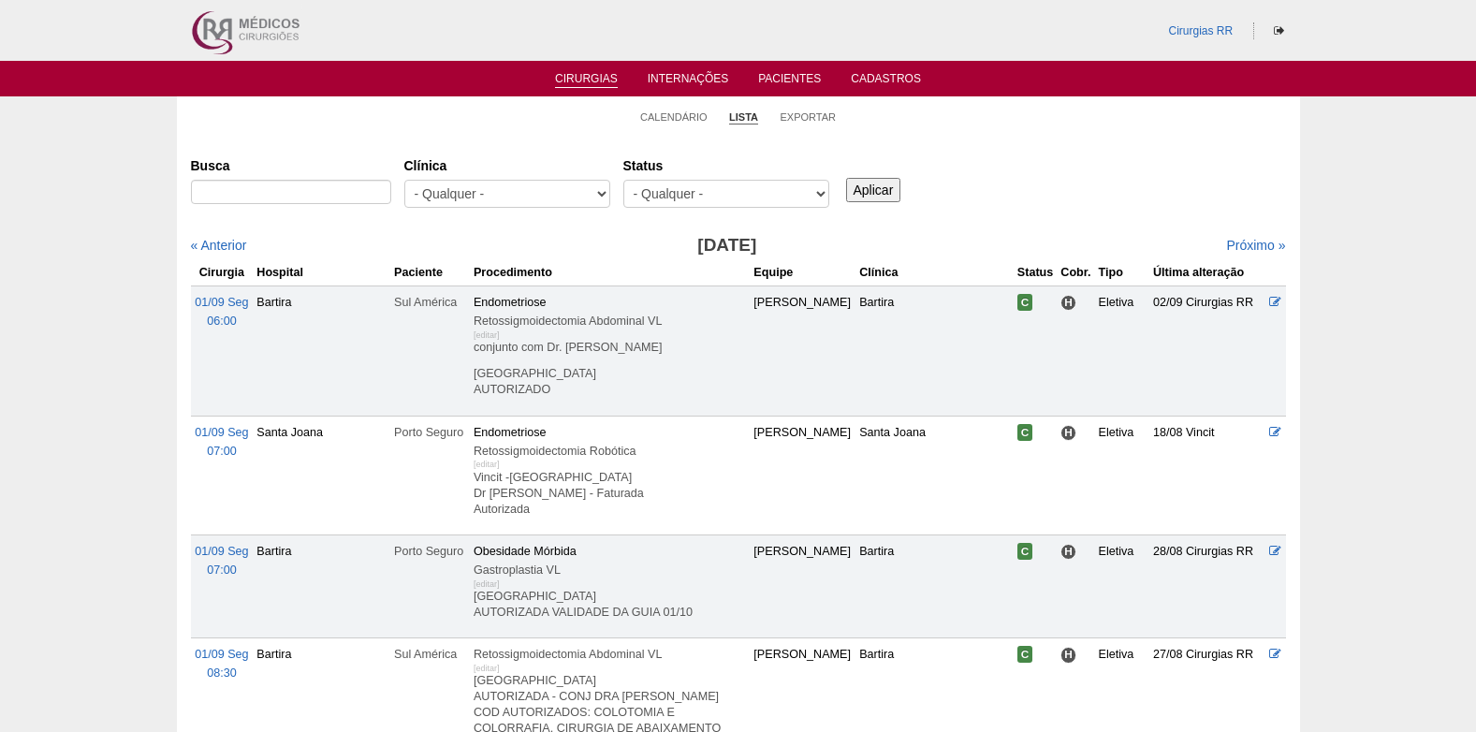
click at [724, 193] on select "- Qualquer - Reservada Confirmada Suspensa Cancelada" at bounding box center [727, 194] width 206 height 28
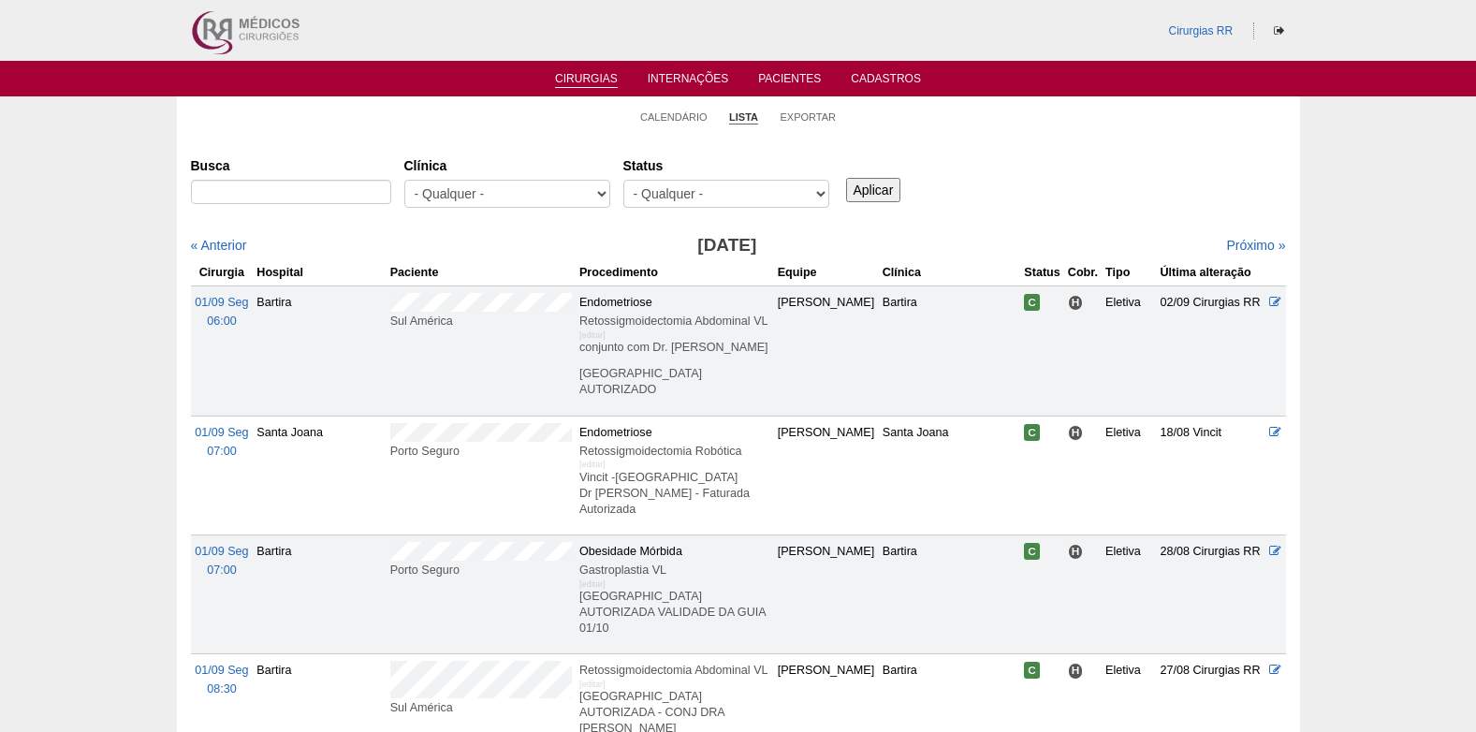
select select "resr"
click at [624, 180] on select "- Qualquer - Reservada Confirmada Suspensa Cancelada" at bounding box center [727, 194] width 206 height 28
click at [877, 192] on input "Aplicar" at bounding box center [873, 190] width 55 height 24
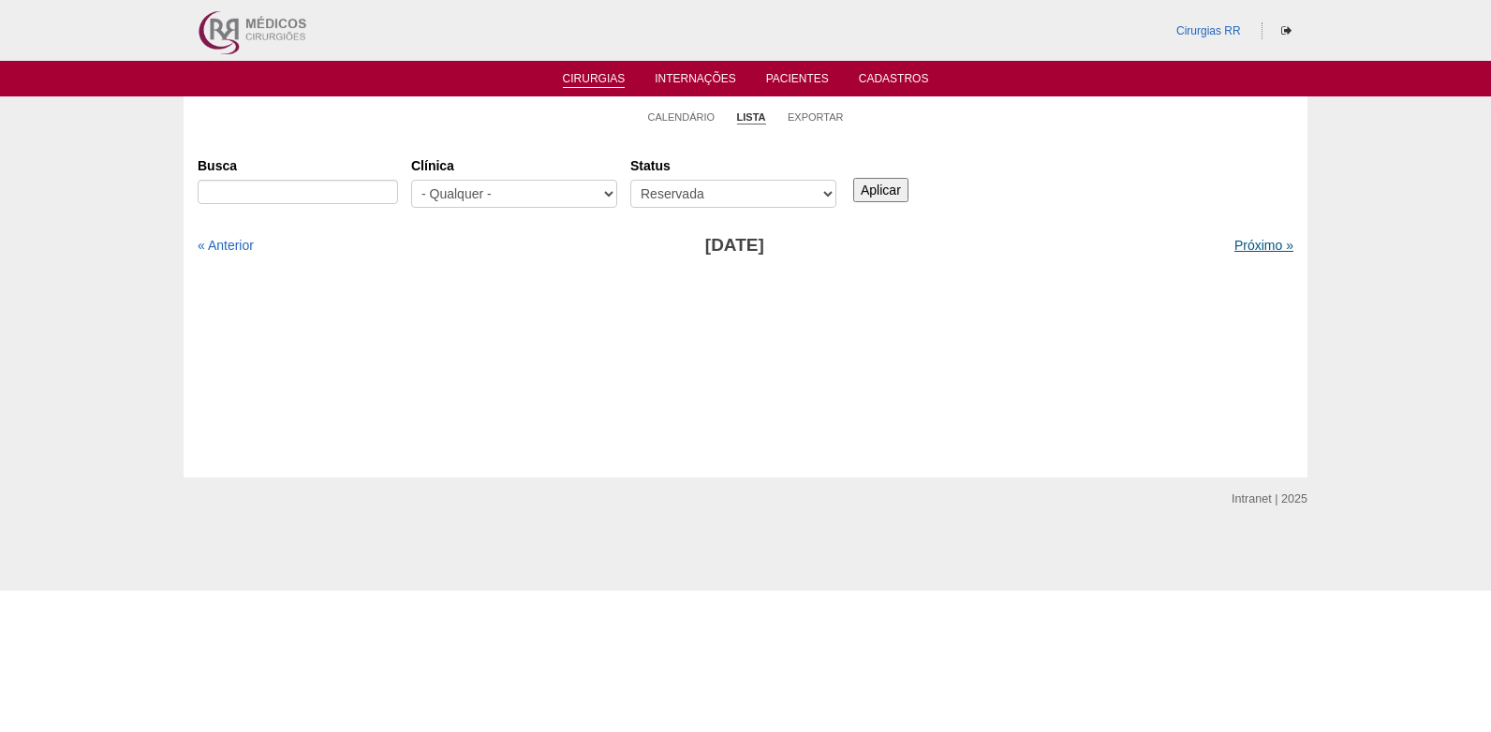
click at [1247, 242] on link "Próximo »" at bounding box center [1263, 245] width 59 height 15
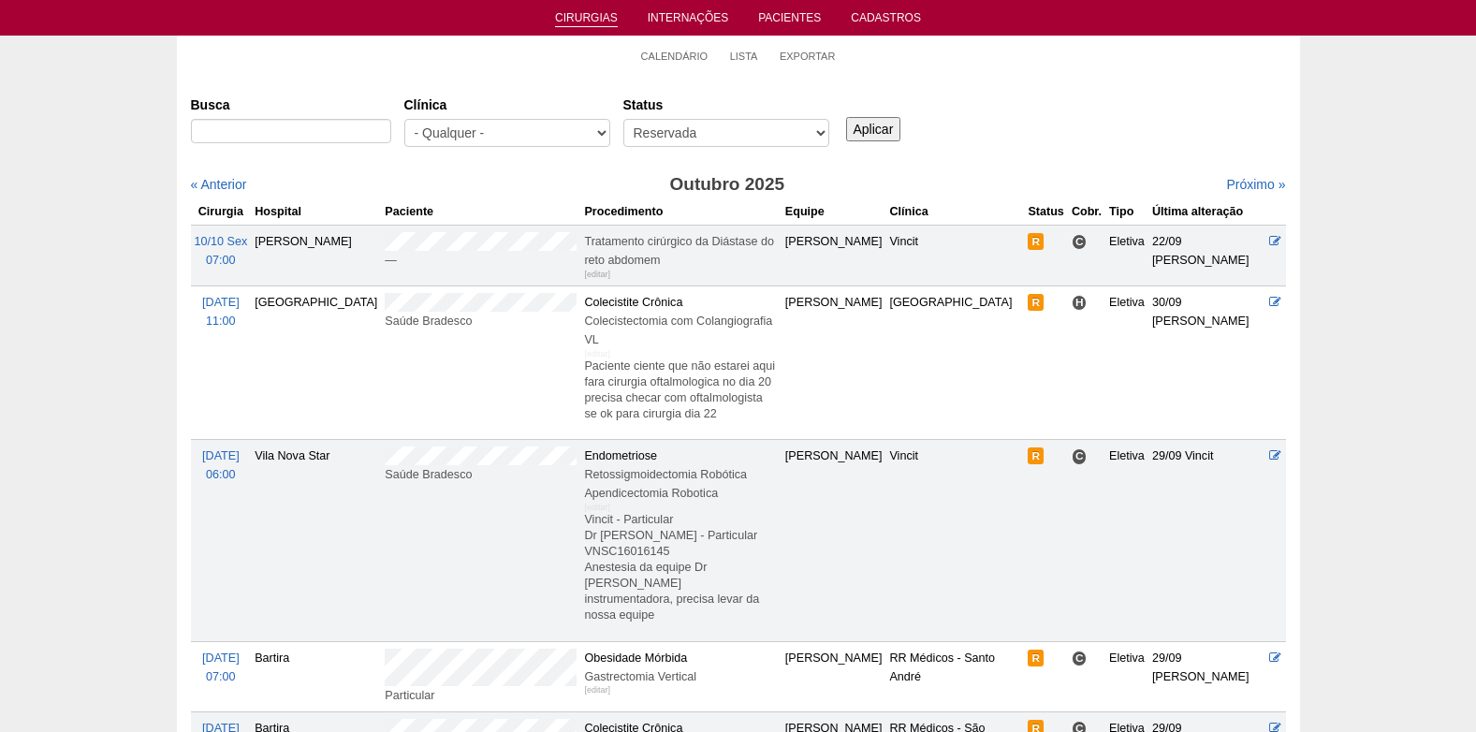
scroll to position [94, 0]
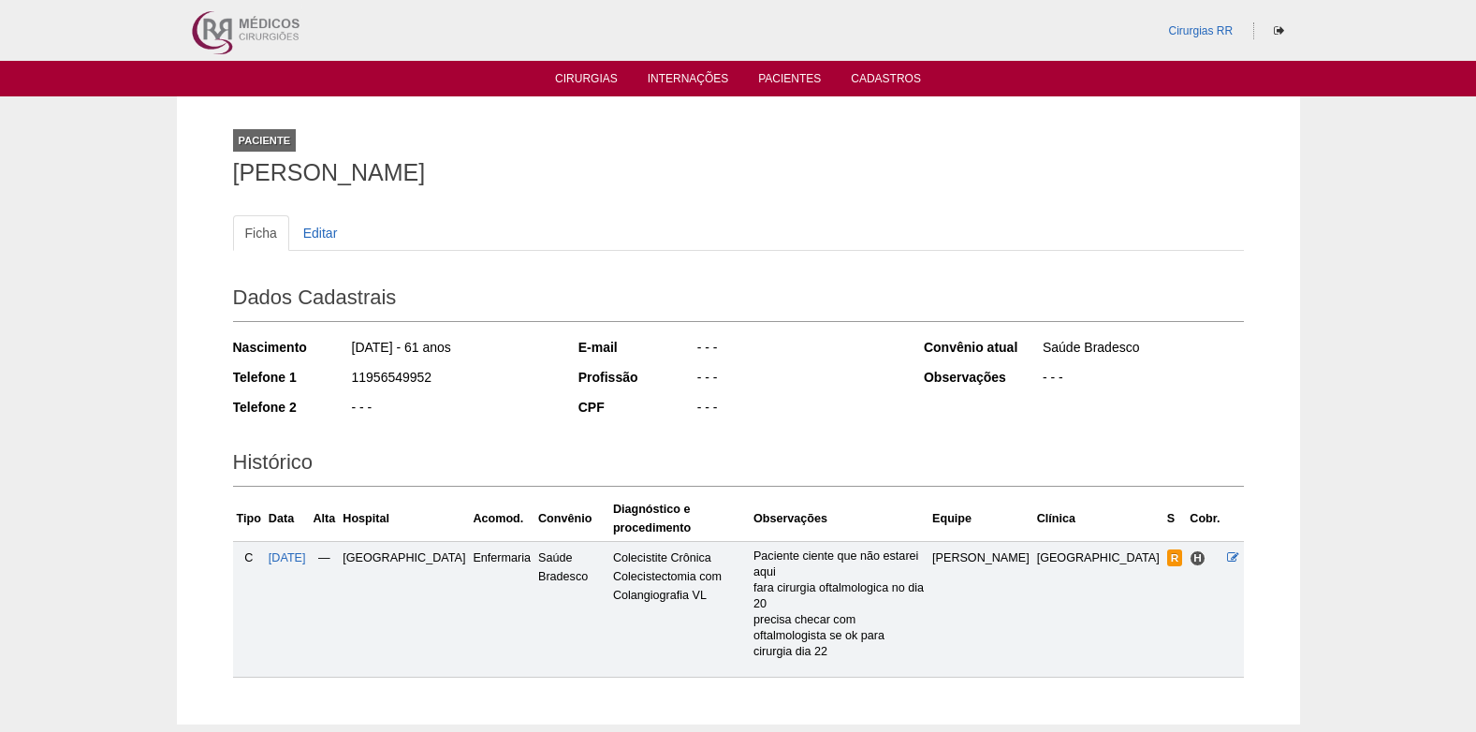
drag, startPoint x: 233, startPoint y: 177, endPoint x: 521, endPoint y: 182, distance: 288.4
click at [521, 182] on h1 "Ivani Emi Kawaoka Oliveira" at bounding box center [738, 172] width 1011 height 23
copy h1 "Ivani Emi Kawaoka Oliveira"
click at [590, 84] on link "Cirurgias" at bounding box center [586, 80] width 63 height 16
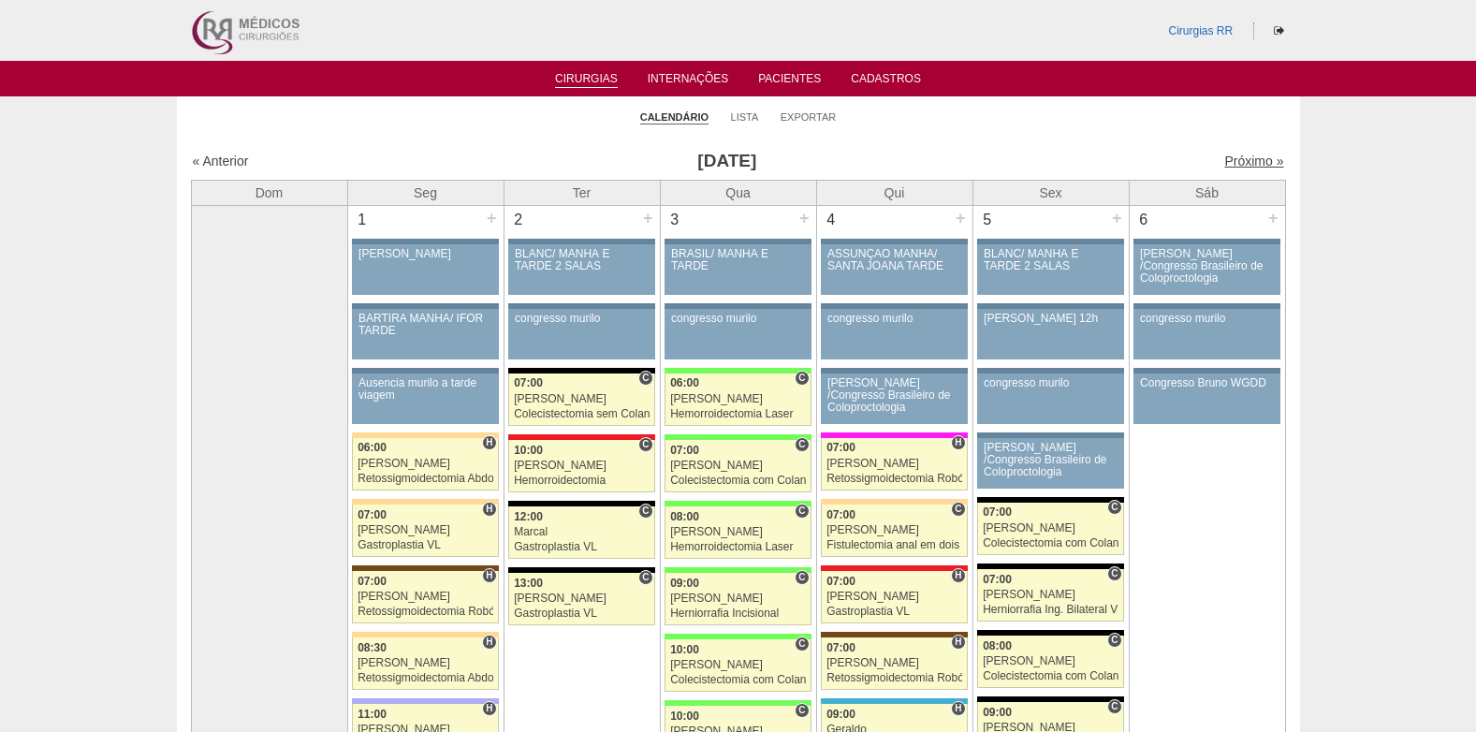
click at [1225, 161] on link "Próximo »" at bounding box center [1254, 161] width 59 height 15
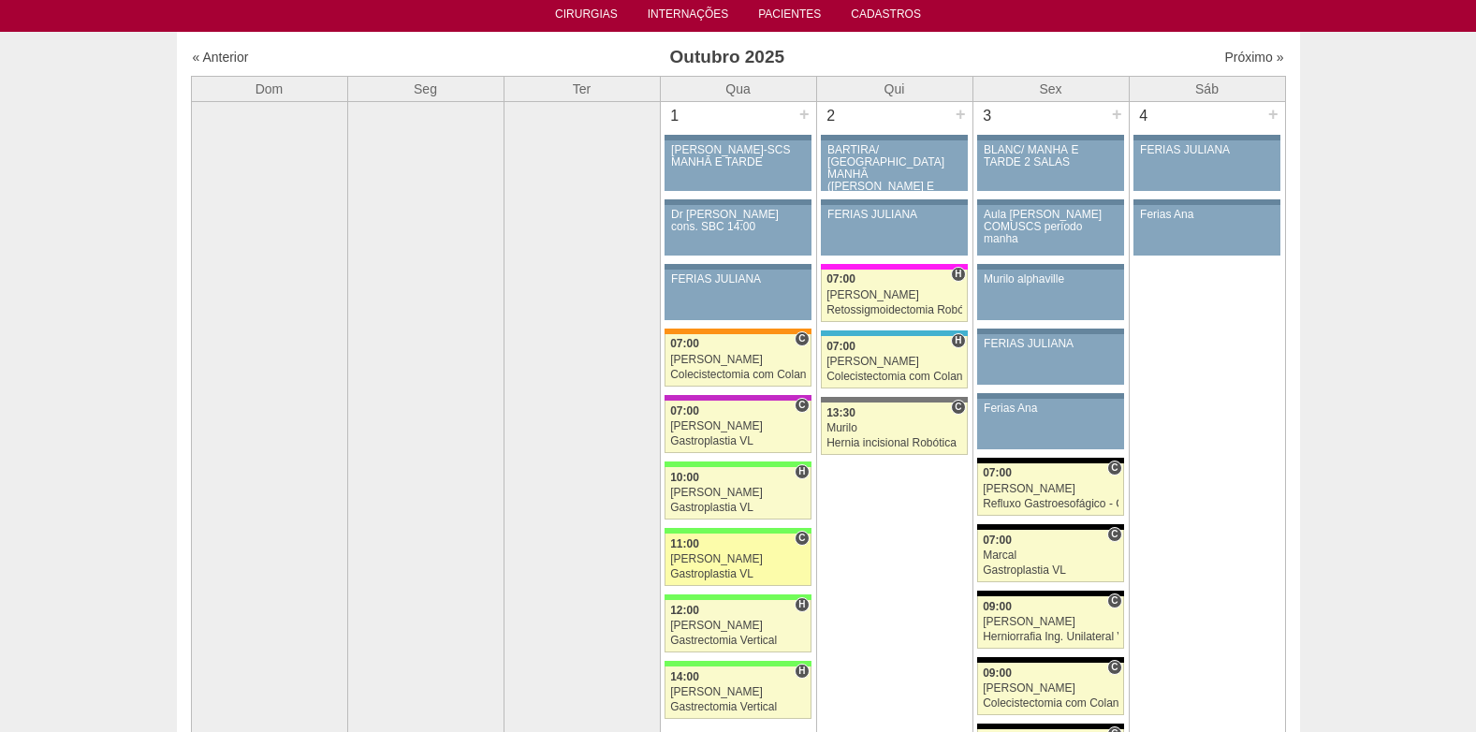
scroll to position [281, 0]
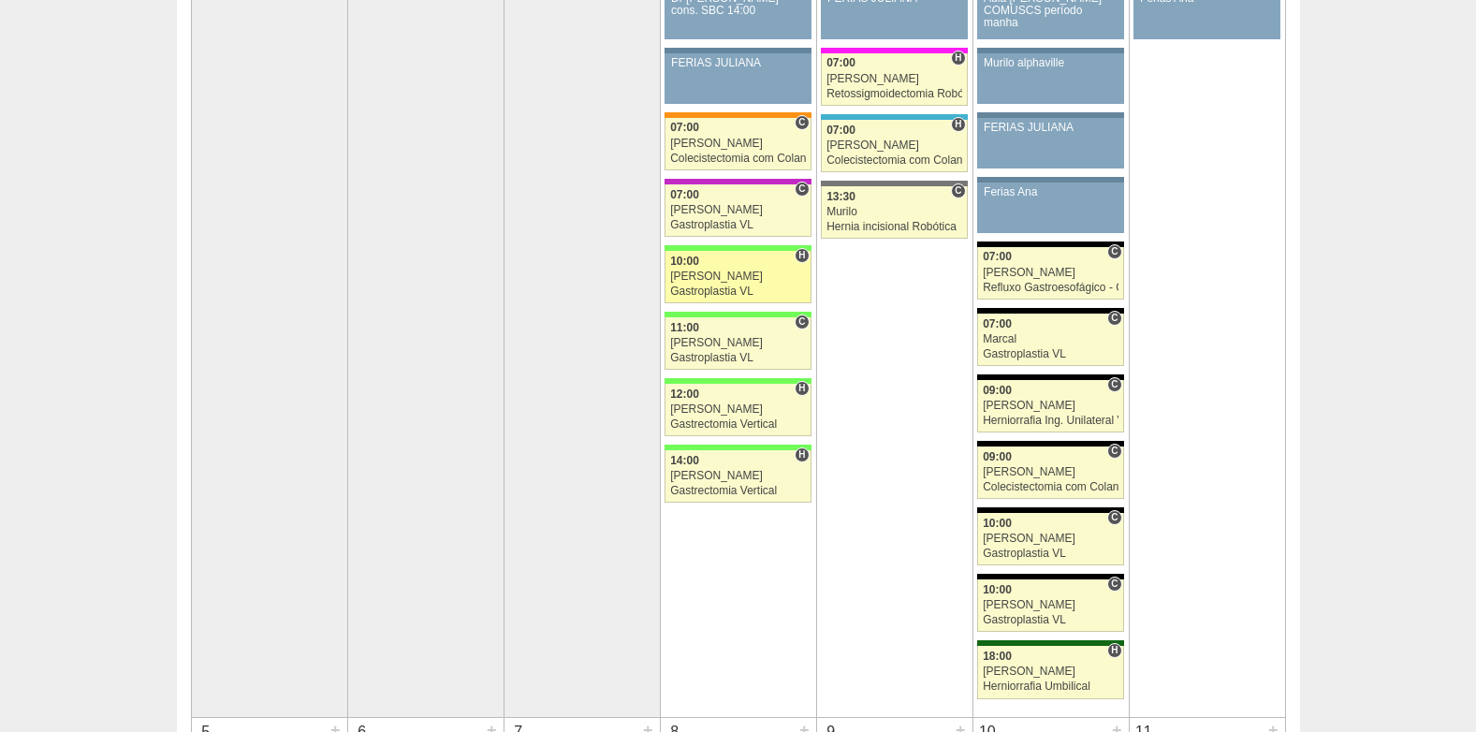
click at [711, 289] on div "Gastroplastia VL" at bounding box center [738, 292] width 136 height 12
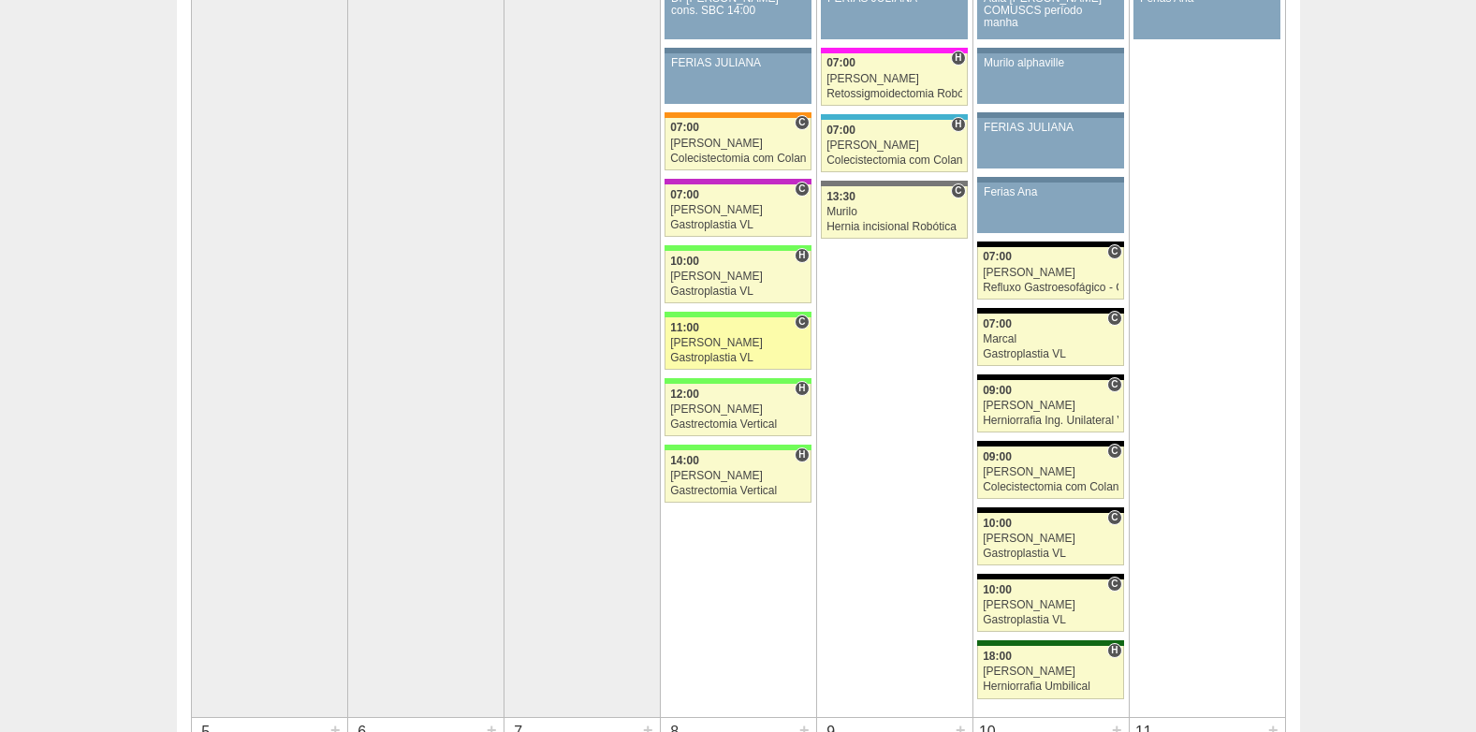
scroll to position [281, 0]
click at [702, 333] on div "11:00" at bounding box center [738, 328] width 136 height 12
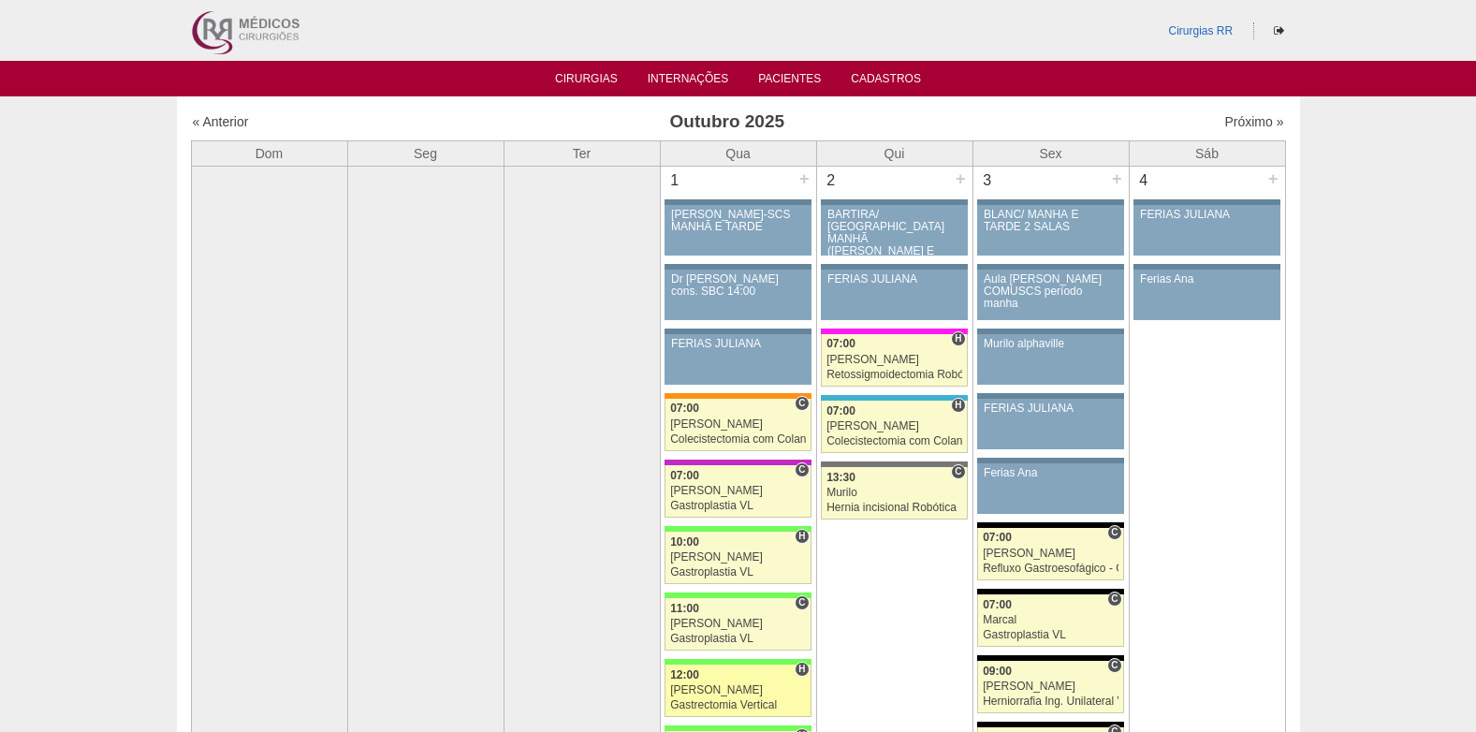
scroll to position [281, 0]
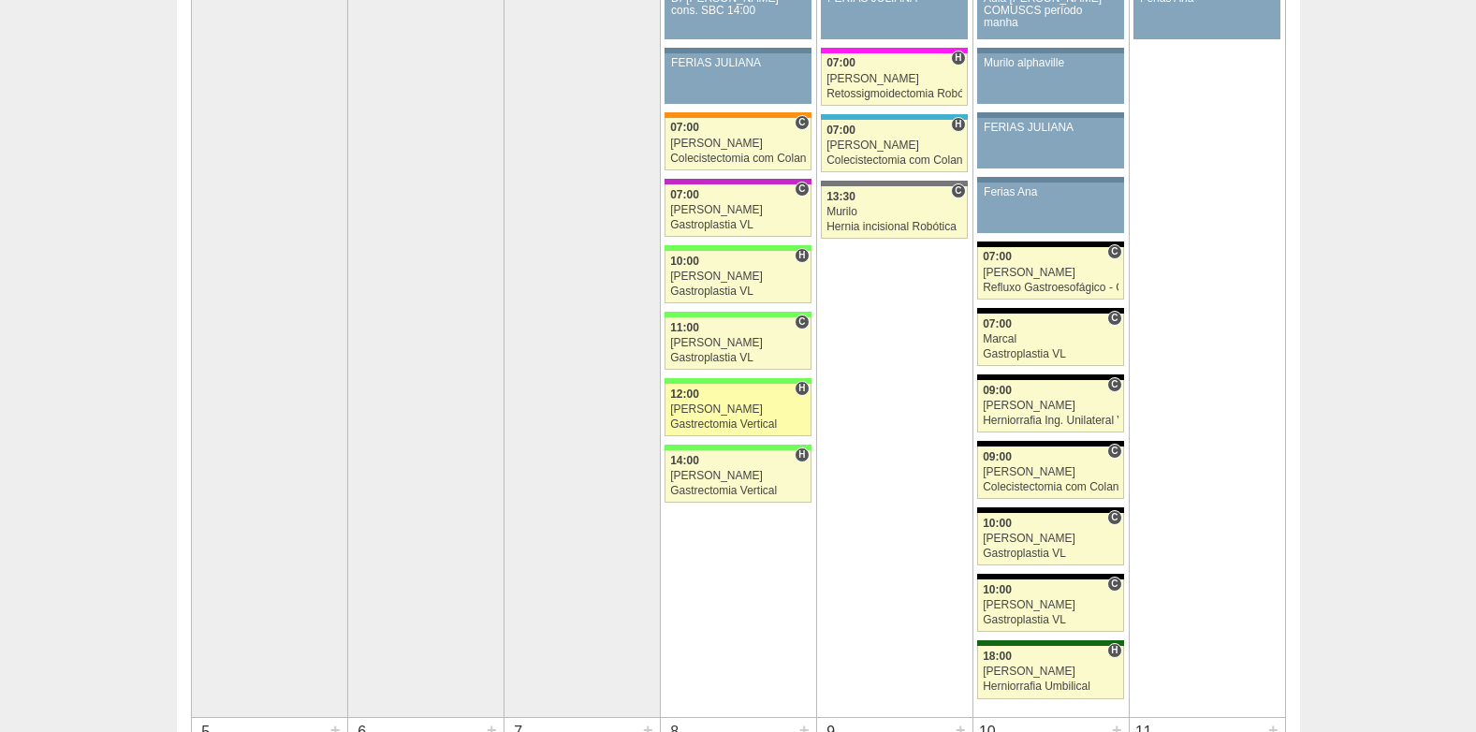
click at [737, 414] on div "[PERSON_NAME]" at bounding box center [738, 410] width 136 height 12
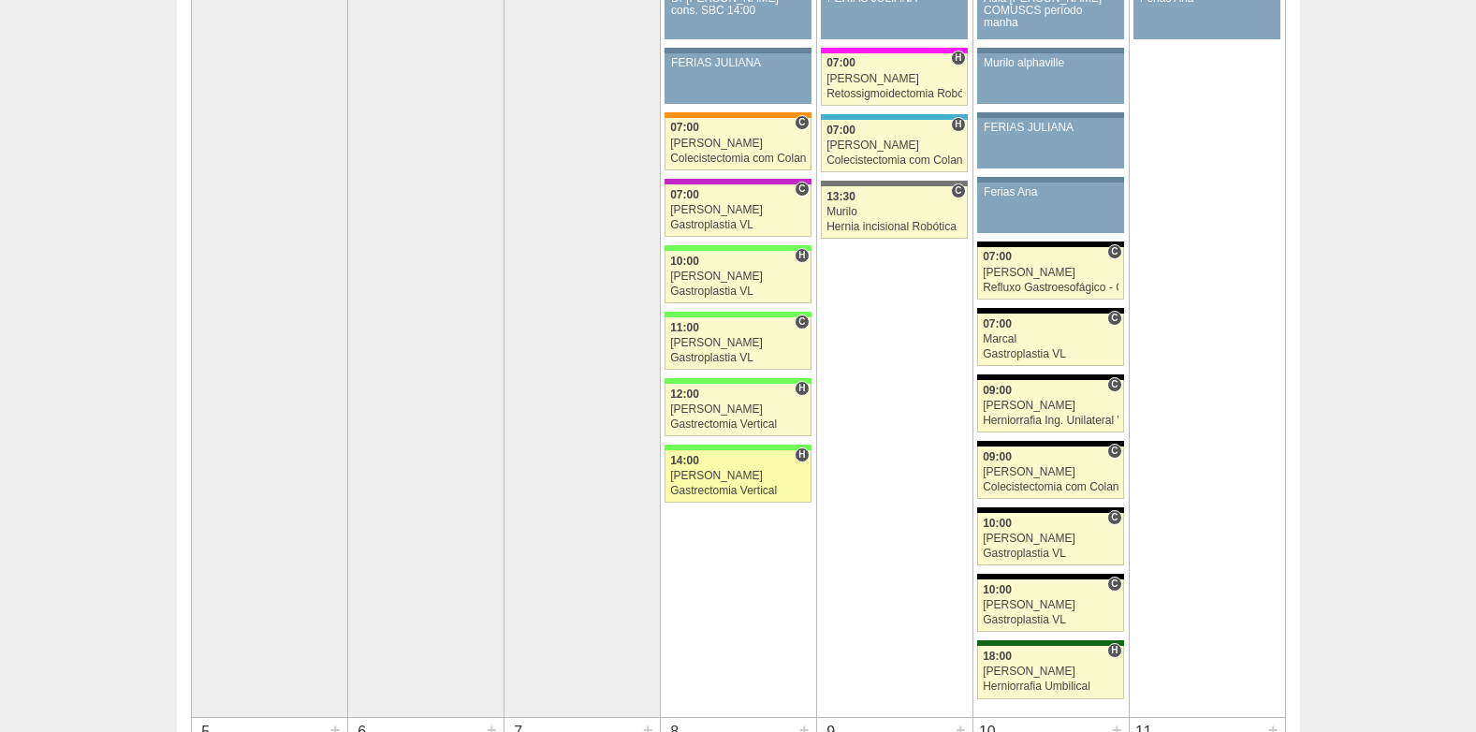
scroll to position [281, 0]
click at [719, 482] on div "[PERSON_NAME]" at bounding box center [738, 476] width 136 height 12
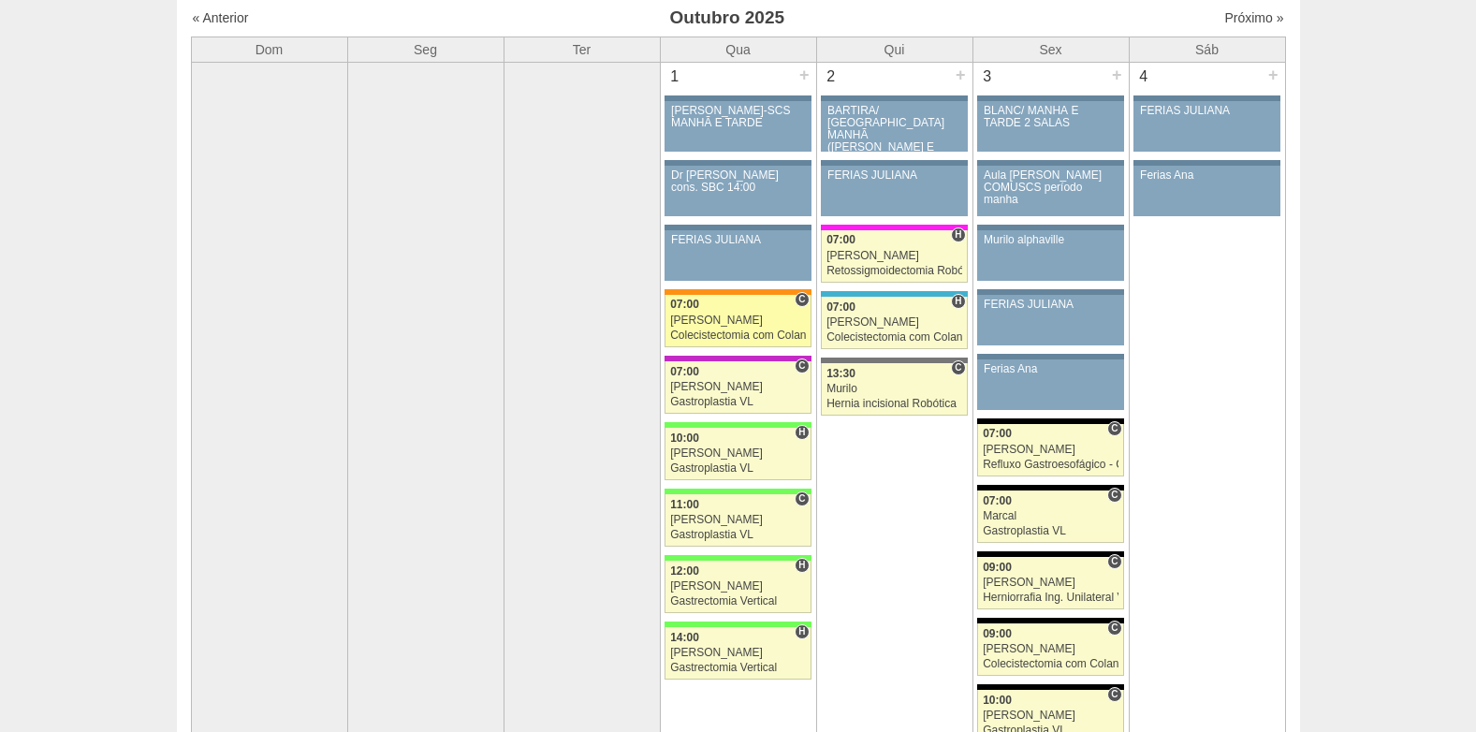
scroll to position [94, 0]
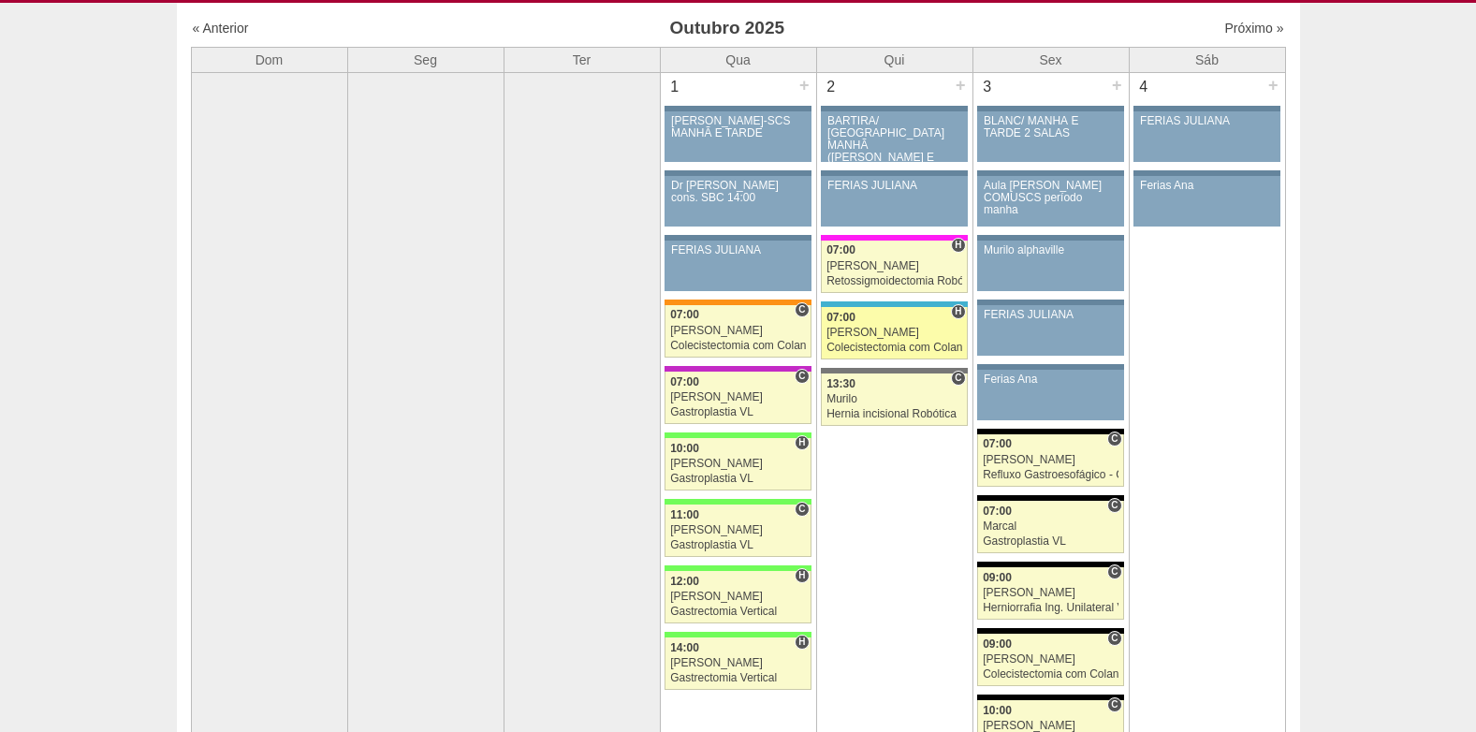
click at [899, 324] on link "89211 Ricardo Fernandes H 07:00 Ricardo Fernandes Colecistectomia com Colangiog…" at bounding box center [894, 333] width 146 height 52
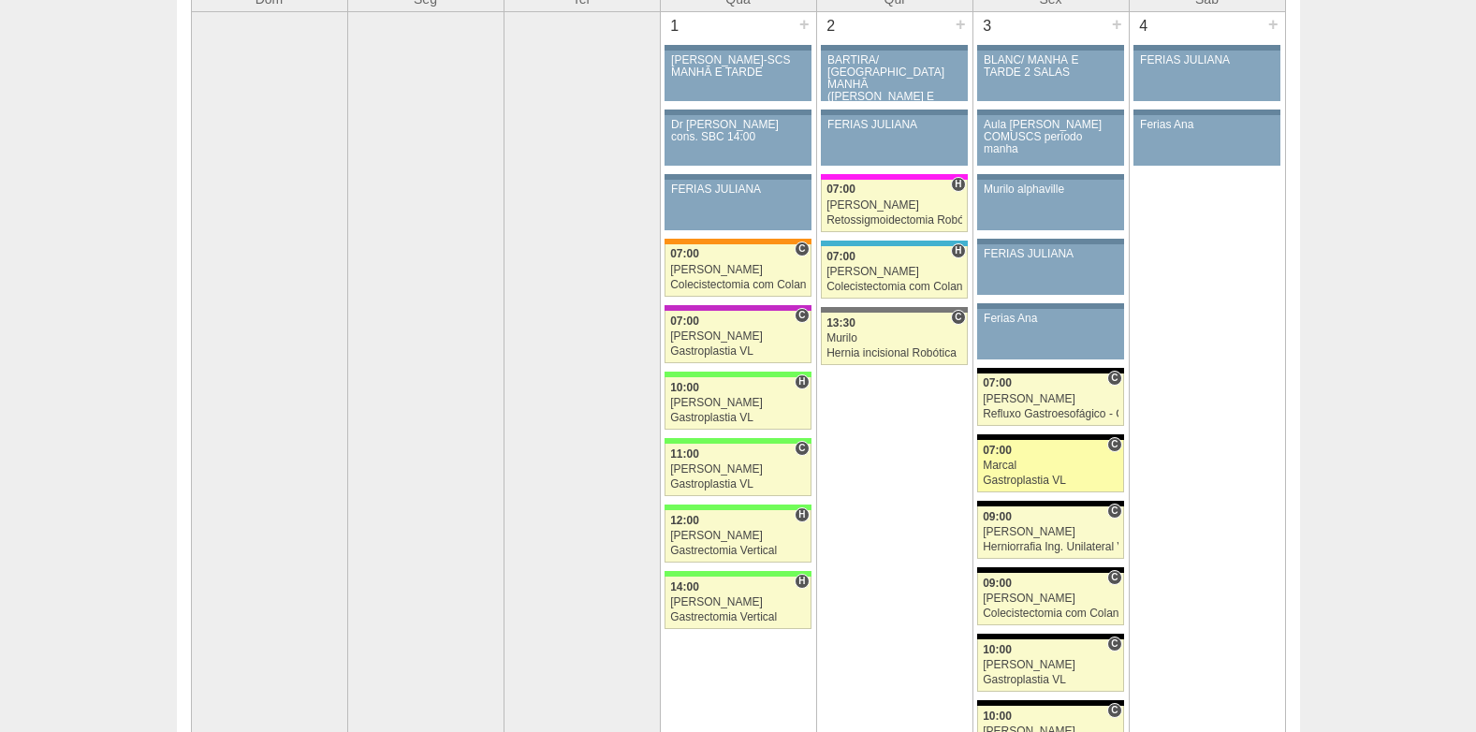
scroll to position [187, 0]
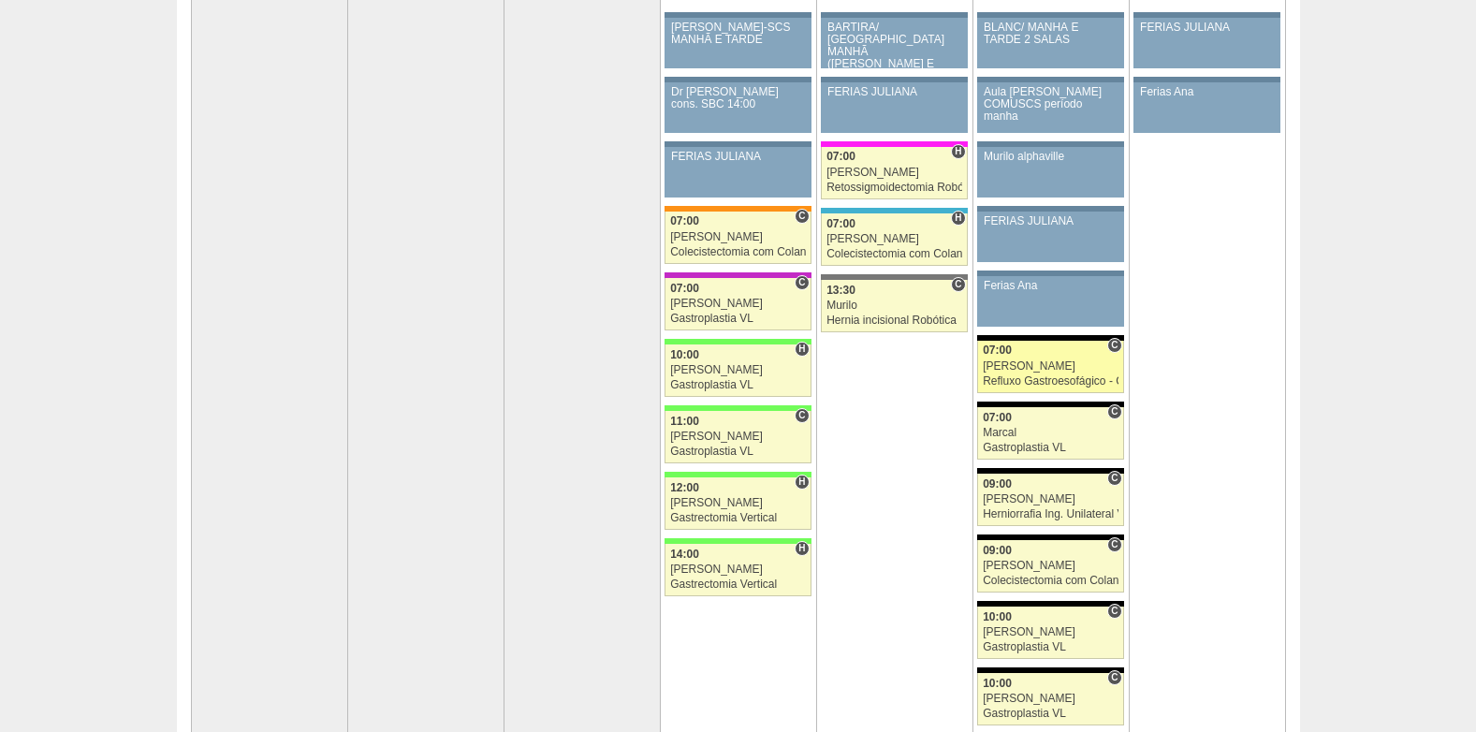
click at [1060, 353] on div "07:00" at bounding box center [1051, 351] width 136 height 12
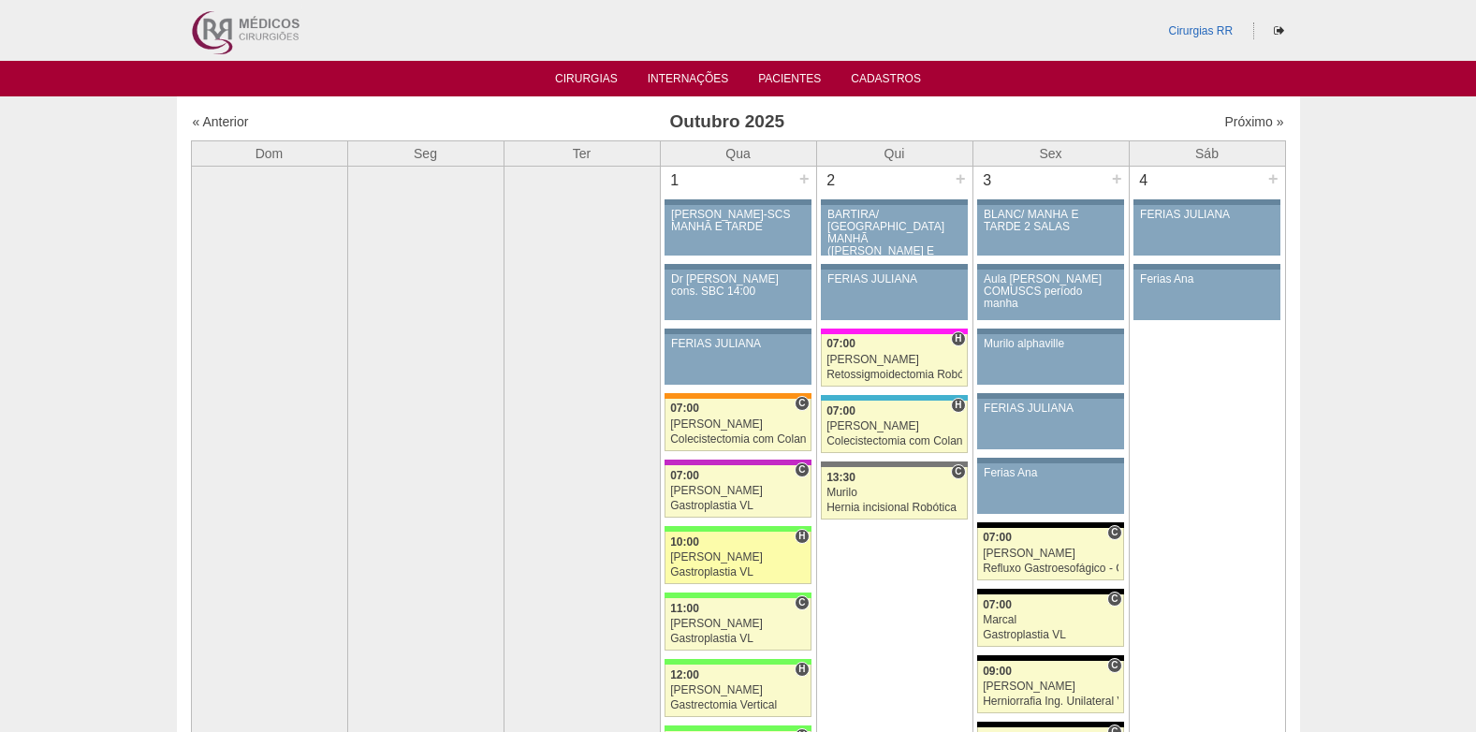
scroll to position [187, 0]
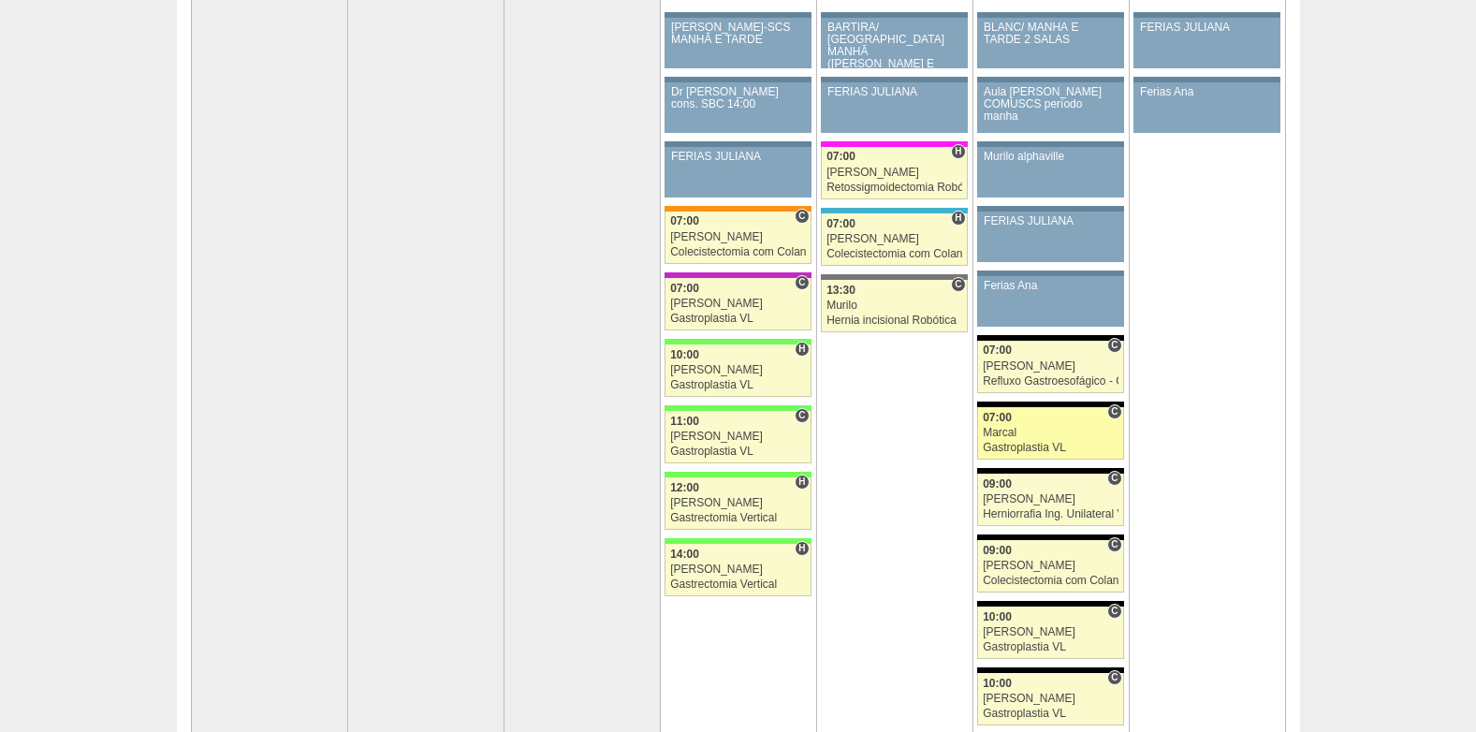
click at [1066, 440] on link "89011 Marcal C 07:00 Marcal Gastroplastia VL Hospital Blanc RR Médicos - Santo …" at bounding box center [1050, 433] width 146 height 52
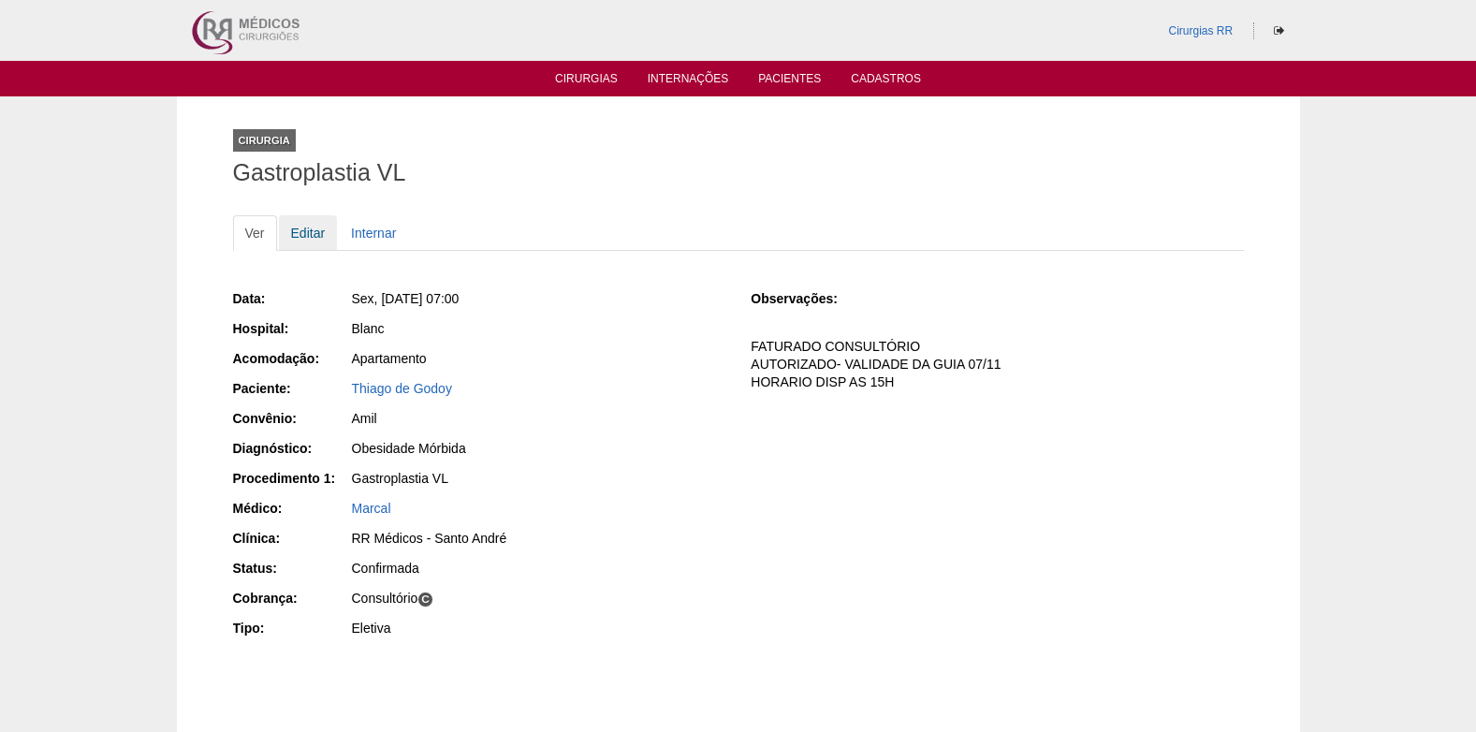
click at [290, 233] on link "Editar" at bounding box center [308, 233] width 59 height 36
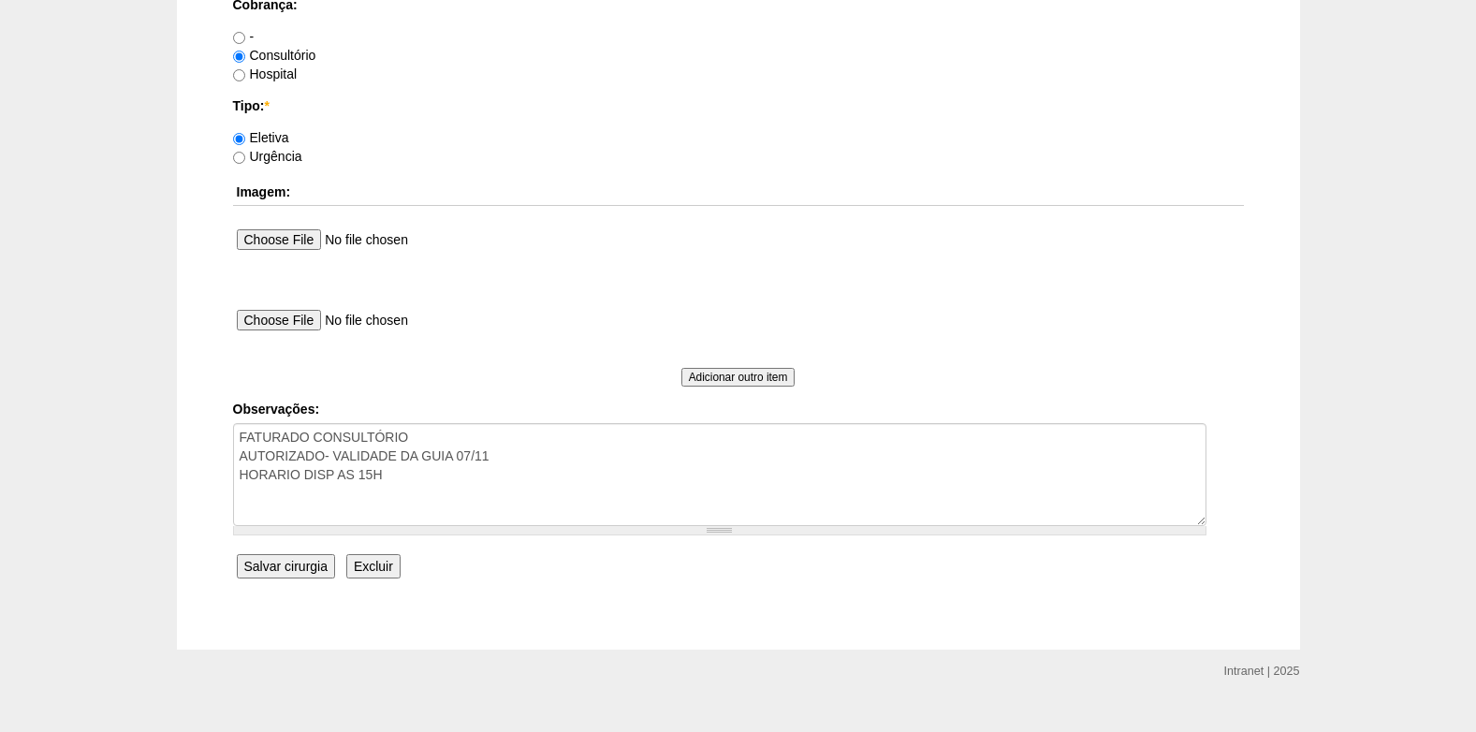
scroll to position [1681, 0]
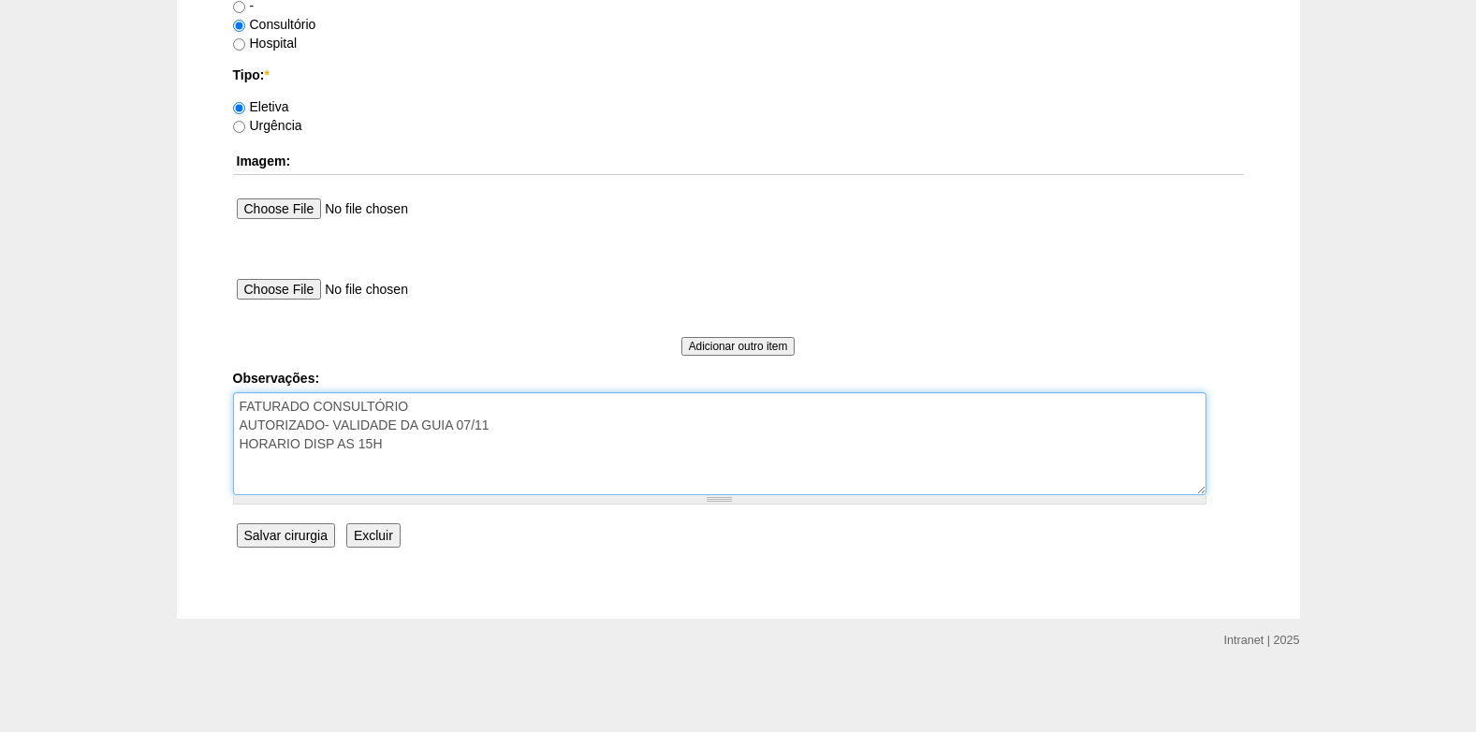
drag, startPoint x: 399, startPoint y: 442, endPoint x: 231, endPoint y: 444, distance: 167.6
type textarea "FATURADO CONSULTÓRIO AUTORIZADO- VALIDADE DA GUIA 07/11"
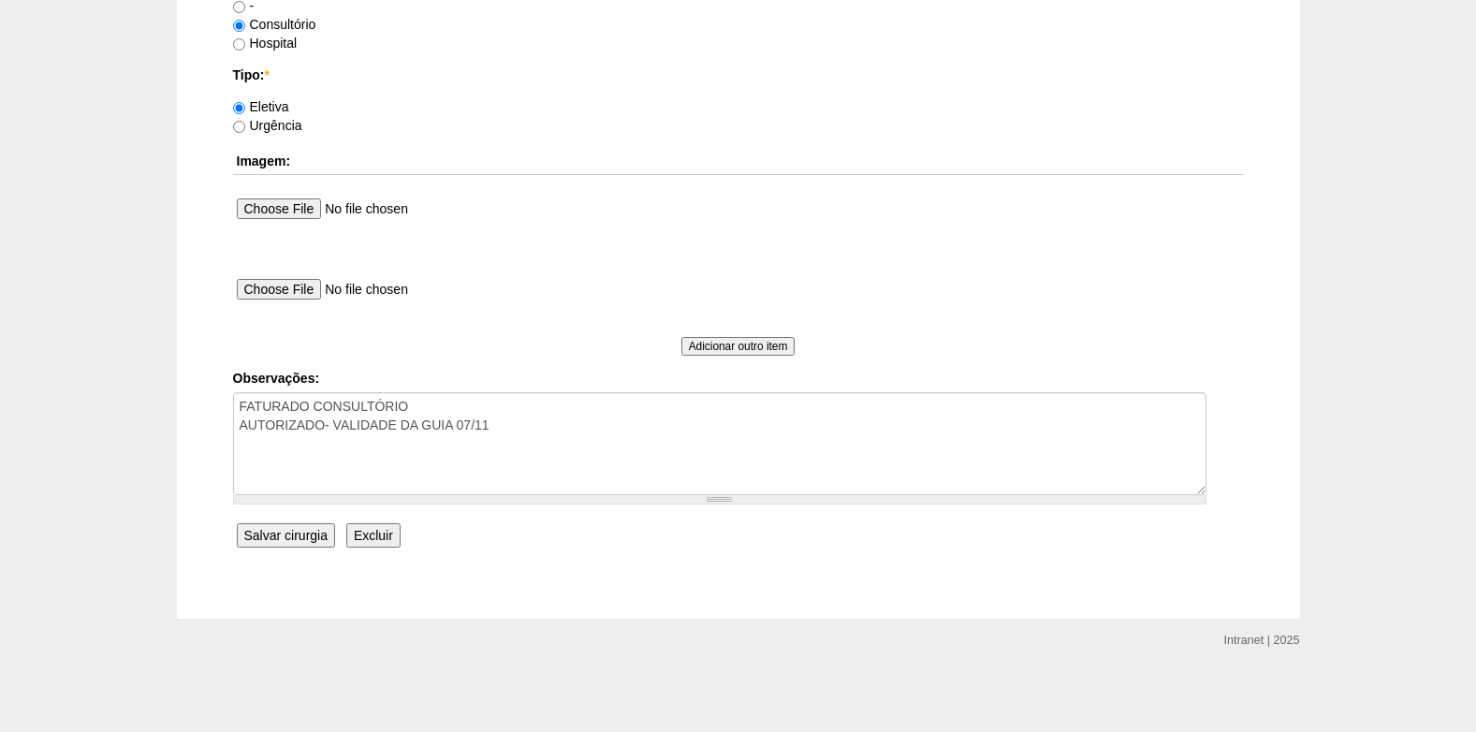
click at [278, 535] on input "Salvar cirurgia" at bounding box center [286, 535] width 98 height 24
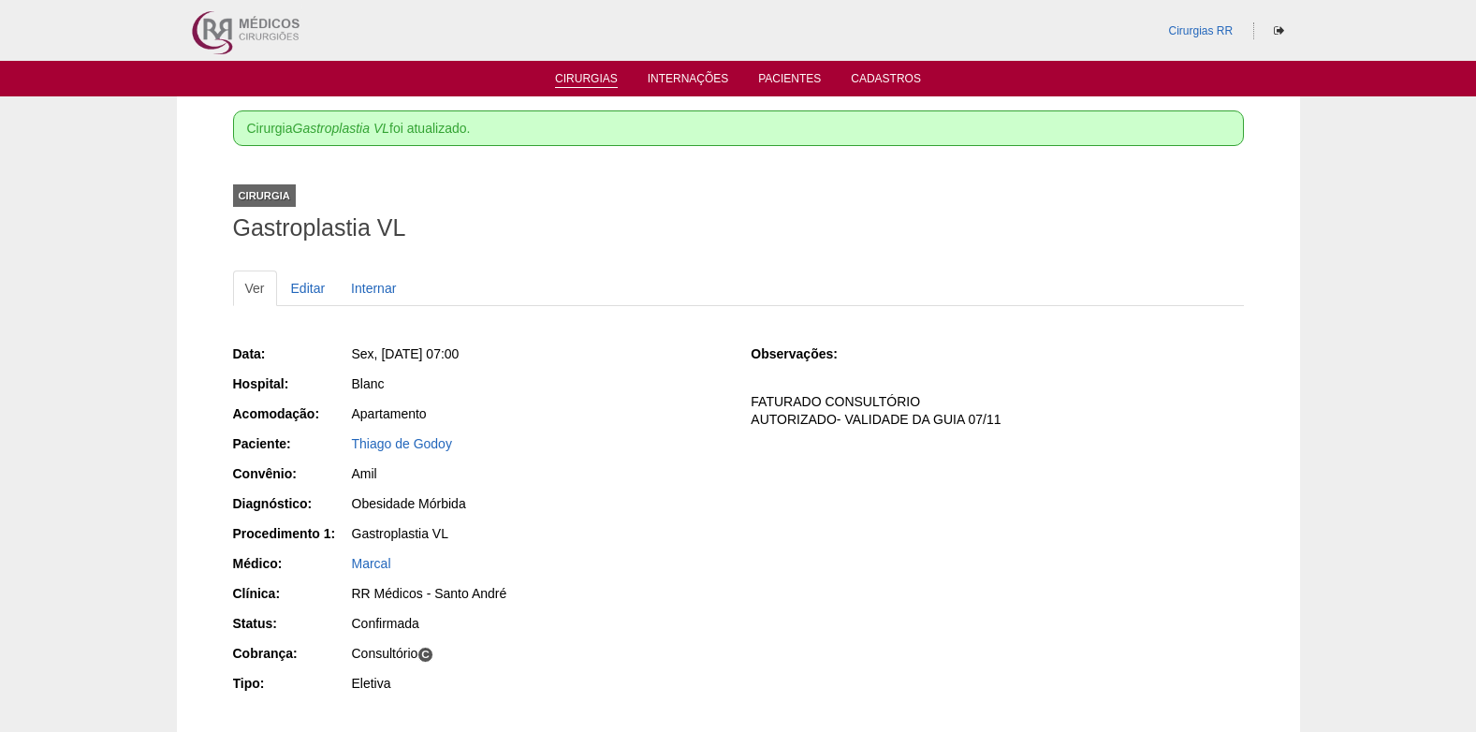
click at [595, 84] on link "Cirurgias" at bounding box center [586, 80] width 63 height 16
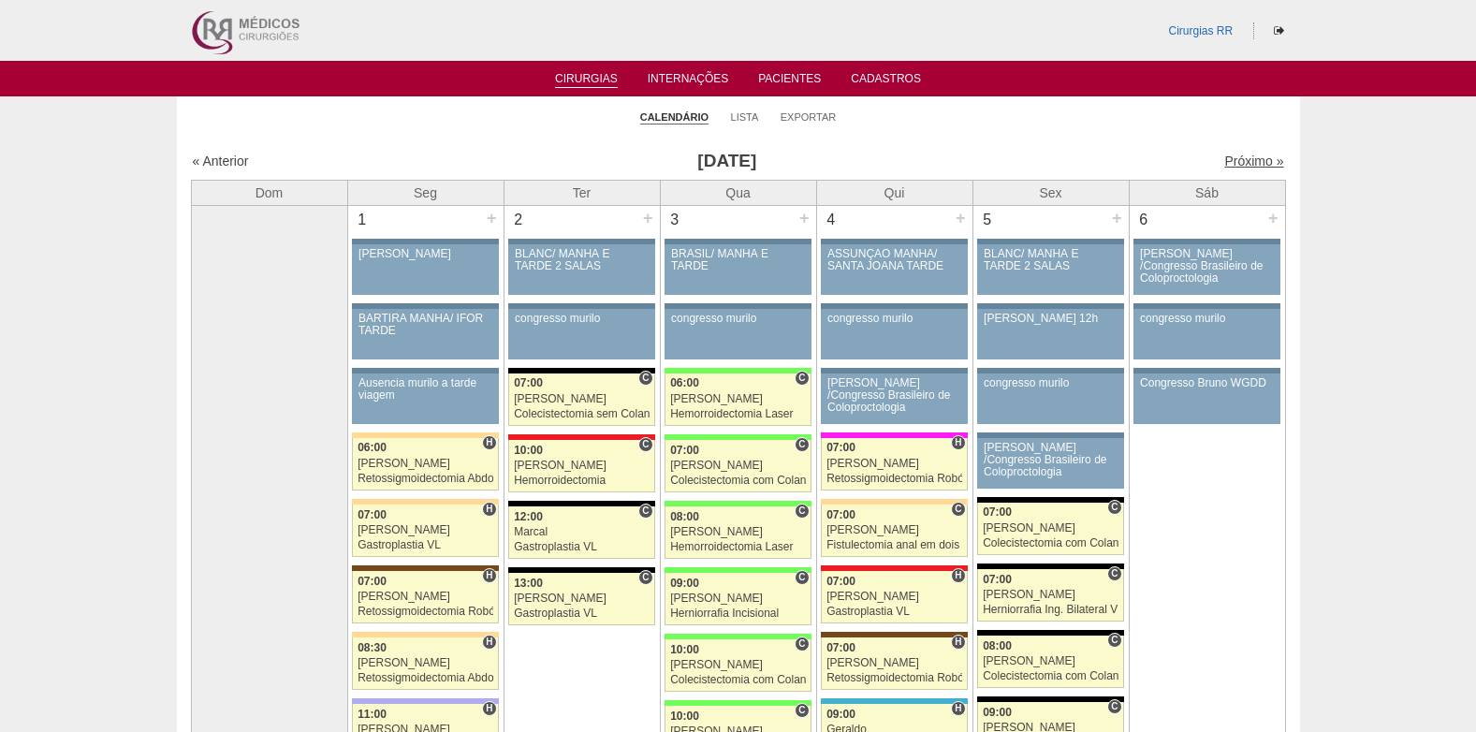
click at [1226, 154] on link "Próximo »" at bounding box center [1254, 161] width 59 height 15
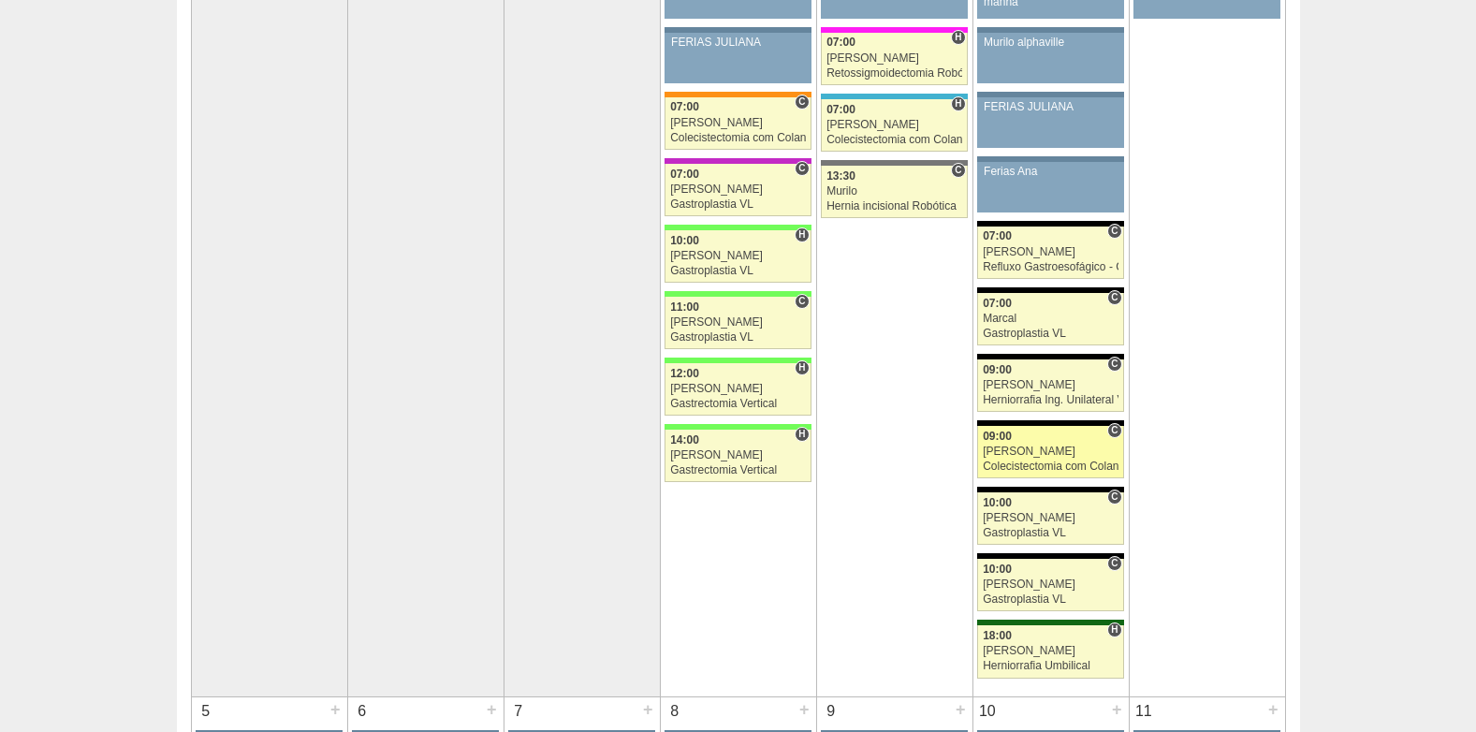
scroll to position [375, 0]
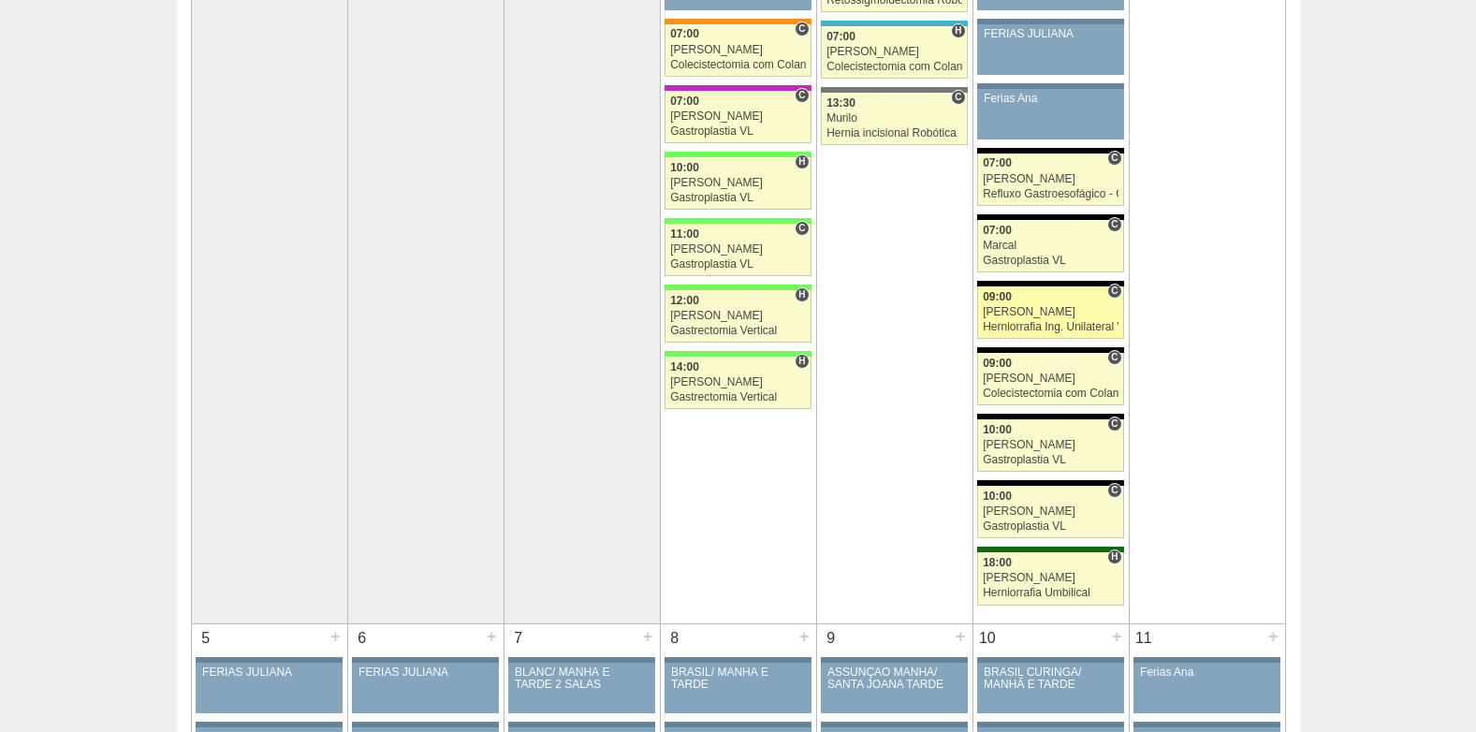
click at [1049, 328] on div "Herniorrafia Ing. Unilateral VL" at bounding box center [1051, 327] width 136 height 12
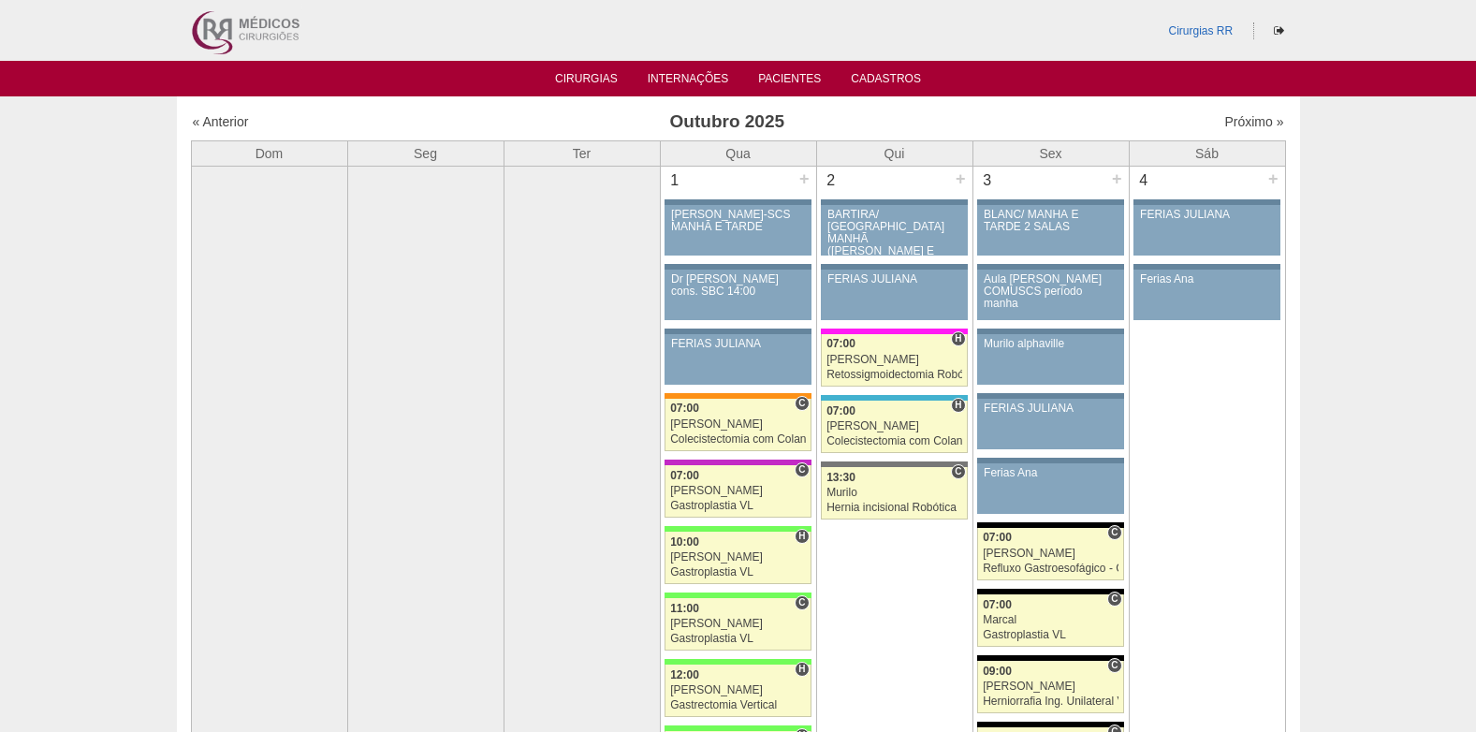
scroll to position [375, 0]
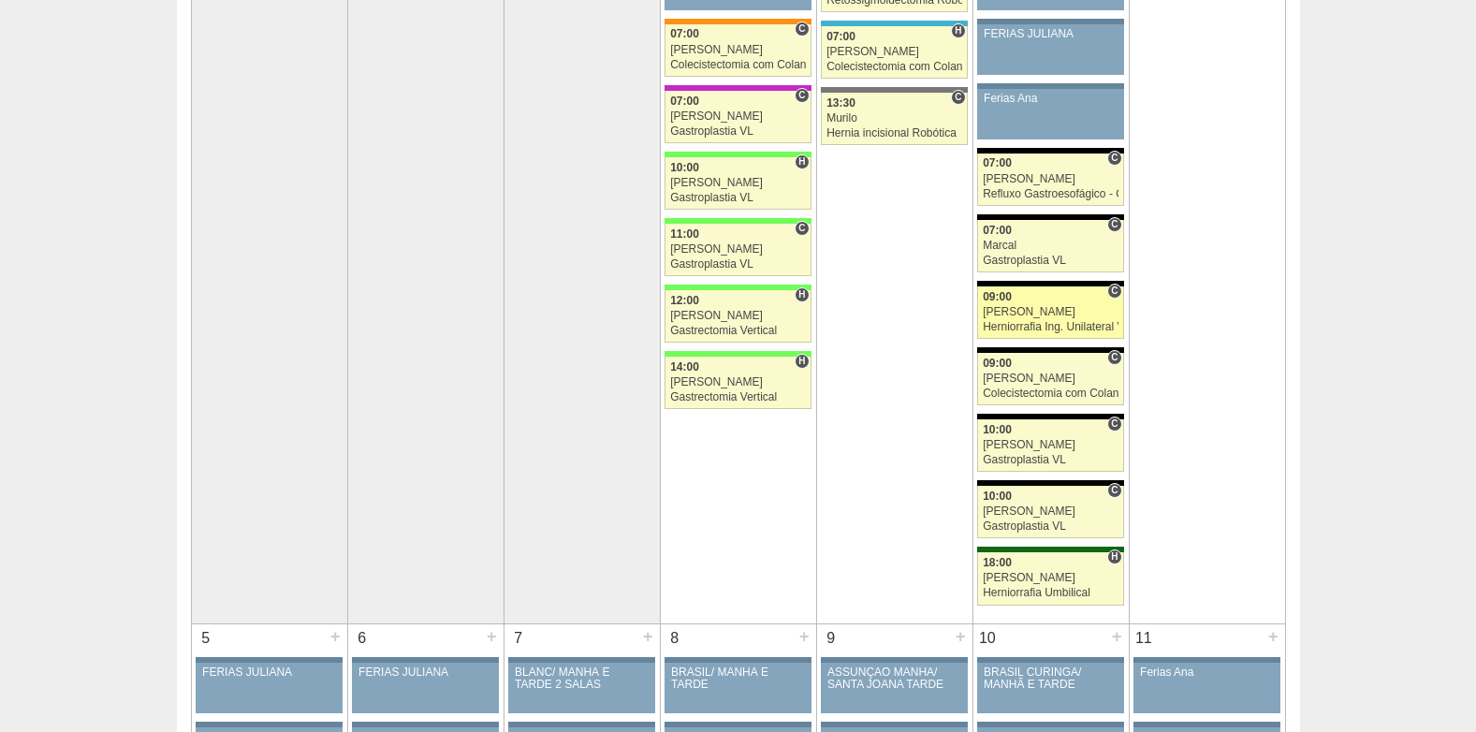
click at [1037, 319] on link "88433 Luiz Guilherme C 09:00 Luiz Guilherme Herniorrafia Ing. Unilateral VL Hos…" at bounding box center [1050, 312] width 146 height 52
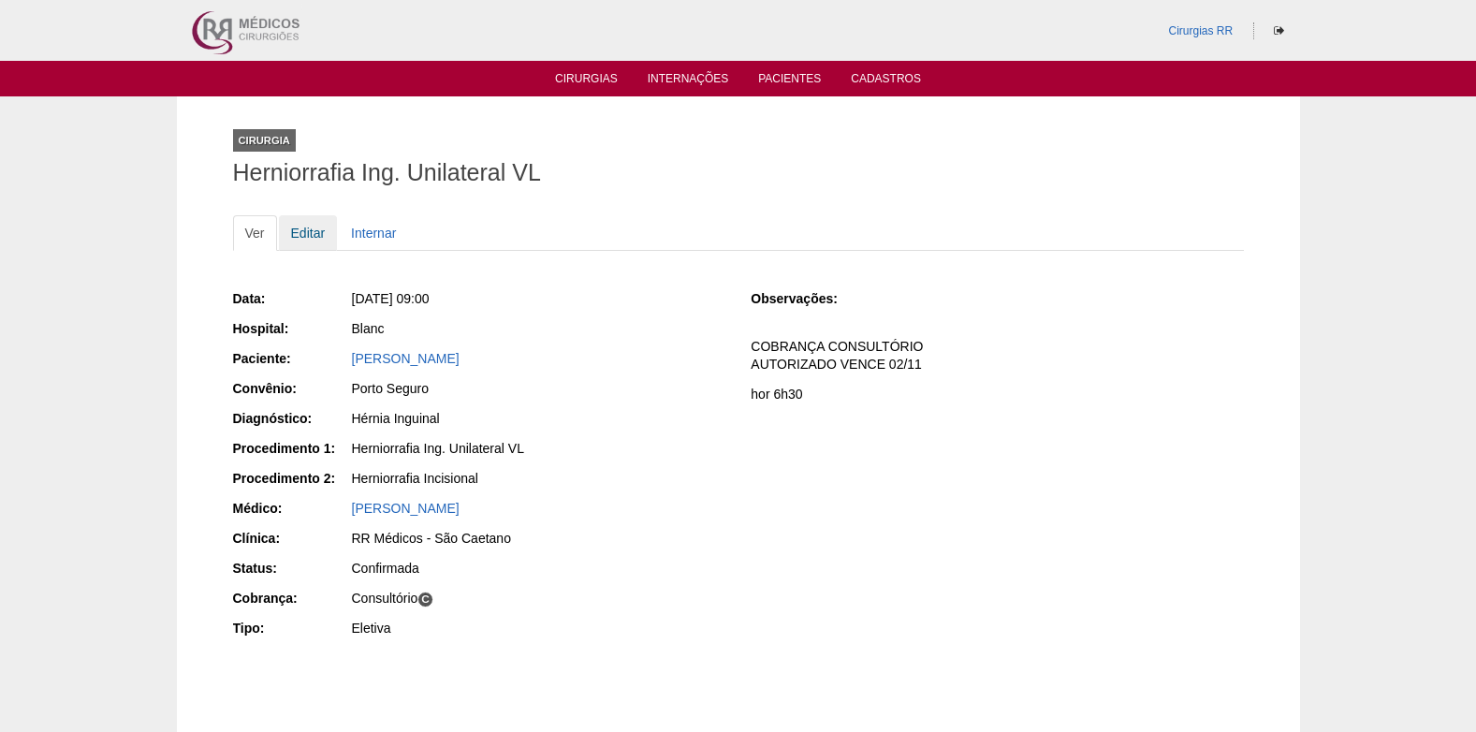
click at [306, 220] on link "Editar" at bounding box center [308, 233] width 59 height 36
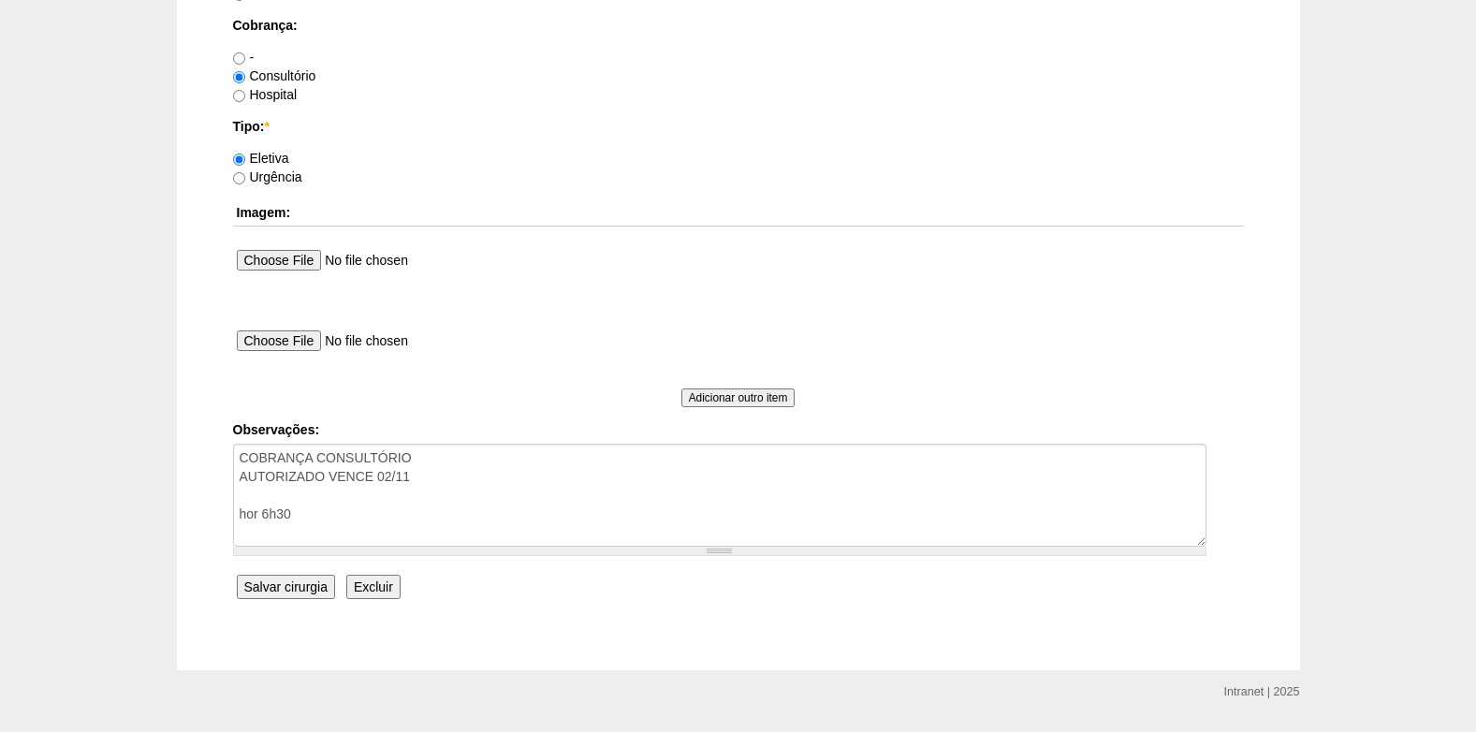
scroll to position [1681, 0]
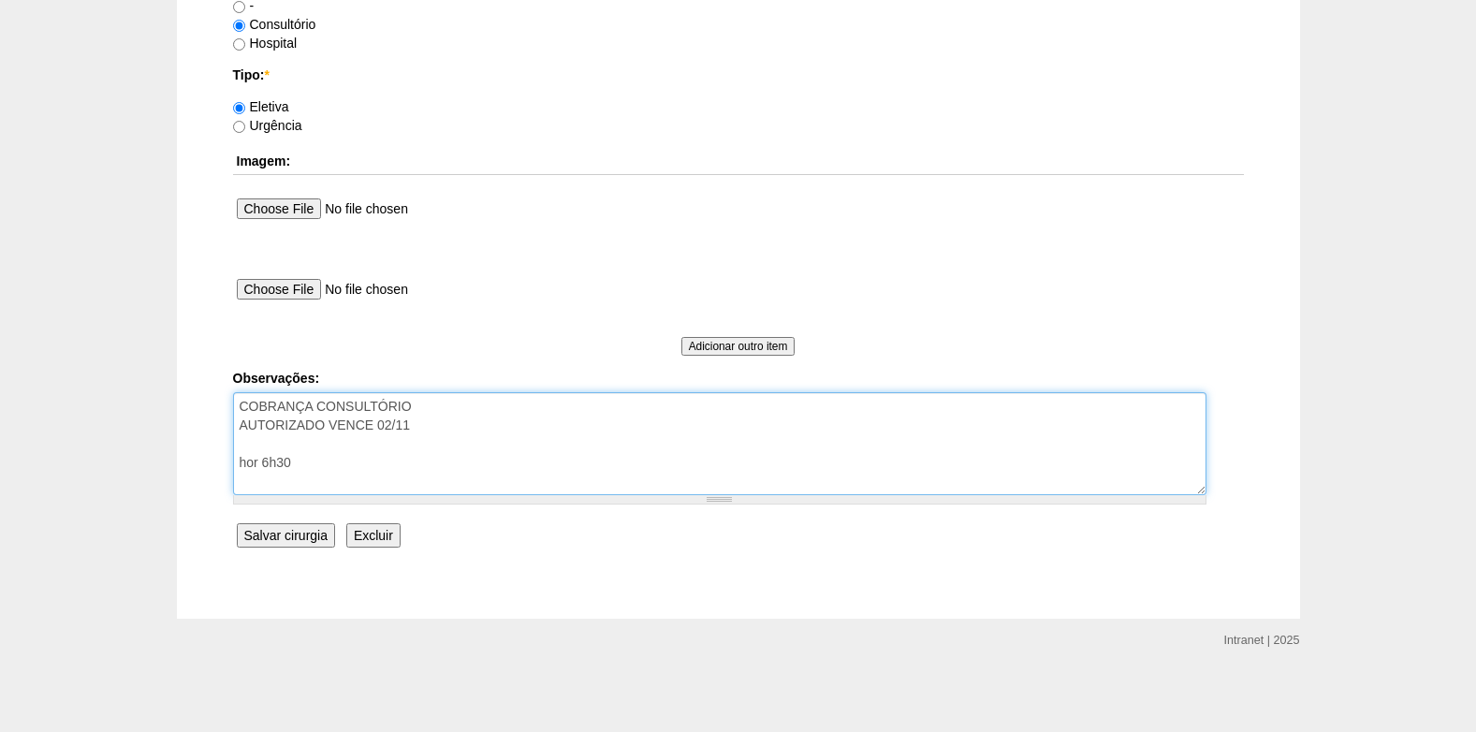
drag, startPoint x: 305, startPoint y: 460, endPoint x: 230, endPoint y: 471, distance: 75.7
type textarea "COBRANÇA CONSULTÓRIO AUTORIZADO VENCE 02/11"
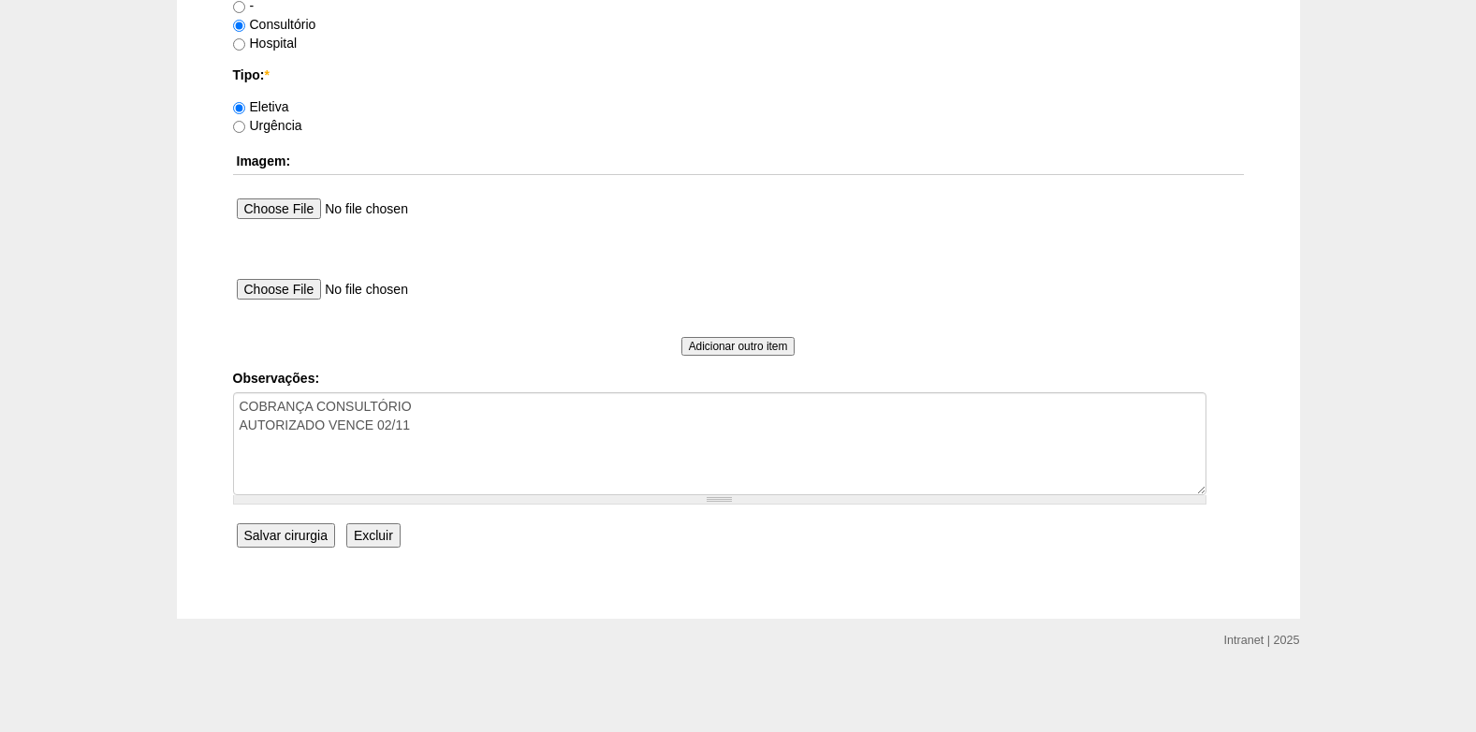
click at [255, 533] on input "Salvar cirurgia" at bounding box center [286, 535] width 98 height 24
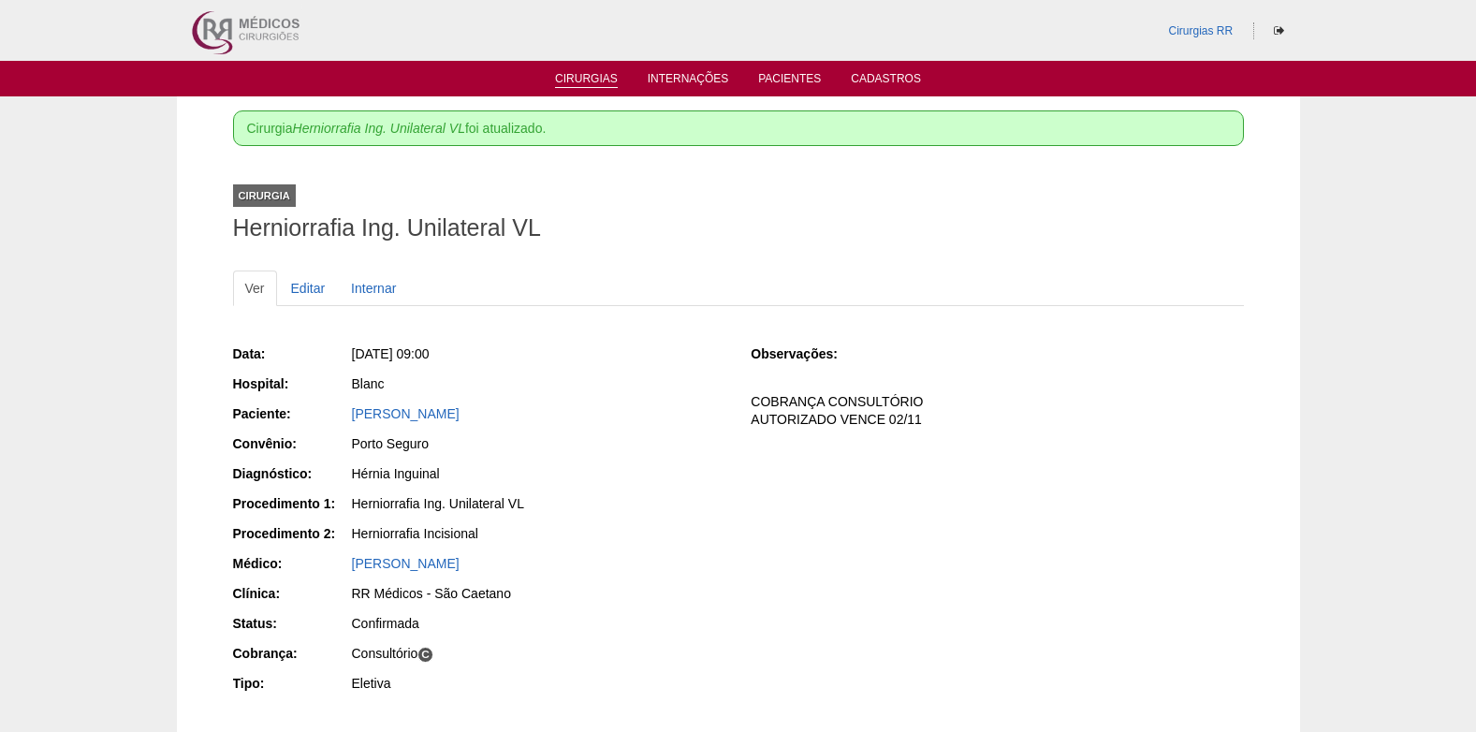
click at [596, 79] on link "Cirurgias" at bounding box center [586, 80] width 63 height 16
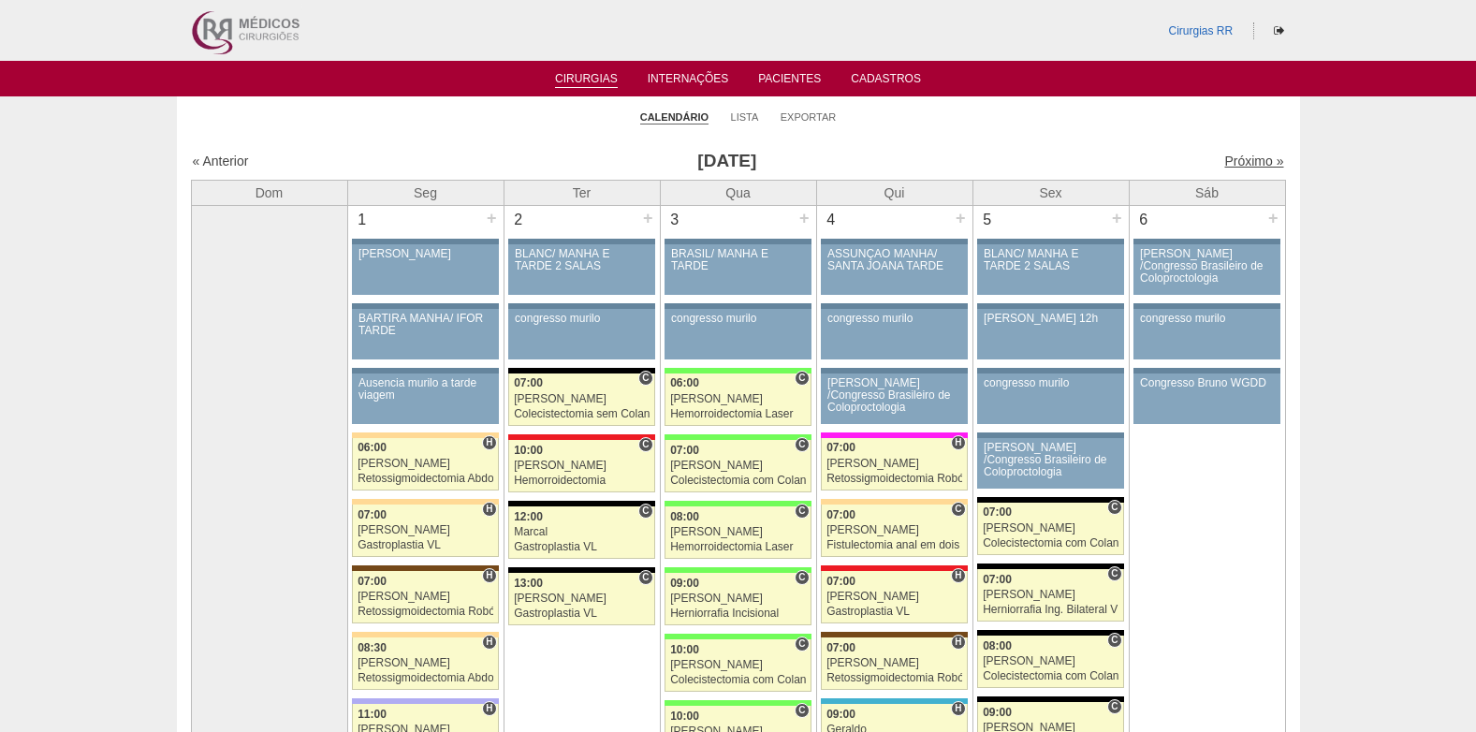
click at [1225, 162] on link "Próximo »" at bounding box center [1254, 161] width 59 height 15
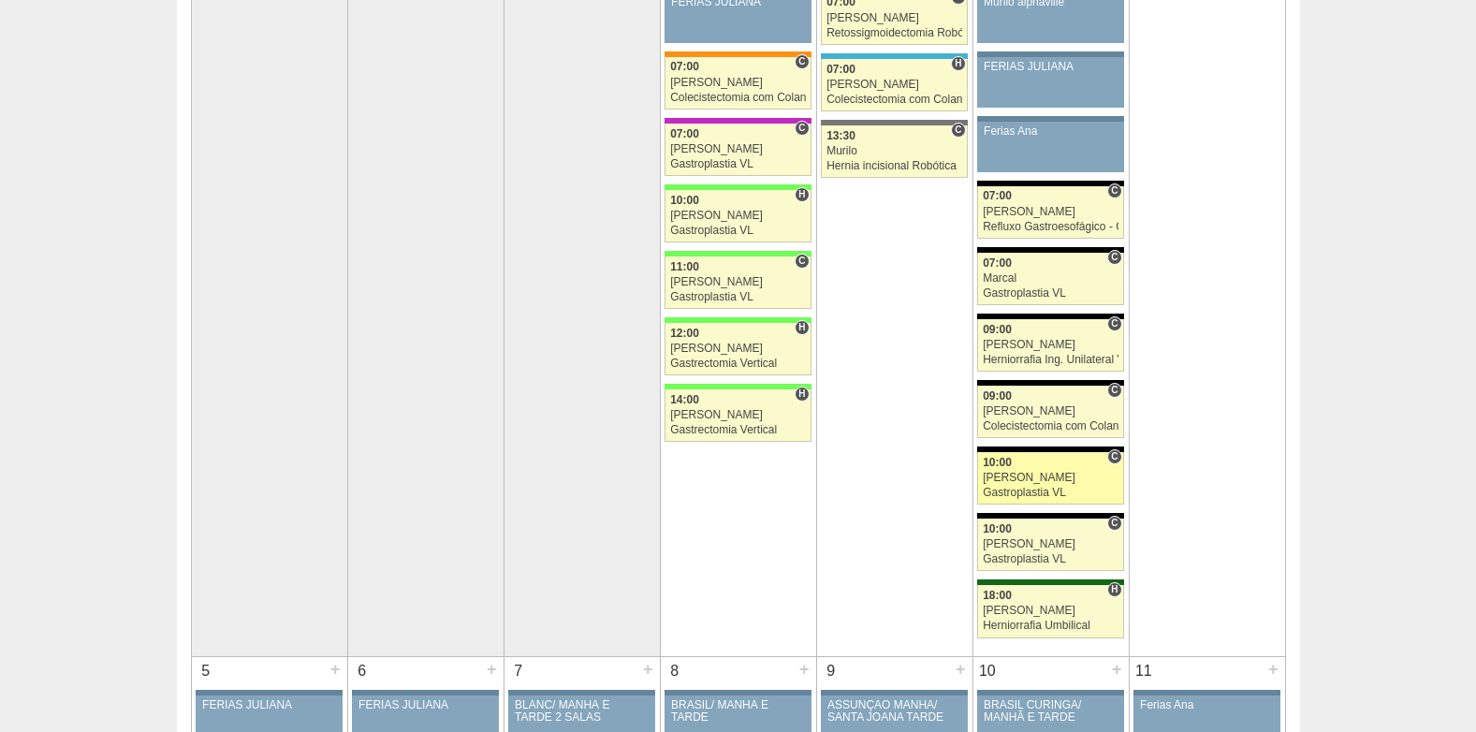
scroll to position [375, 0]
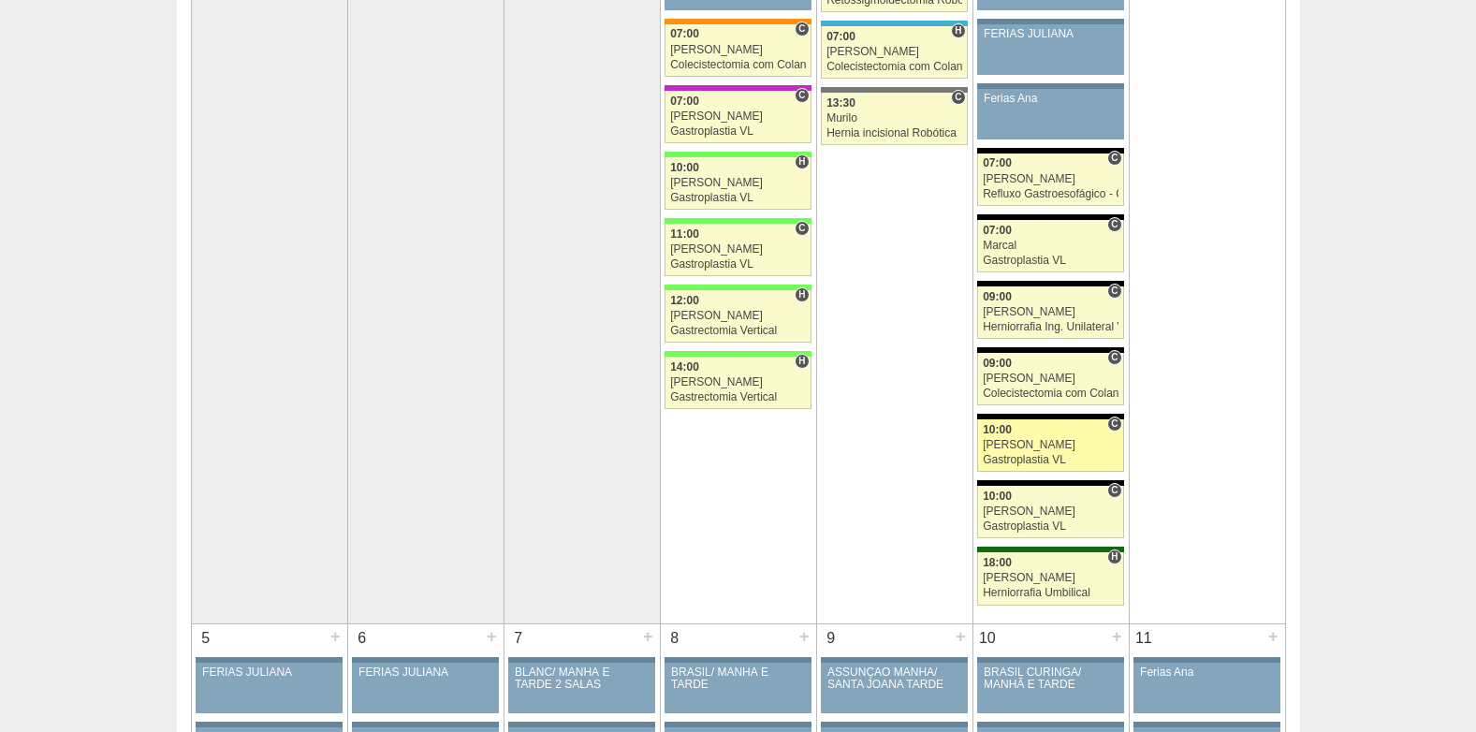
click at [1055, 436] on link "88945 Paulo Regina C 10:00 Paulo Regina Gastroplastia VL Hospital Blanc RR Médi…" at bounding box center [1050, 445] width 146 height 52
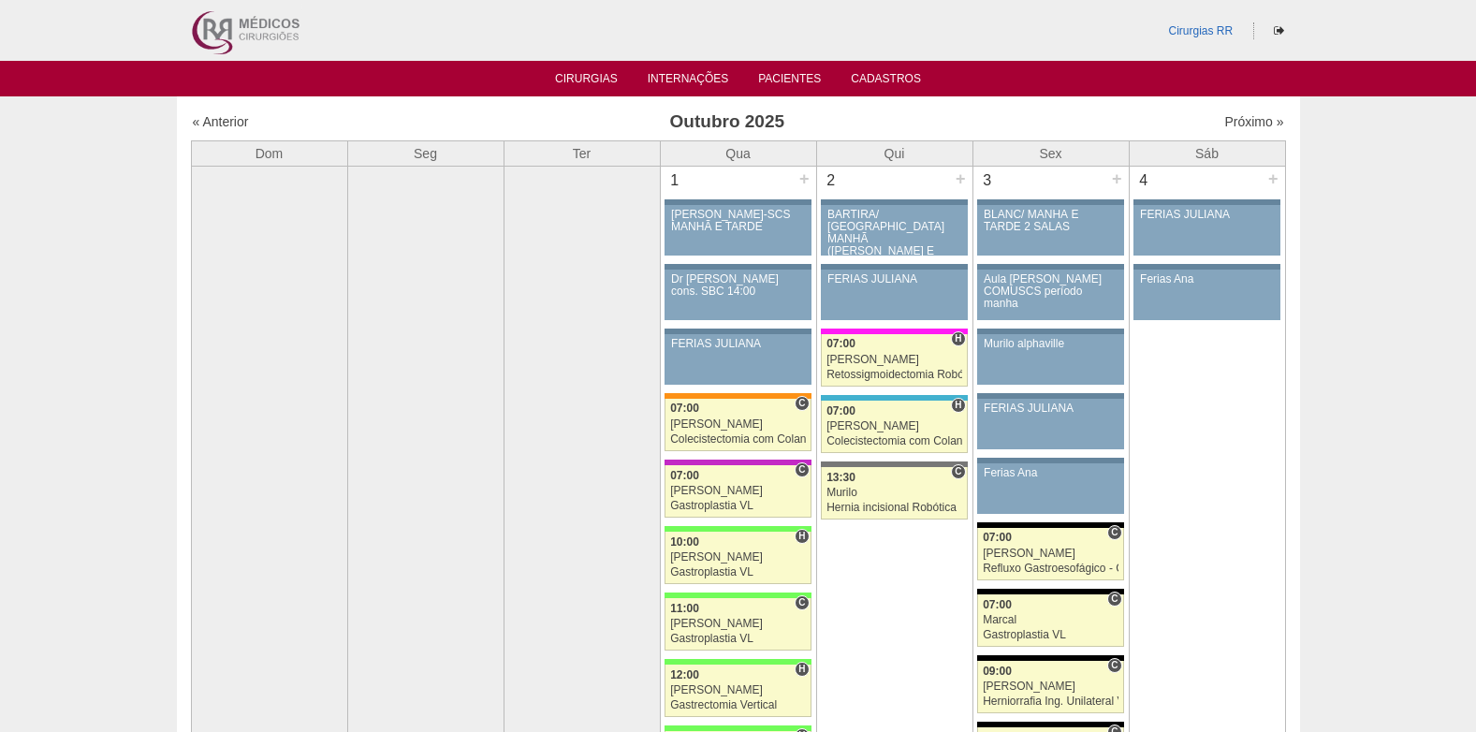
scroll to position [375, 0]
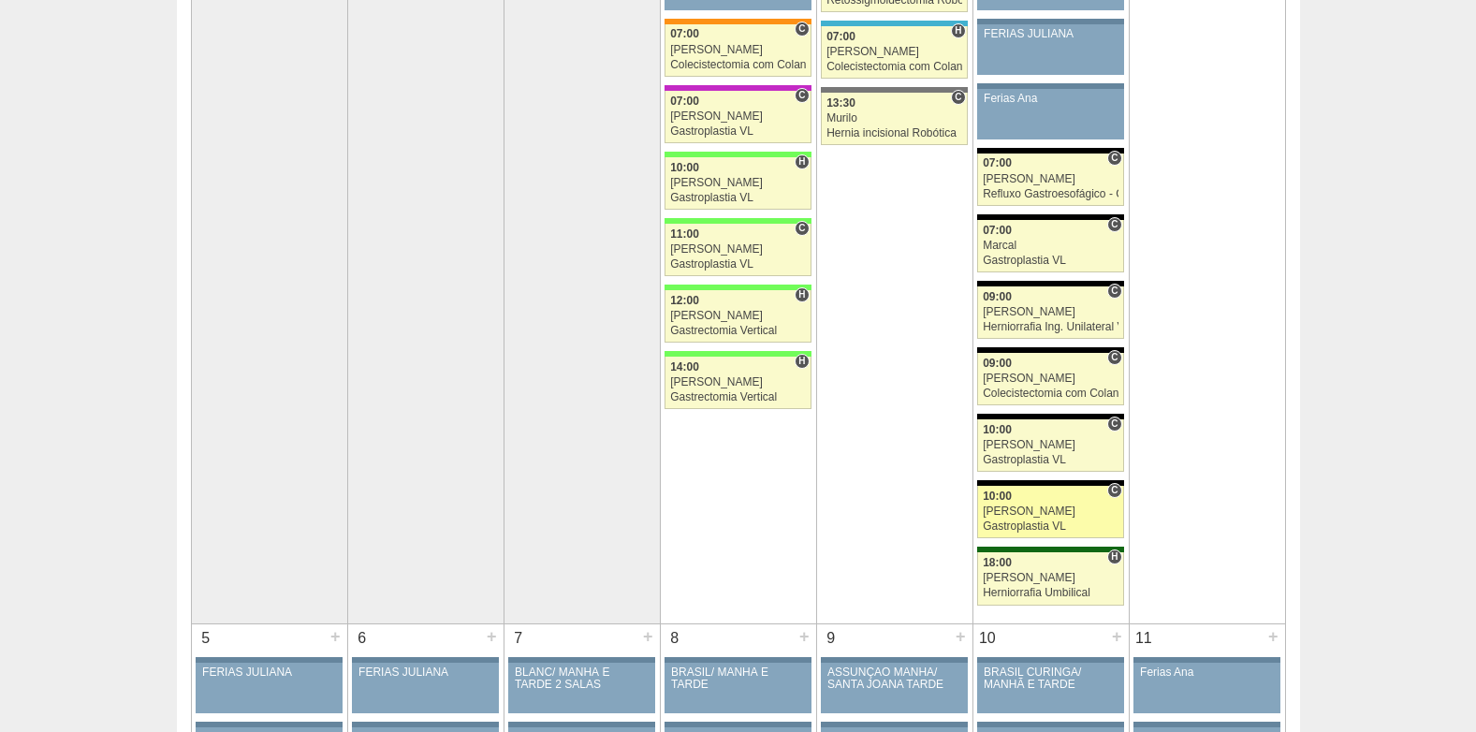
click at [1057, 514] on div "Nathan" at bounding box center [1051, 512] width 136 height 12
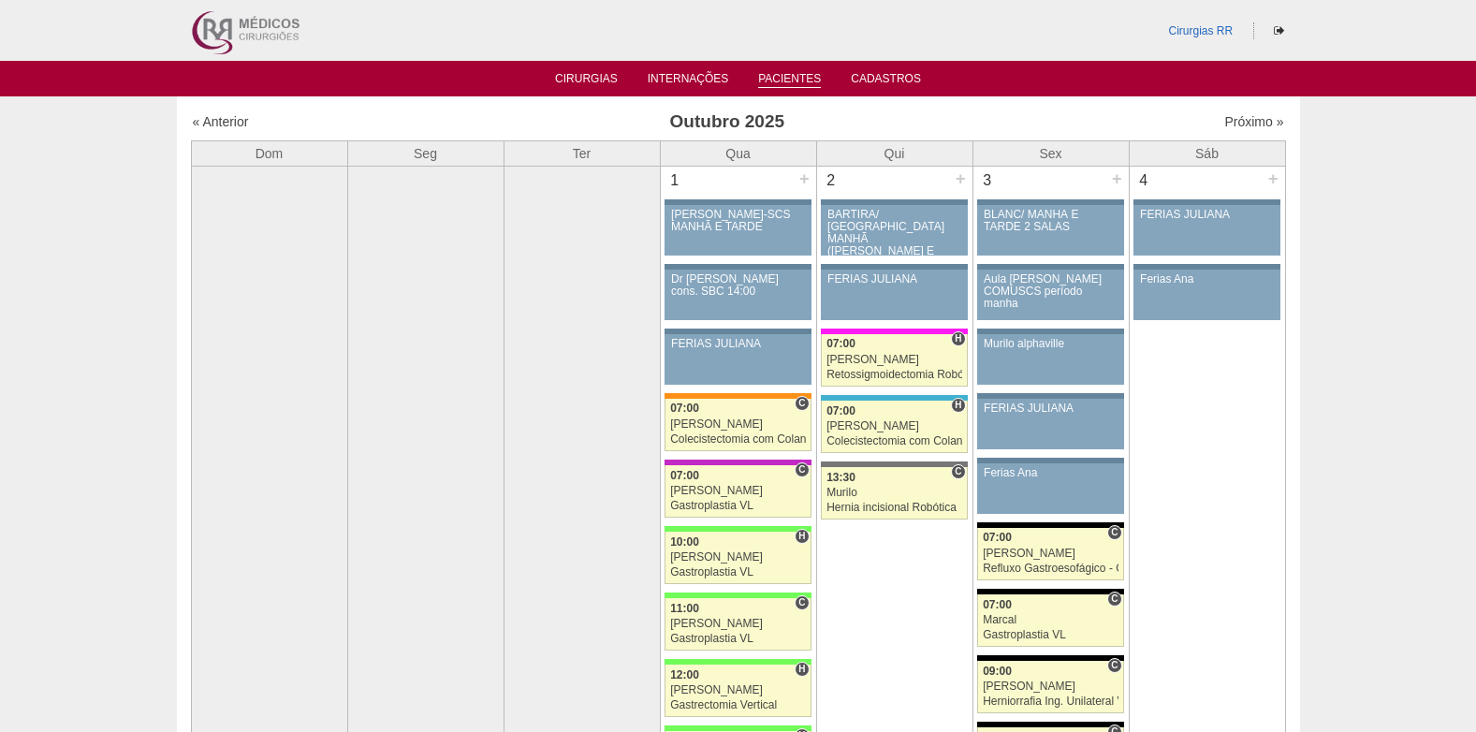
click at [786, 77] on link "Pacientes" at bounding box center [789, 80] width 63 height 16
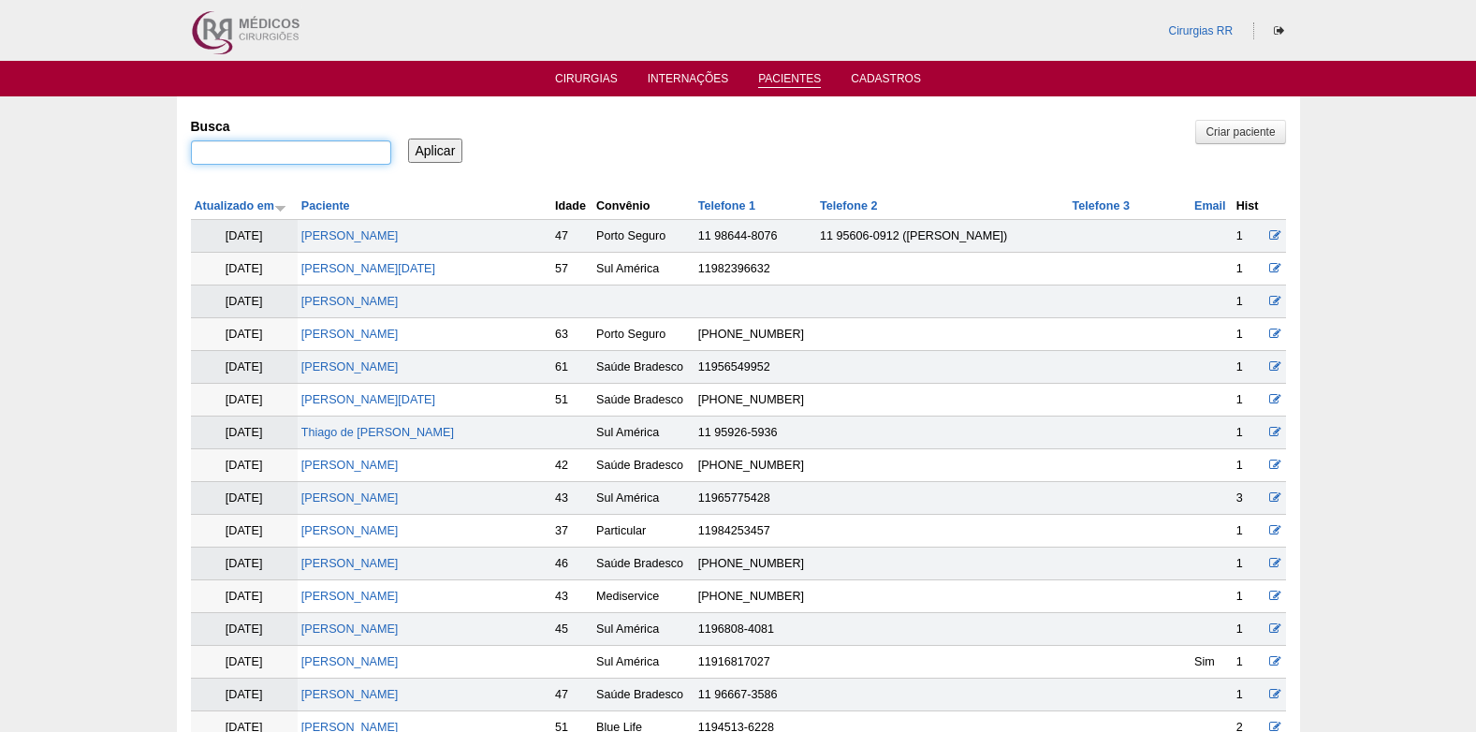
click at [325, 150] on input "Busca" at bounding box center [291, 152] width 200 height 24
paste input "ELAINE TEIXEIRA ARAUJO"
type input "ELAINE TEIXEIRA ARAUJO"
click at [431, 145] on input "Aplicar" at bounding box center [435, 151] width 55 height 24
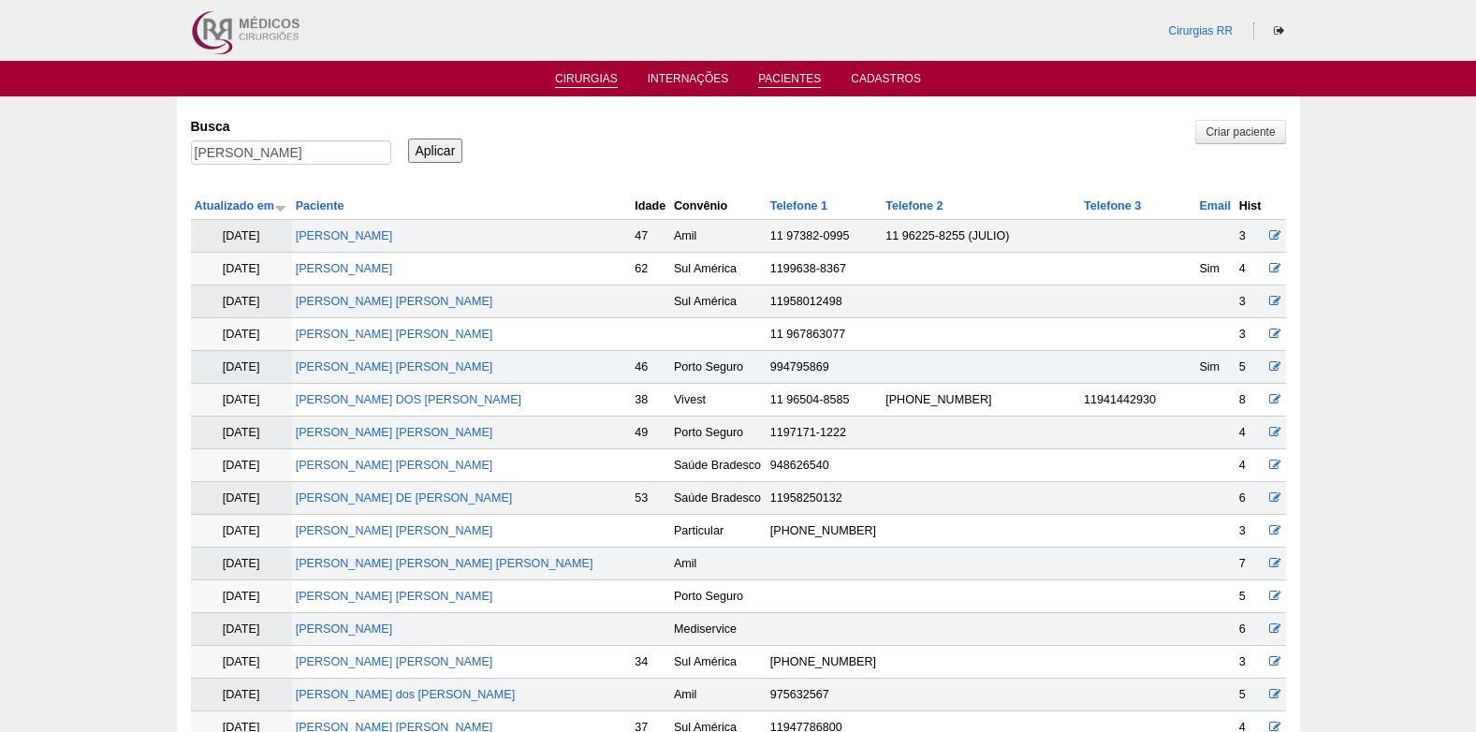
click at [580, 75] on link "Cirurgias" at bounding box center [586, 80] width 63 height 16
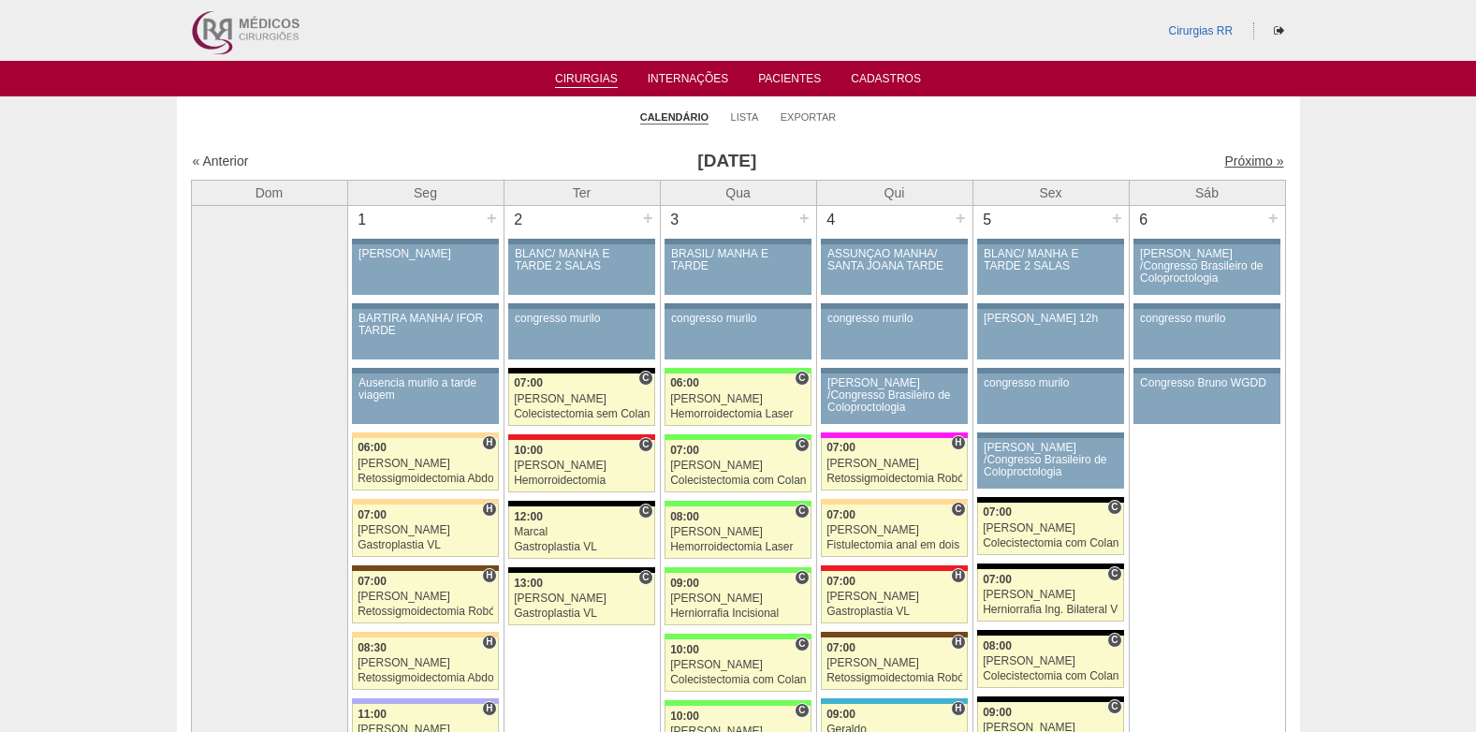
click at [1225, 165] on link "Próximo »" at bounding box center [1254, 161] width 59 height 15
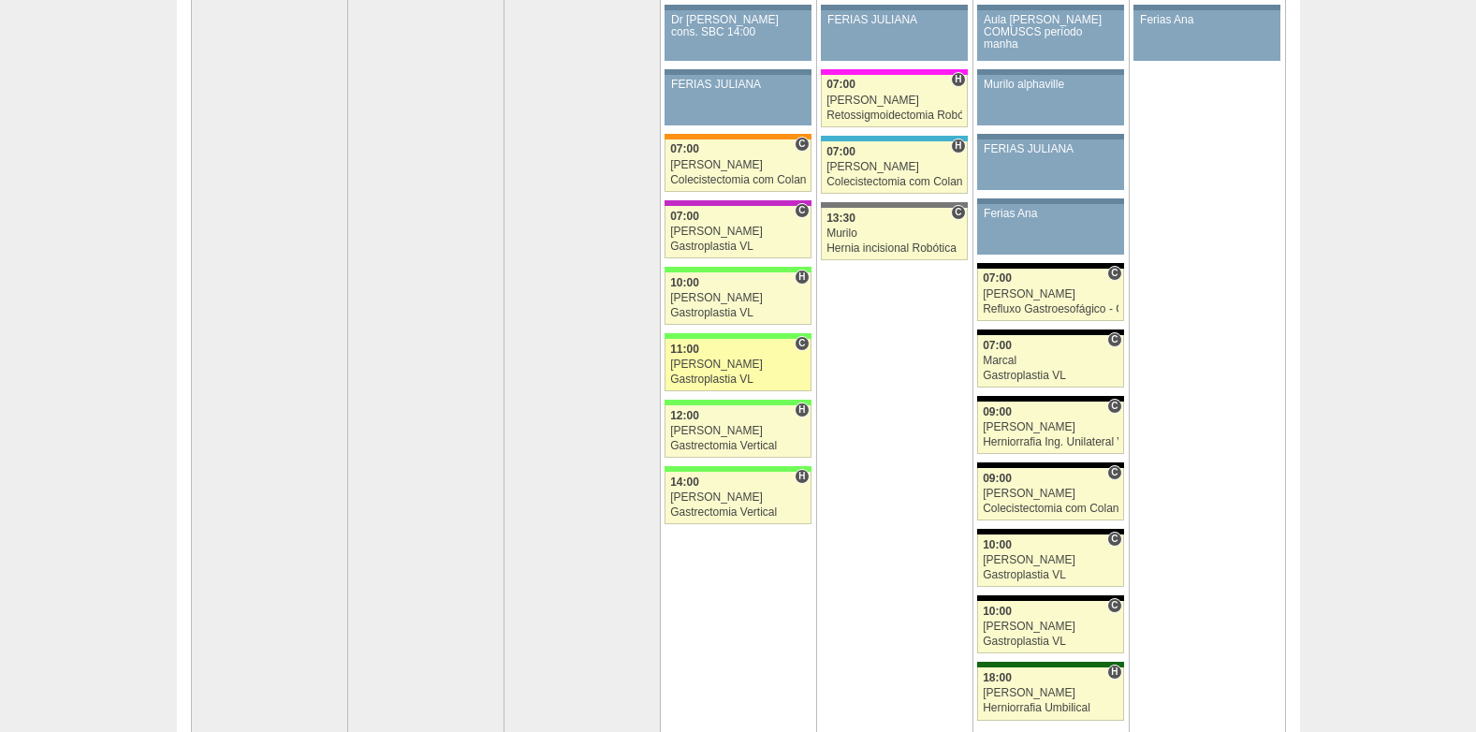
scroll to position [281, 0]
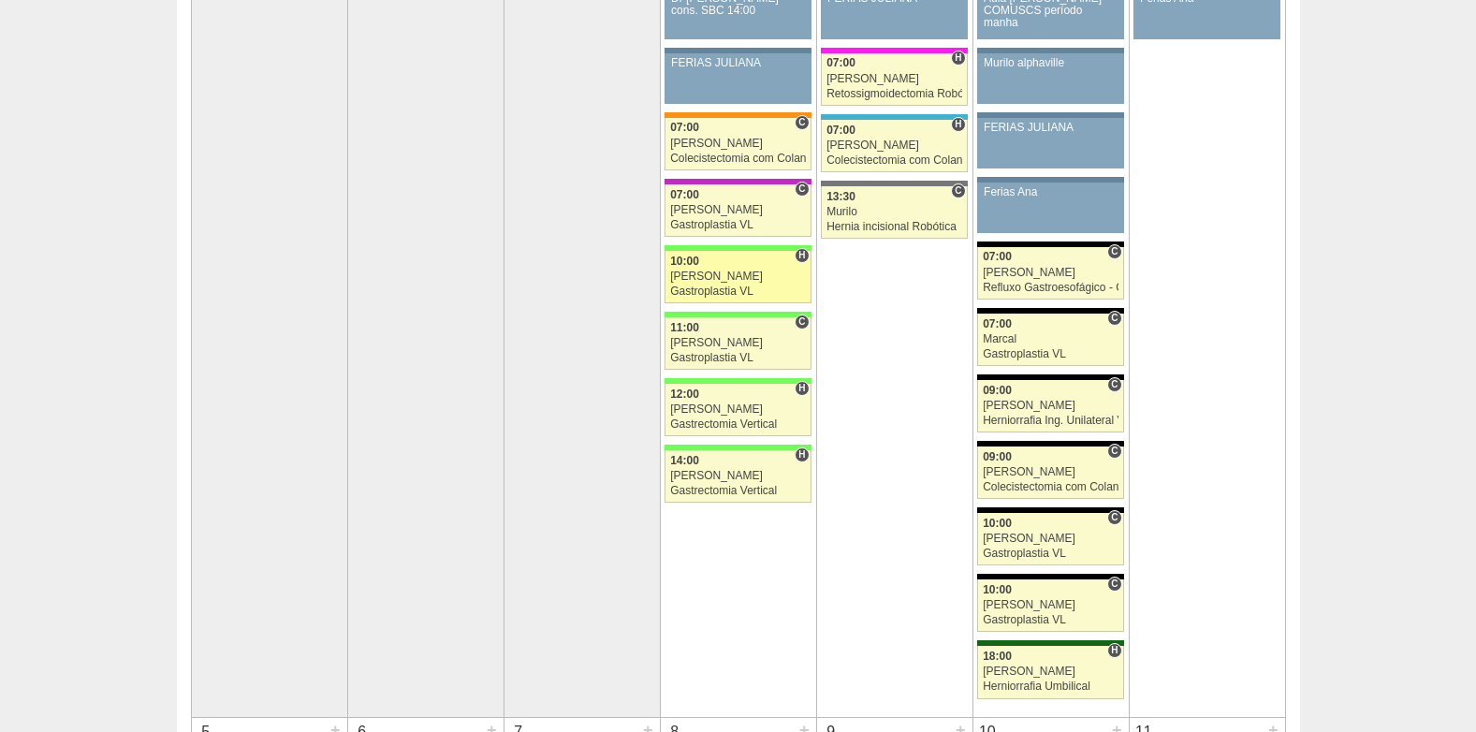
click at [720, 281] on div "[PERSON_NAME]" at bounding box center [738, 277] width 136 height 12
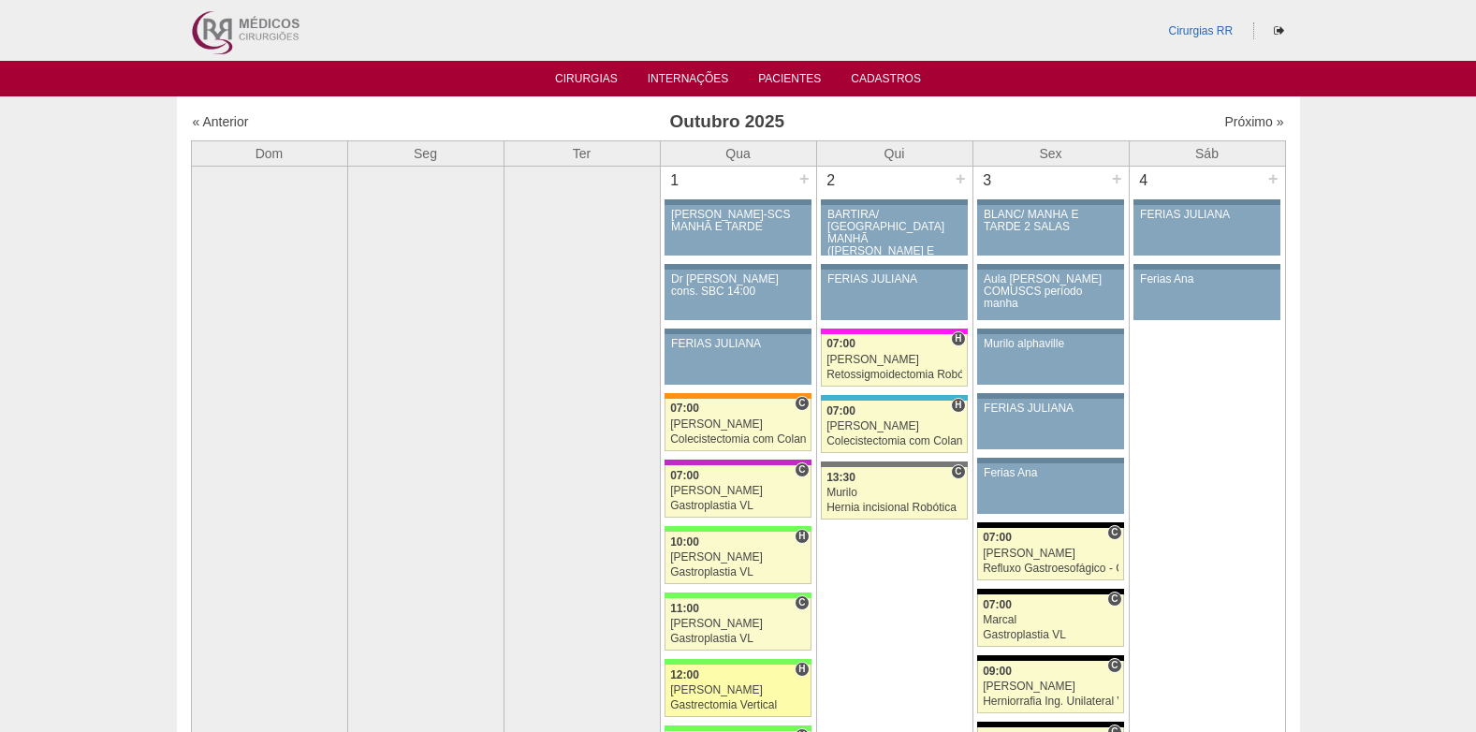
scroll to position [281, 0]
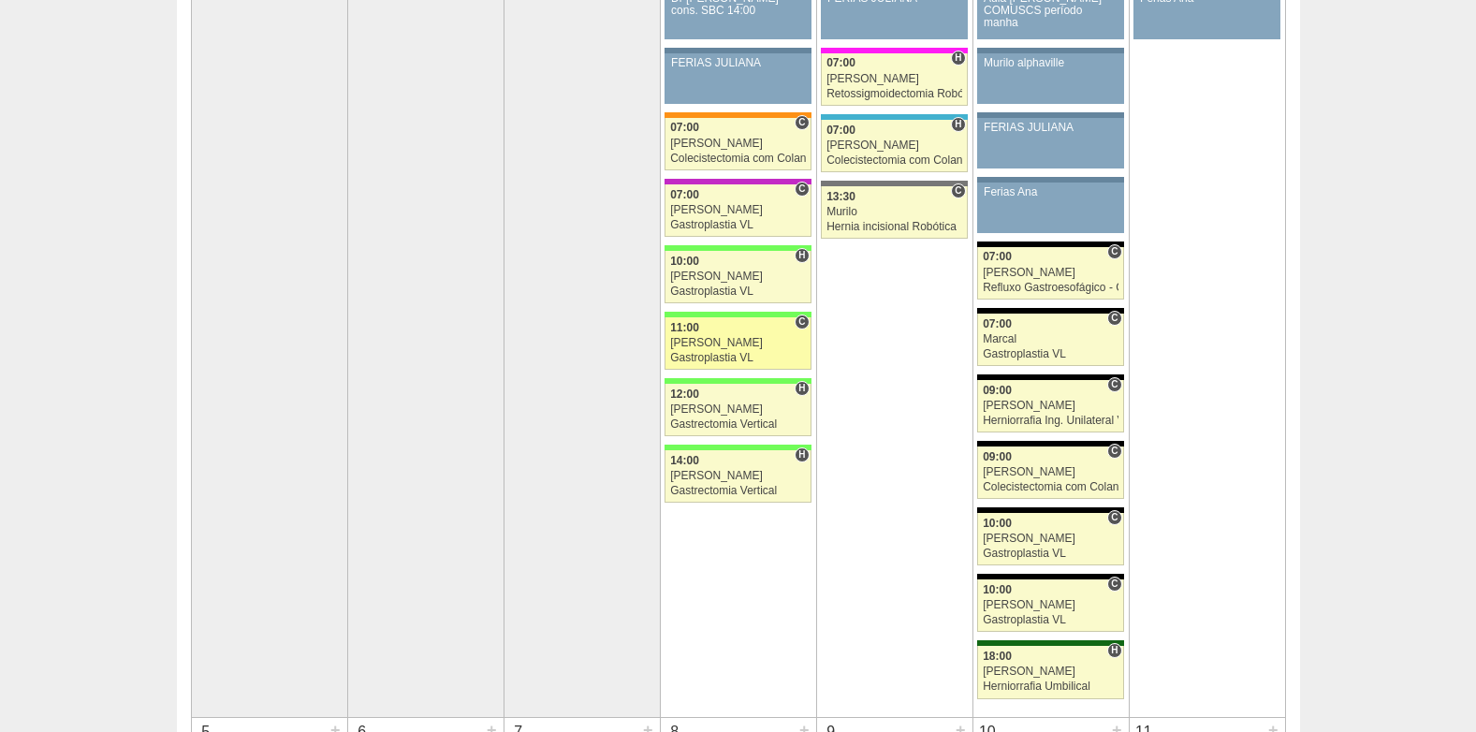
click at [711, 347] on div "[PERSON_NAME]" at bounding box center [738, 343] width 136 height 12
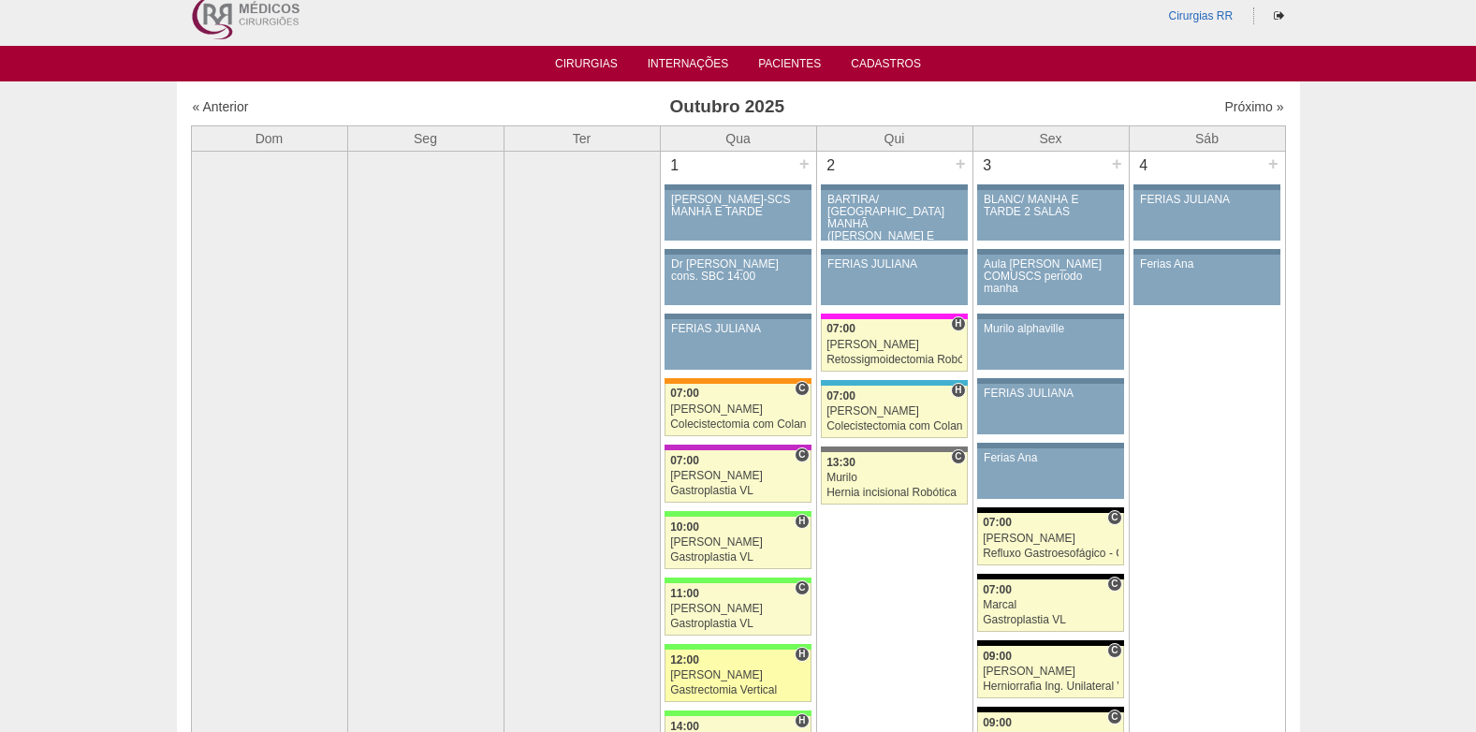
scroll to position [281, 0]
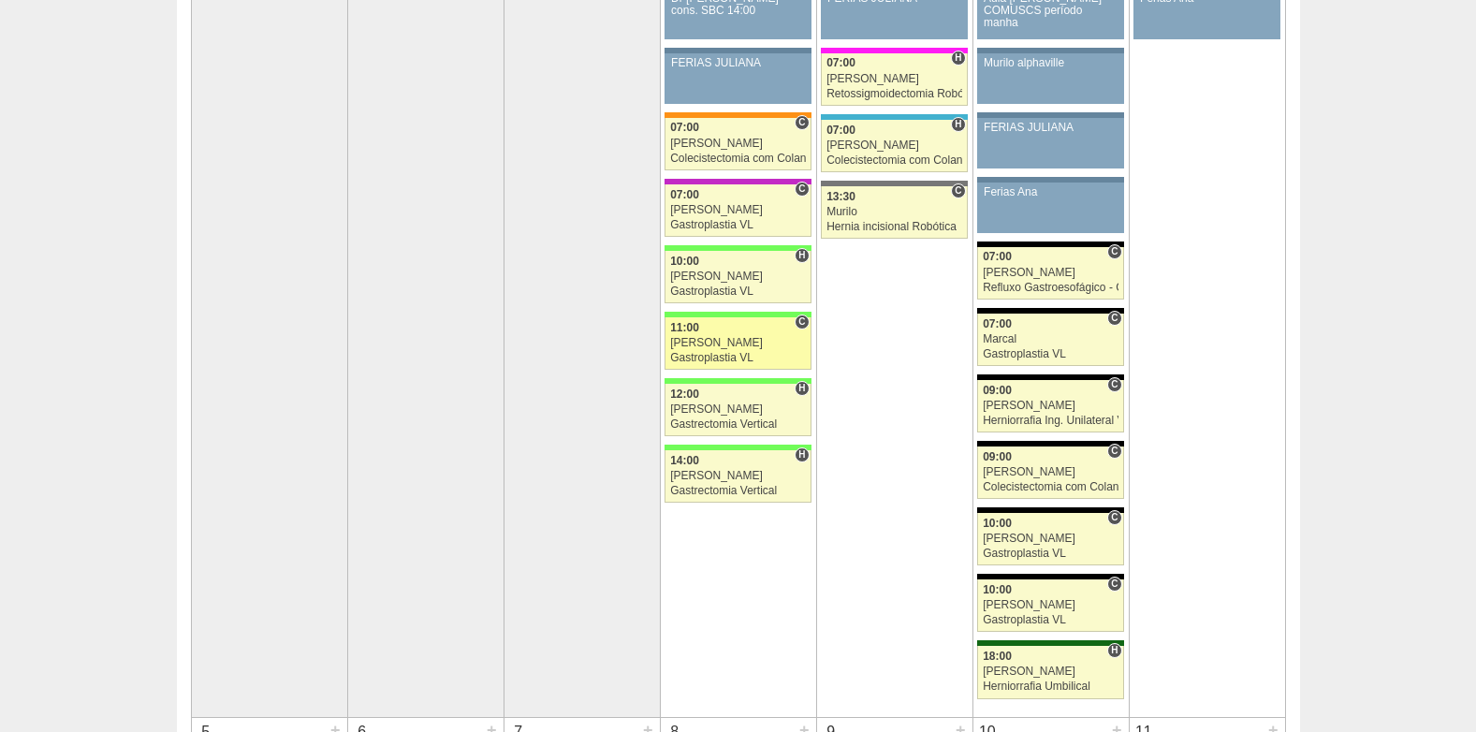
click at [739, 335] on link "89019 Felipe Rossi C 11:00 Felipe Rossi Gastroplastia VL Hospital Brasil RR Méd…" at bounding box center [738, 343] width 146 height 52
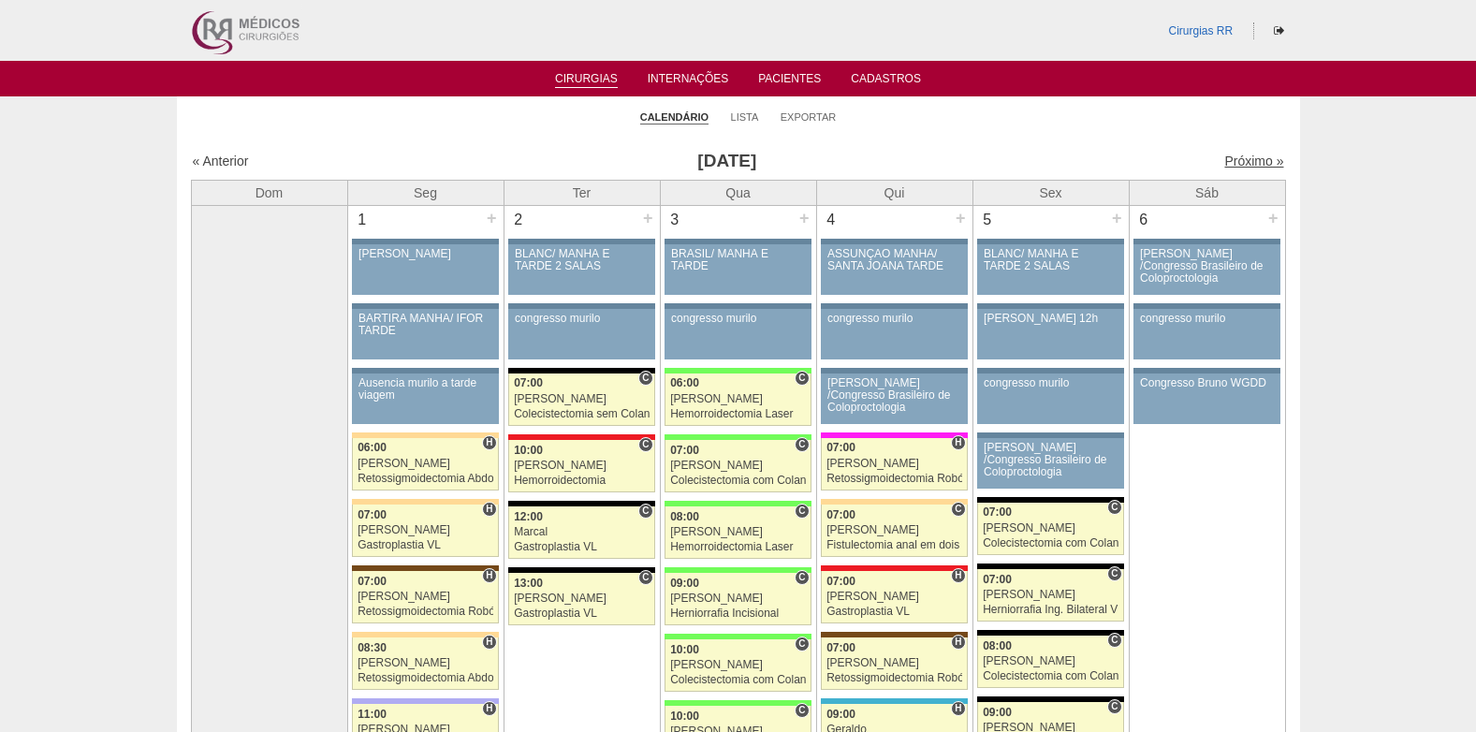
click at [1250, 168] on link "Próximo »" at bounding box center [1254, 161] width 59 height 15
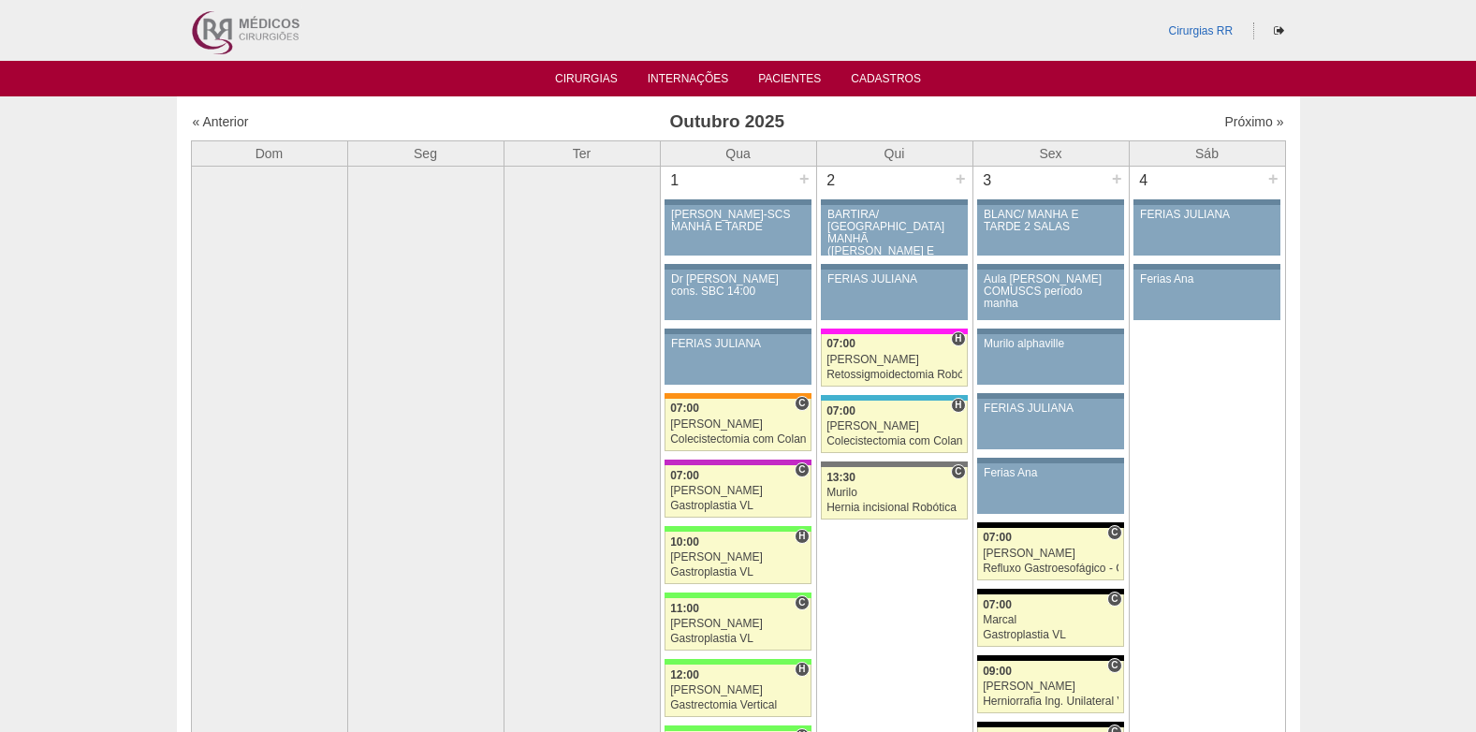
scroll to position [375, 0]
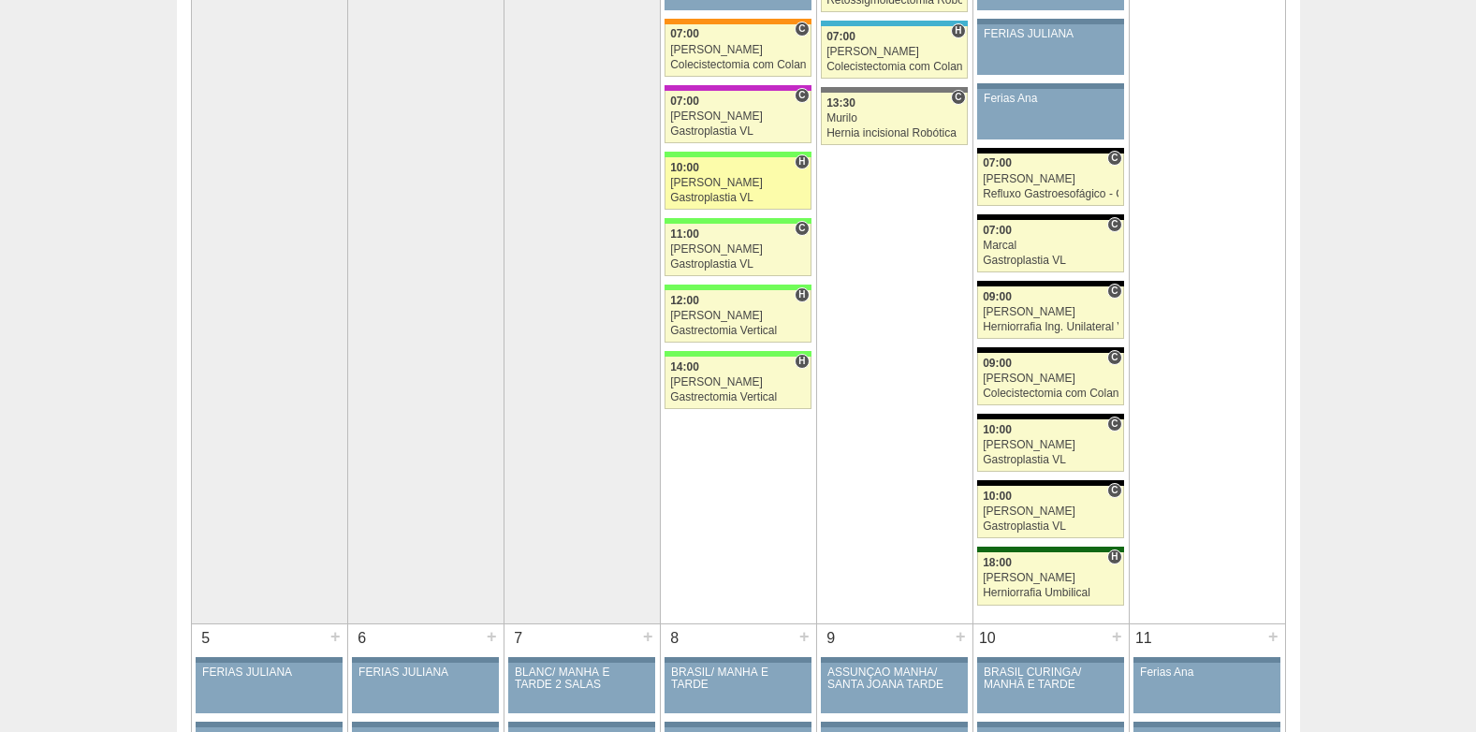
click at [745, 189] on link "88974 Felipe Rossi H 10:00 Felipe Rossi Gastroplastia VL Hospital Brasil Brasil…" at bounding box center [738, 183] width 146 height 52
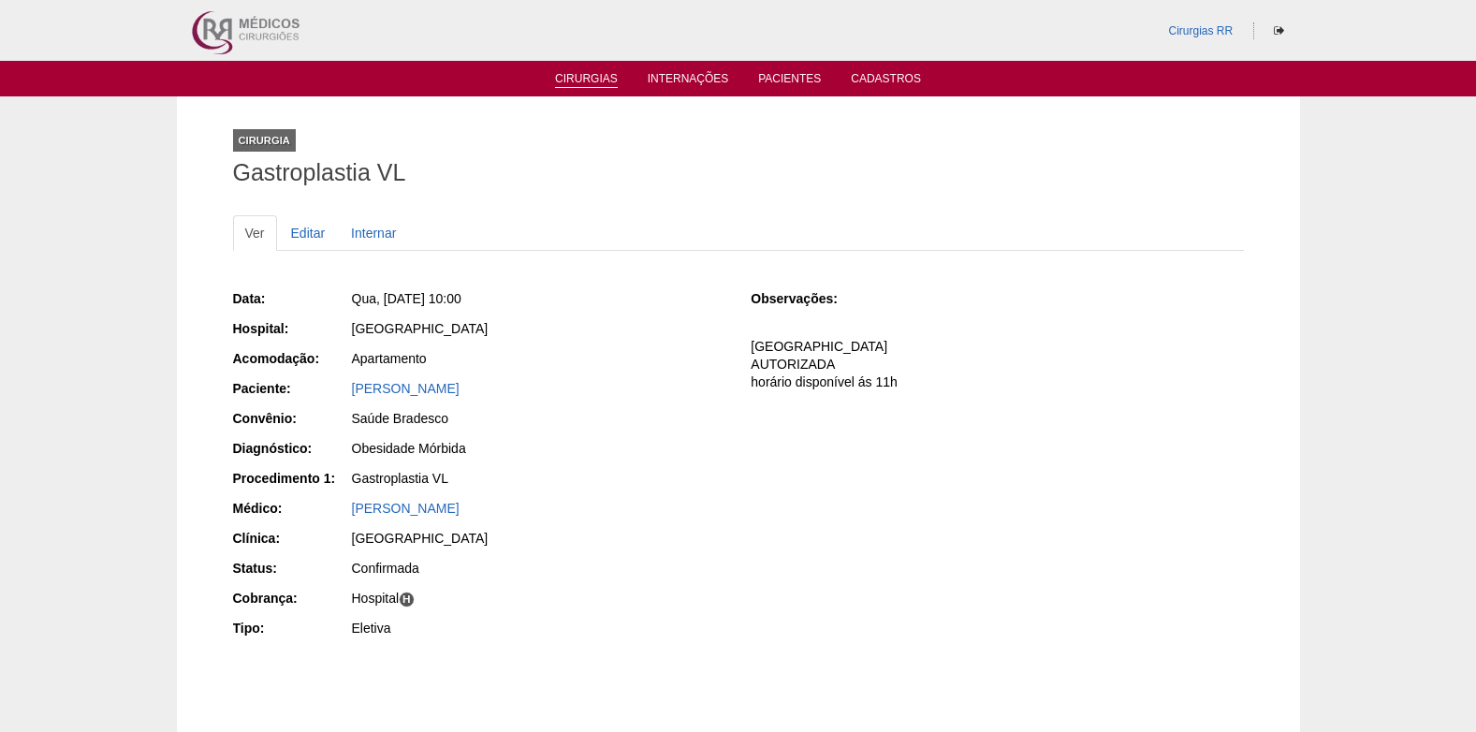
click at [575, 80] on link "Cirurgias" at bounding box center [586, 80] width 63 height 16
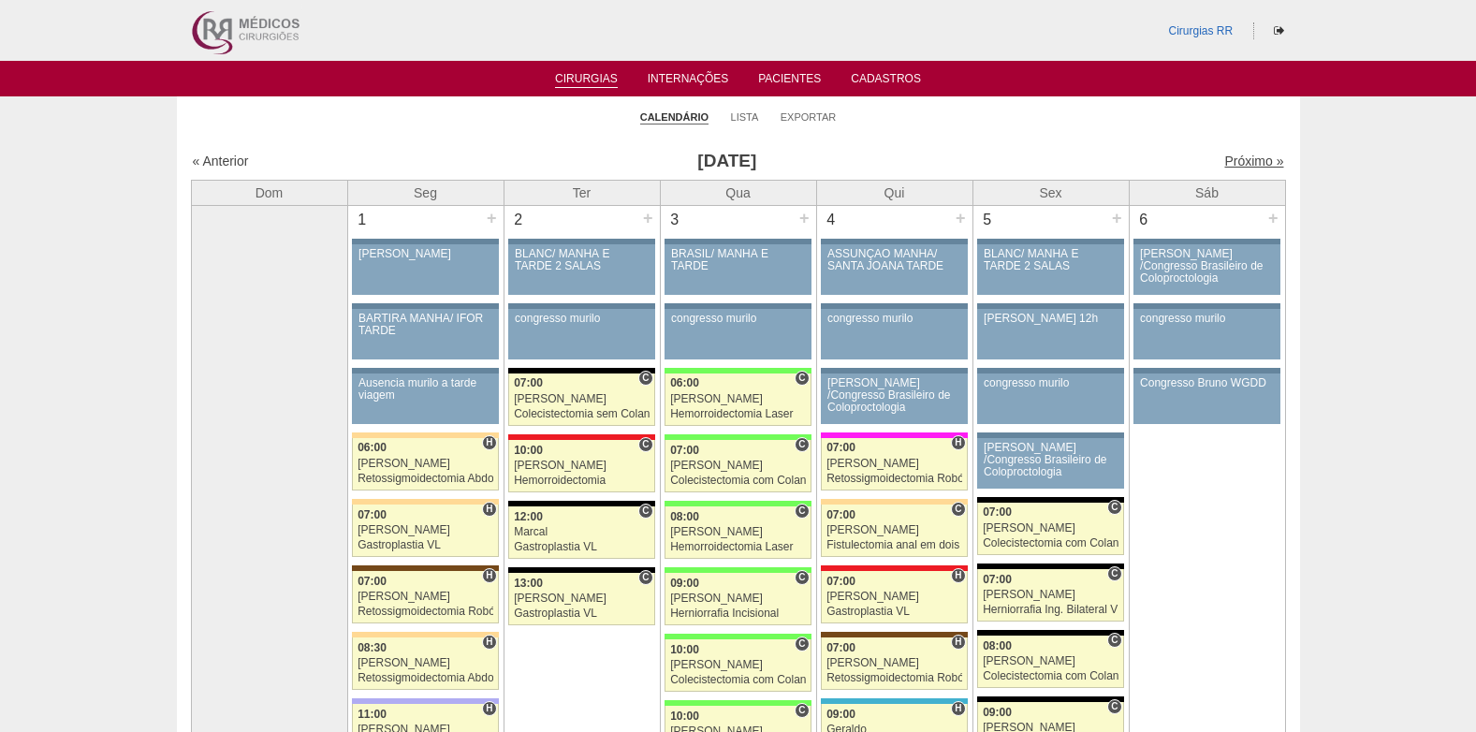
click at [1236, 159] on link "Próximo »" at bounding box center [1254, 161] width 59 height 15
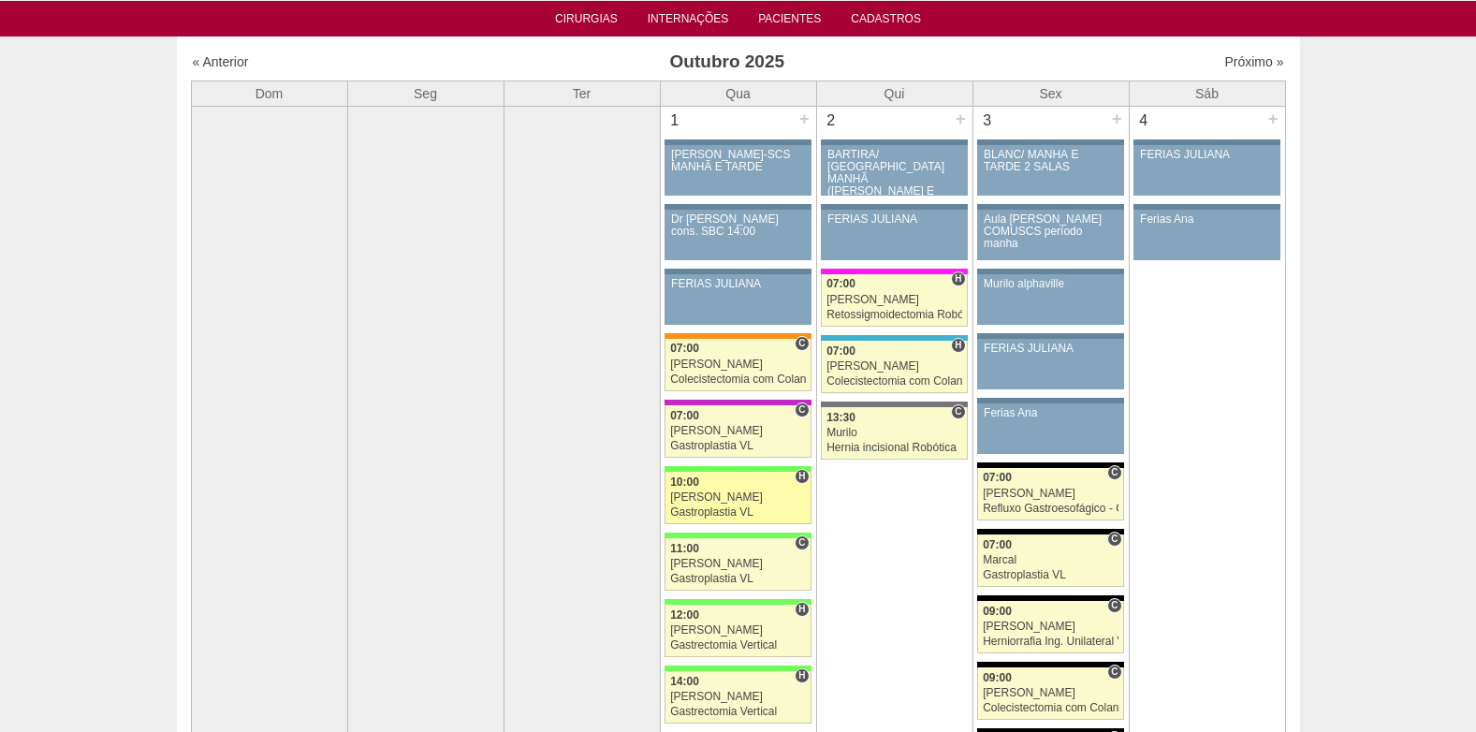
scroll to position [94, 0]
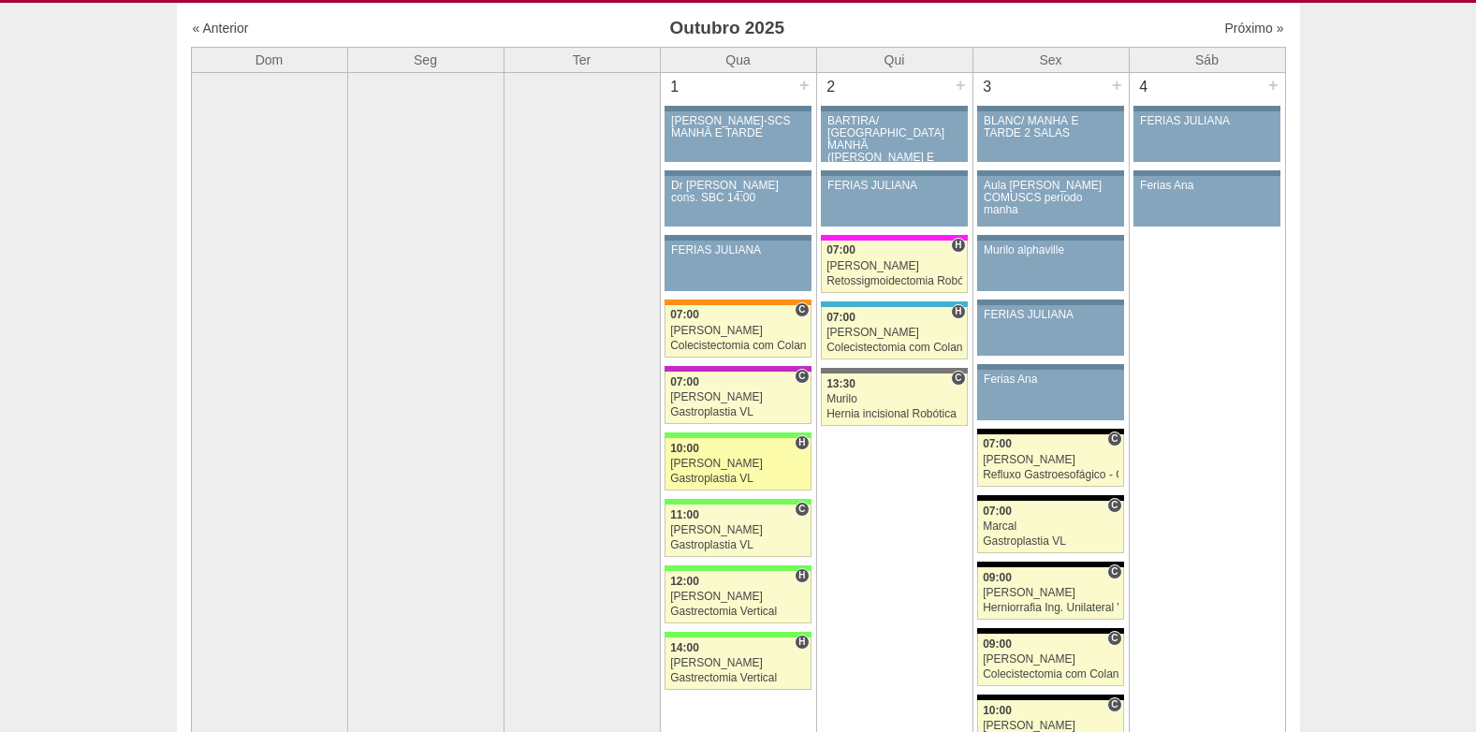
click at [756, 460] on div "[PERSON_NAME]" at bounding box center [738, 464] width 136 height 12
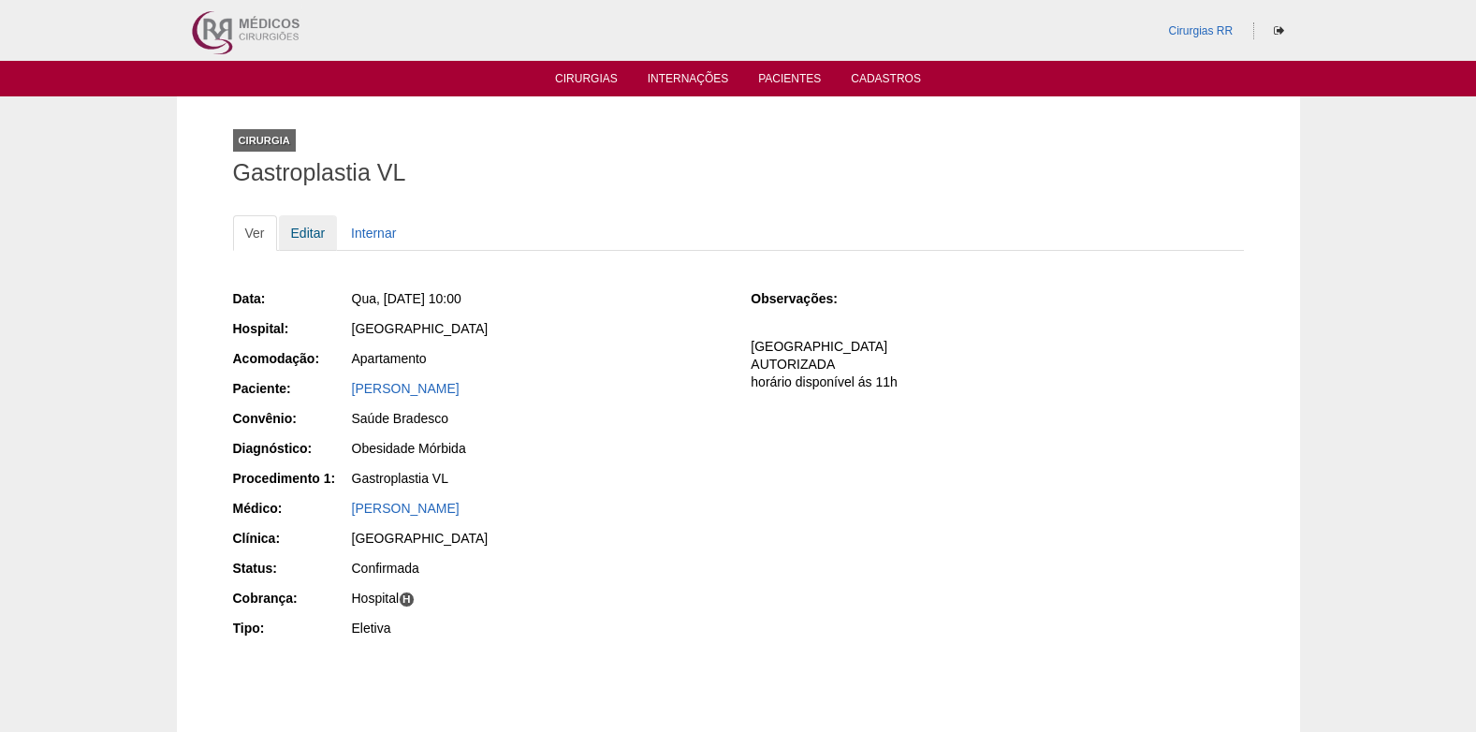
click at [314, 237] on link "Editar" at bounding box center [308, 233] width 59 height 36
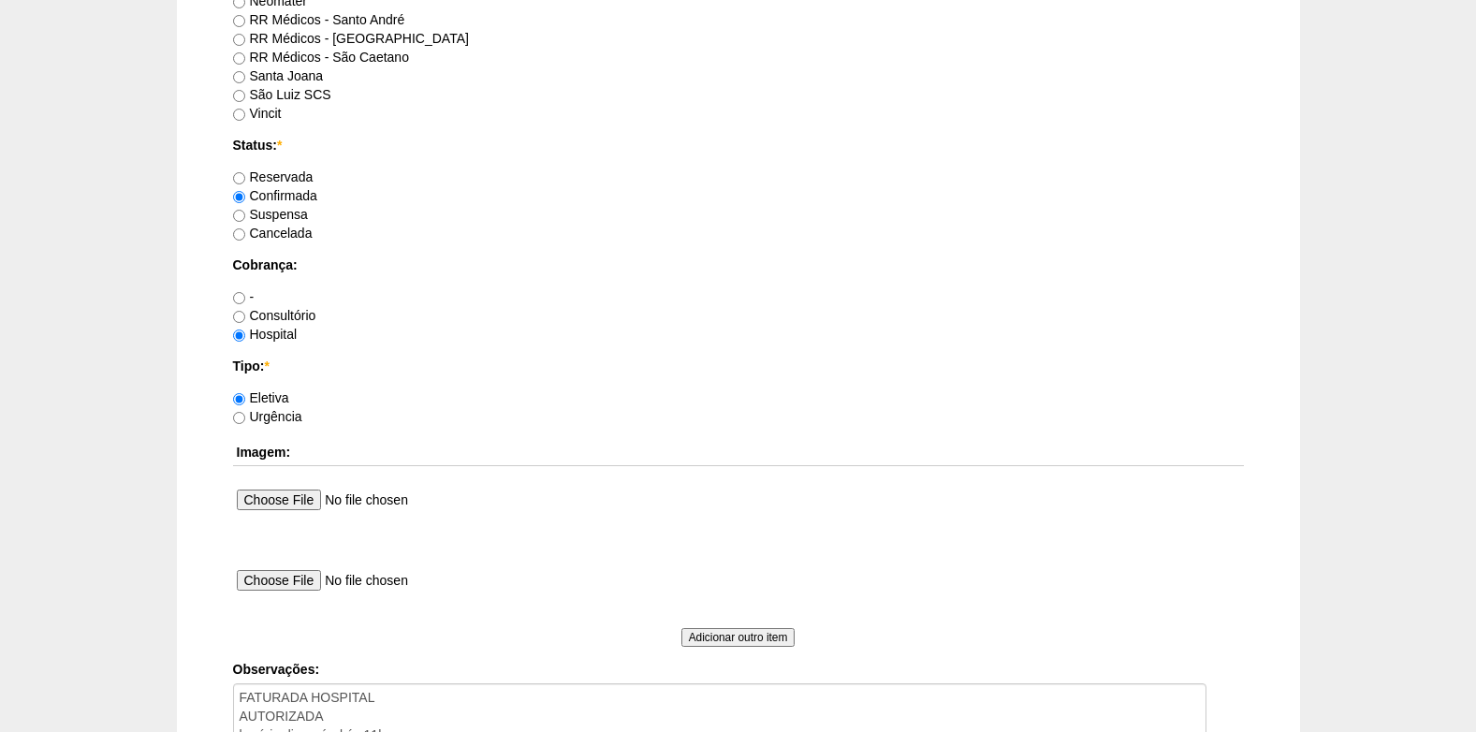
scroll to position [1592, 0]
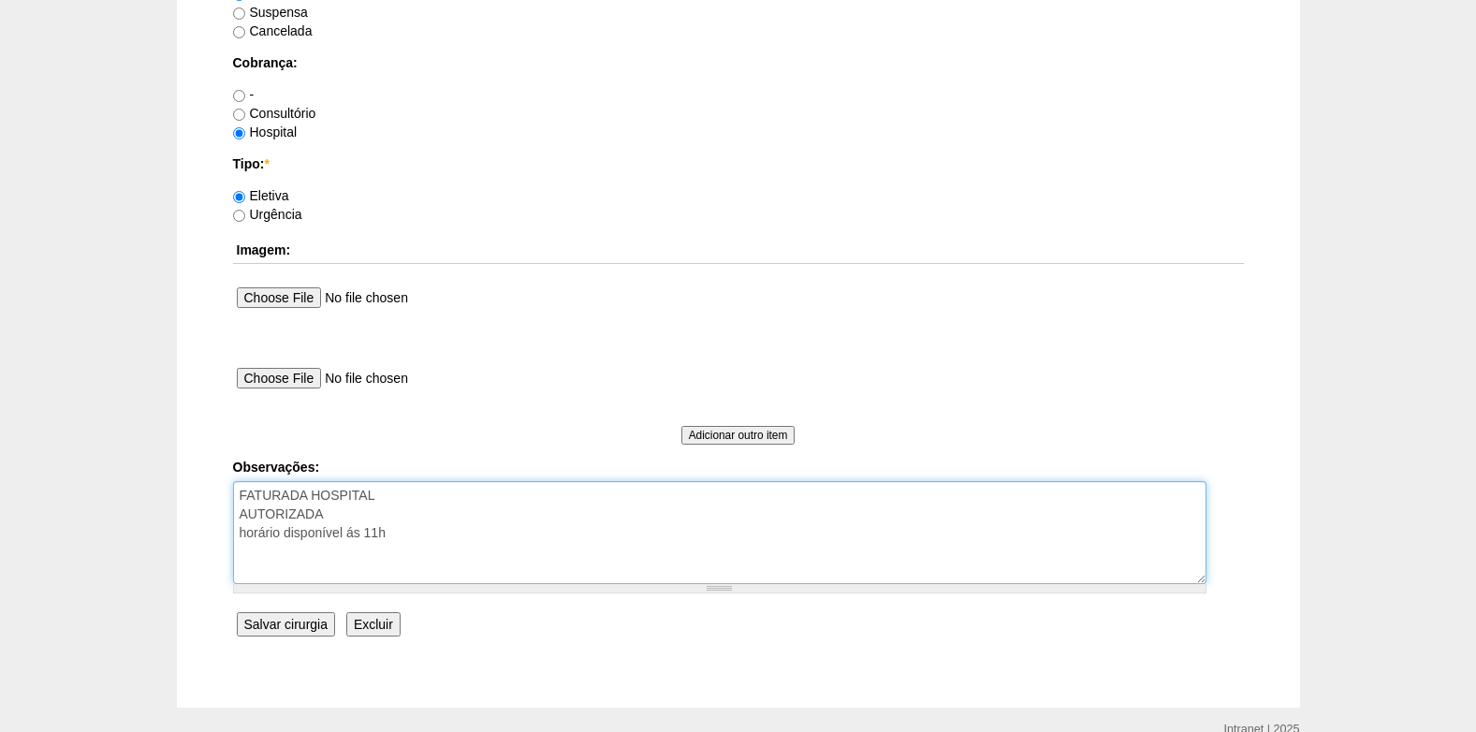
drag, startPoint x: 411, startPoint y: 542, endPoint x: 225, endPoint y: 539, distance: 186.3
type textarea "FATURADA HOSPITAL AUTORIZADA"
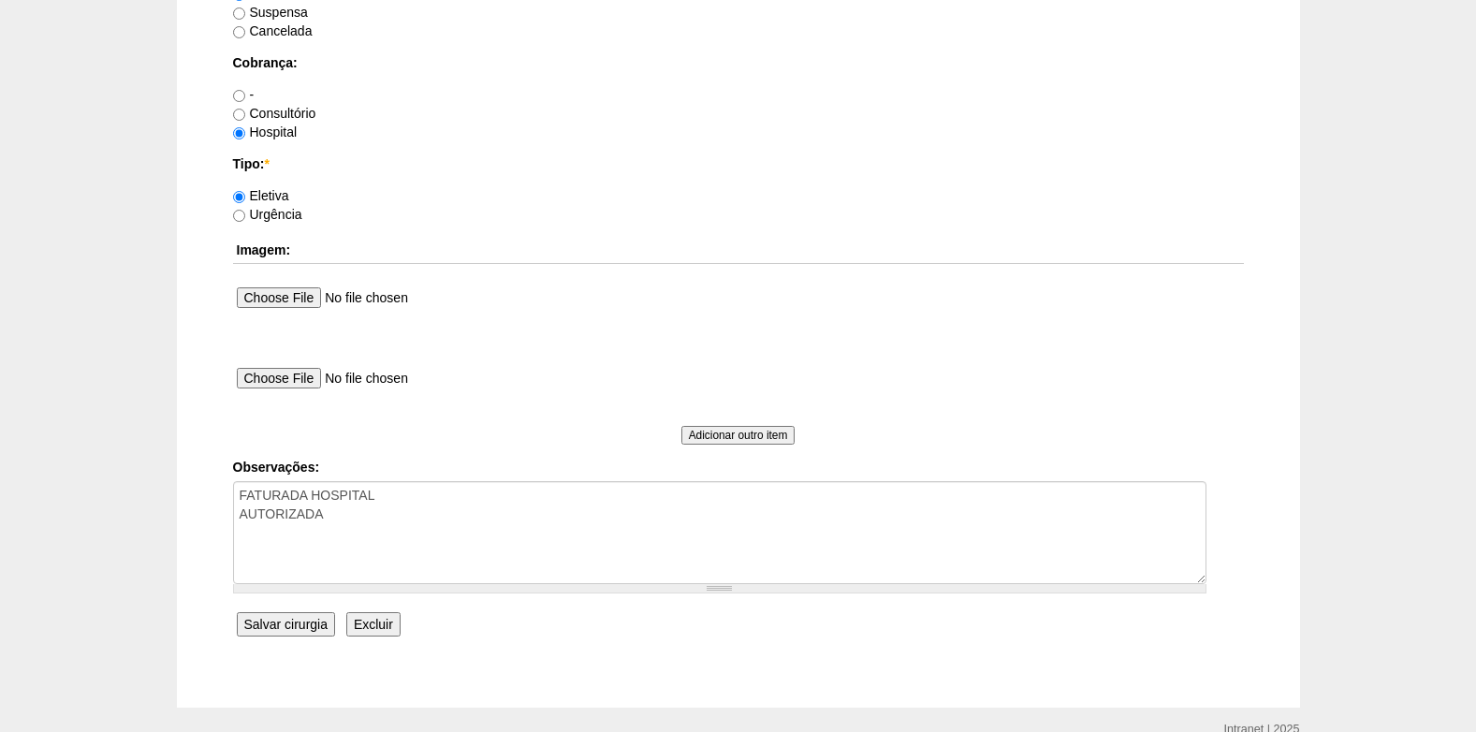
click at [285, 619] on input "Salvar cirurgia" at bounding box center [286, 624] width 98 height 24
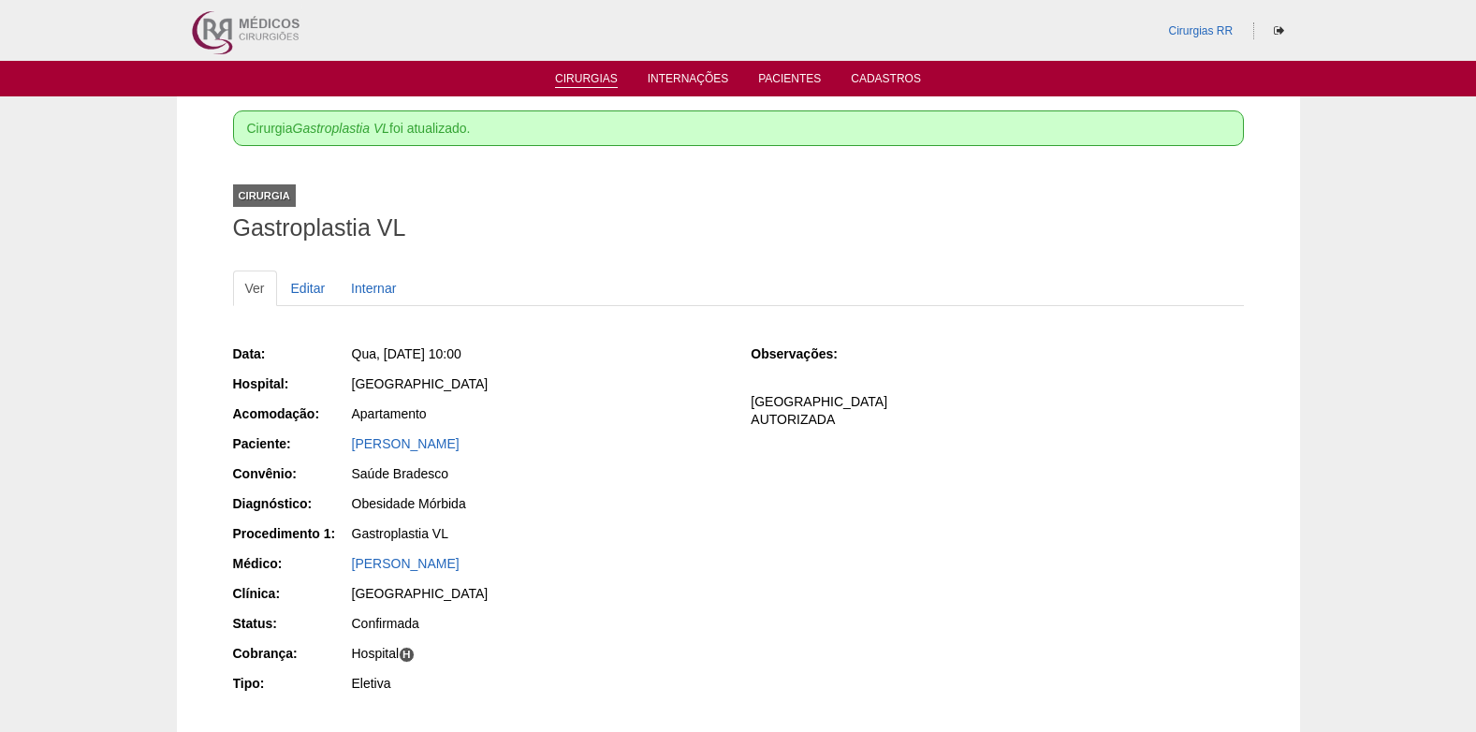
click at [579, 72] on link "Cirurgias" at bounding box center [586, 80] width 63 height 16
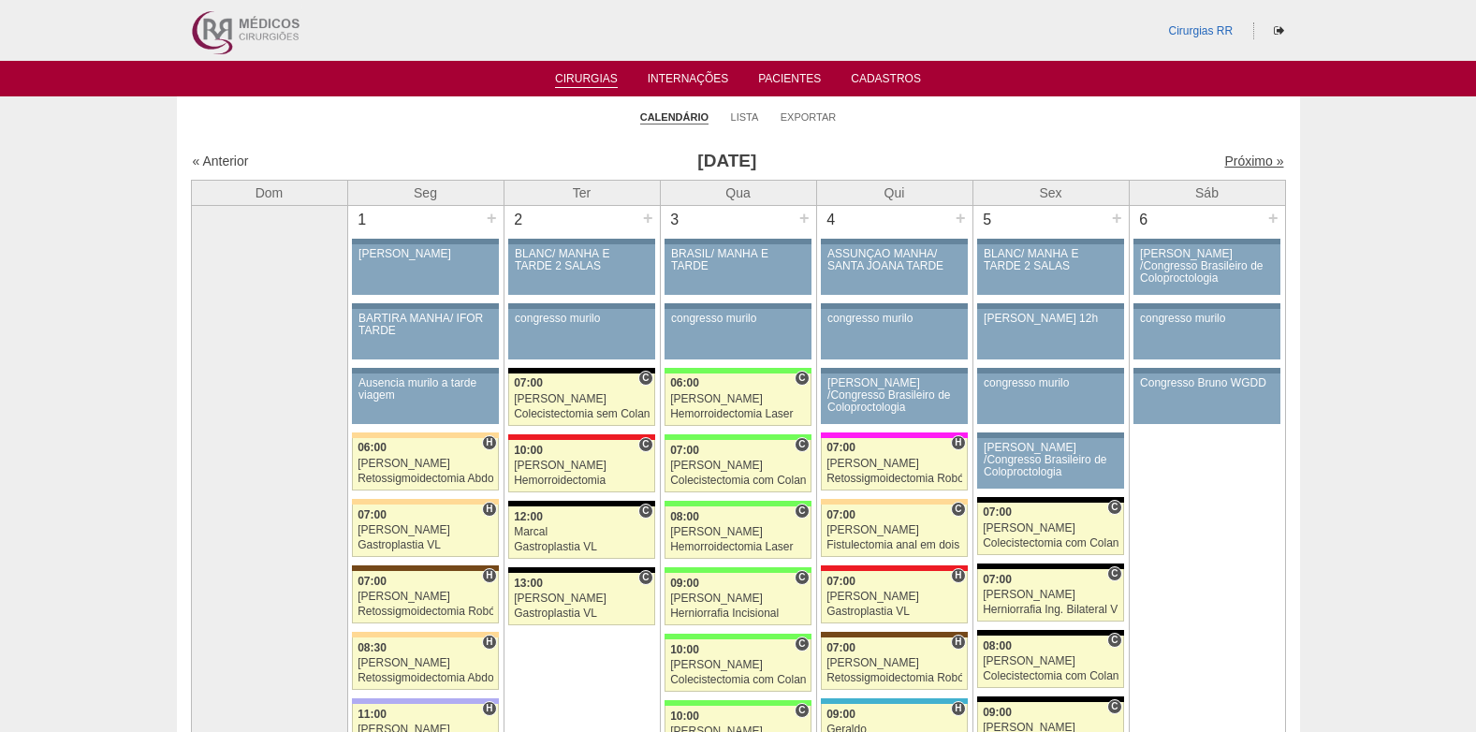
click at [1225, 160] on link "Próximo »" at bounding box center [1254, 161] width 59 height 15
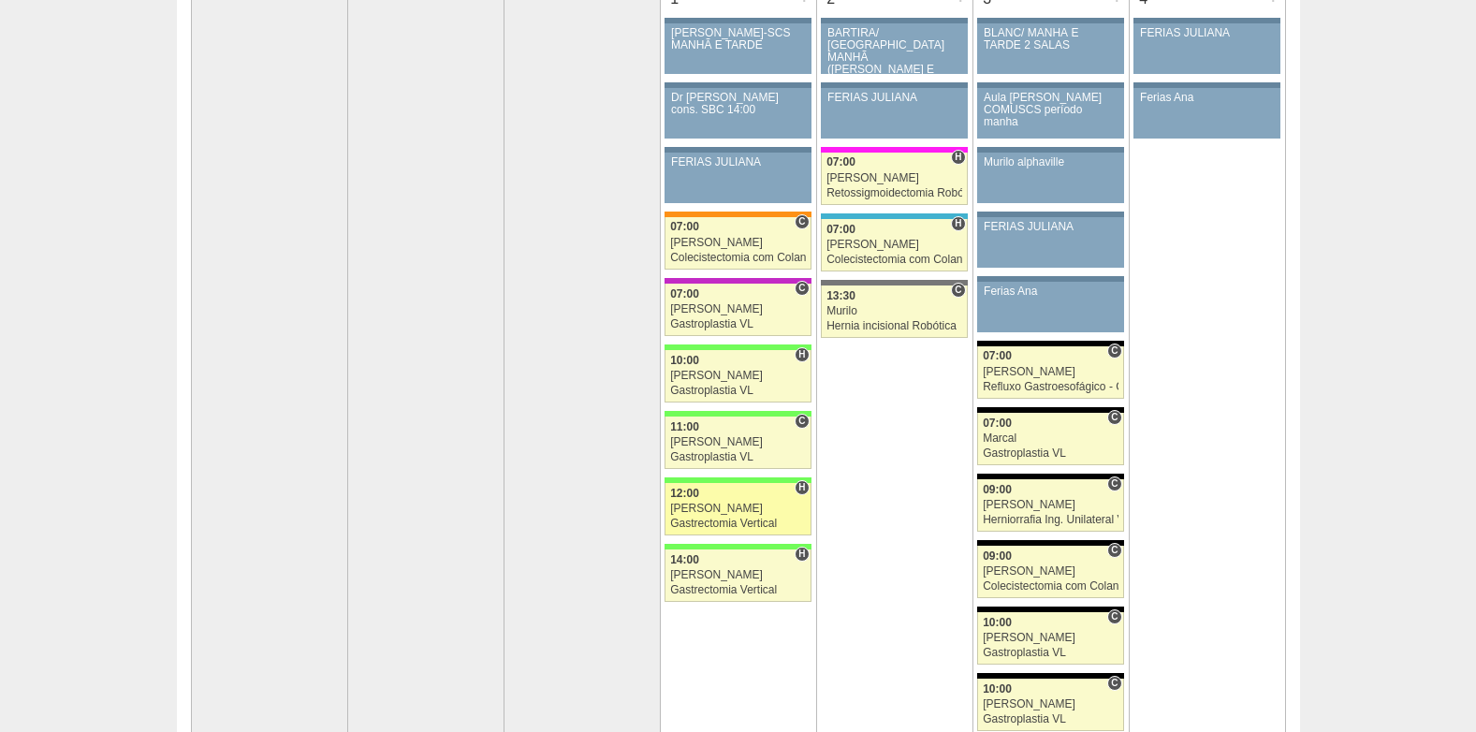
scroll to position [187, 0]
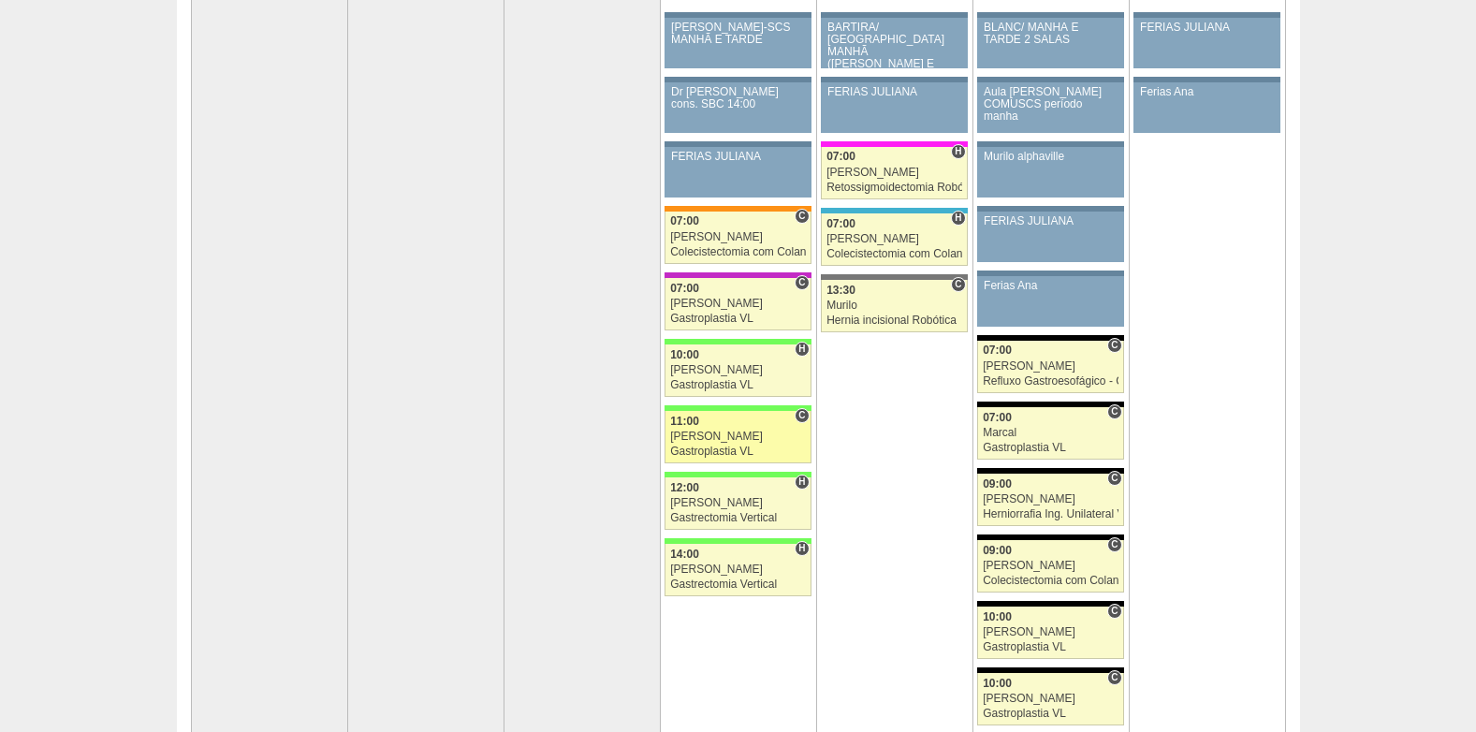
click at [733, 439] on div "[PERSON_NAME]" at bounding box center [738, 437] width 136 height 12
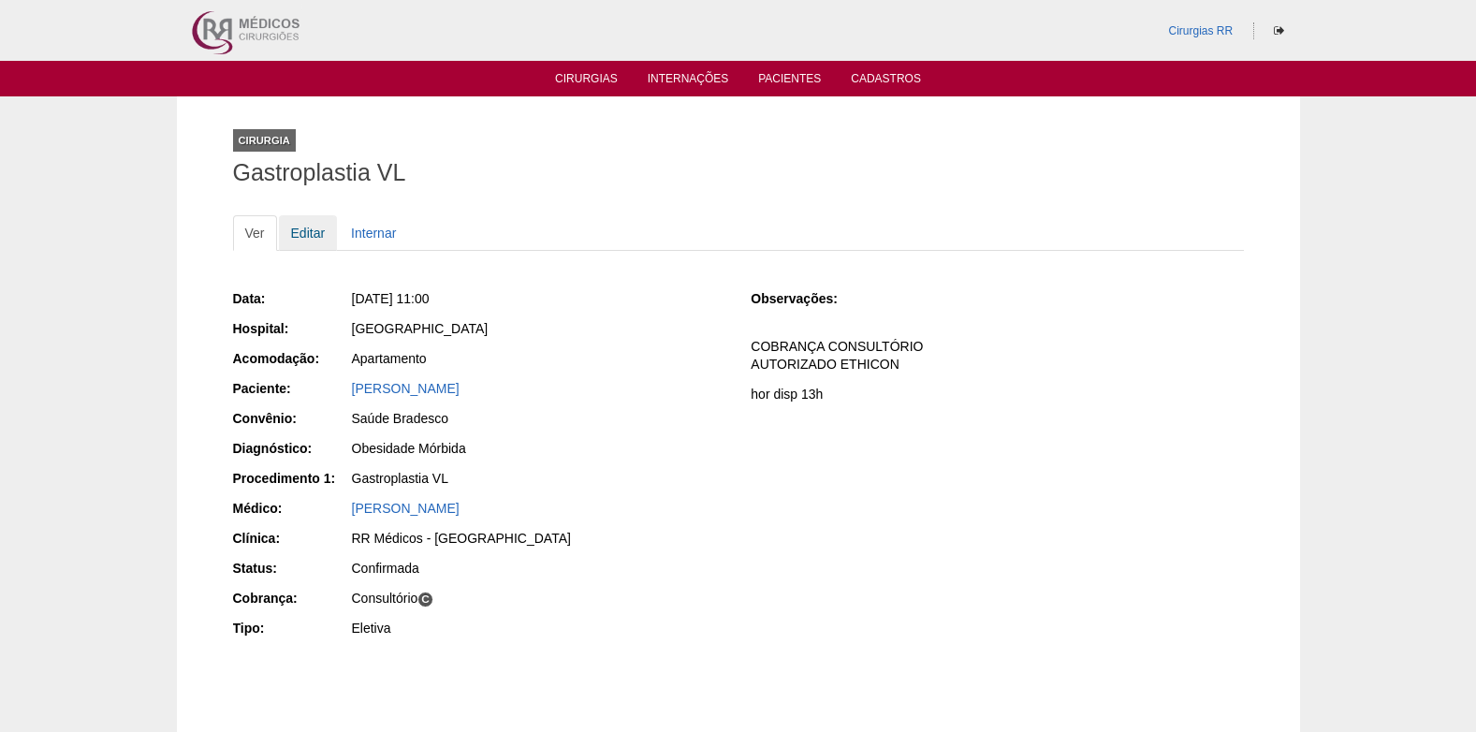
click at [301, 231] on link "Editar" at bounding box center [308, 233] width 59 height 36
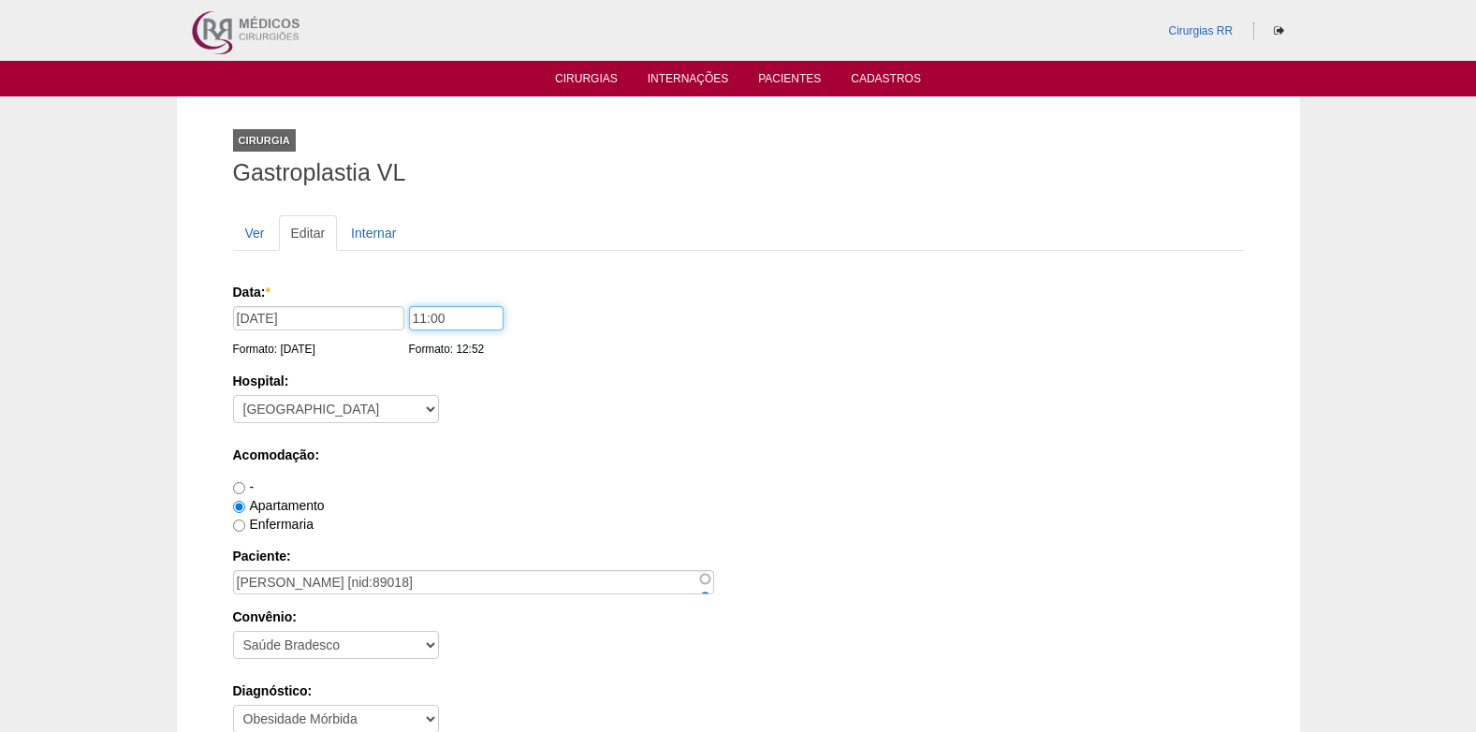
drag, startPoint x: 429, startPoint y: 321, endPoint x: 396, endPoint y: 326, distance: 33.1
click at [396, 301] on div "Data: * 01/10/2025 Formato: 30/09/2025 11:00 Formato: 12:52" at bounding box center [735, 292] width 1005 height 19
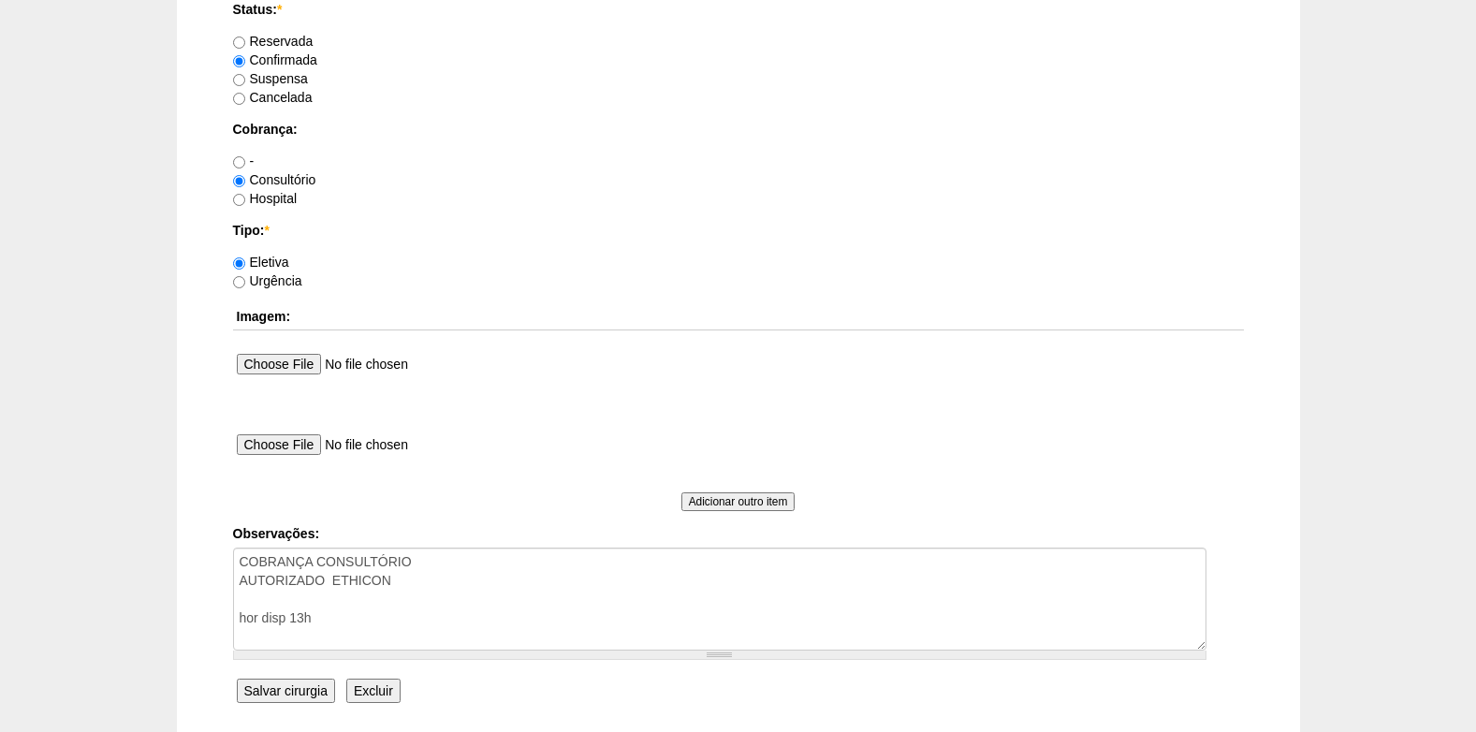
scroll to position [1681, 0]
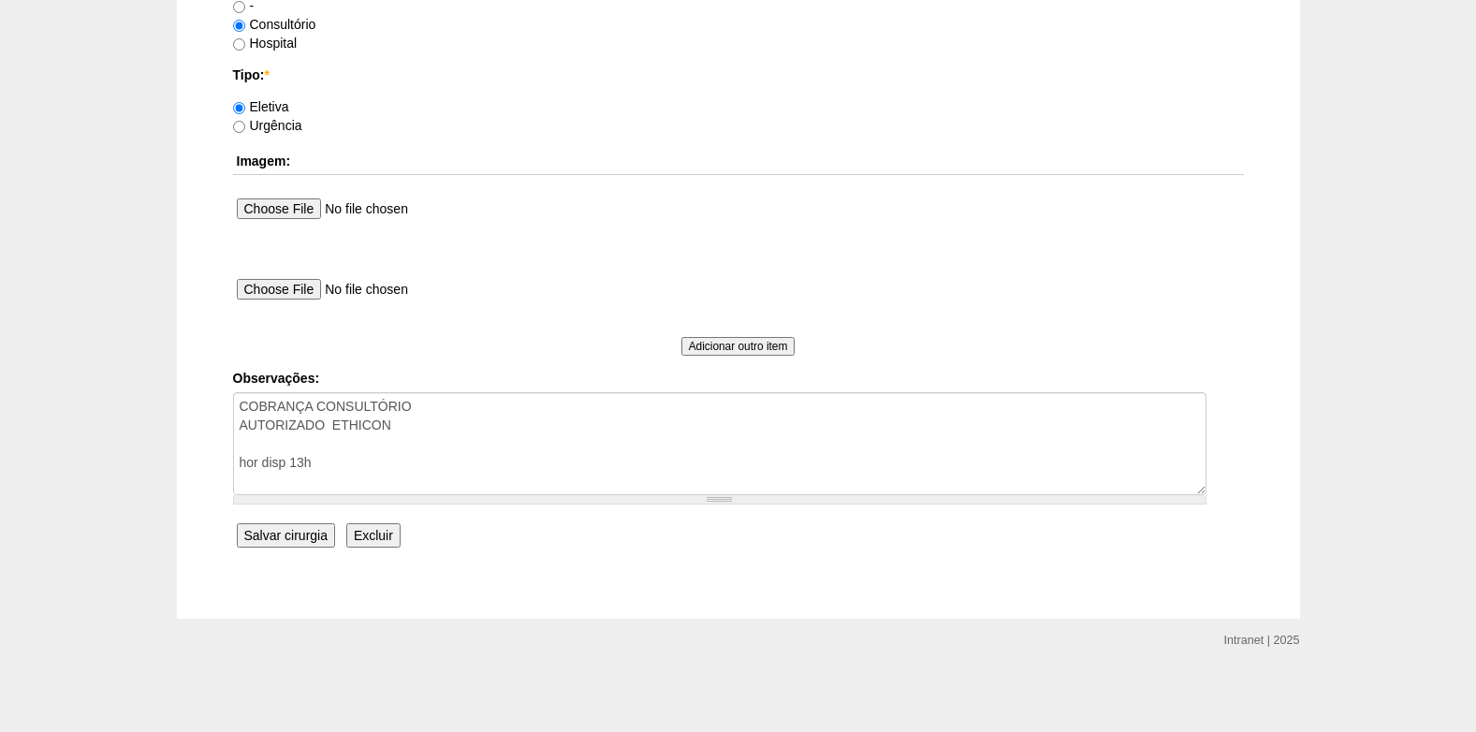
type input "09:30"
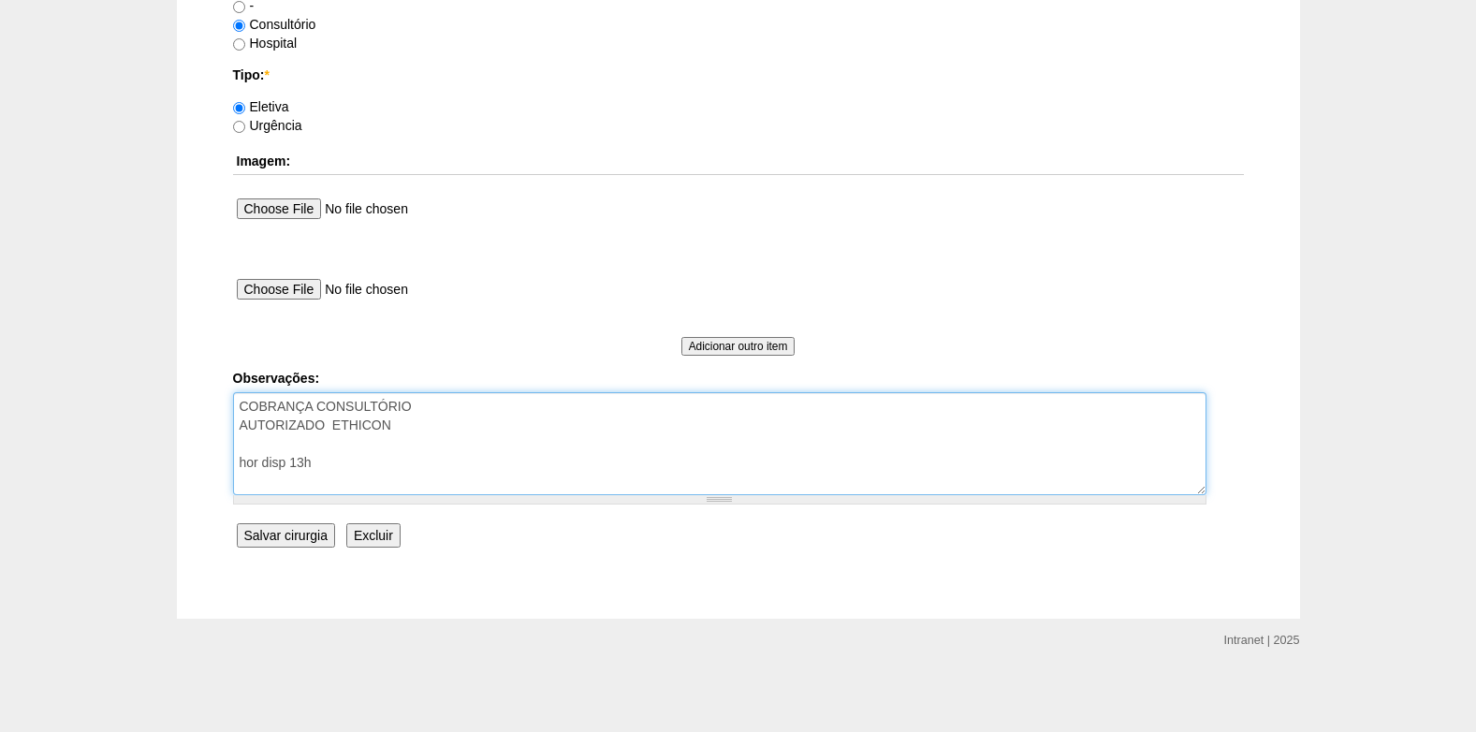
drag, startPoint x: 304, startPoint y: 472, endPoint x: 232, endPoint y: 478, distance: 72.4
click at [233, 478] on textarea "COBRANÇA CONSULTÓRIO AUTORIZADO ETHICON hor disp 13h" at bounding box center [720, 443] width 974 height 103
type textarea "COBRANÇA CONSULTÓRIO AUTORIZADO ETHICON"
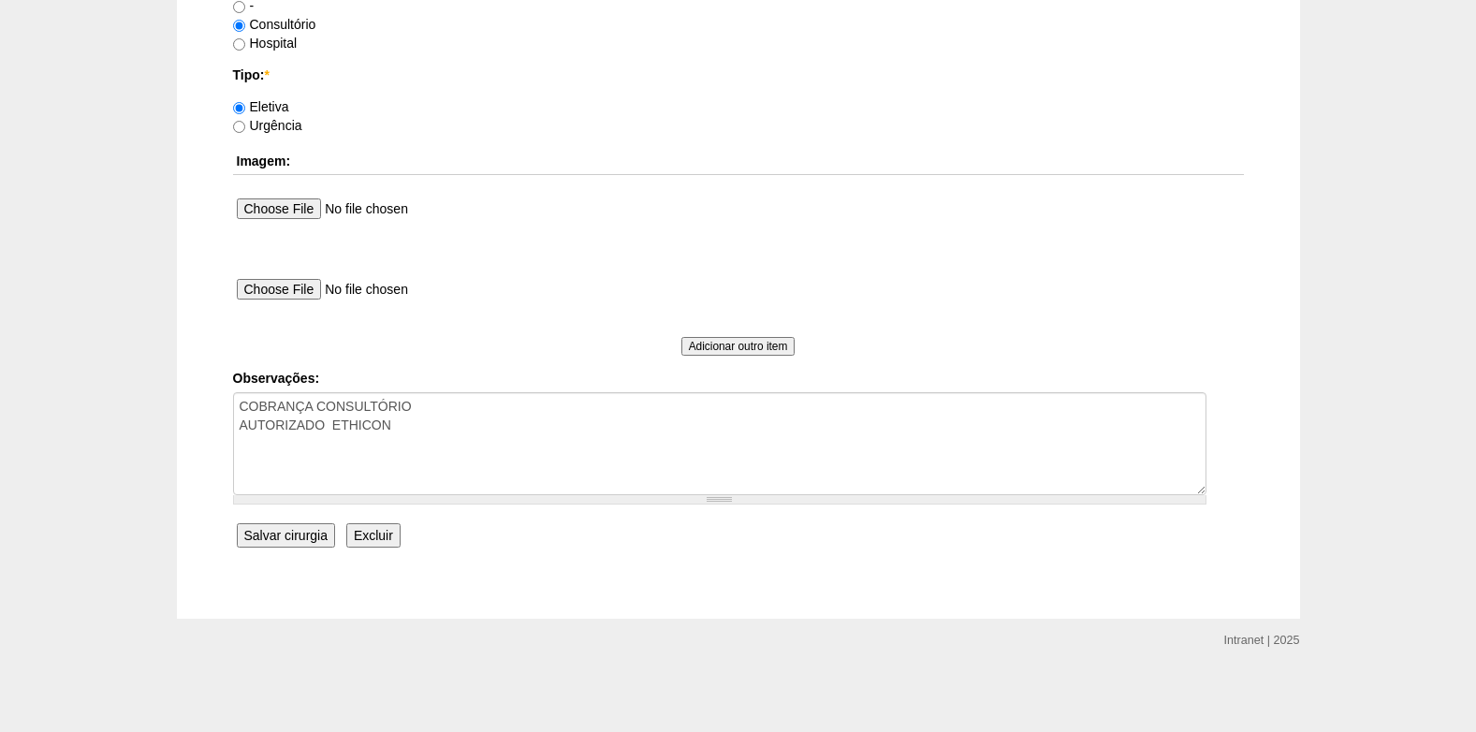
click at [280, 534] on input "Salvar cirurgia" at bounding box center [286, 535] width 98 height 24
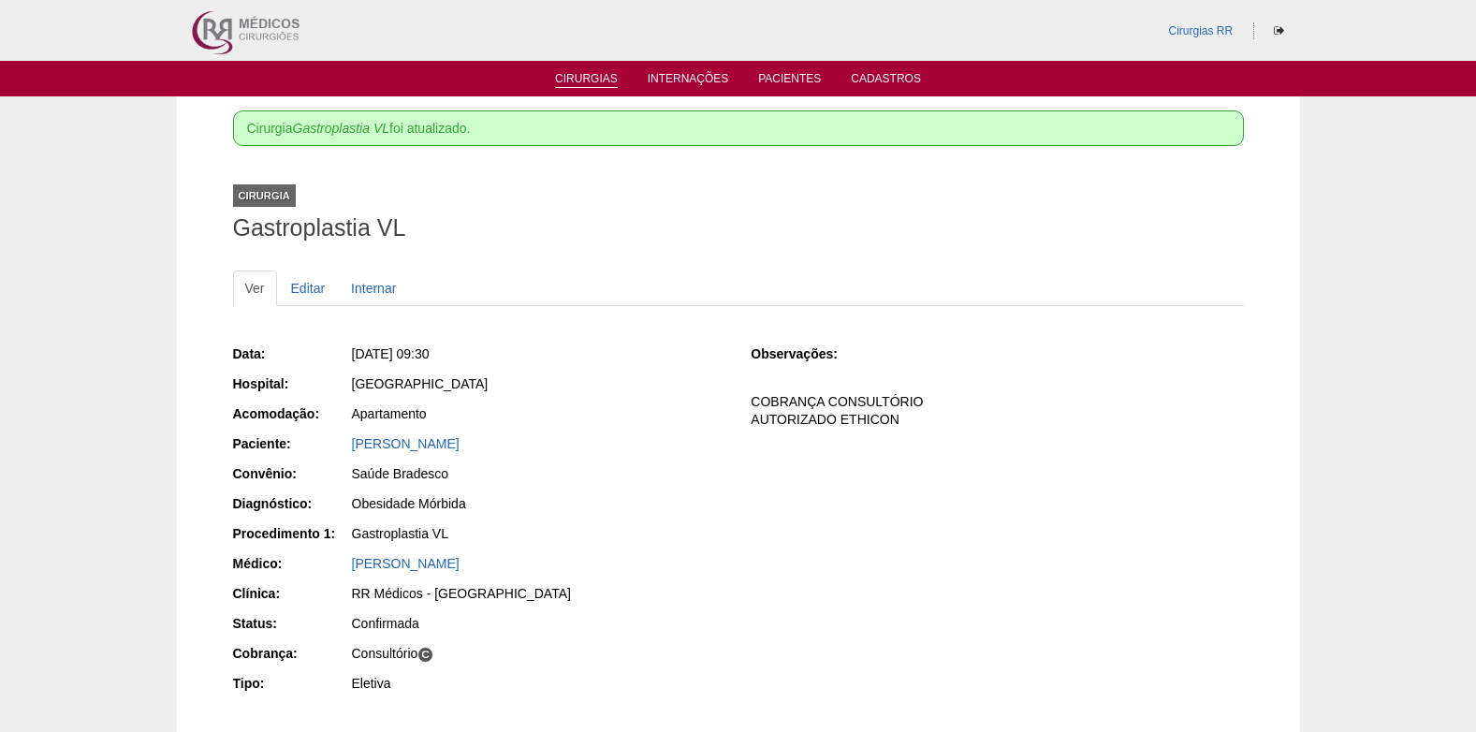
click at [602, 84] on link "Cirurgias" at bounding box center [586, 80] width 63 height 16
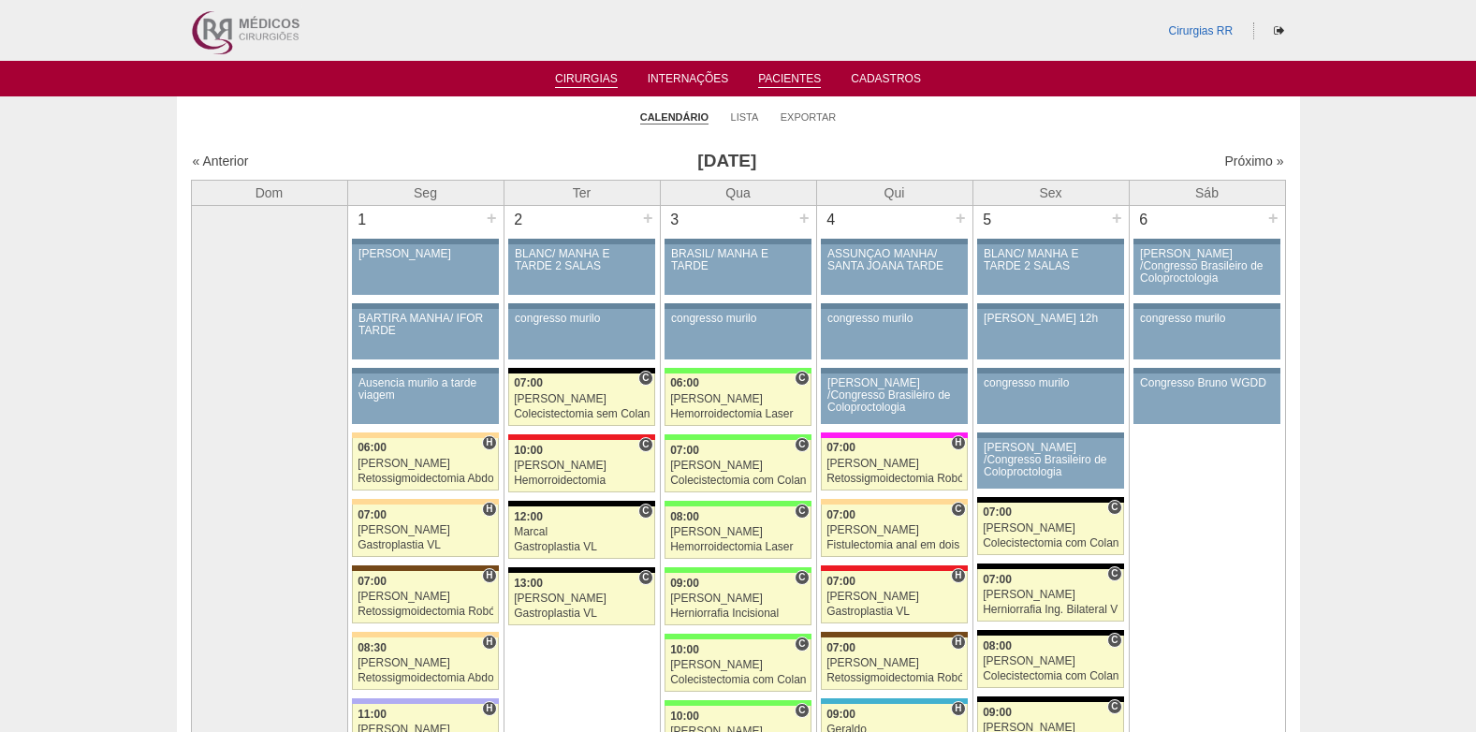
click at [782, 81] on link "Pacientes" at bounding box center [789, 80] width 63 height 16
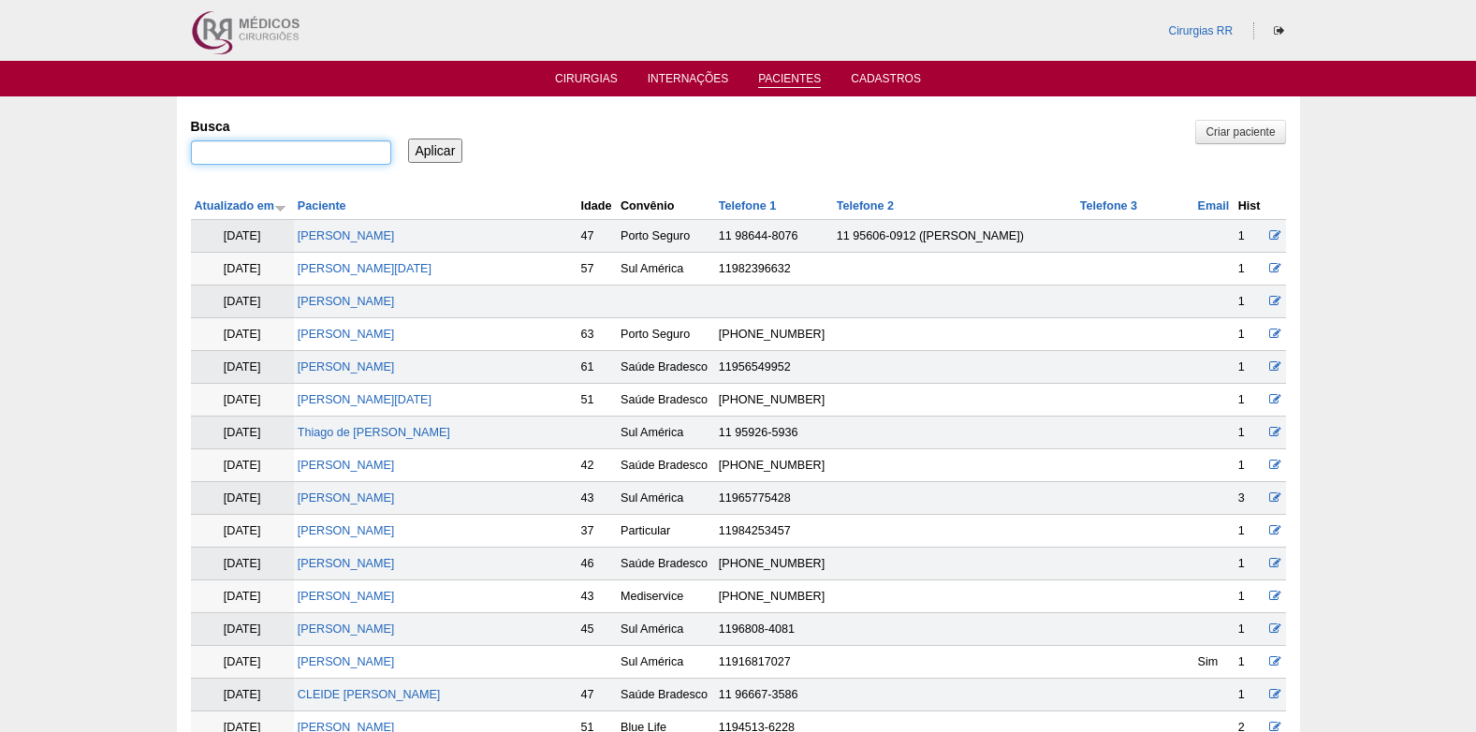
click at [347, 155] on input "Busca" at bounding box center [291, 152] width 200 height 24
paste input "OCASTA SOUSA DE OLIVEIRA"
type input "OCASTA SOUSA DE OLIVEIRA"
click at [433, 154] on input "Aplicar" at bounding box center [435, 151] width 55 height 24
